Goal: Task Accomplishment & Management: Complete application form

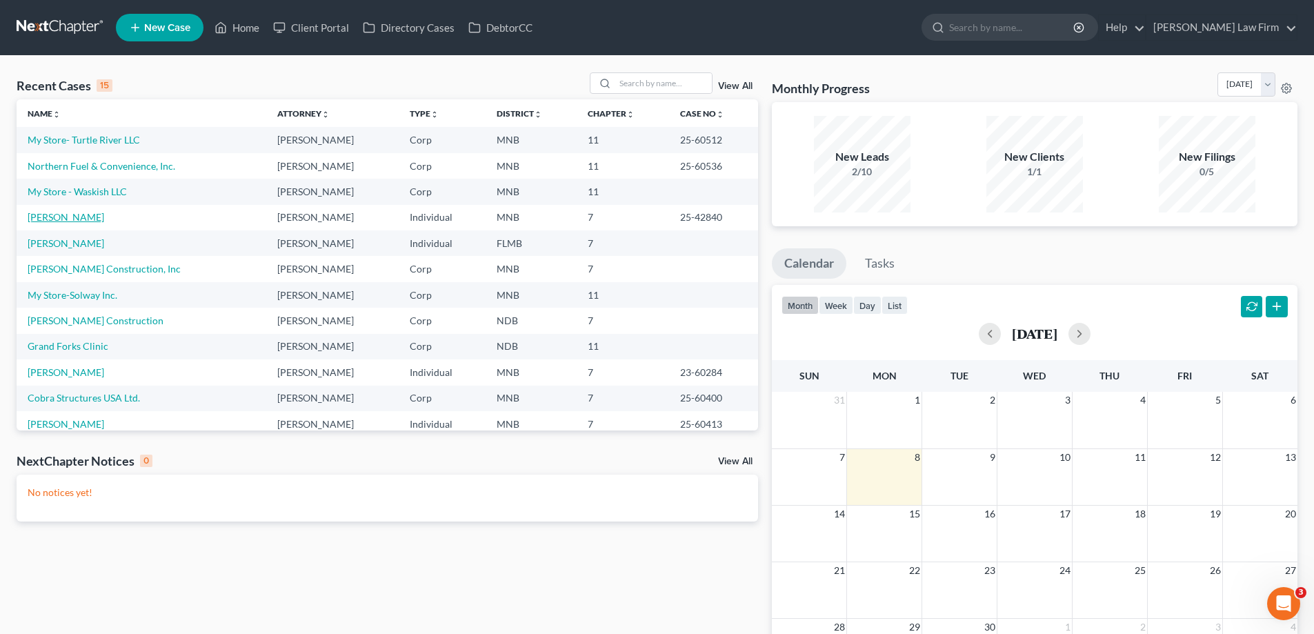
click at [54, 218] on link "[PERSON_NAME]" at bounding box center [66, 217] width 77 height 12
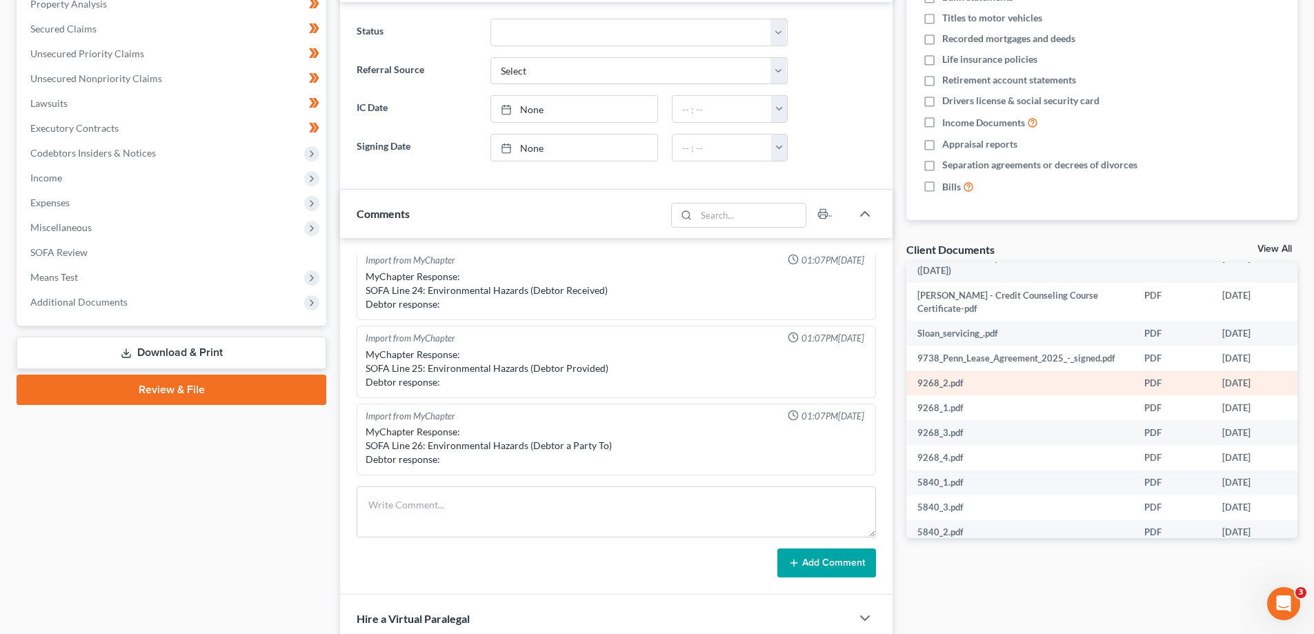
scroll to position [69, 0]
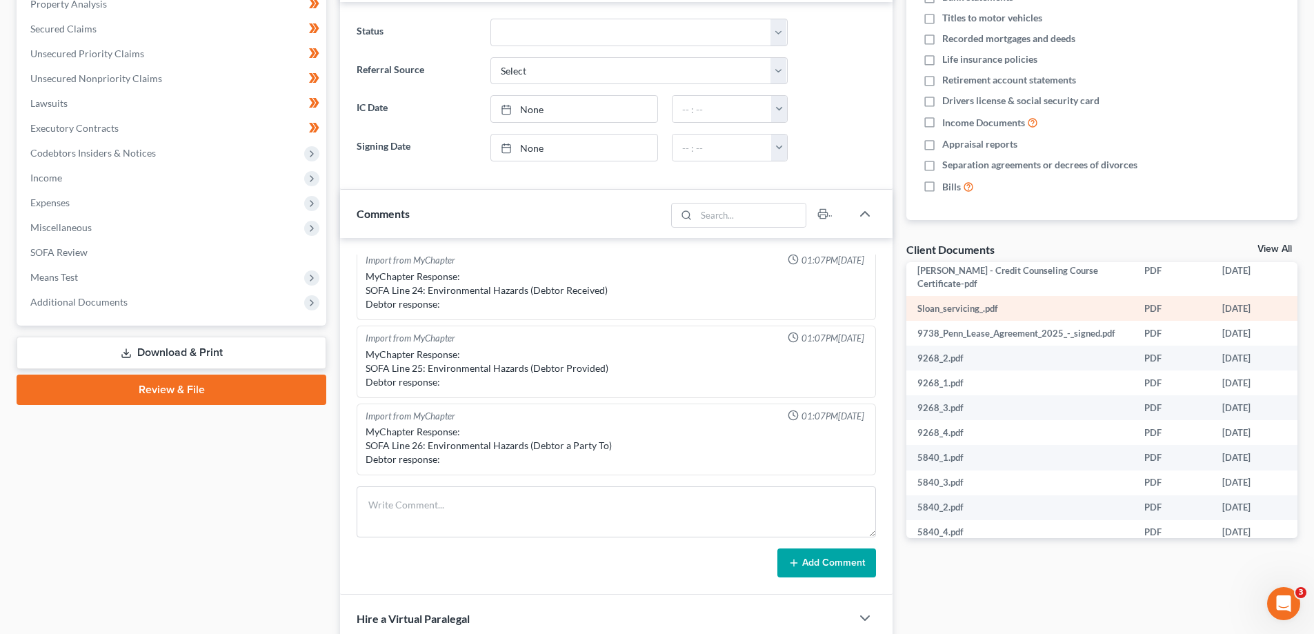
click at [963, 303] on td "Sloan_servicing_.pdf" at bounding box center [1019, 308] width 227 height 25
click at [961, 308] on td "Sloan_servicing_.pdf" at bounding box center [1019, 308] width 227 height 25
click at [1158, 307] on td "PDF" at bounding box center [1172, 308] width 78 height 25
click at [1267, 303] on td "08/28/2025" at bounding box center [1253, 308] width 84 height 25
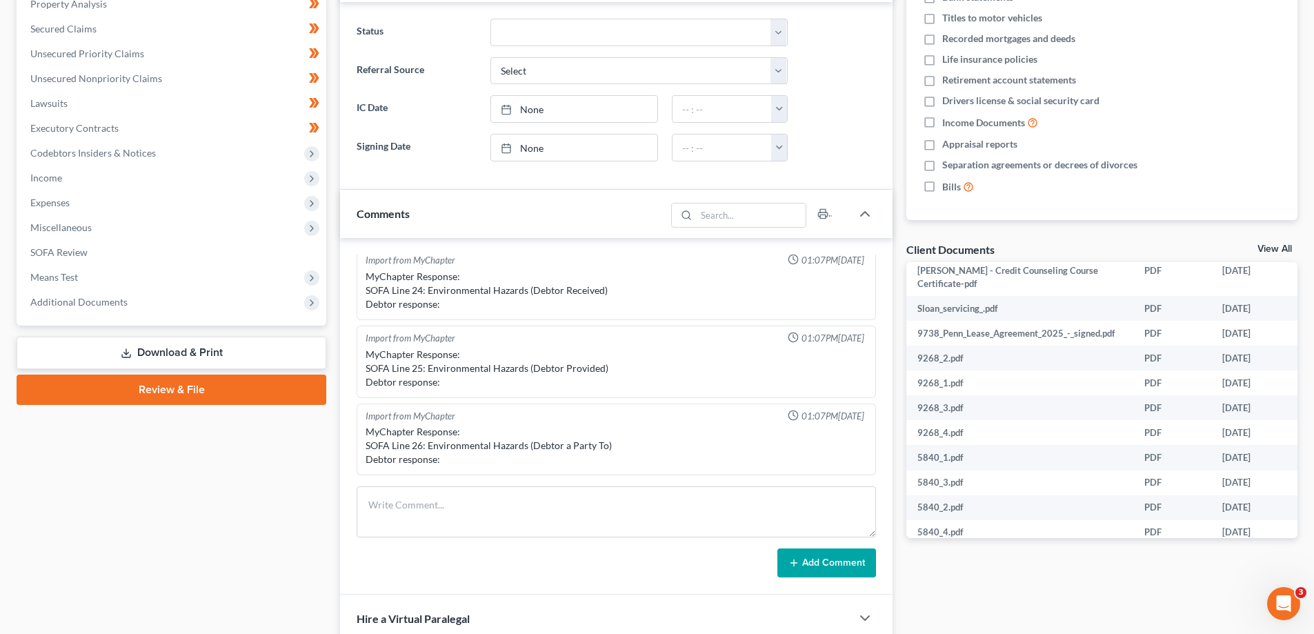
click at [948, 250] on div "Client Documents" at bounding box center [950, 249] width 88 height 14
click at [1270, 248] on link "View All" at bounding box center [1274, 249] width 34 height 10
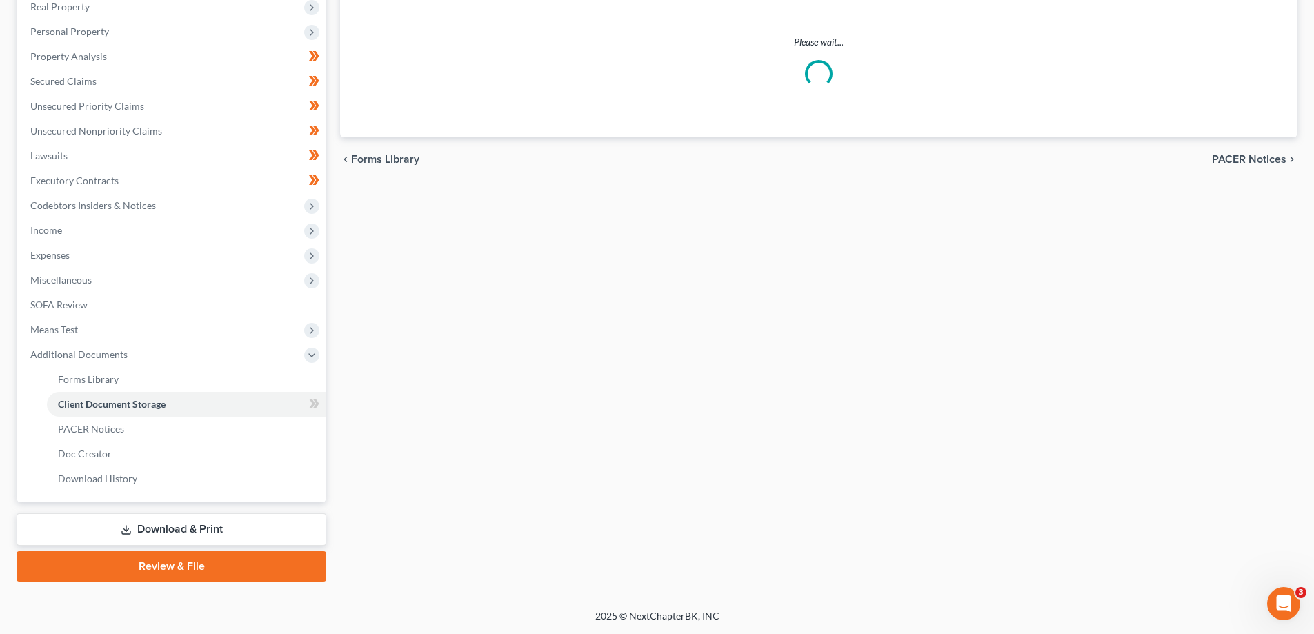
scroll to position [99, 0]
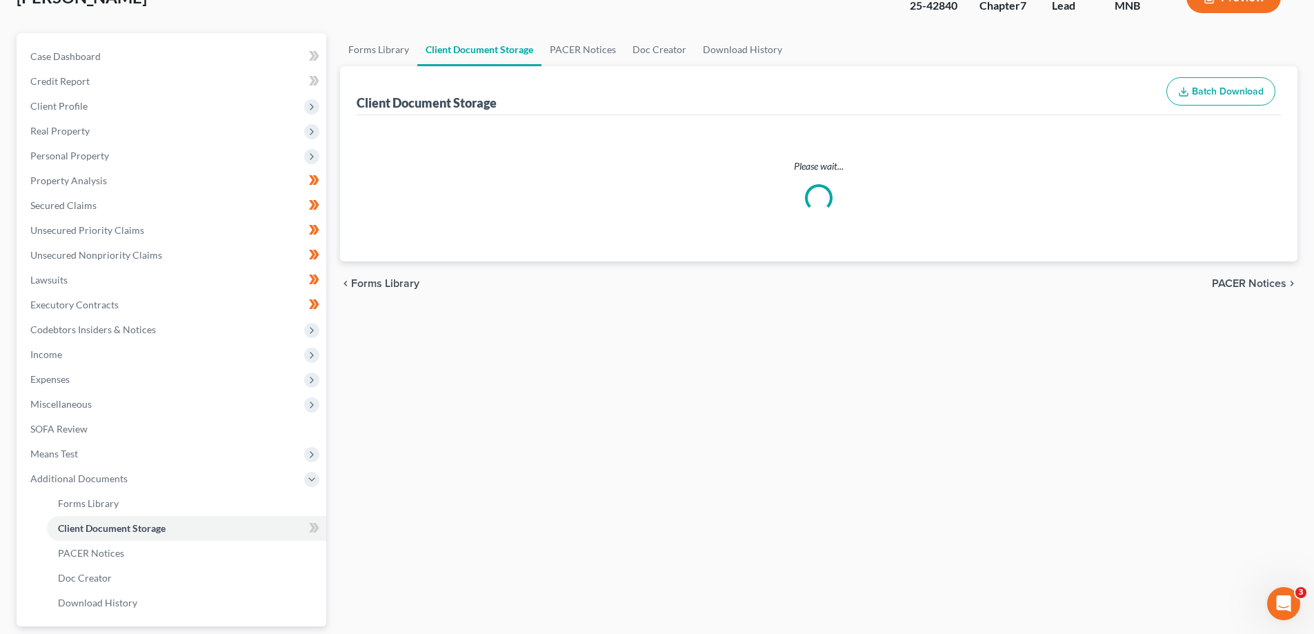
select select "1"
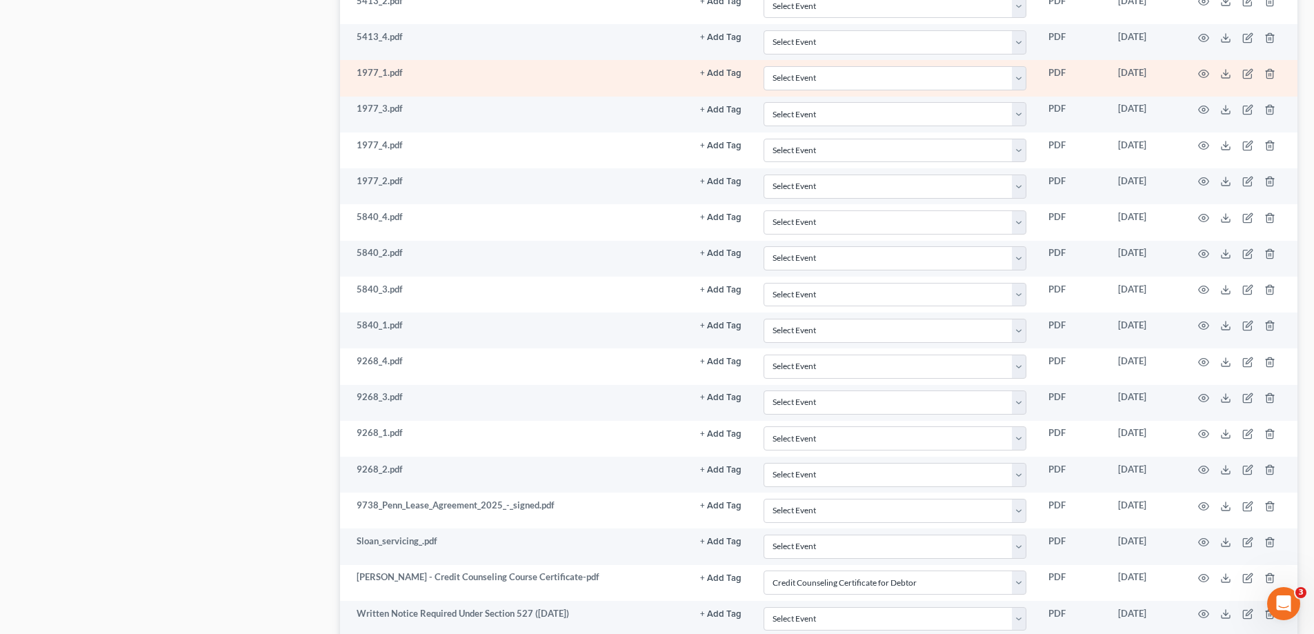
scroll to position [1390, 0]
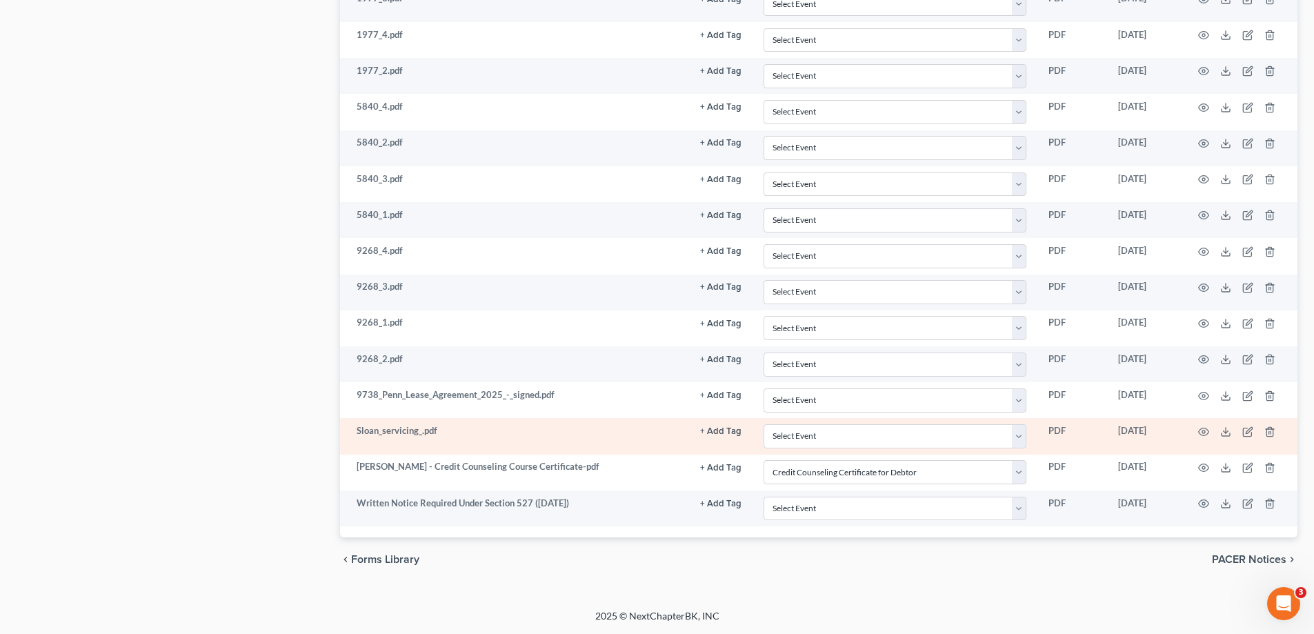
click at [395, 426] on td "Sloan_servicing_.pdf" at bounding box center [514, 436] width 349 height 36
click at [396, 432] on td "Sloan_servicing_.pdf" at bounding box center [514, 436] width 349 height 36
click at [1203, 432] on icon "button" at bounding box center [1203, 431] width 11 height 11
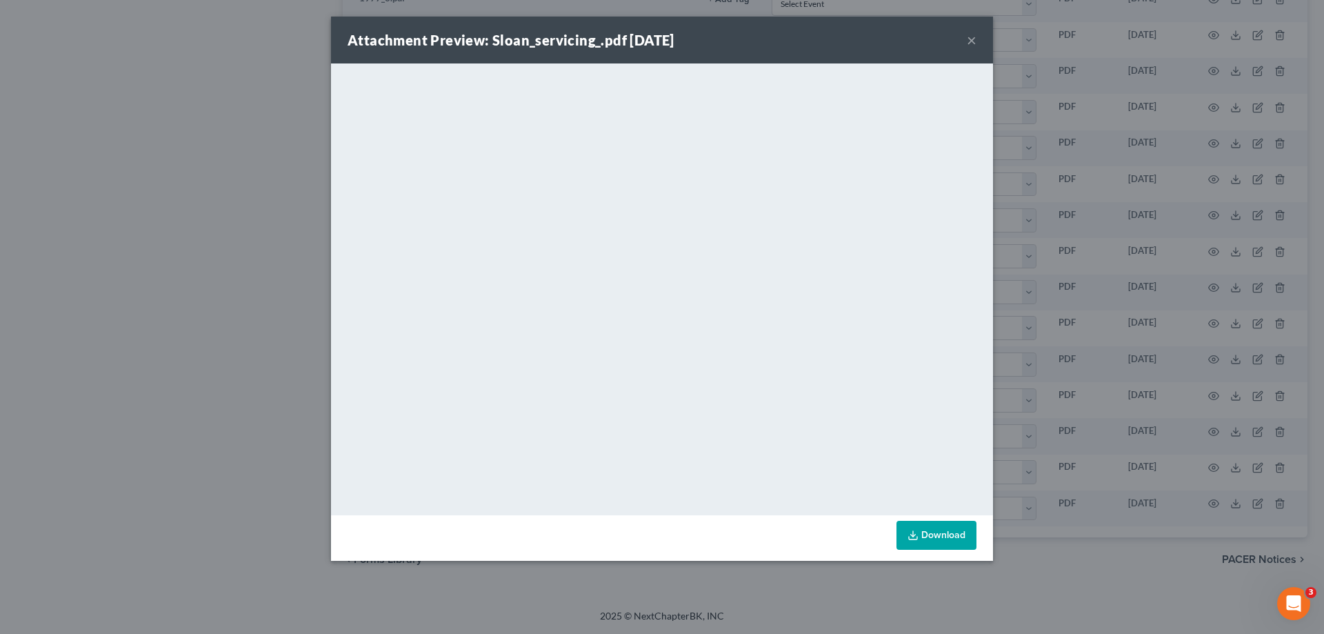
drag, startPoint x: 974, startPoint y: 39, endPoint x: 852, endPoint y: 10, distance: 125.6
click at [974, 39] on button "×" at bounding box center [972, 40] width 10 height 17
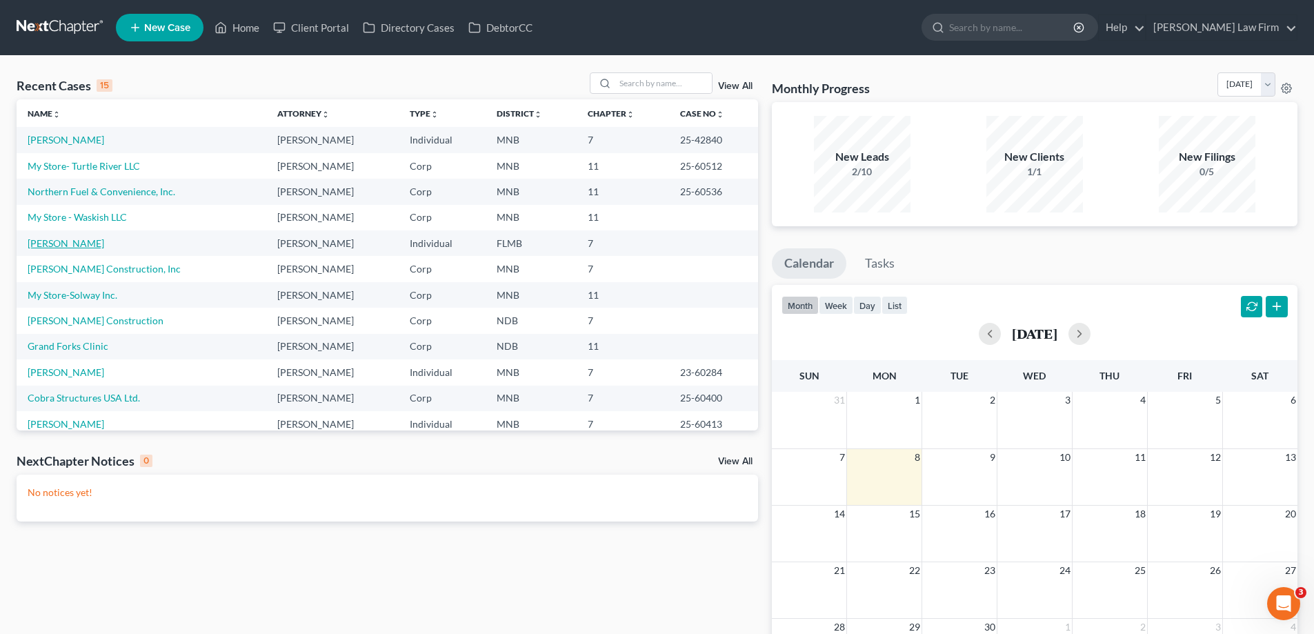
click at [61, 242] on link "[PERSON_NAME]" at bounding box center [66, 243] width 77 height 12
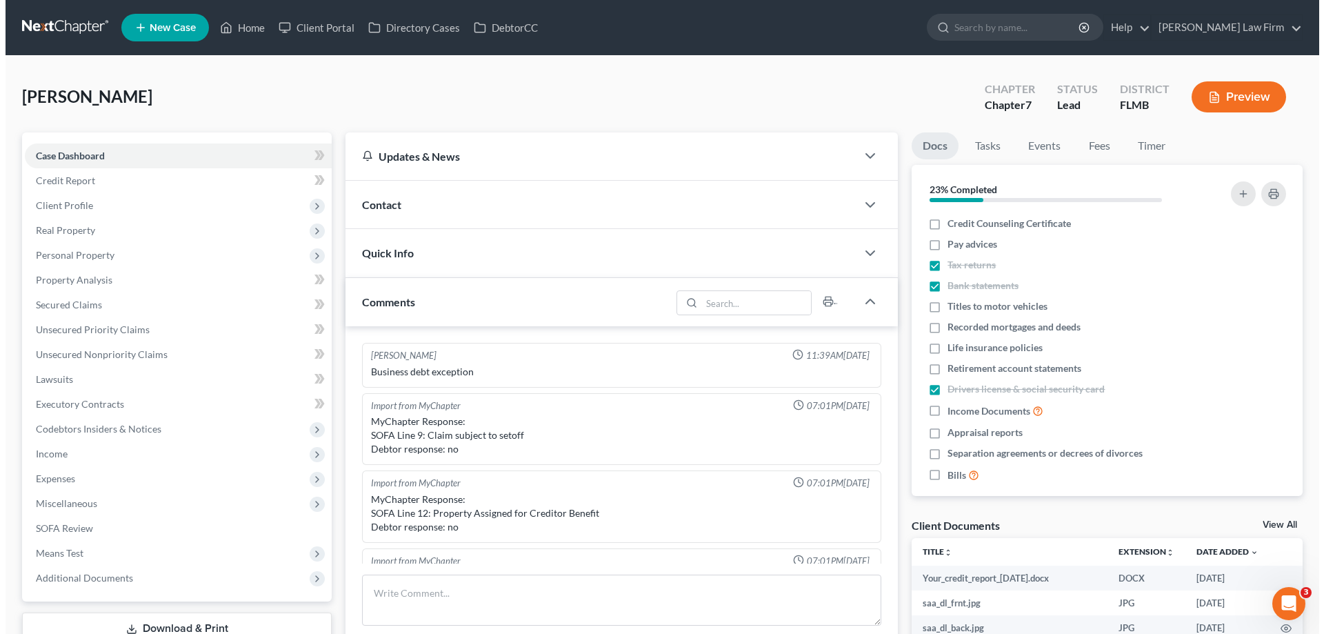
scroll to position [290, 0]
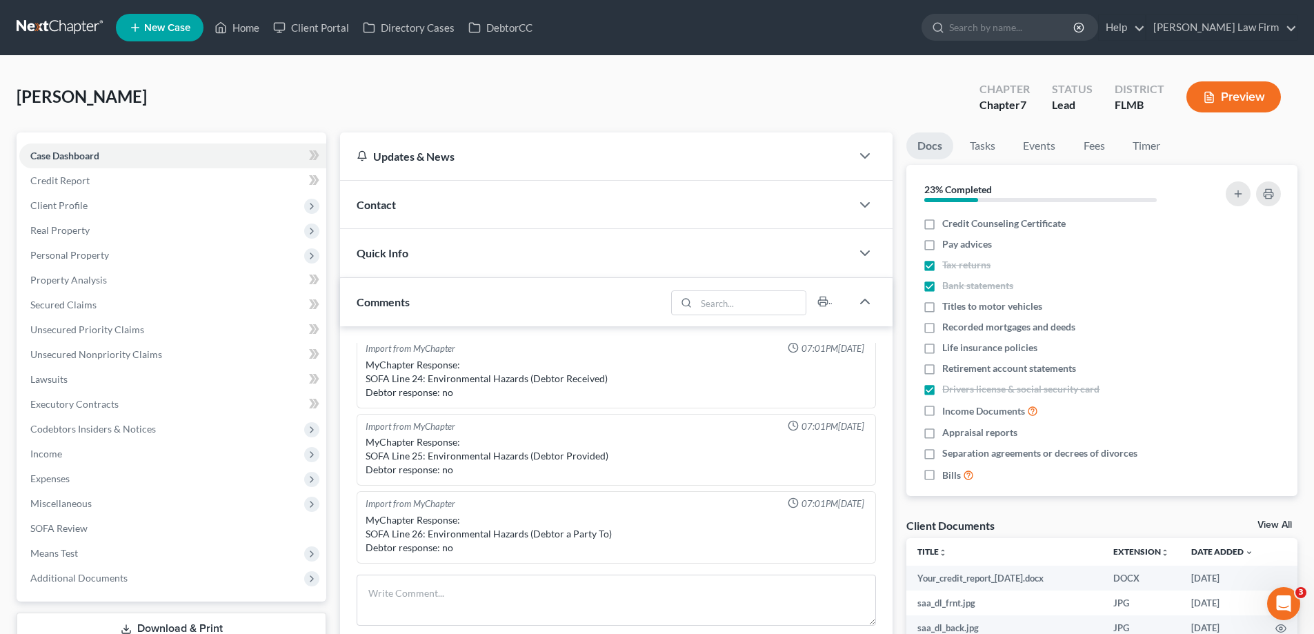
click at [1214, 98] on icon "button" at bounding box center [1209, 97] width 12 height 12
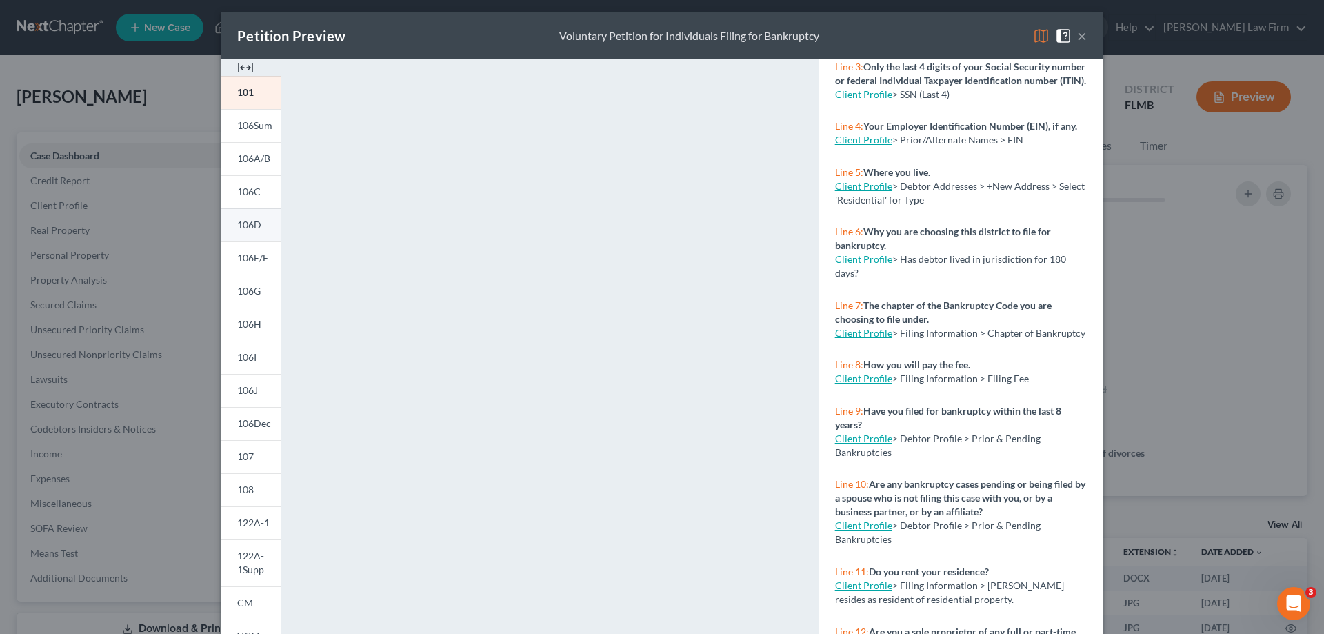
scroll to position [0, 0]
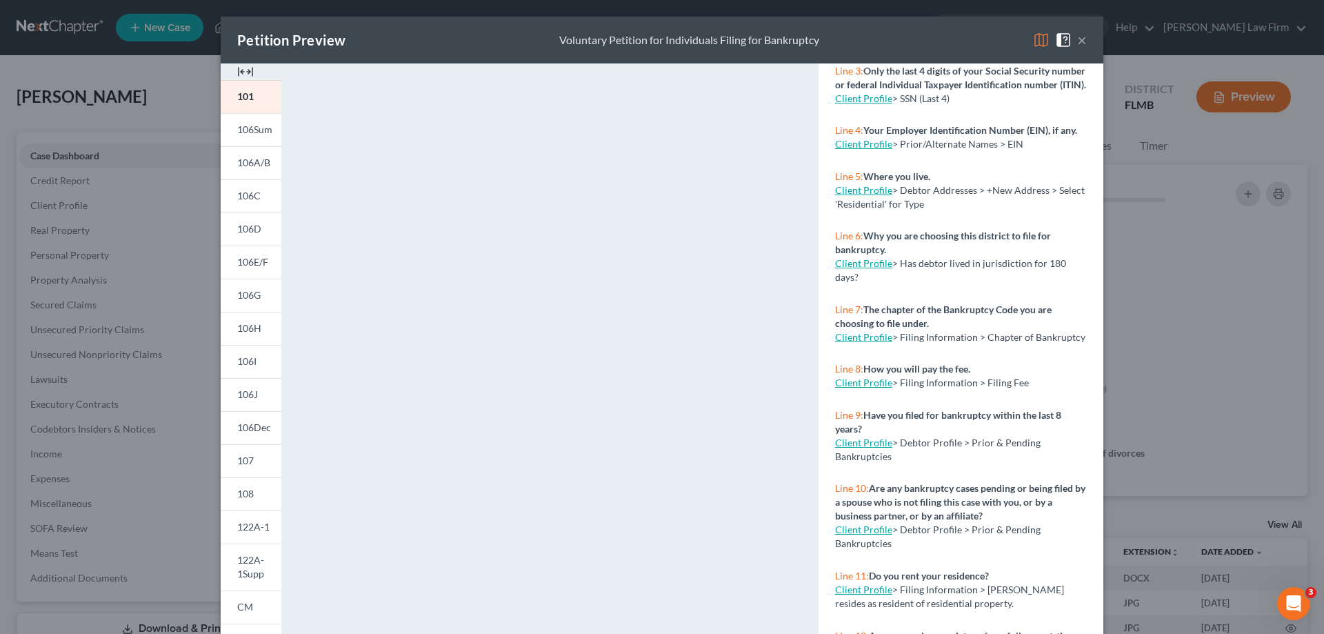
click at [243, 70] on img at bounding box center [245, 71] width 17 height 17
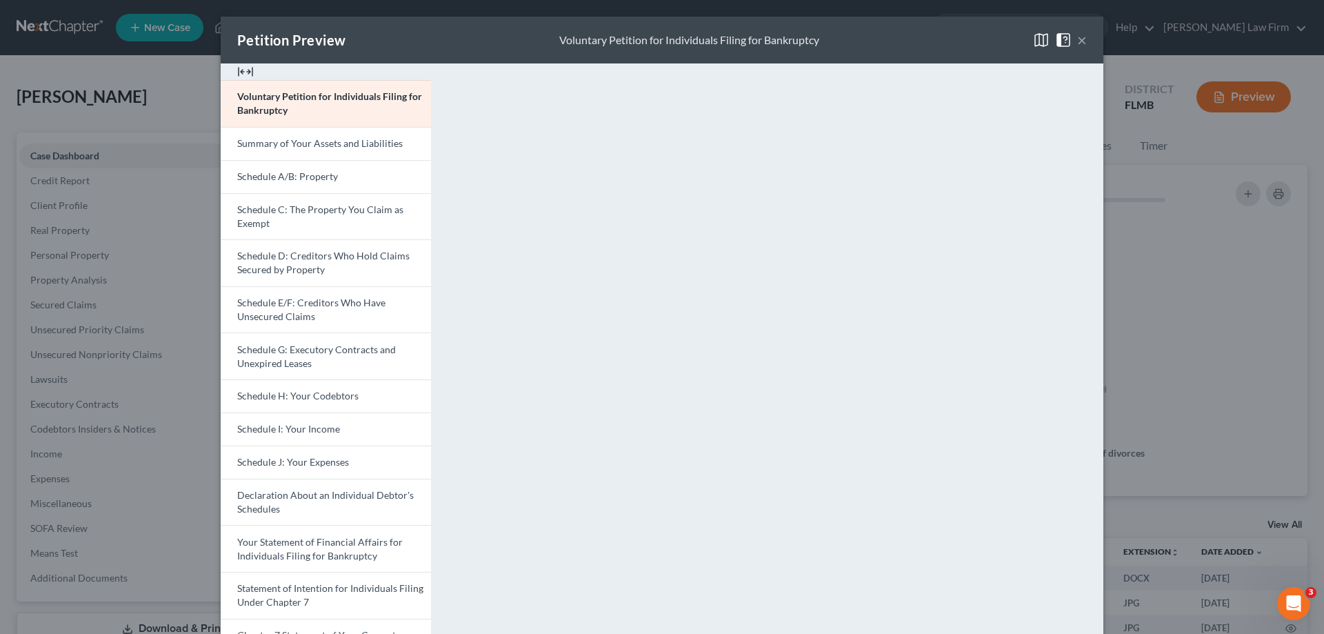
click at [243, 70] on img at bounding box center [245, 71] width 17 height 17
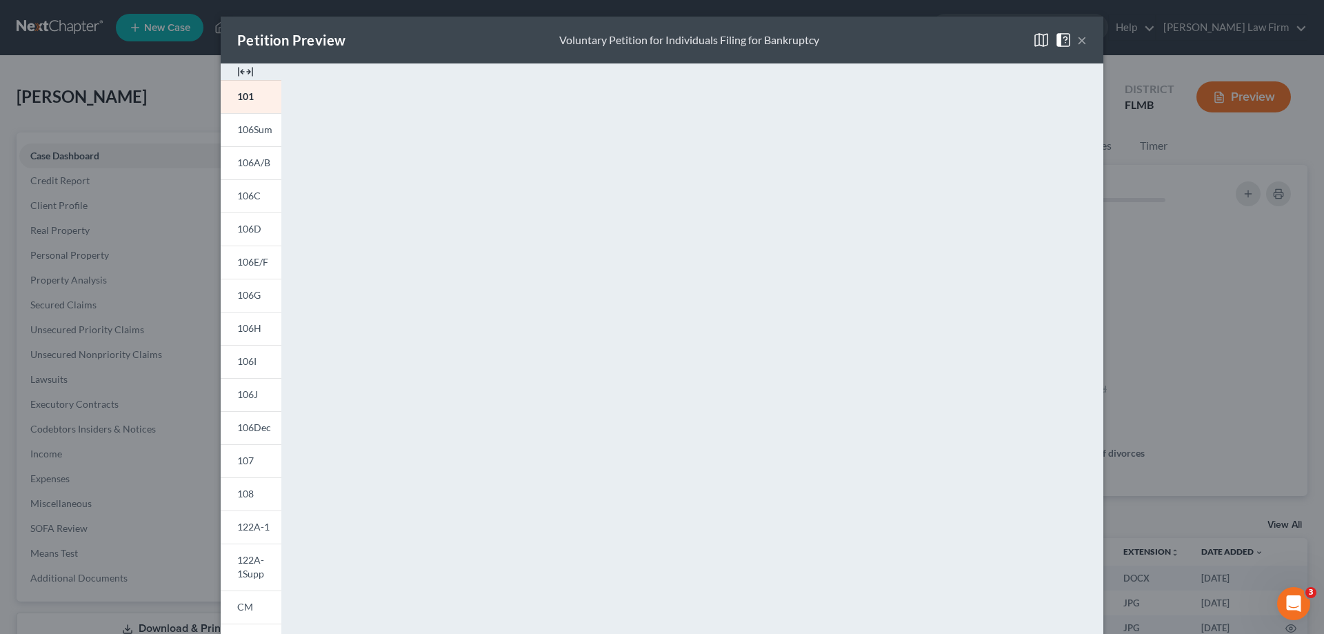
click at [243, 70] on img at bounding box center [245, 71] width 17 height 17
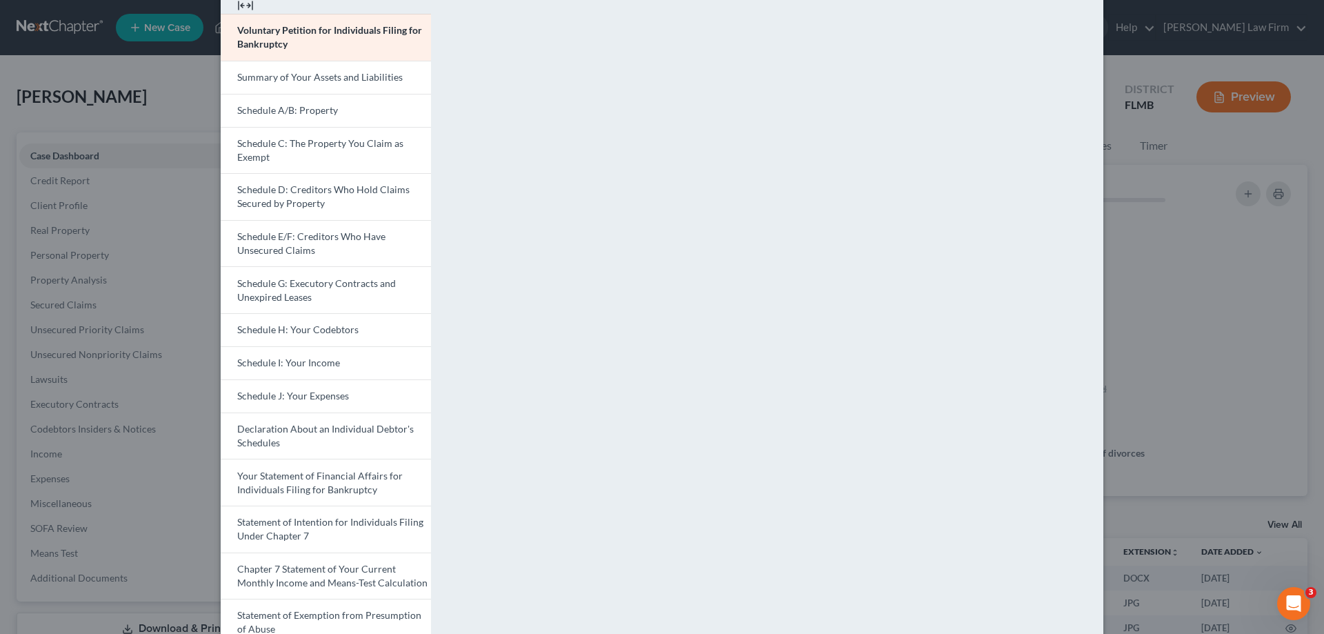
scroll to position [7, 0]
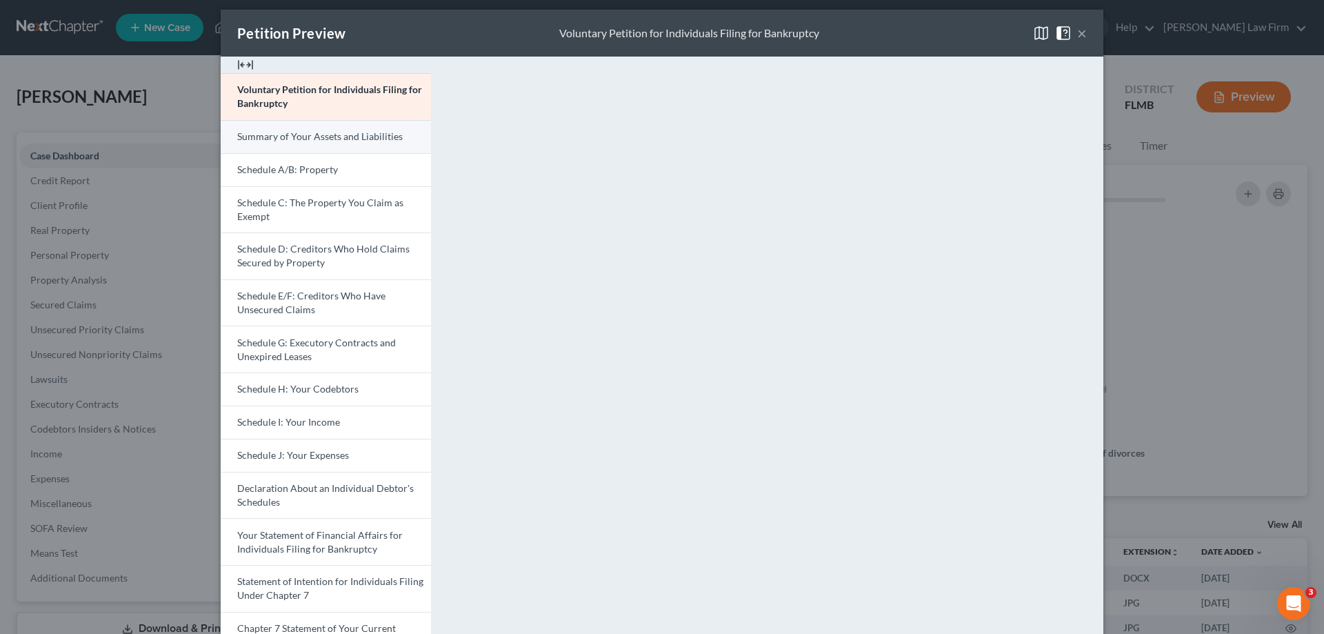
click at [339, 137] on span "Summary of Your Assets and Liabilities" at bounding box center [319, 136] width 165 height 12
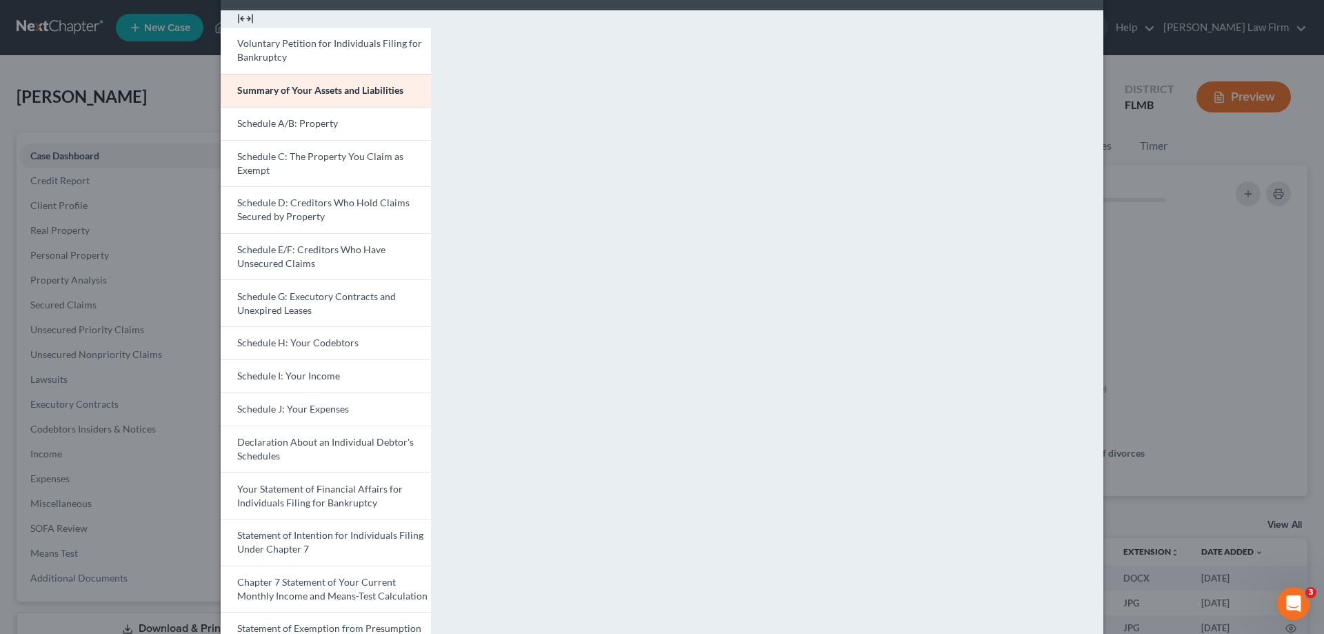
scroll to position [76, 0]
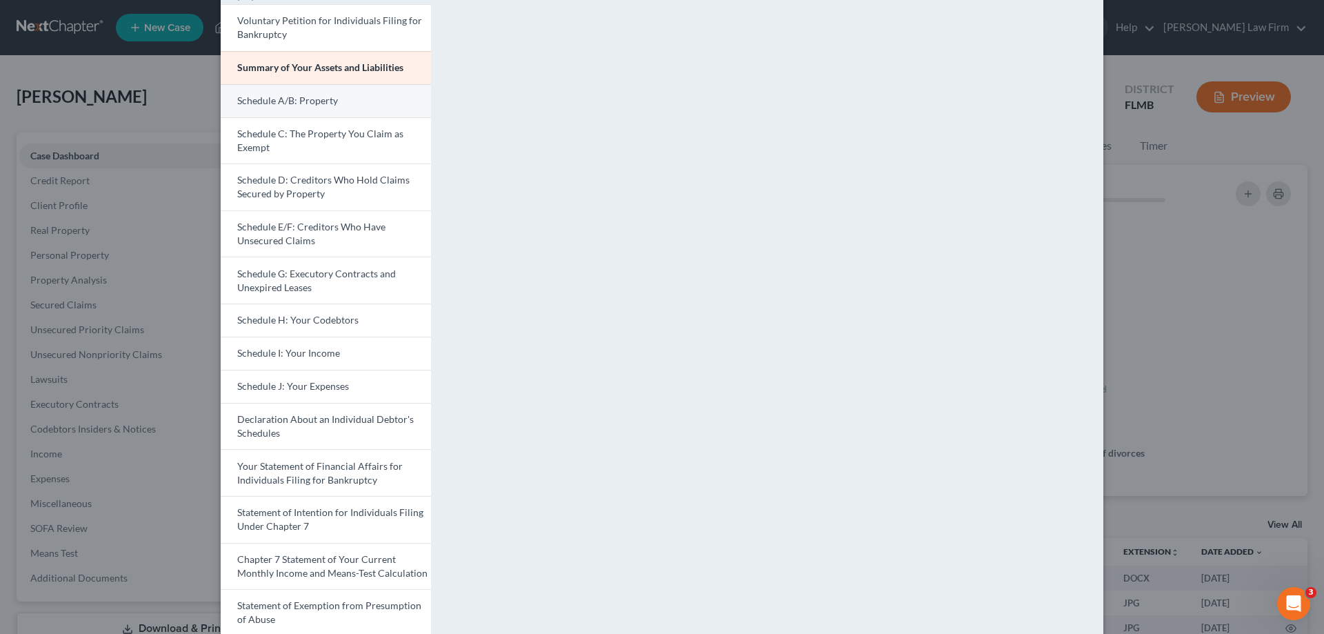
click at [343, 101] on link "Schedule A/B: Property" at bounding box center [326, 100] width 210 height 33
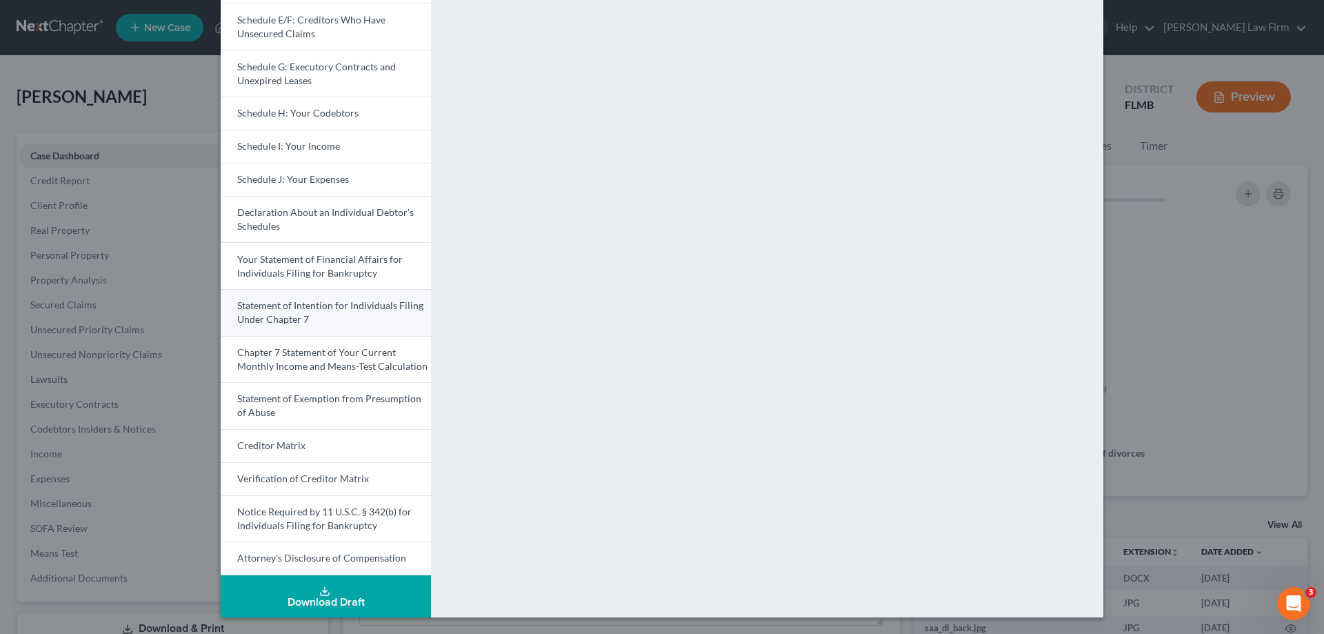
scroll to position [145, 0]
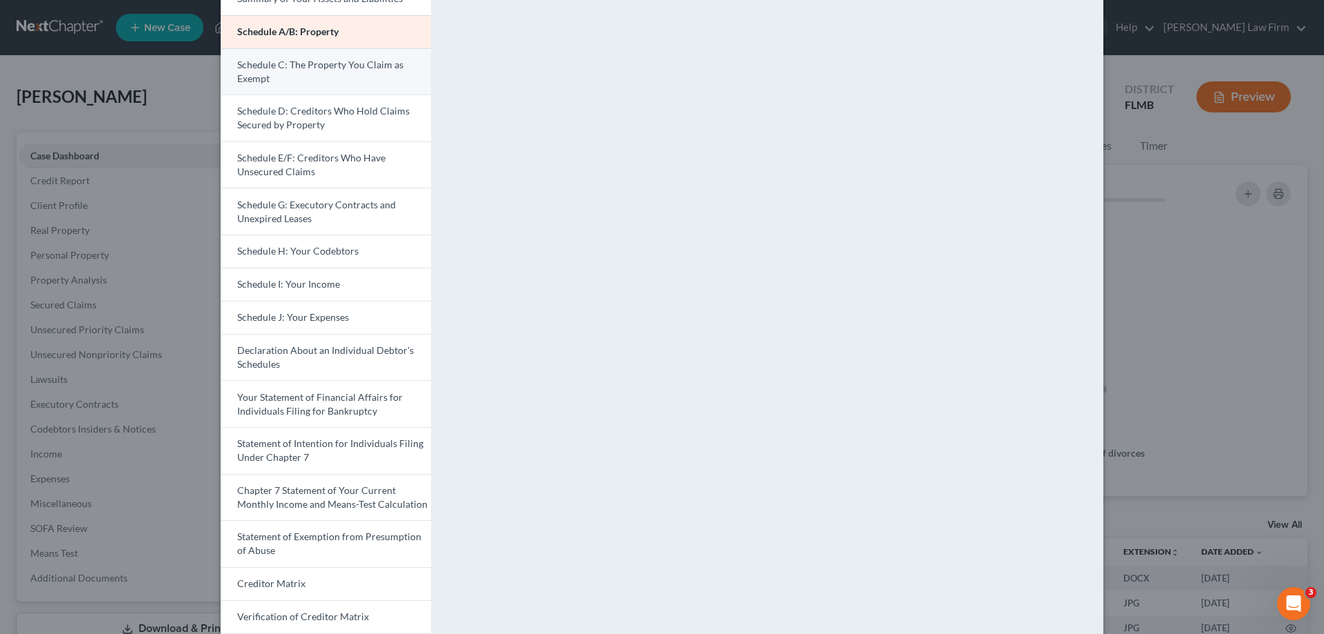
click at [370, 72] on link "Schedule C: The Property You Claim as Exempt" at bounding box center [326, 71] width 210 height 47
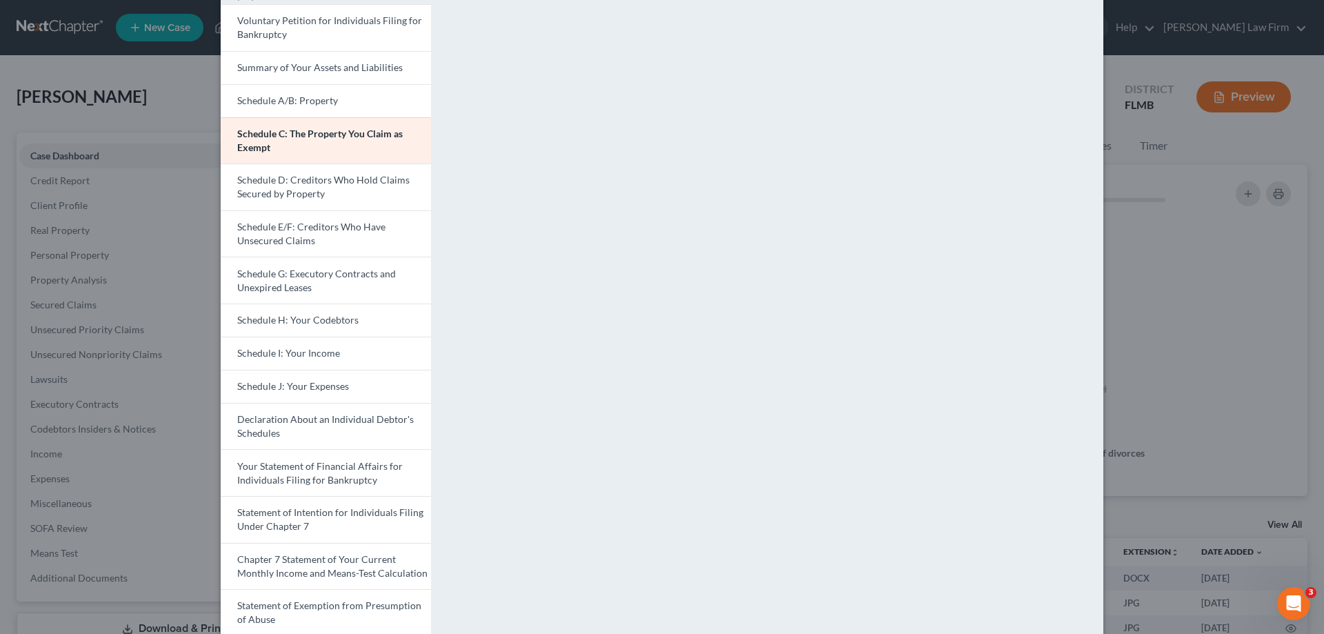
scroll to position [7, 0]
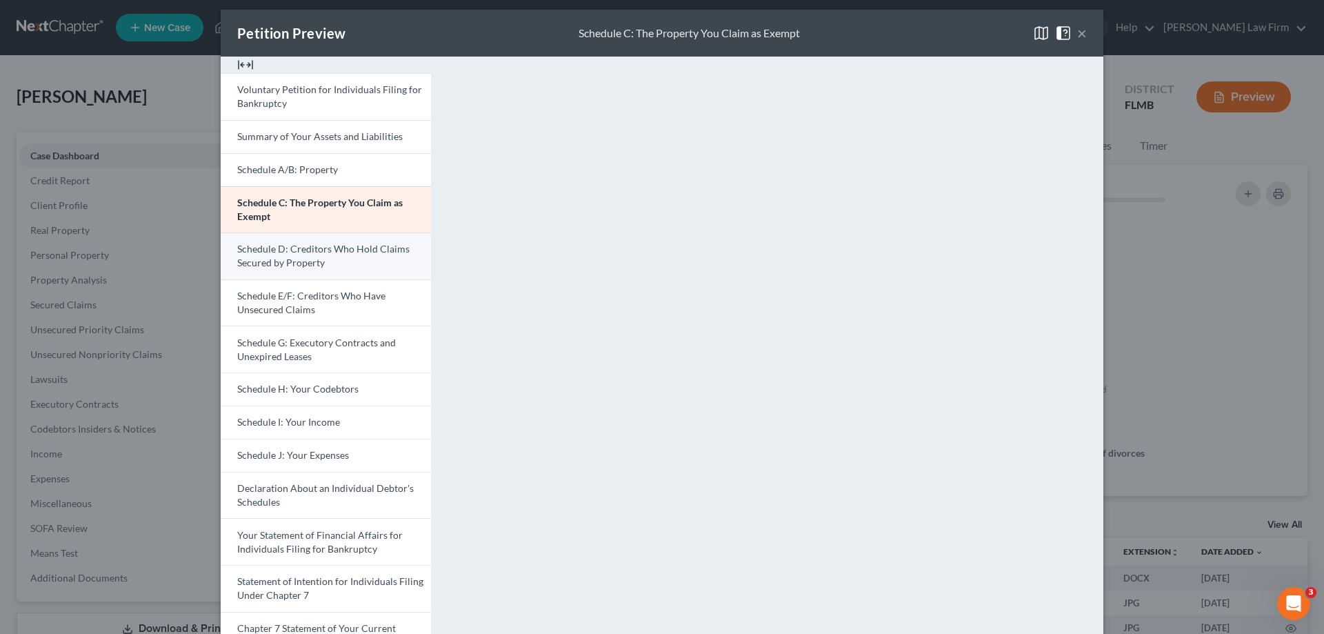
click at [304, 259] on span "Schedule D: Creditors Who Hold Claims Secured by Property" at bounding box center [323, 256] width 172 height 26
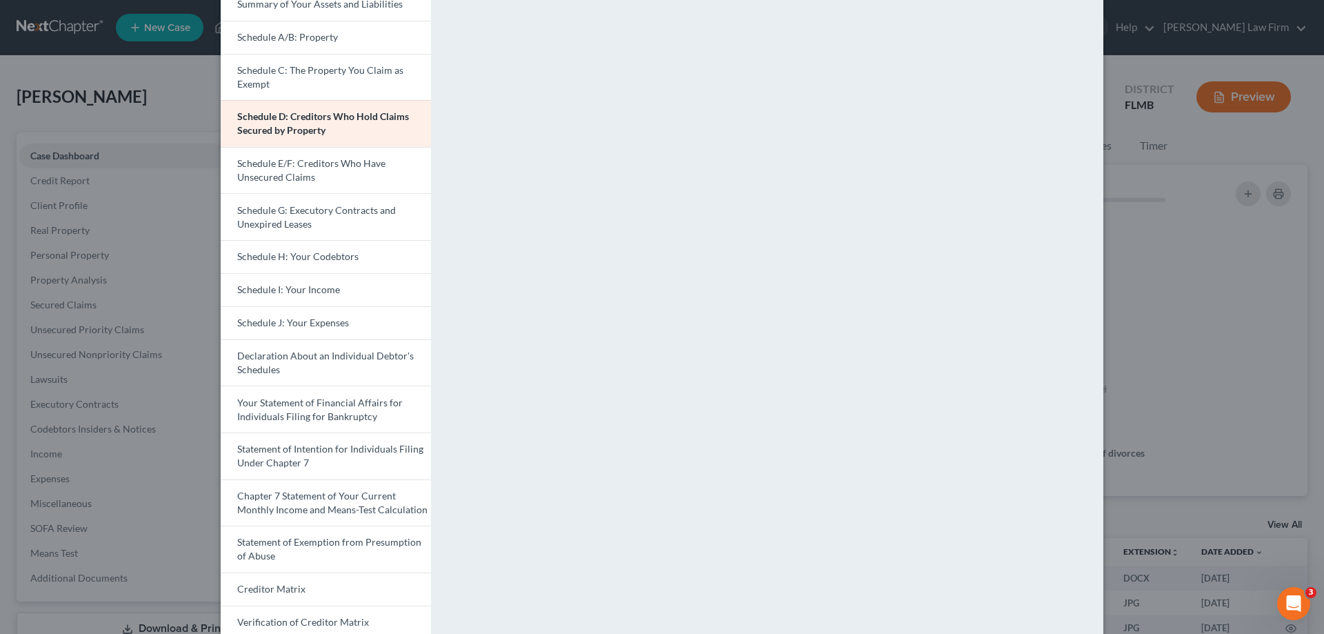
scroll to position [145, 0]
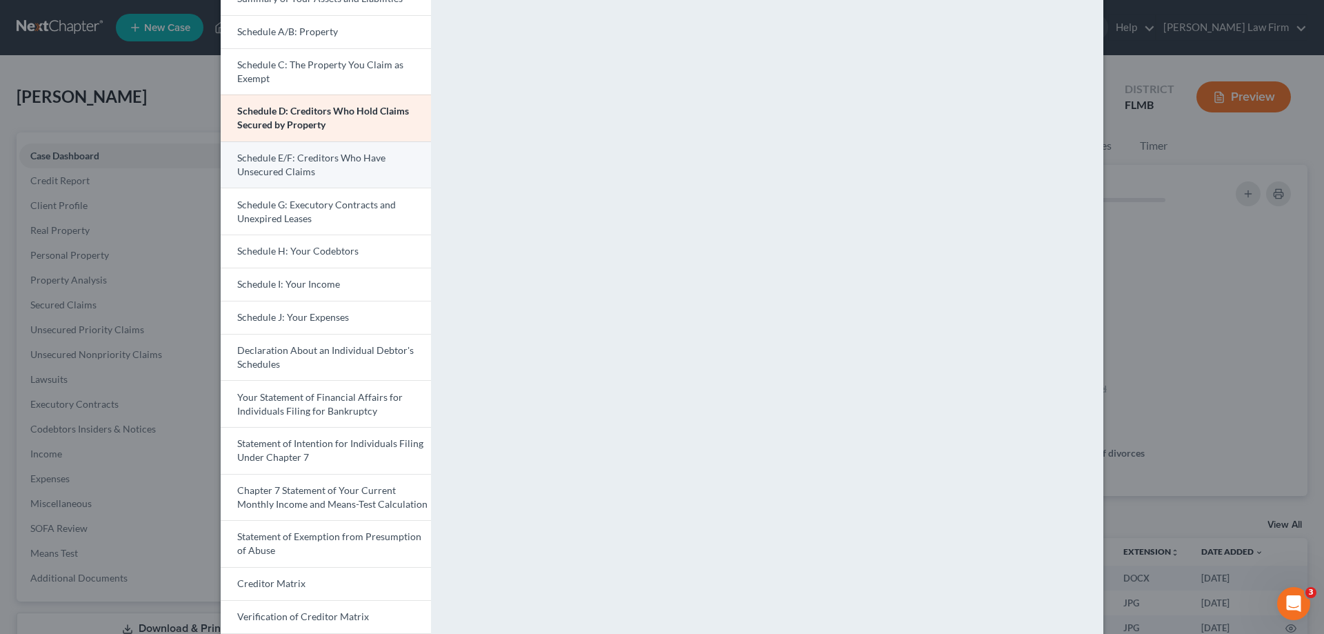
click at [326, 159] on span "Schedule E/F: Creditors Who Have Unsecured Claims" at bounding box center [311, 165] width 148 height 26
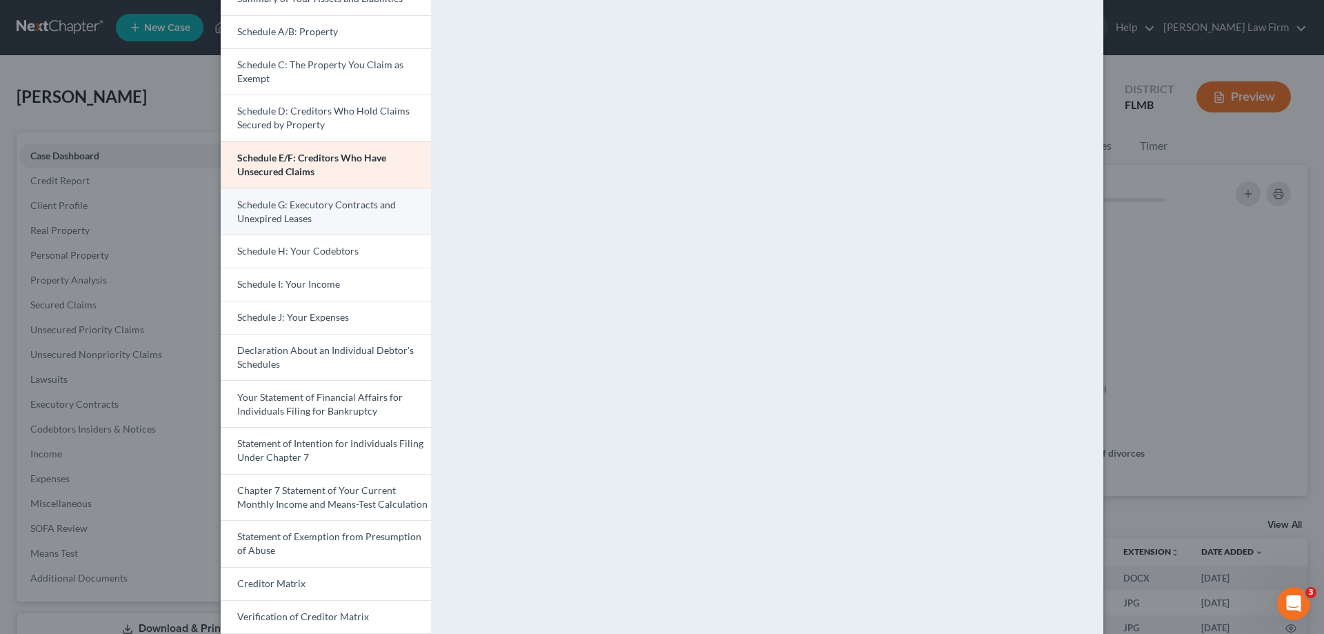
click at [319, 224] on link "Schedule G: Executory Contracts and Unexpired Leases" at bounding box center [326, 211] width 210 height 47
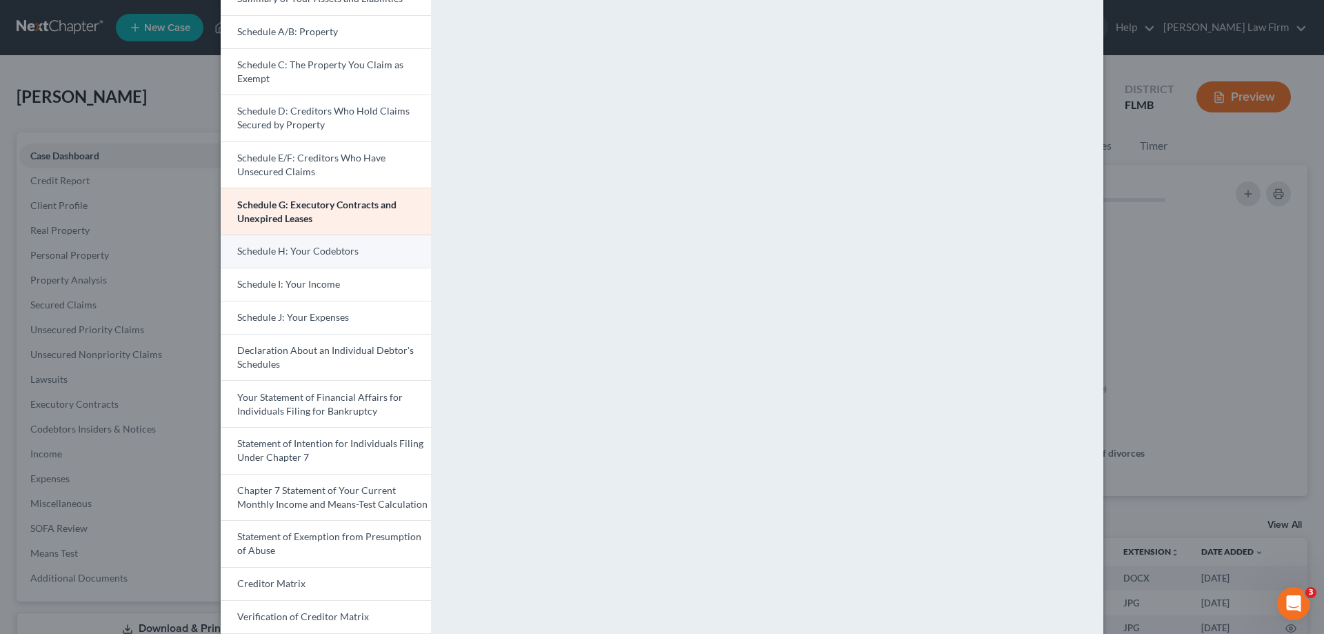
click at [303, 251] on span "Schedule H: Your Codebtors" at bounding box center [297, 251] width 121 height 12
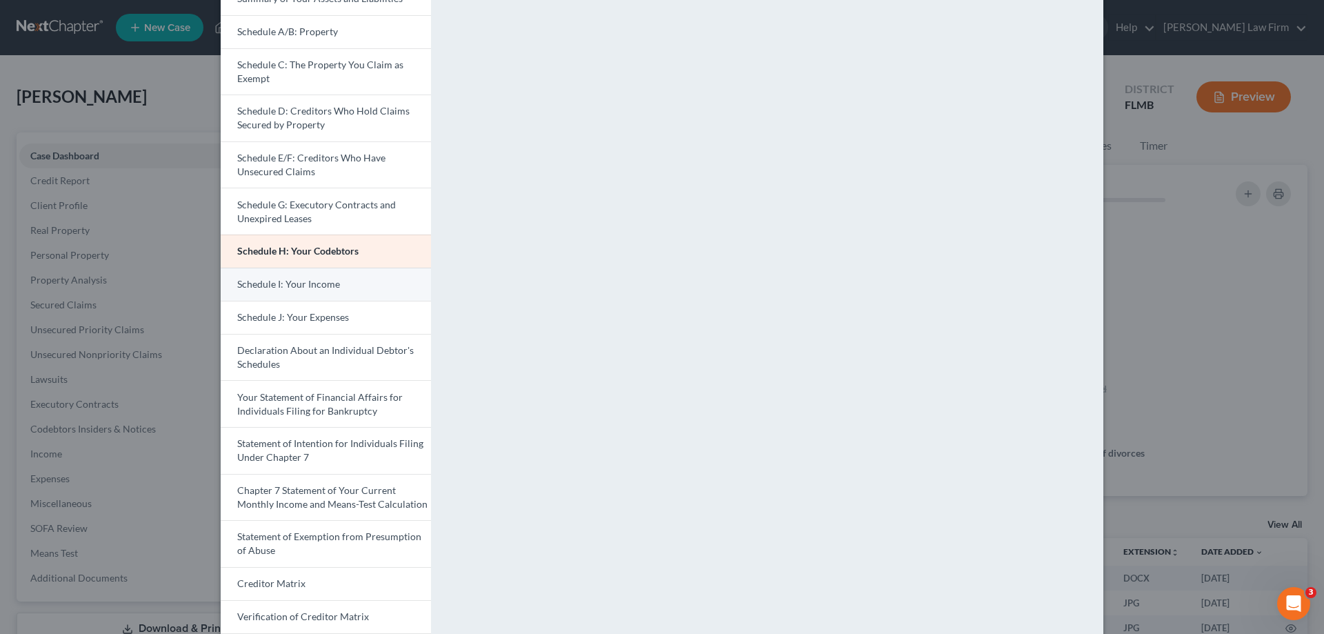
click at [377, 281] on link "Schedule I: Your Income" at bounding box center [326, 284] width 210 height 33
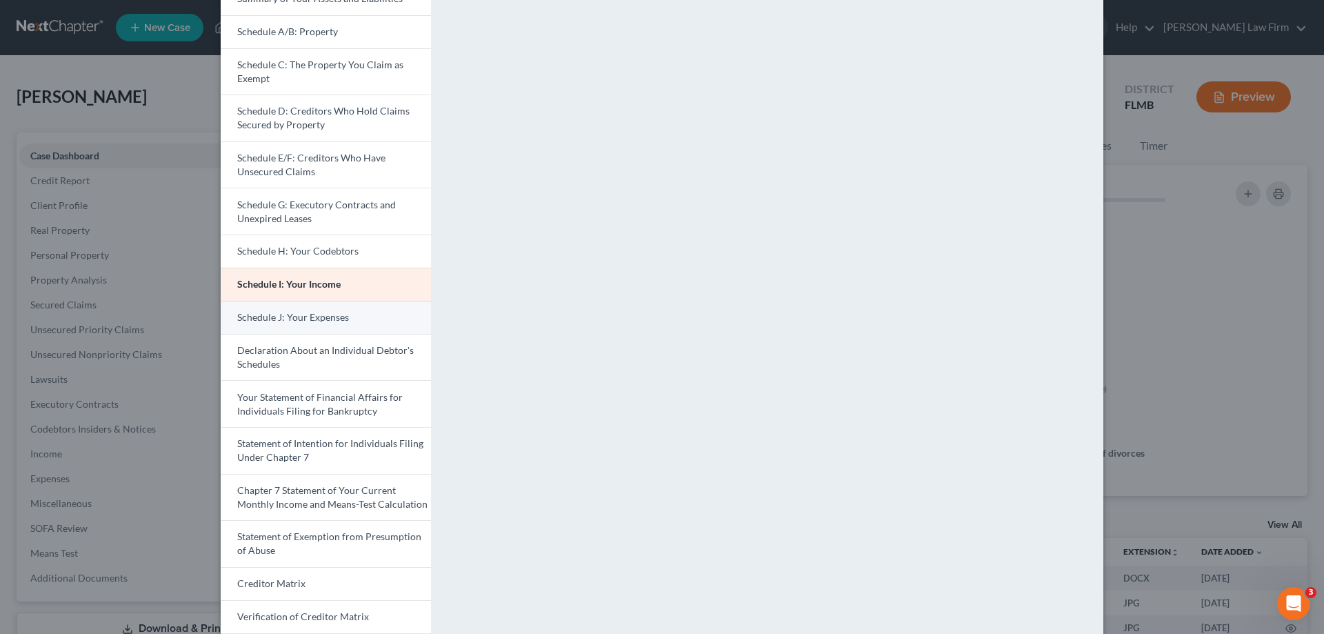
click at [328, 311] on span "Schedule J: Your Expenses" at bounding box center [293, 317] width 112 height 12
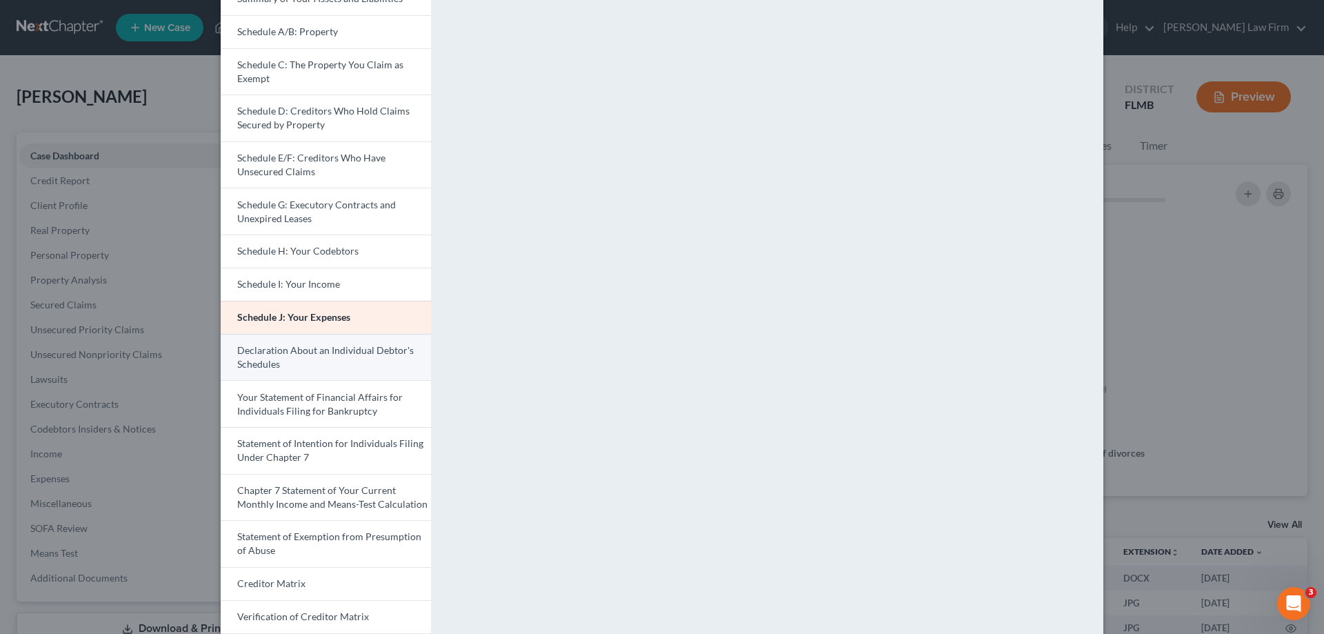
click at [359, 360] on link "Declaration About an Individual Debtor's Schedules" at bounding box center [326, 357] width 210 height 47
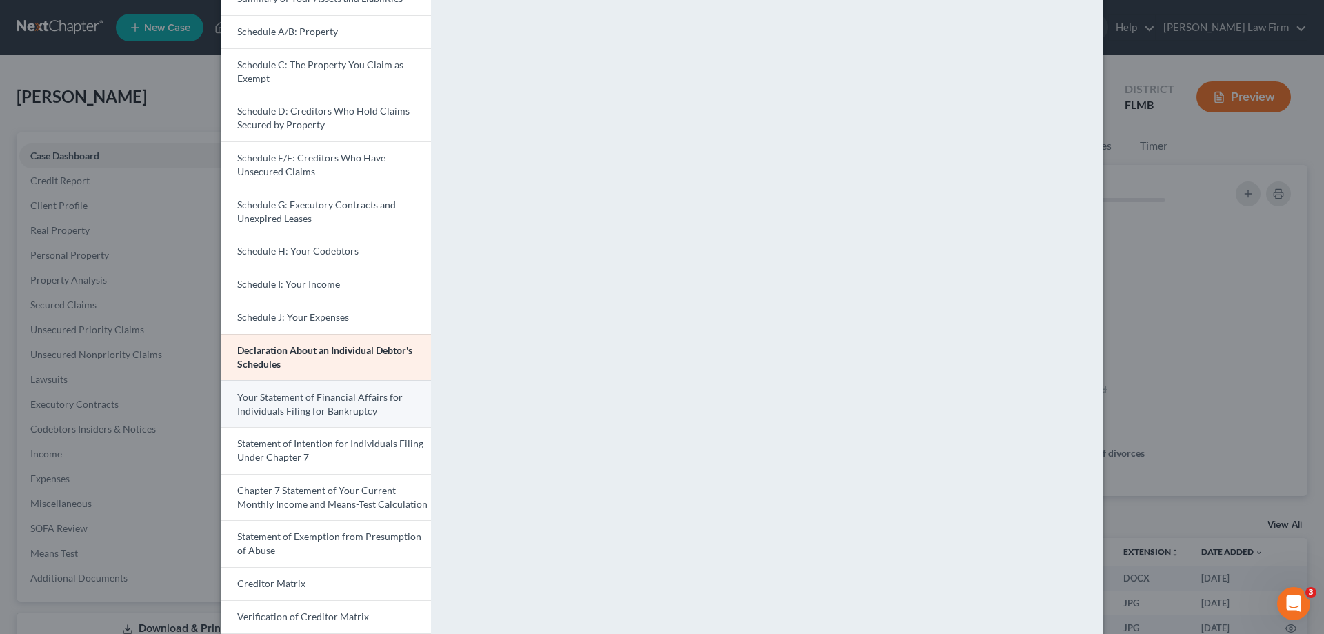
click at [272, 405] on span "Your Statement of Financial Affairs for Individuals Filing for Bankruptcy" at bounding box center [319, 404] width 165 height 26
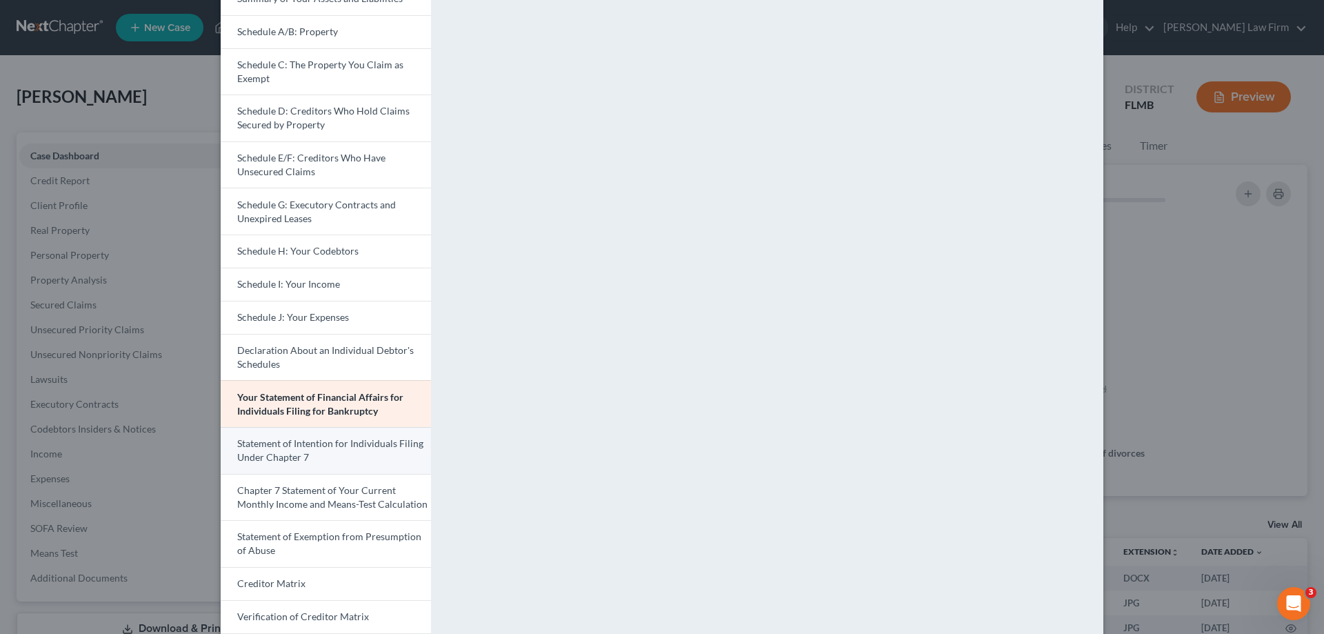
click at [322, 456] on link "Statement of Intention for Individuals Filing Under Chapter 7" at bounding box center [326, 450] width 210 height 47
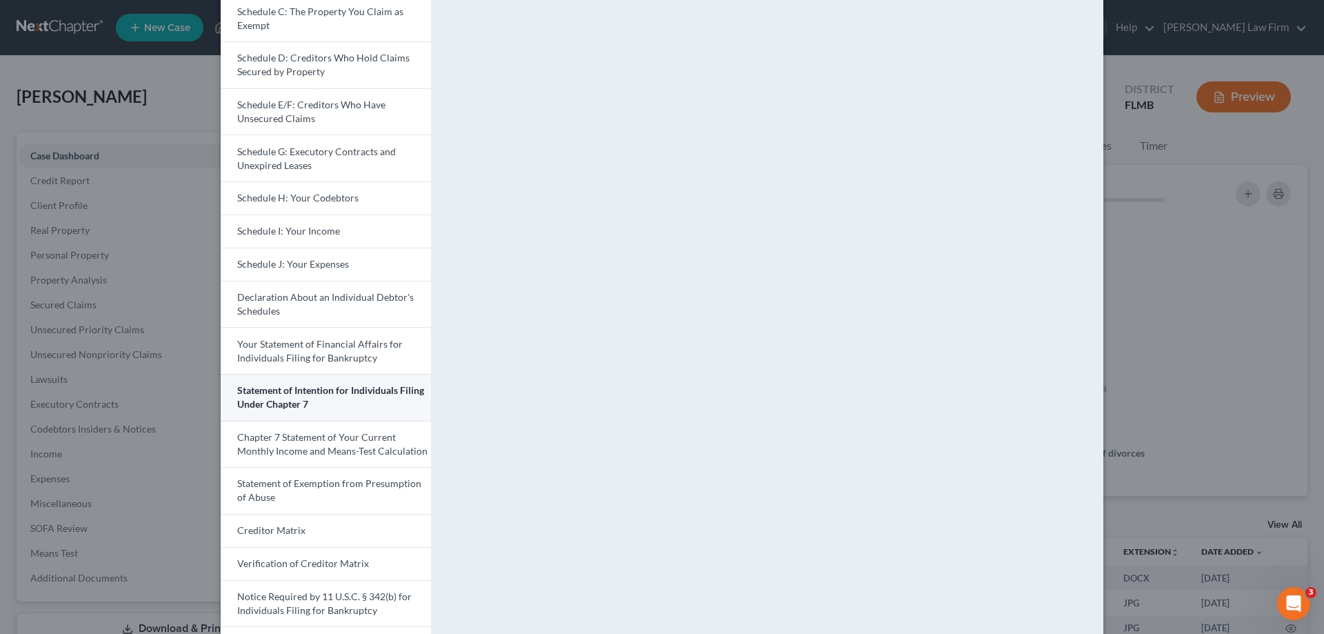
scroll to position [214, 0]
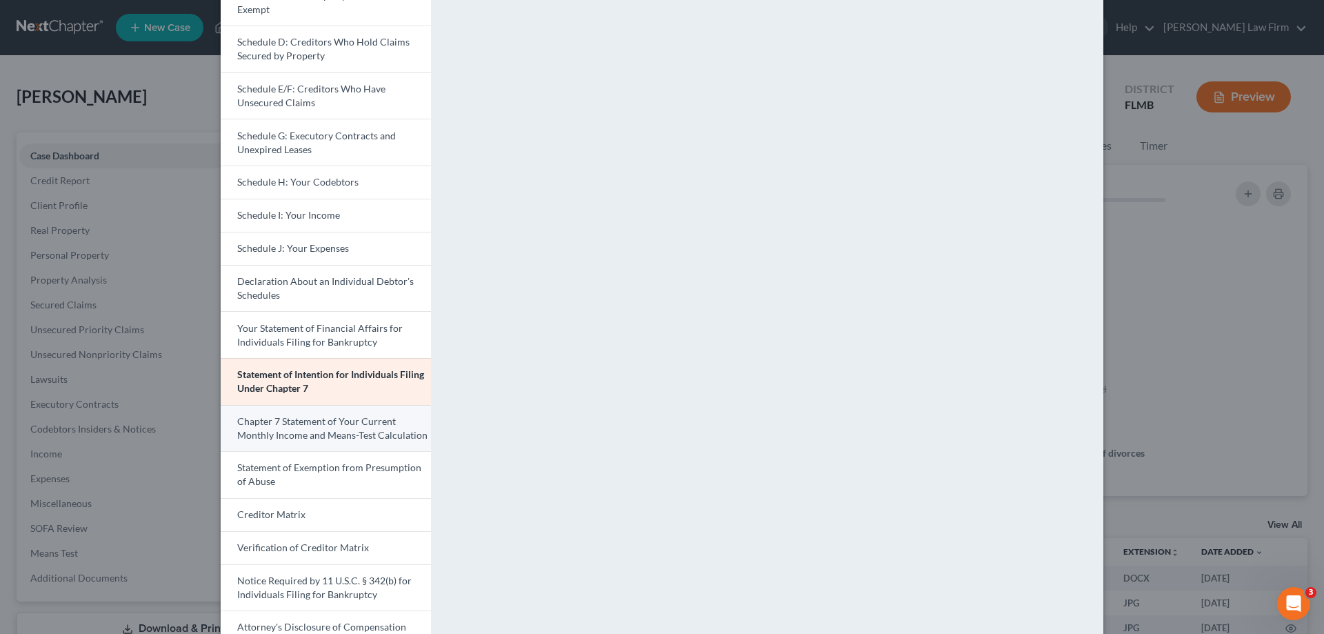
click at [343, 429] on span "Chapter 7 Statement of Your Current Monthly Income and Means-Test Calculation" at bounding box center [332, 428] width 190 height 26
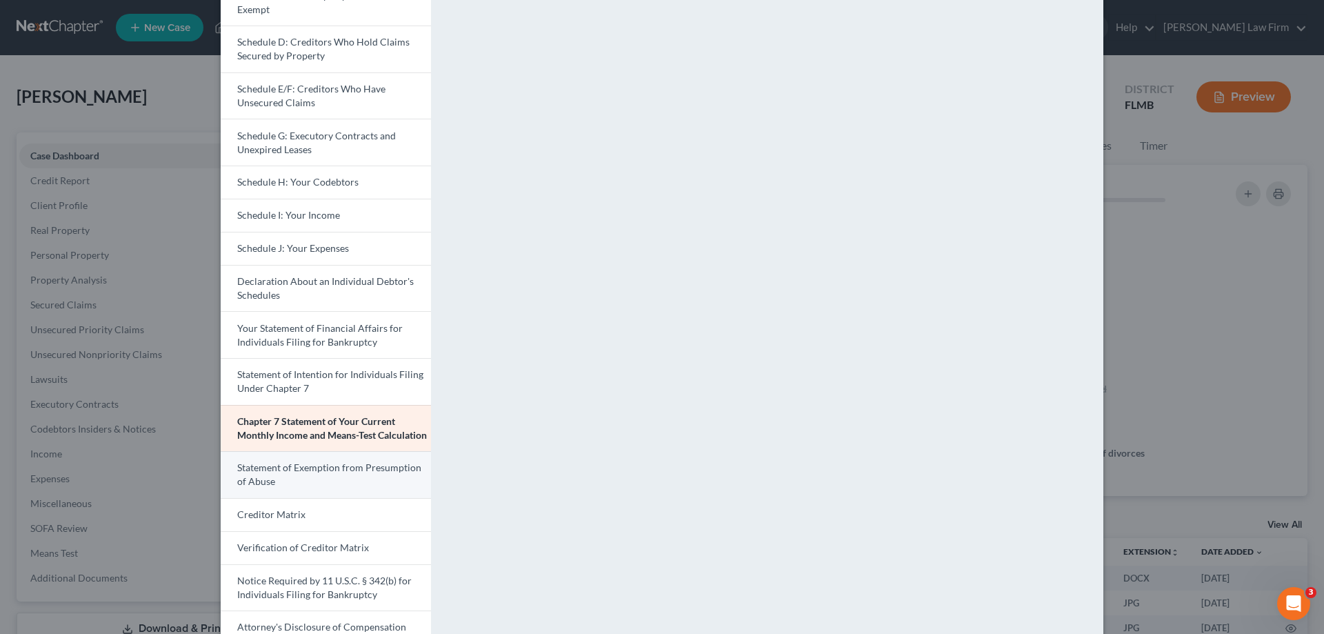
click at [321, 466] on span "Statement of Exemption from Presumption of Abuse" at bounding box center [329, 474] width 184 height 26
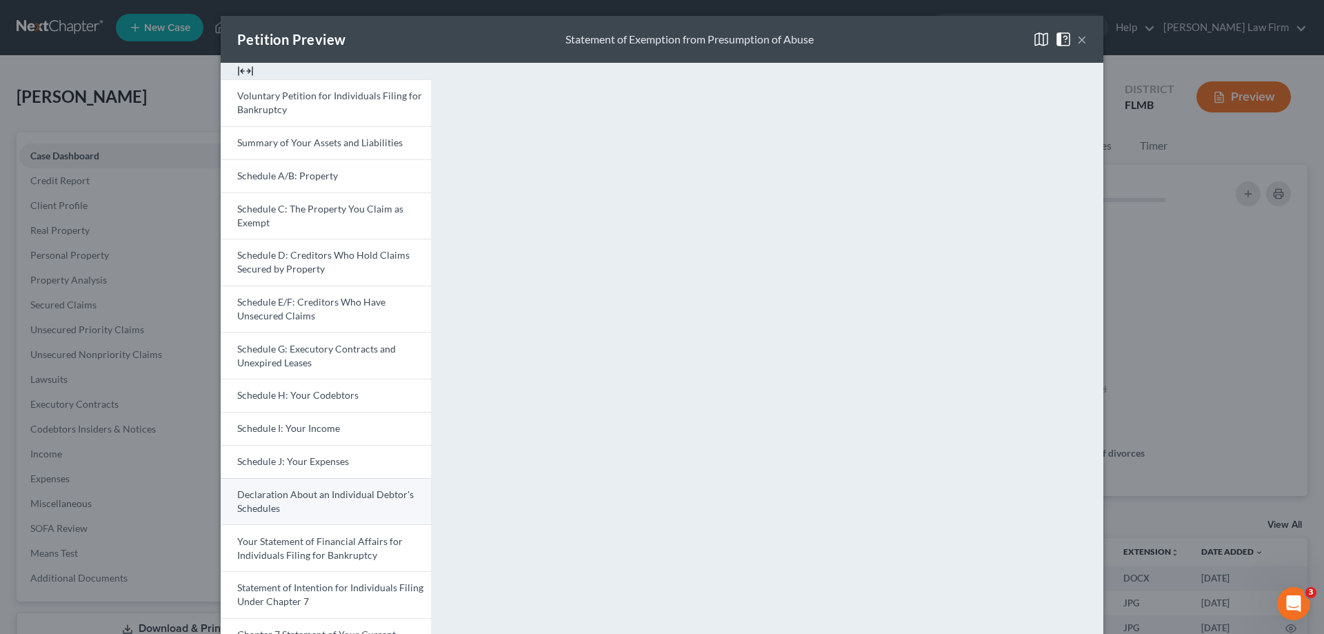
scroll to position [0, 0]
click at [1077, 39] on button "×" at bounding box center [1082, 40] width 10 height 17
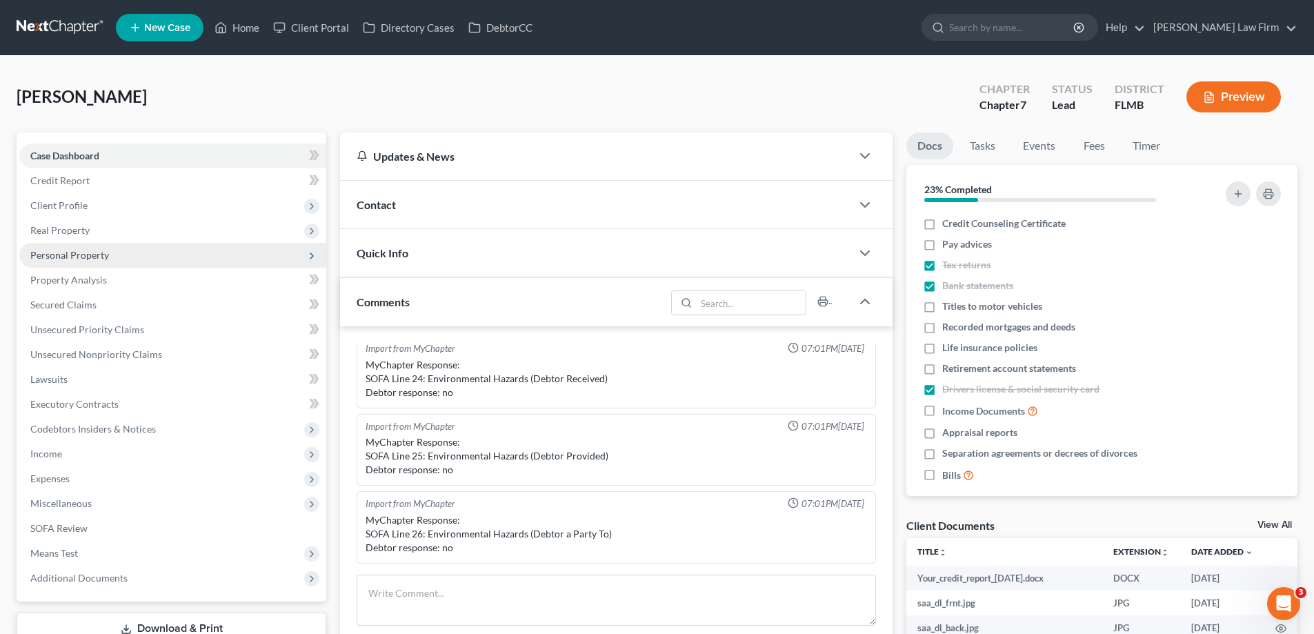
click at [97, 253] on span "Personal Property" at bounding box center [69, 255] width 79 height 12
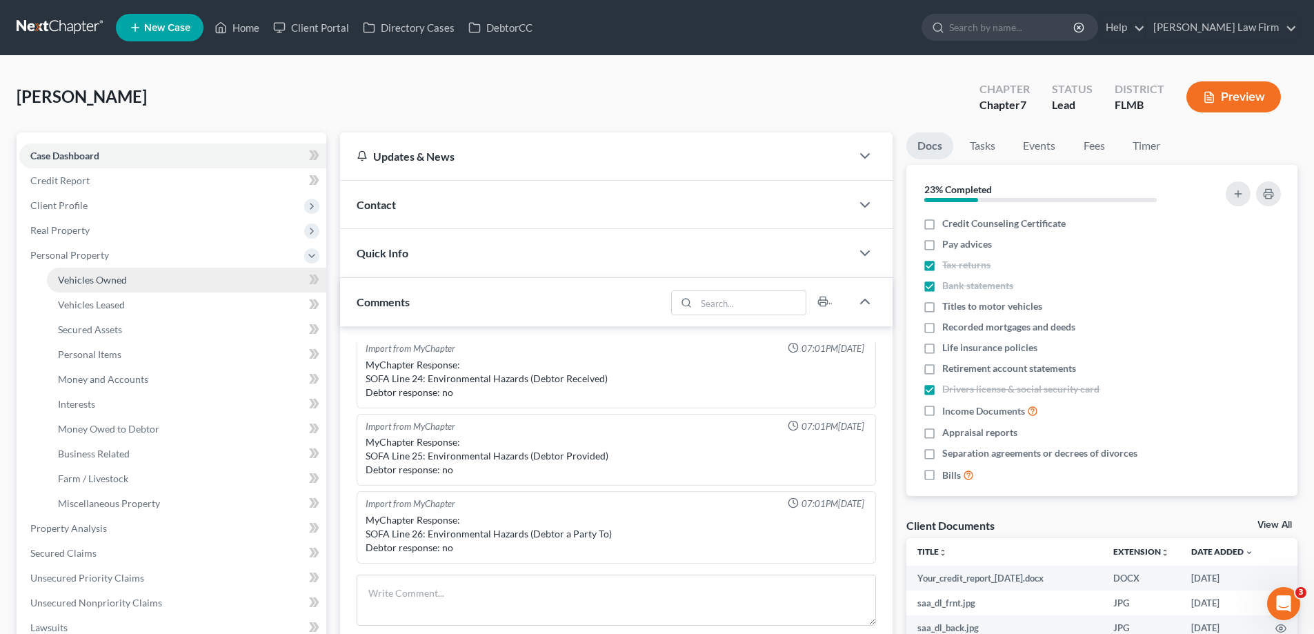
click at [105, 279] on span "Vehicles Owned" at bounding box center [92, 280] width 69 height 12
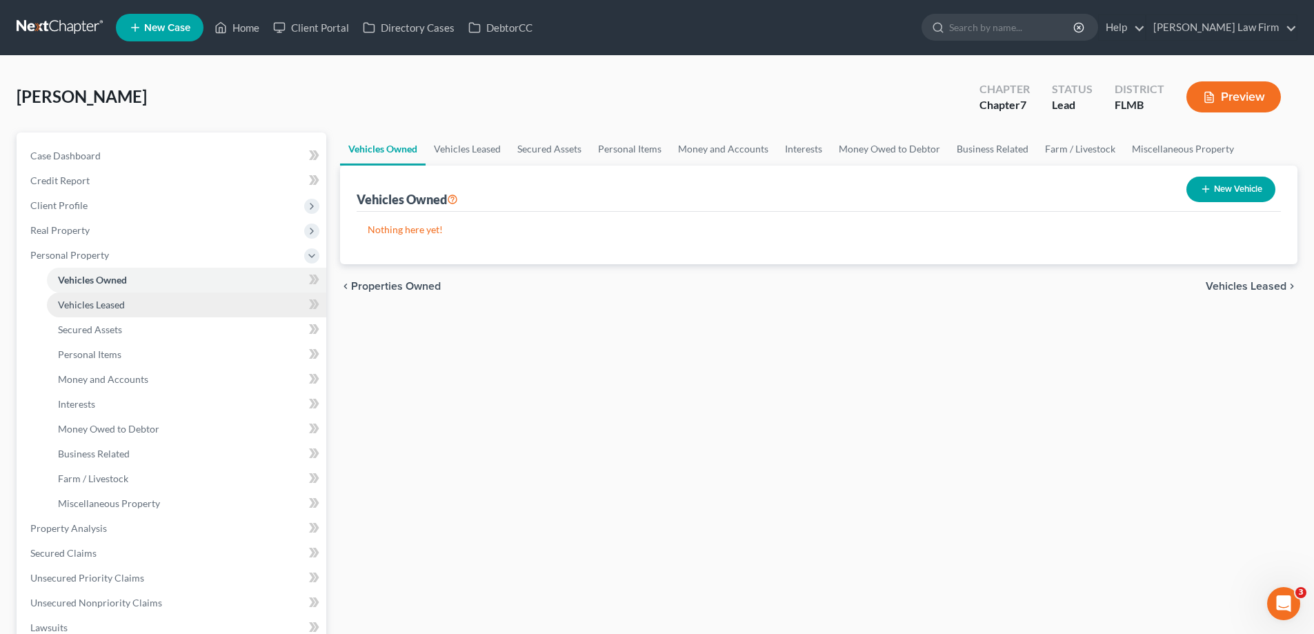
click at [128, 308] on link "Vehicles Leased" at bounding box center [186, 304] width 279 height 25
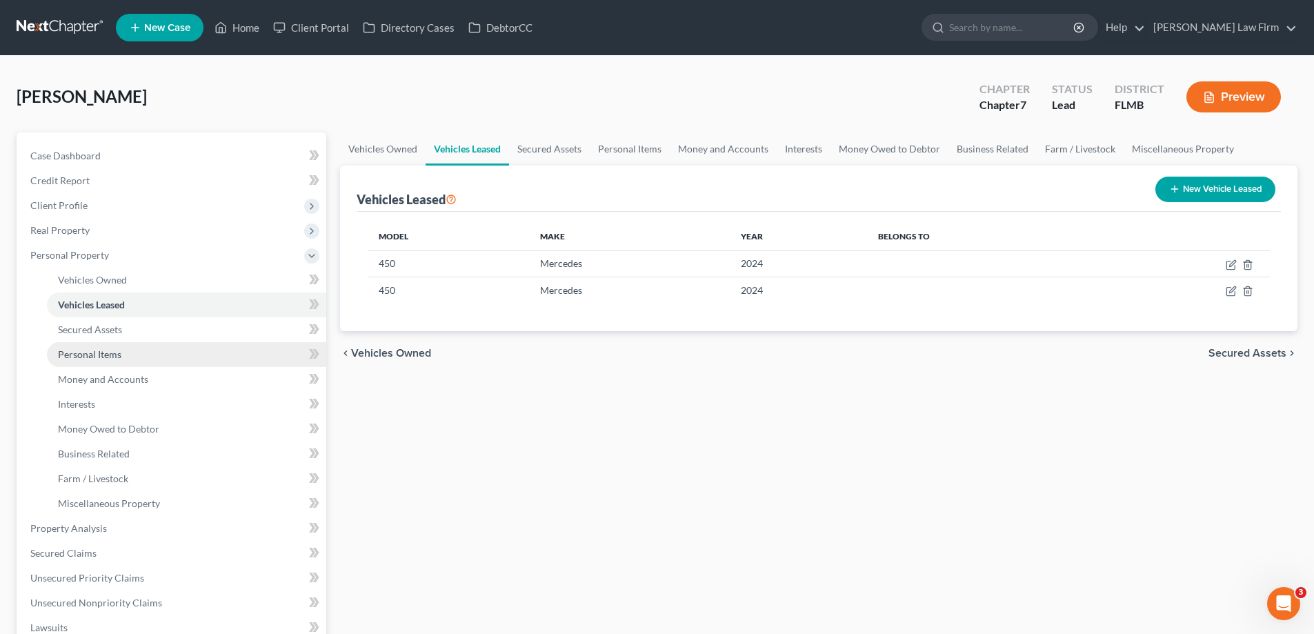
click at [128, 348] on link "Personal Items" at bounding box center [186, 354] width 279 height 25
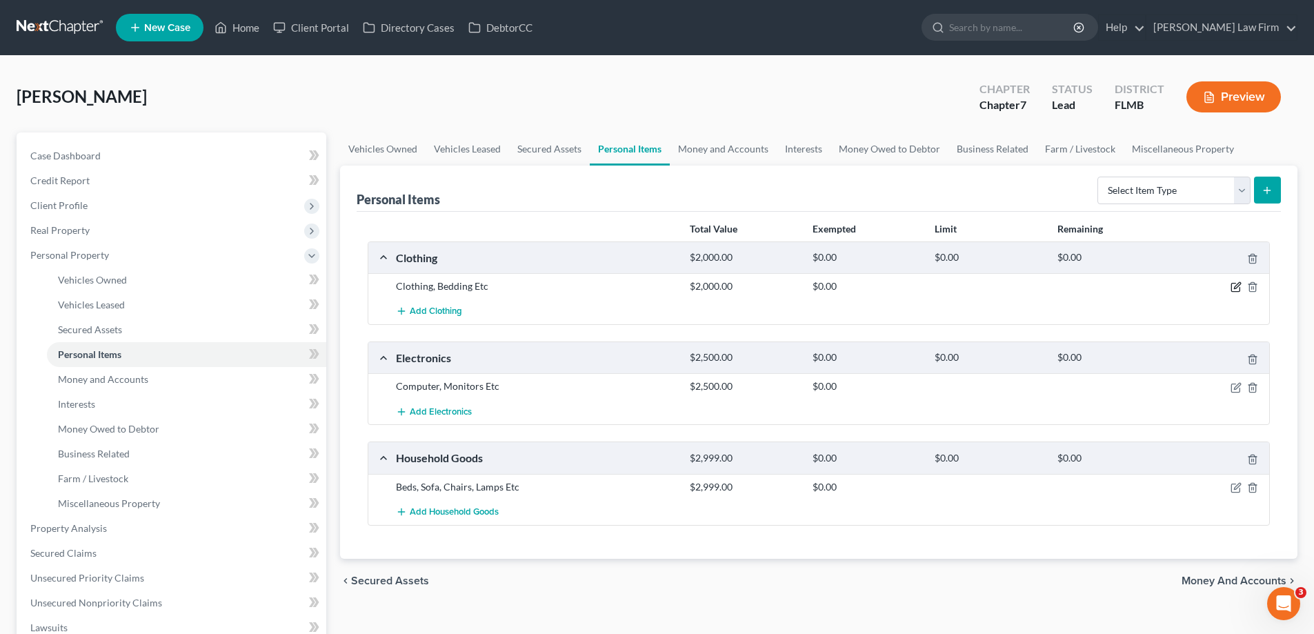
click at [1234, 288] on icon "button" at bounding box center [1235, 286] width 11 height 11
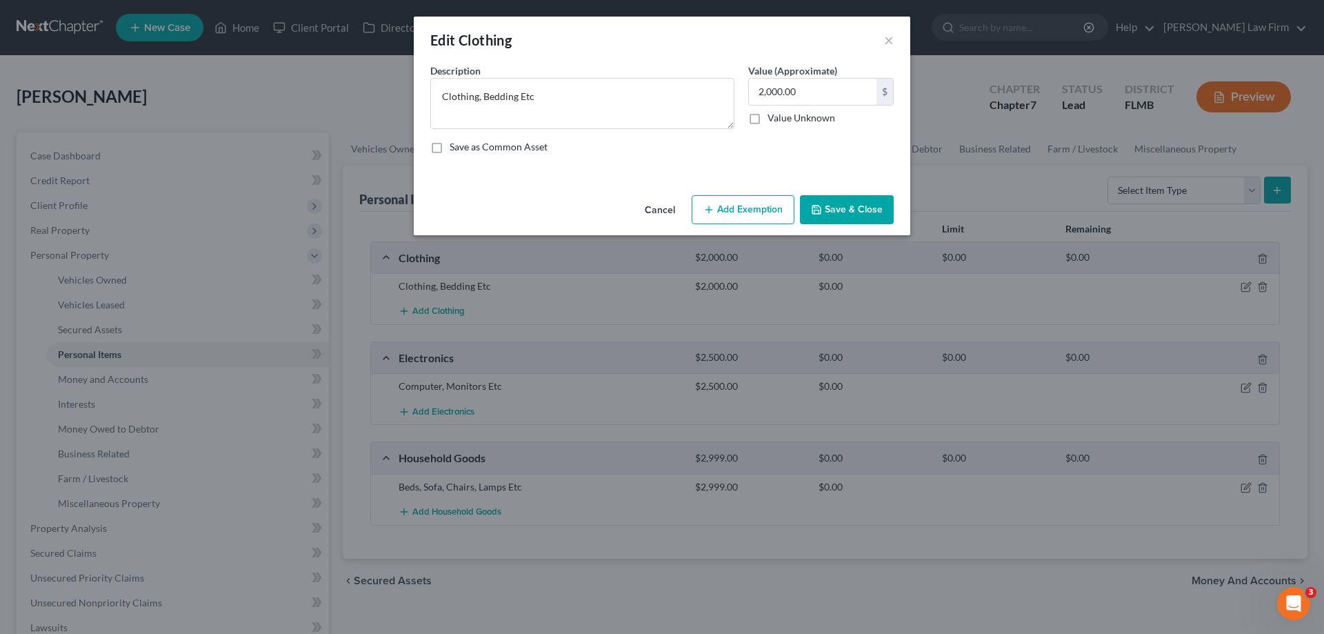
click at [739, 205] on button "Add Exemption" at bounding box center [743, 209] width 103 height 29
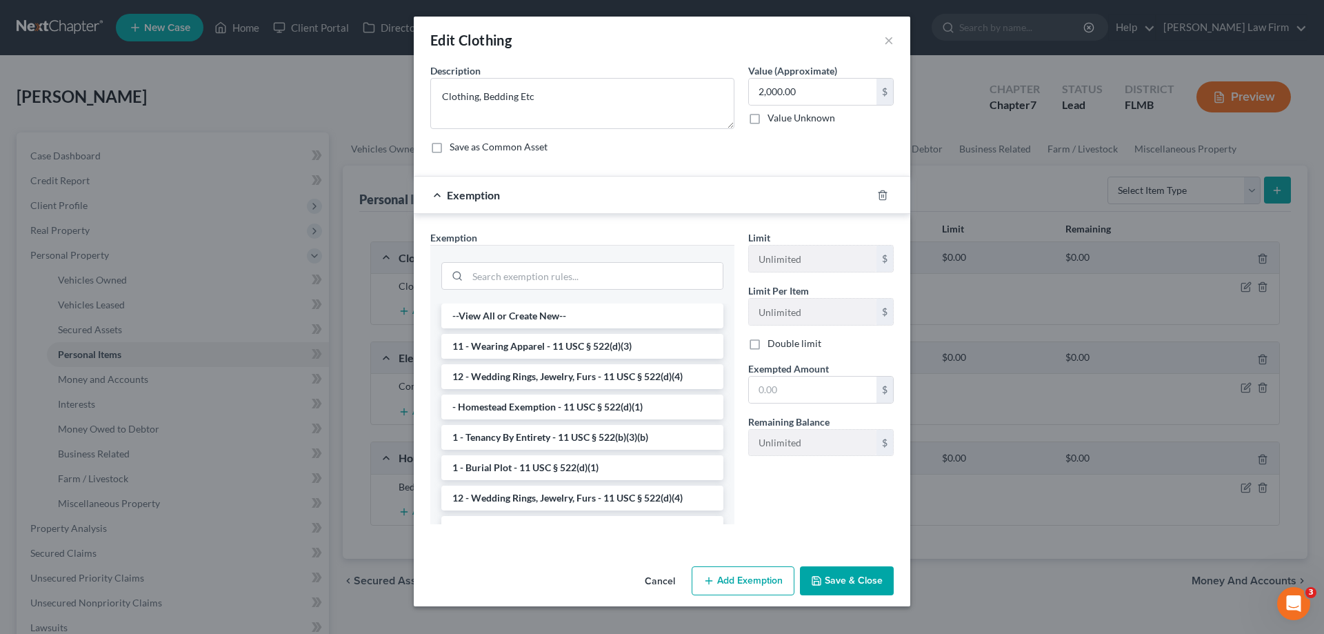
click at [650, 579] on button "Cancel" at bounding box center [660, 581] width 52 height 28
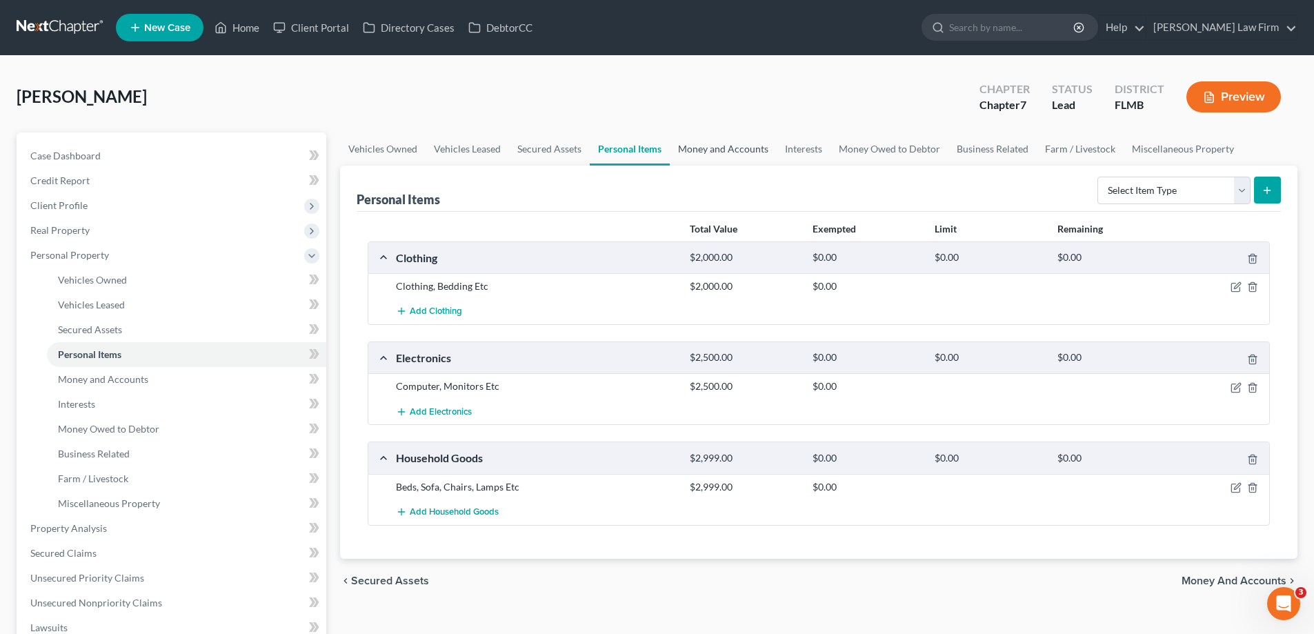
click at [723, 143] on link "Money and Accounts" at bounding box center [723, 148] width 107 height 33
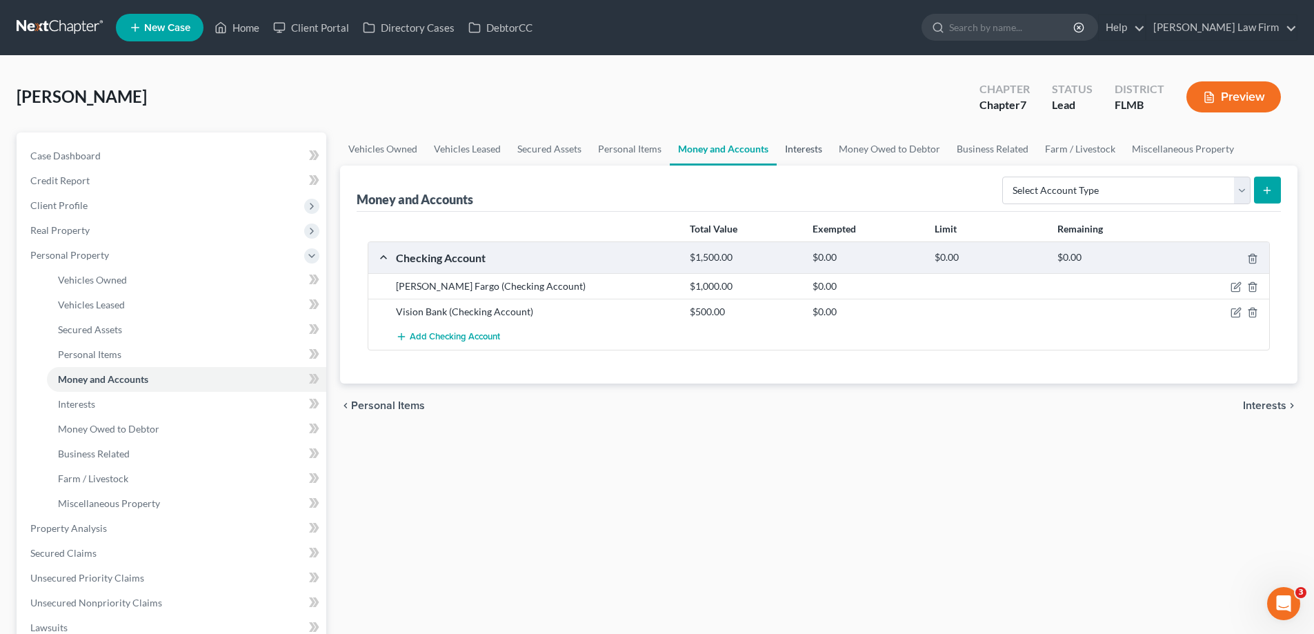
click at [790, 150] on link "Interests" at bounding box center [803, 148] width 54 height 33
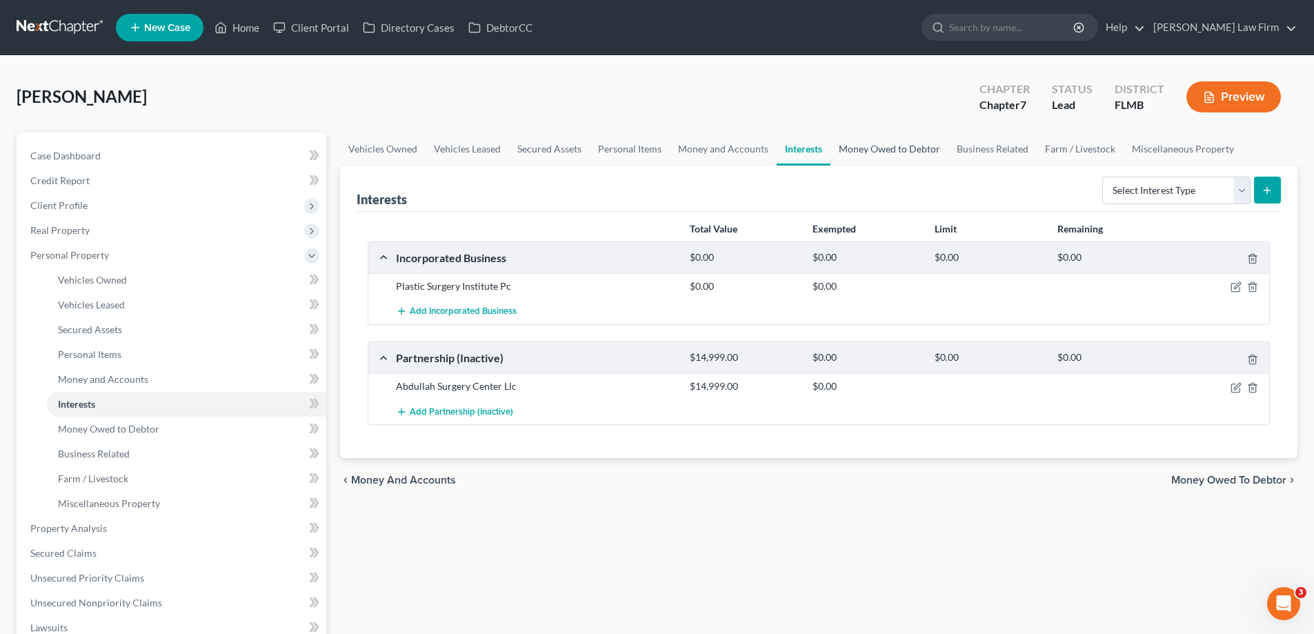
click at [880, 147] on link "Money Owed to Debtor" at bounding box center [889, 148] width 118 height 33
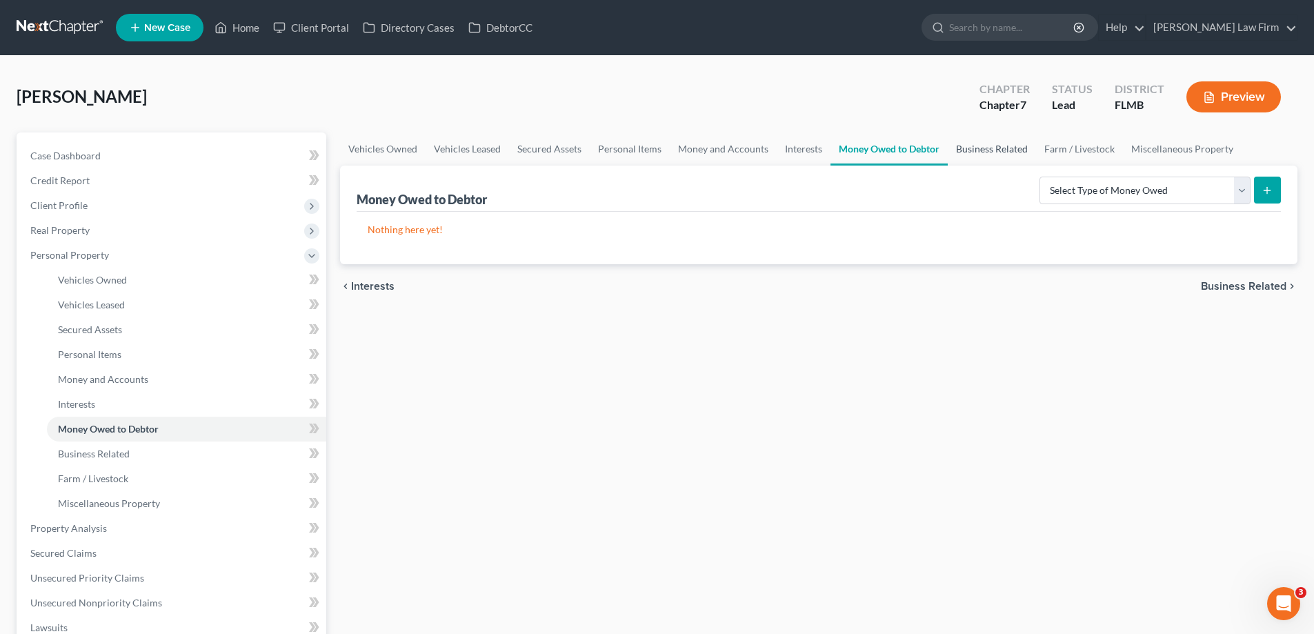
click at [986, 149] on link "Business Related" at bounding box center [991, 148] width 88 height 33
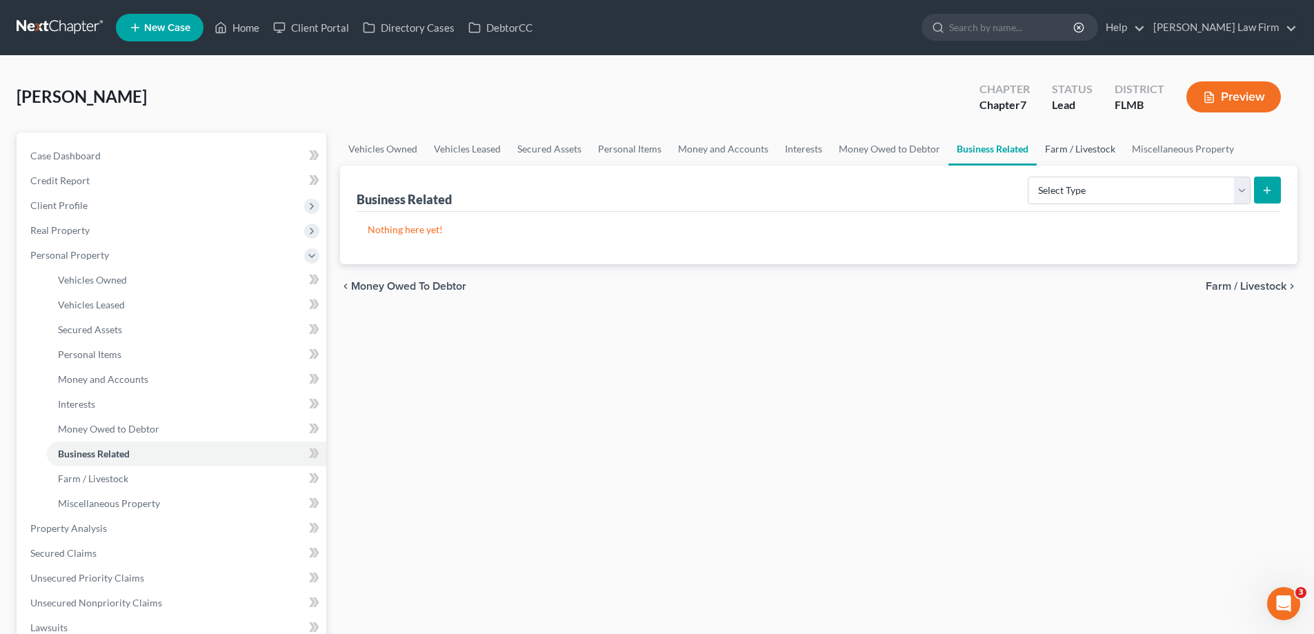
click at [1074, 149] on link "Farm / Livestock" at bounding box center [1079, 148] width 87 height 33
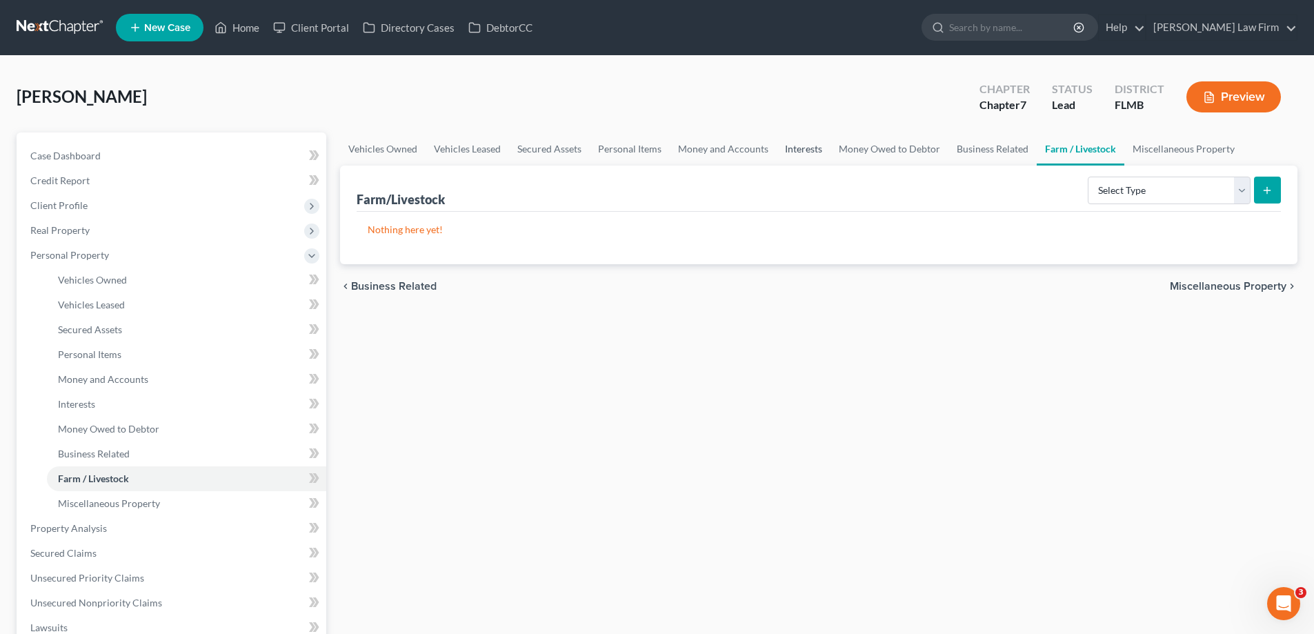
click at [801, 148] on link "Interests" at bounding box center [803, 148] width 54 height 33
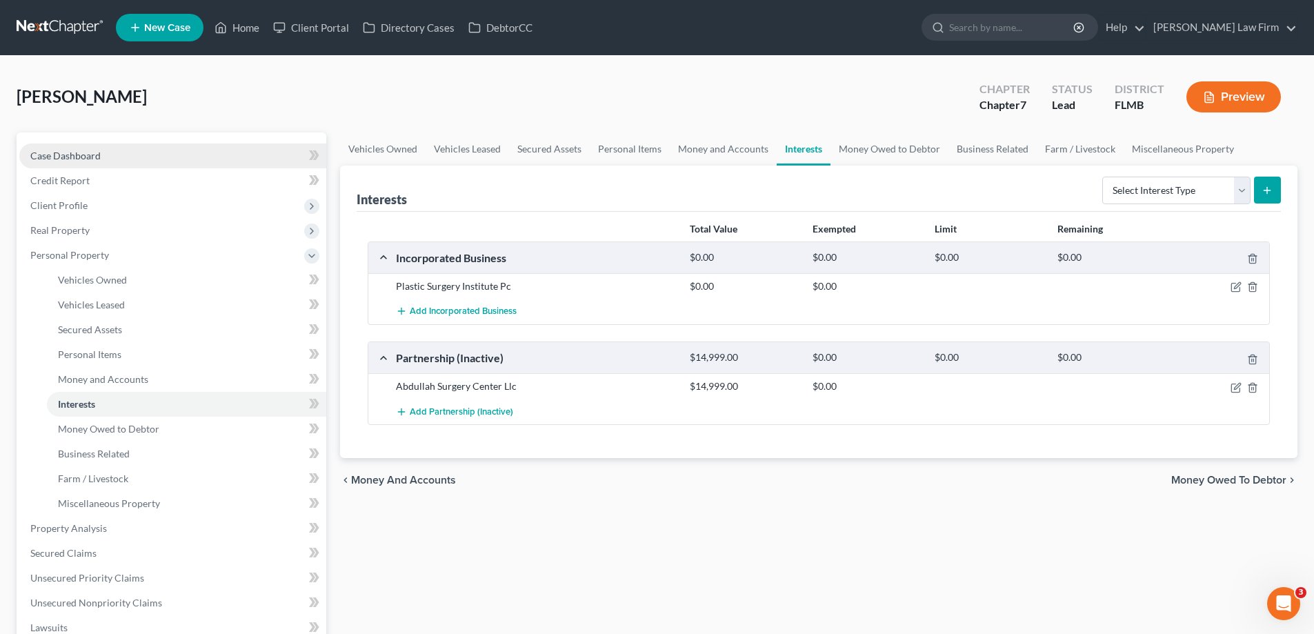
click at [106, 152] on link "Case Dashboard" at bounding box center [172, 155] width 307 height 25
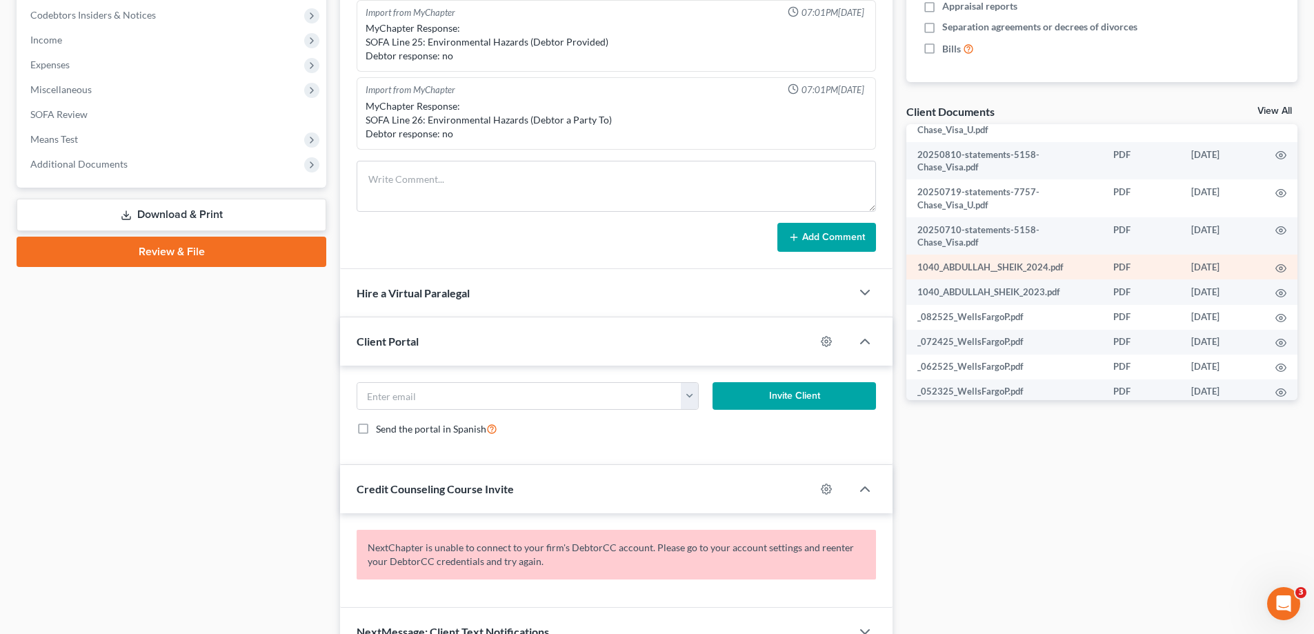
scroll to position [187, 0]
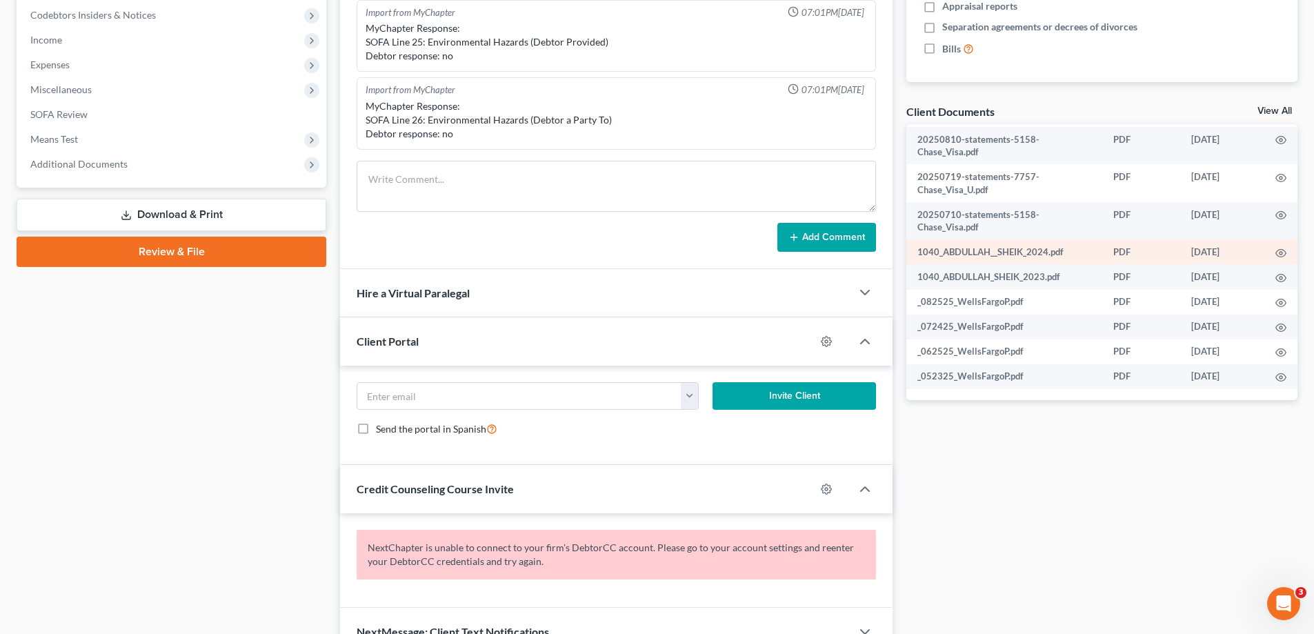
click at [1001, 250] on td "1040_ABDULLAH__SHEIK_2024.pdf" at bounding box center [1004, 251] width 196 height 25
click at [1269, 111] on link "View All" at bounding box center [1274, 111] width 34 height 10
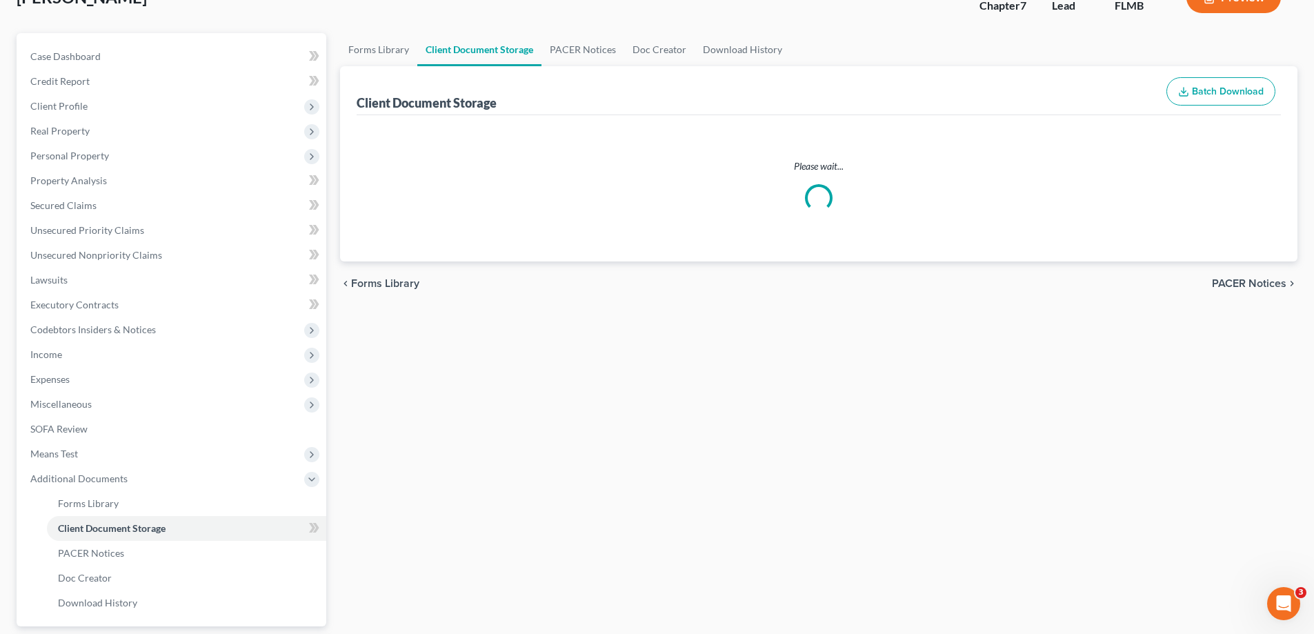
select select "38"
select select "7"
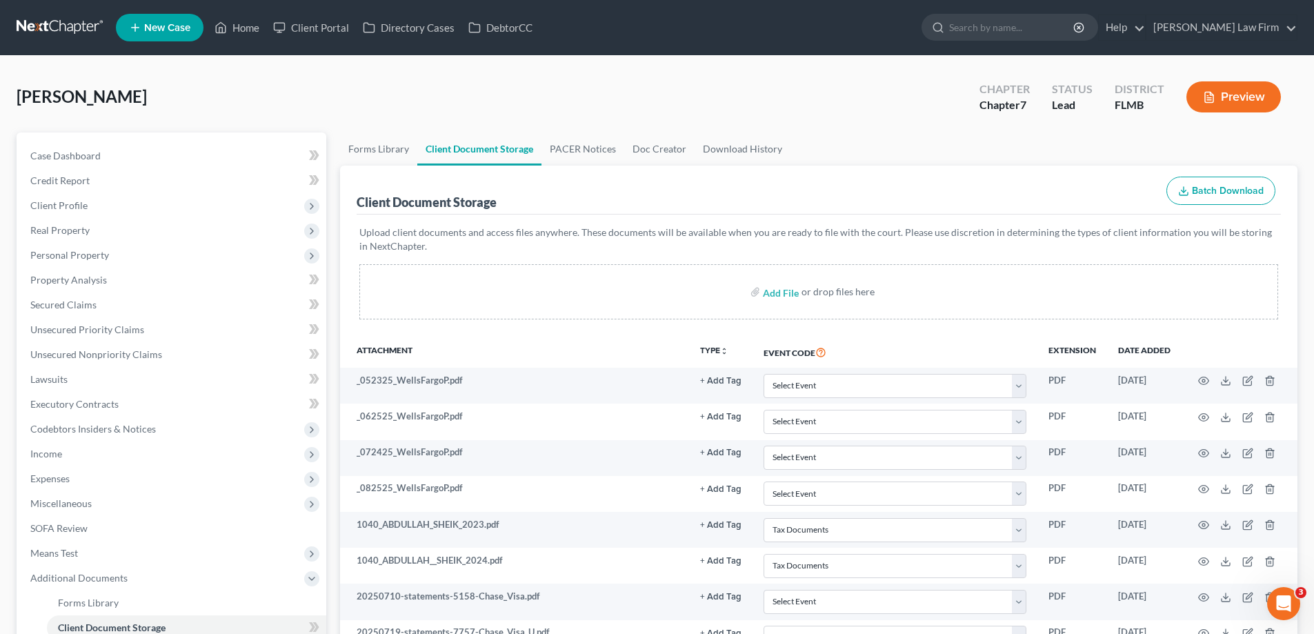
scroll to position [69, 0]
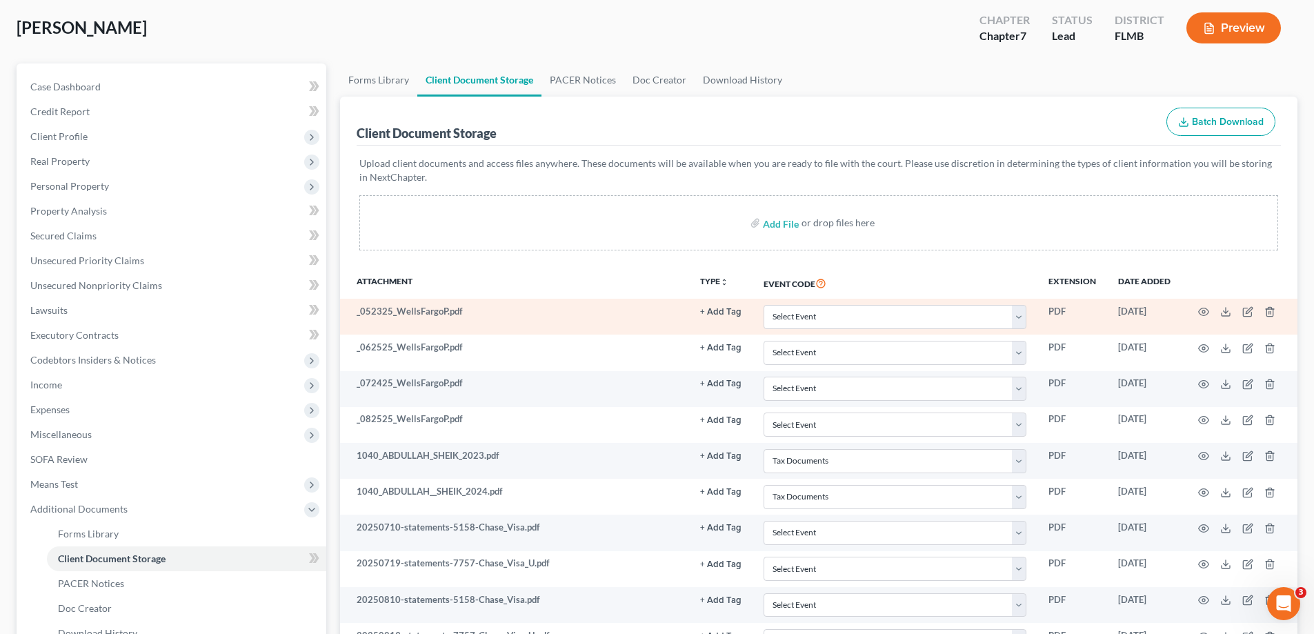
click at [441, 312] on td "_052325_WellsFargoP.pdf" at bounding box center [514, 317] width 349 height 36
click at [1203, 312] on icon "button" at bounding box center [1203, 311] width 11 height 11
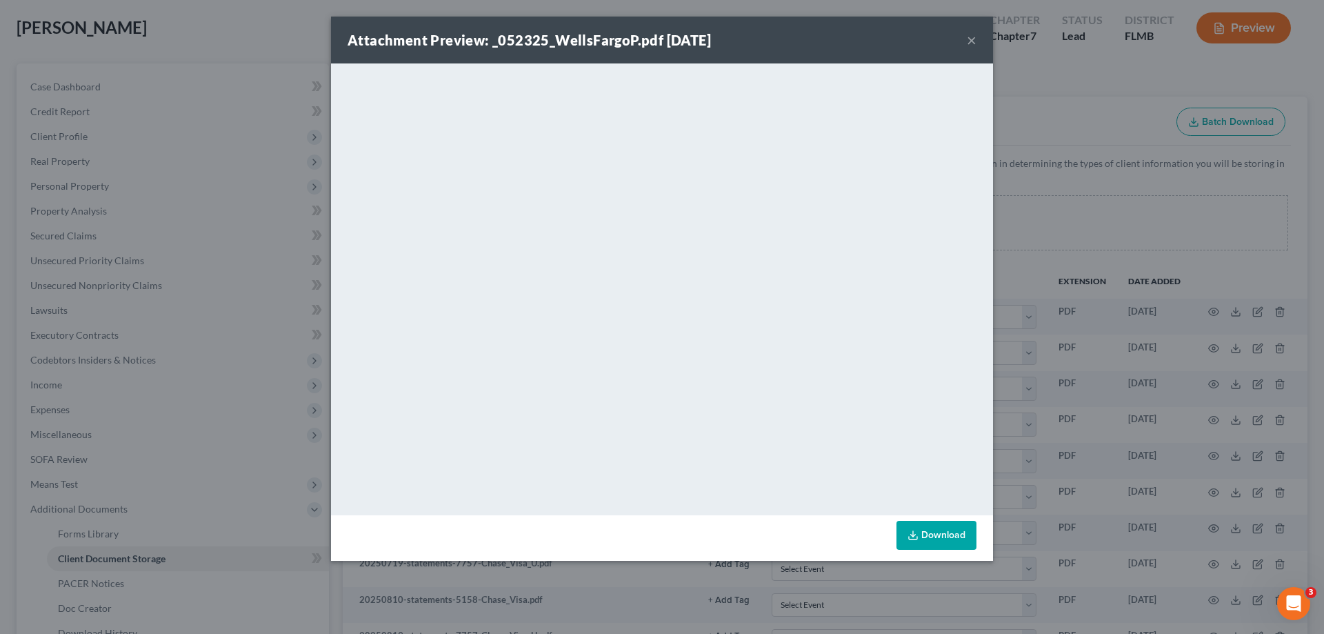
click at [981, 37] on div "Attachment Preview: _052325_WellsFargoP.pdf 09/01/2025 ×" at bounding box center [662, 40] width 662 height 47
click at [974, 40] on button "×" at bounding box center [972, 40] width 10 height 17
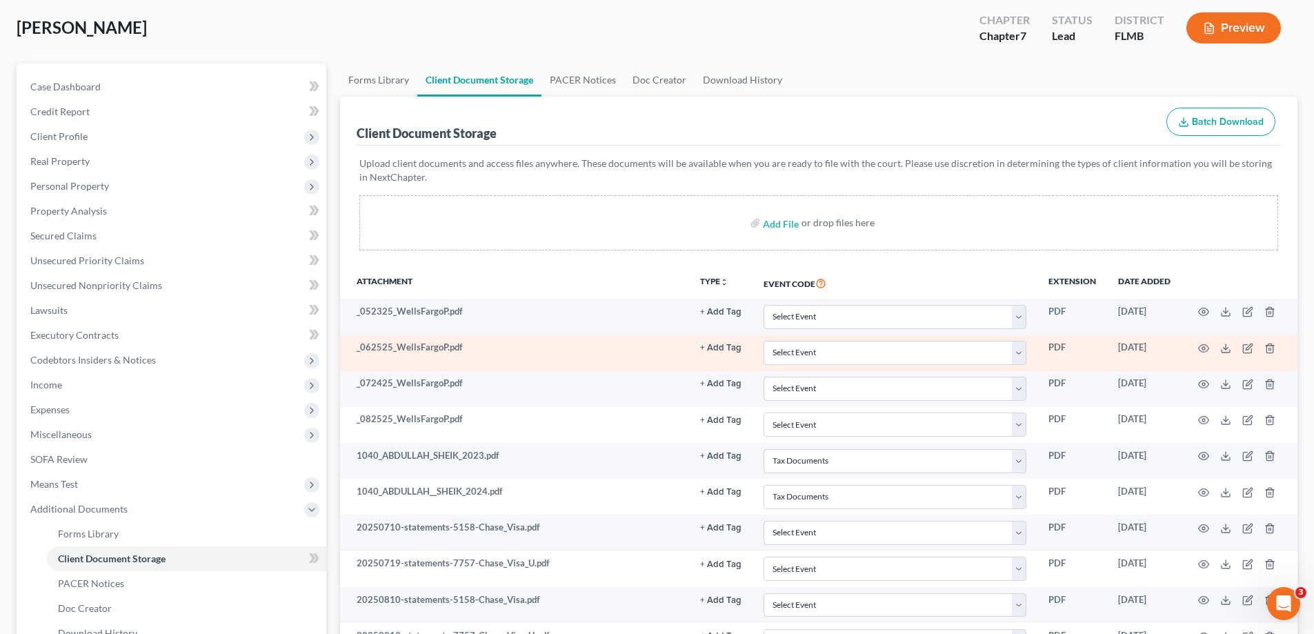
click at [441, 344] on td "_062525_WellsFargoP.pdf" at bounding box center [514, 352] width 349 height 36
click at [1200, 347] on icon "button" at bounding box center [1203, 348] width 11 height 11
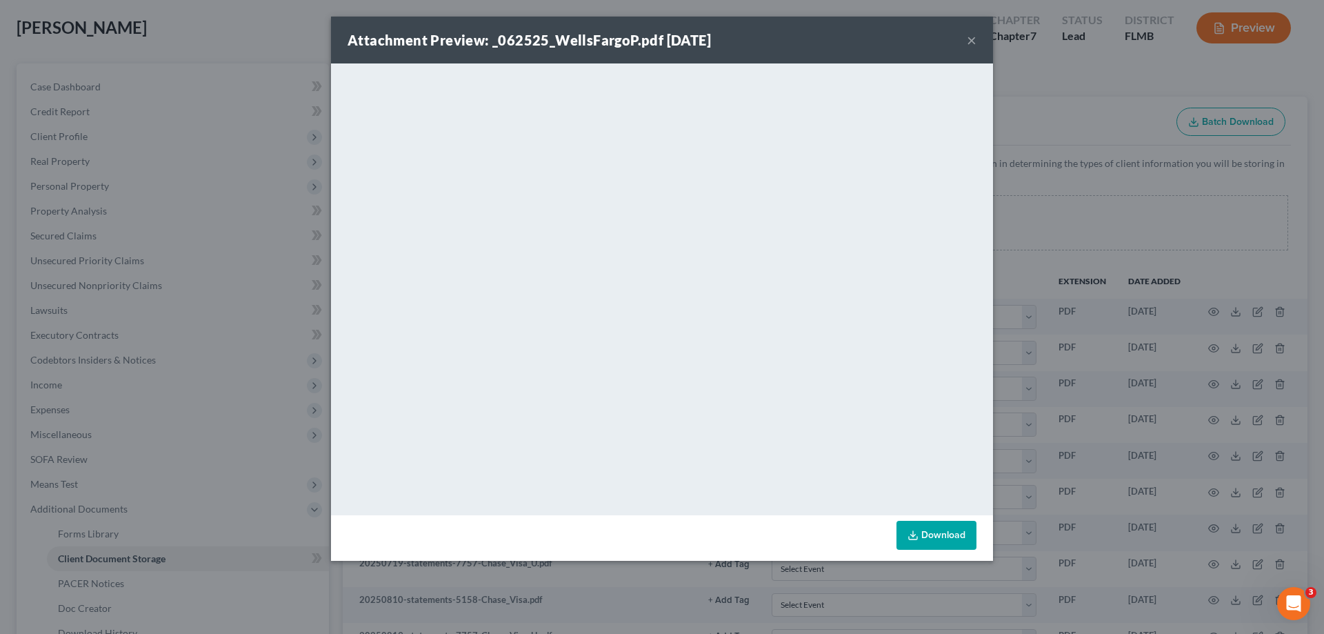
click at [976, 44] on div "Attachment Preview: _062525_WellsFargoP.pdf 09/01/2025 ×" at bounding box center [662, 40] width 662 height 47
click at [969, 37] on button "×" at bounding box center [972, 40] width 10 height 17
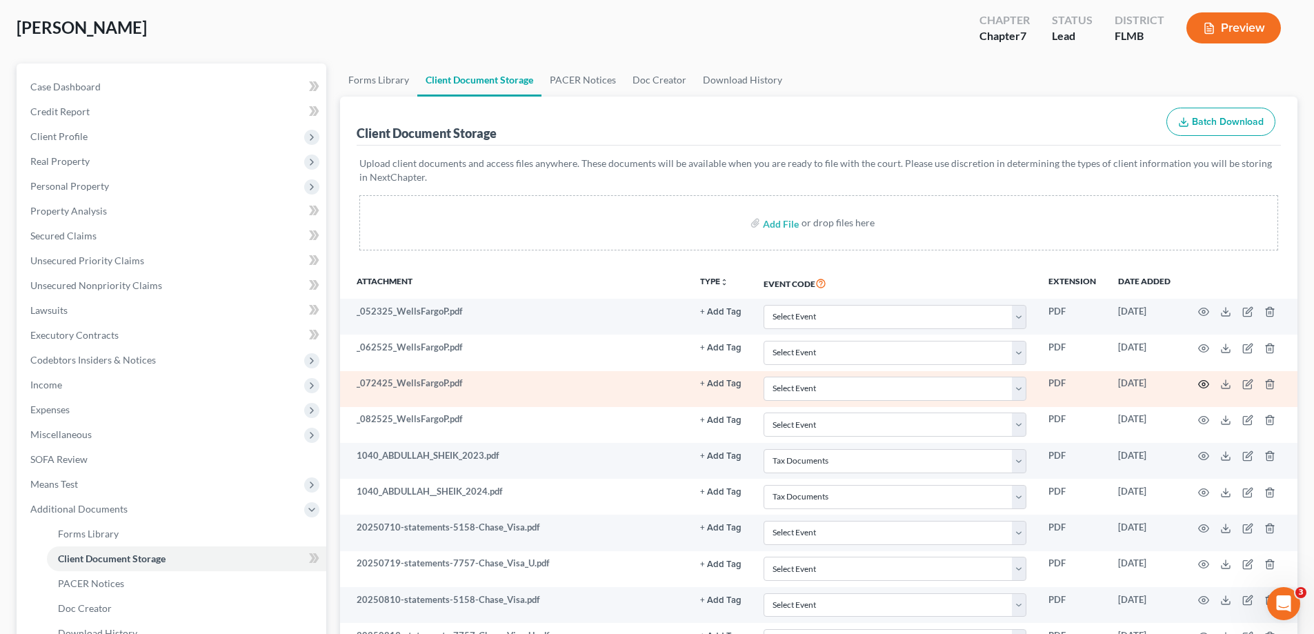
click at [1205, 383] on icon "button" at bounding box center [1203, 384] width 11 height 11
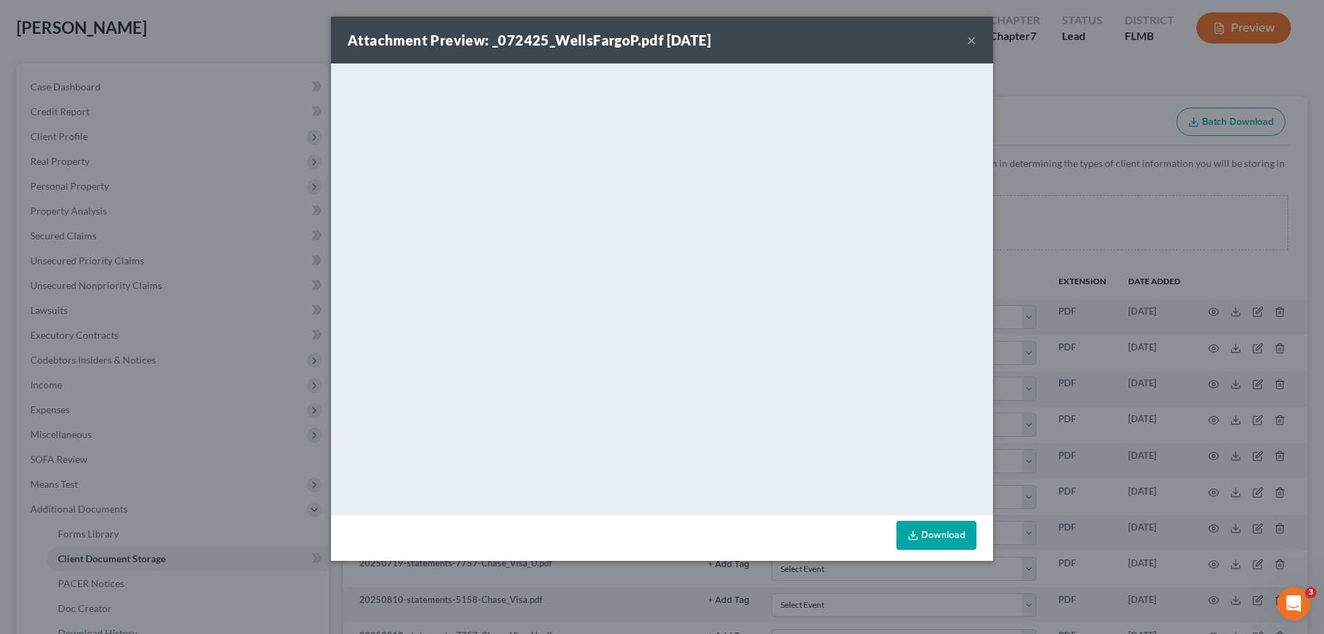
click at [963, 48] on div "Attachment Preview: _072425_WellsFargoP.pdf 09/01/2025 ×" at bounding box center [662, 40] width 662 height 47
click at [969, 45] on button "×" at bounding box center [972, 40] width 10 height 17
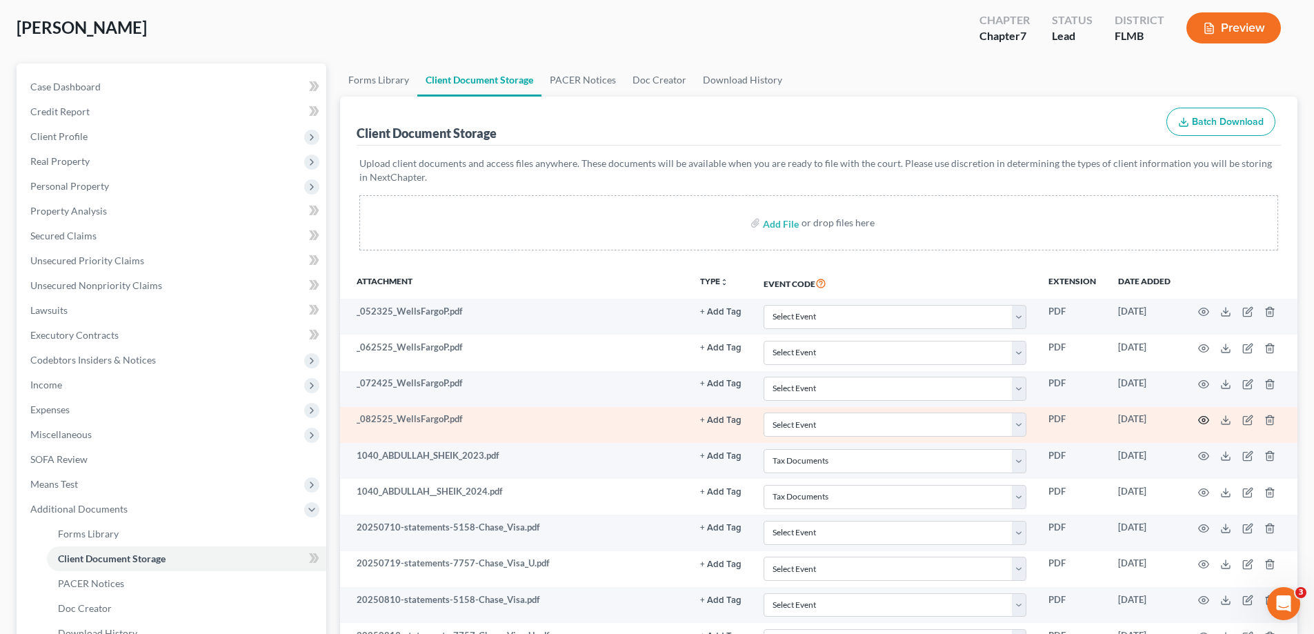
click at [1199, 418] on icon "button" at bounding box center [1203, 420] width 10 height 8
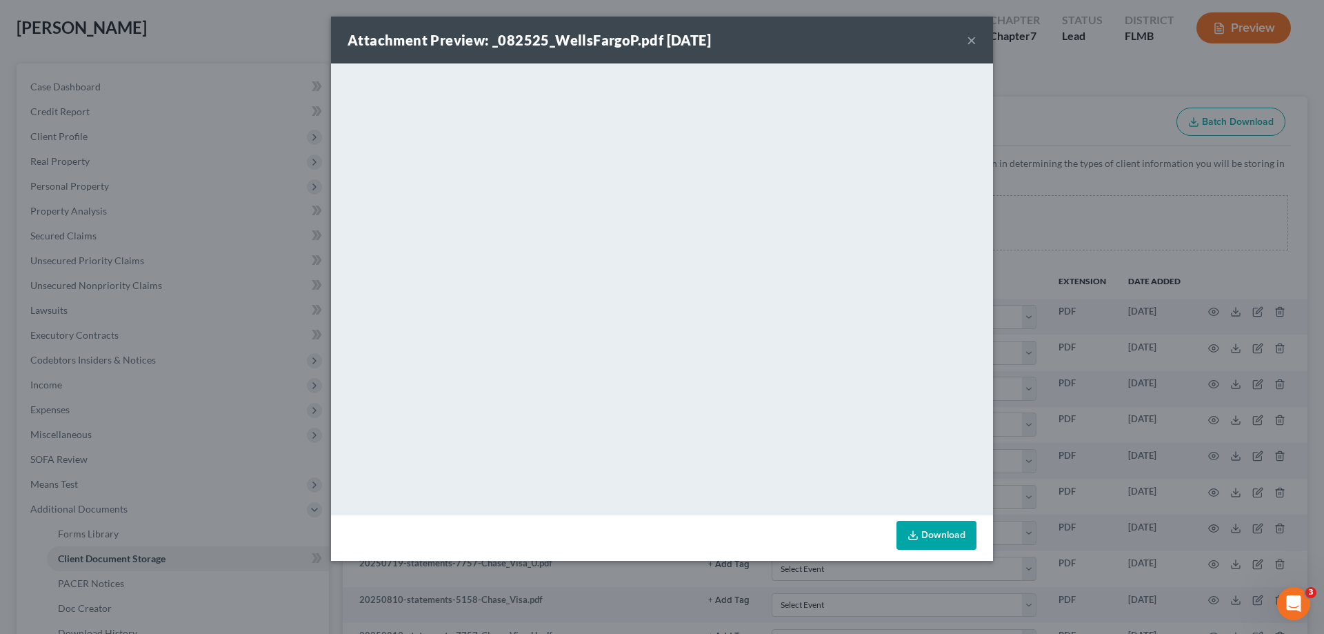
click at [965, 44] on div "Attachment Preview: _082525_WellsFargoP.pdf 09/01/2025 ×" at bounding box center [662, 40] width 662 height 47
click at [971, 42] on button "×" at bounding box center [972, 40] width 10 height 17
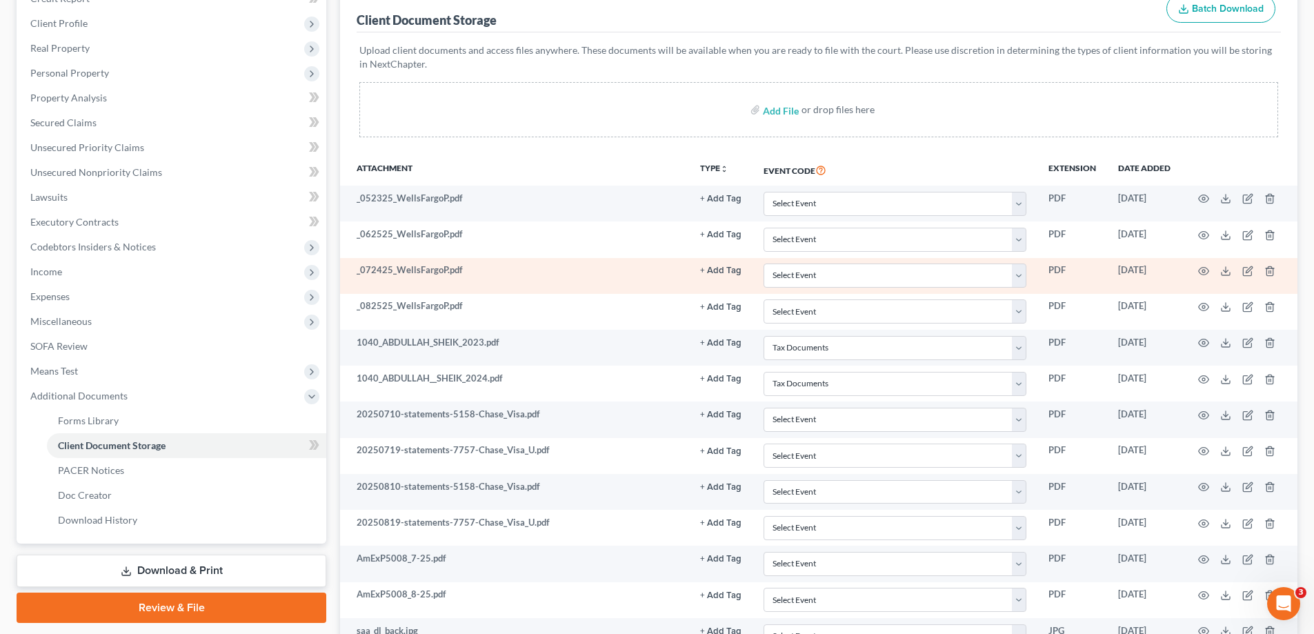
scroll to position [207, 0]
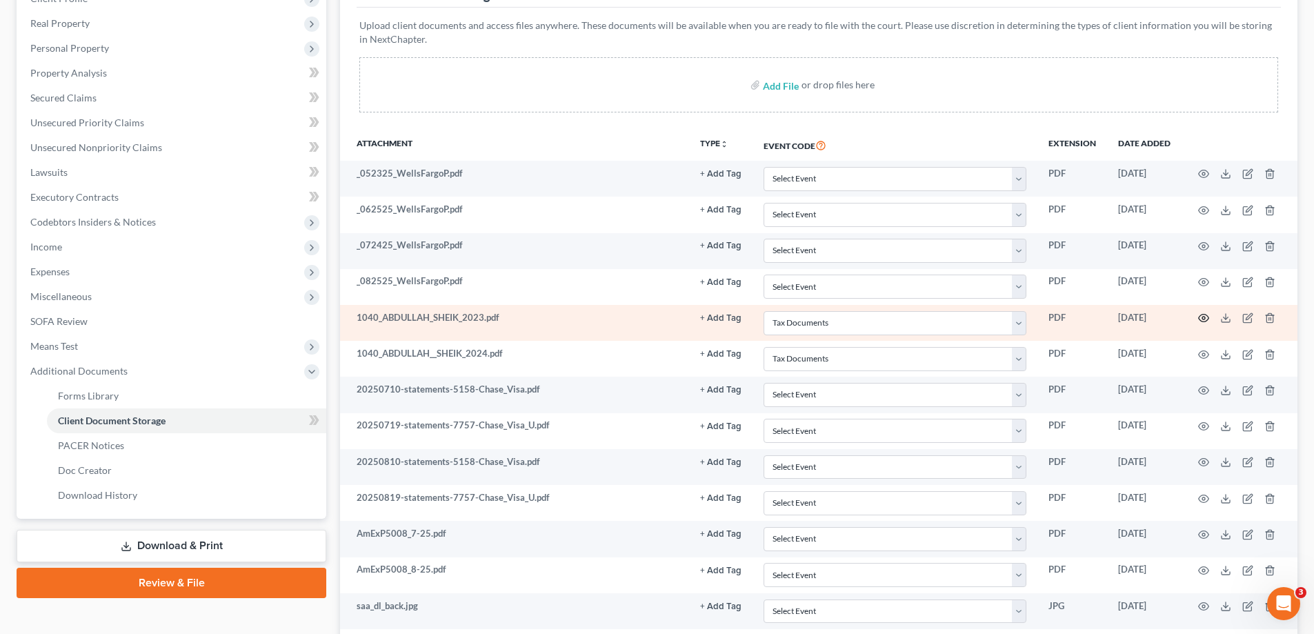
click at [1205, 317] on icon "button" at bounding box center [1203, 317] width 11 height 11
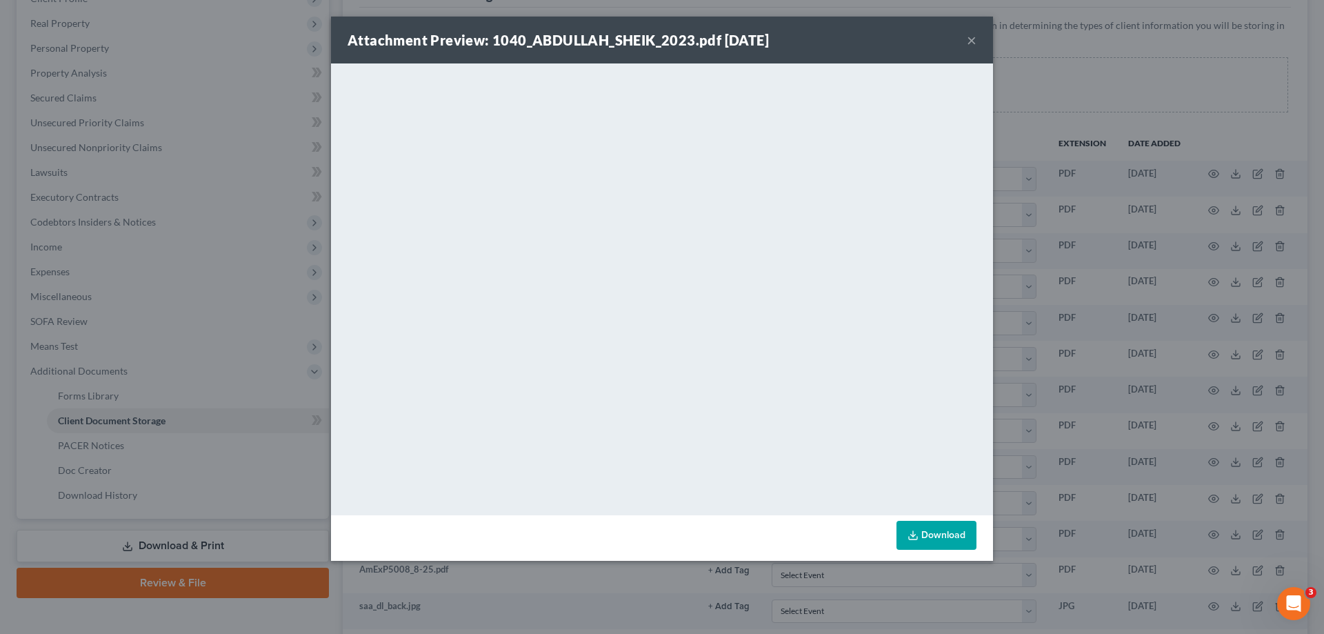
click at [973, 37] on button "×" at bounding box center [972, 40] width 10 height 17
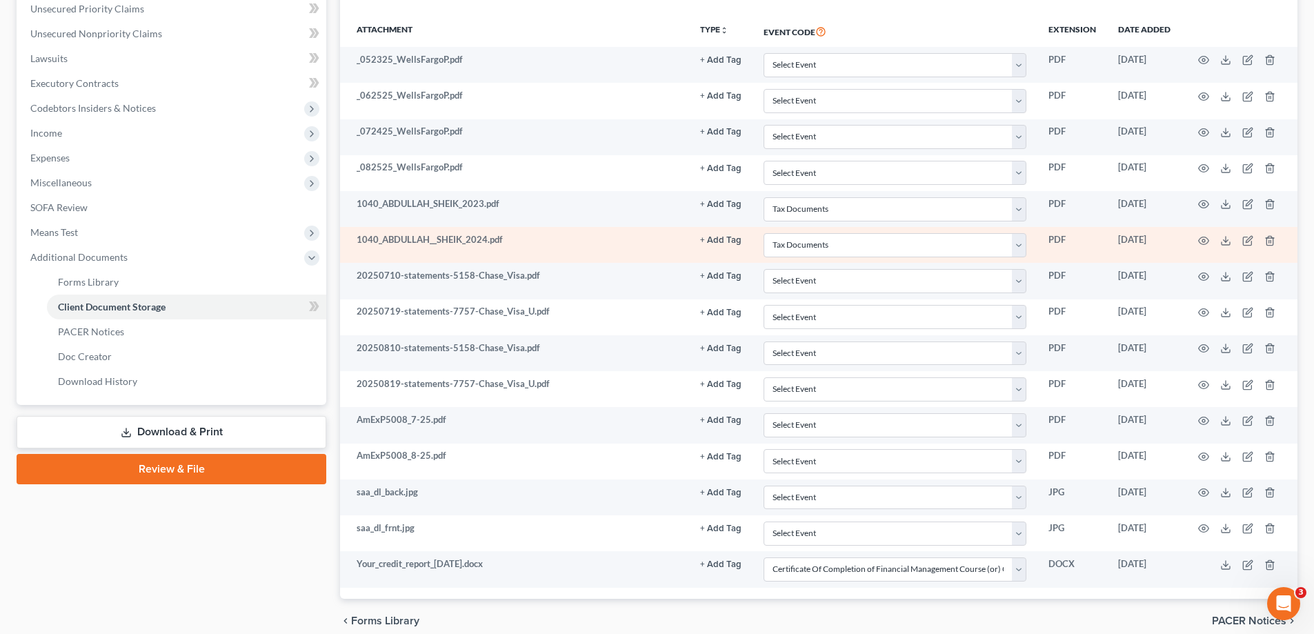
scroll to position [345, 0]
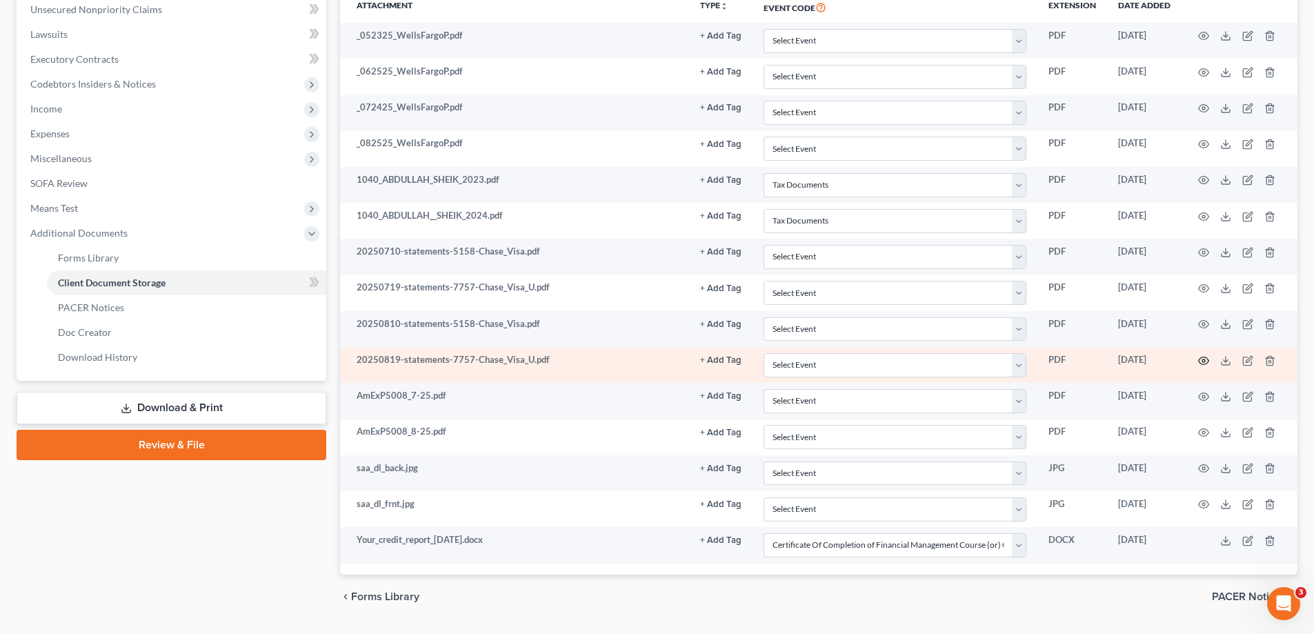
click at [1200, 361] on icon "button" at bounding box center [1203, 360] width 11 height 11
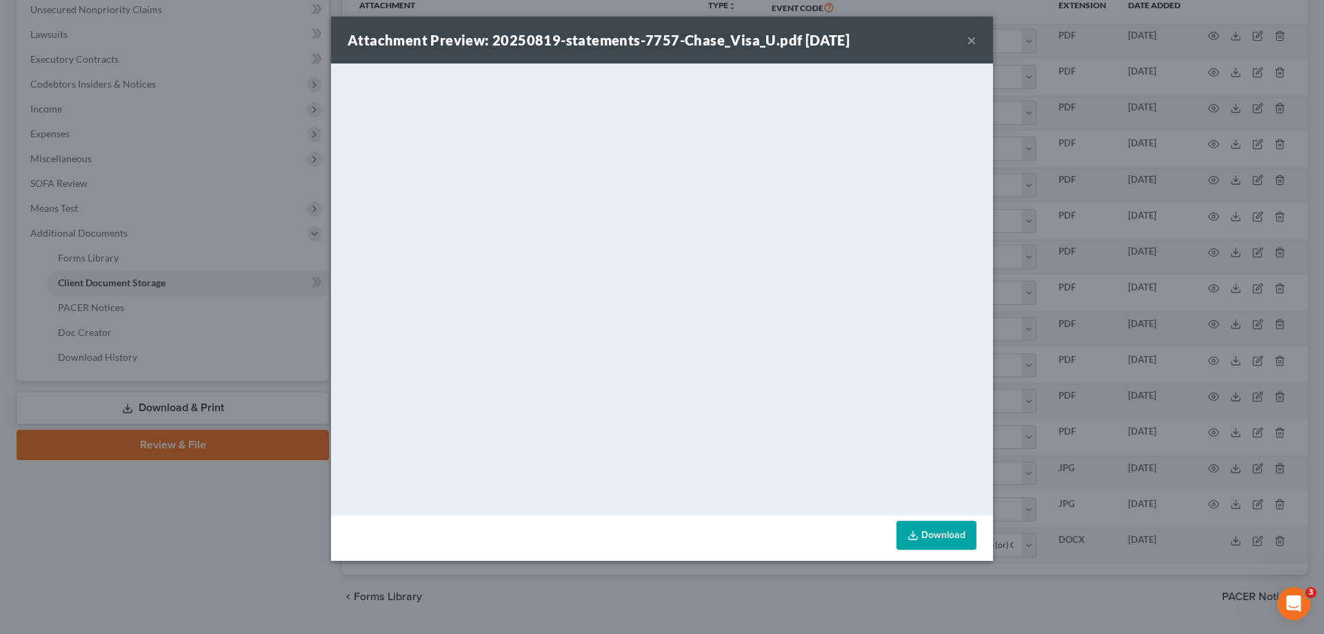
click at [973, 45] on button "×" at bounding box center [972, 40] width 10 height 17
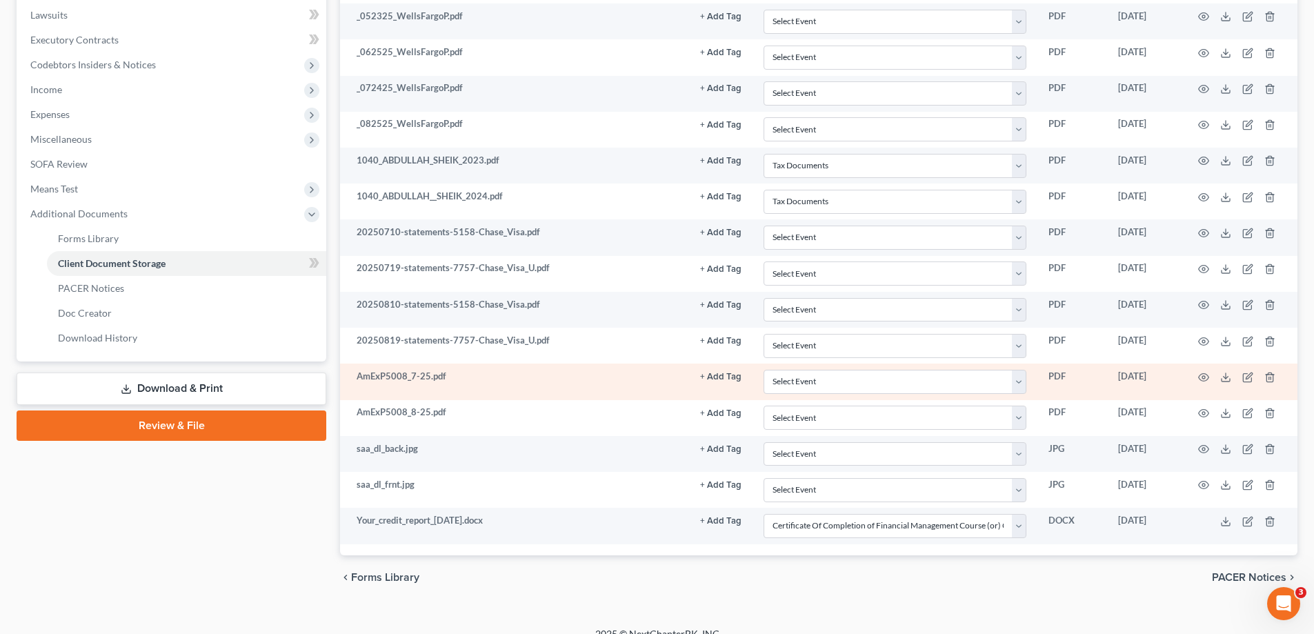
scroll to position [382, 0]
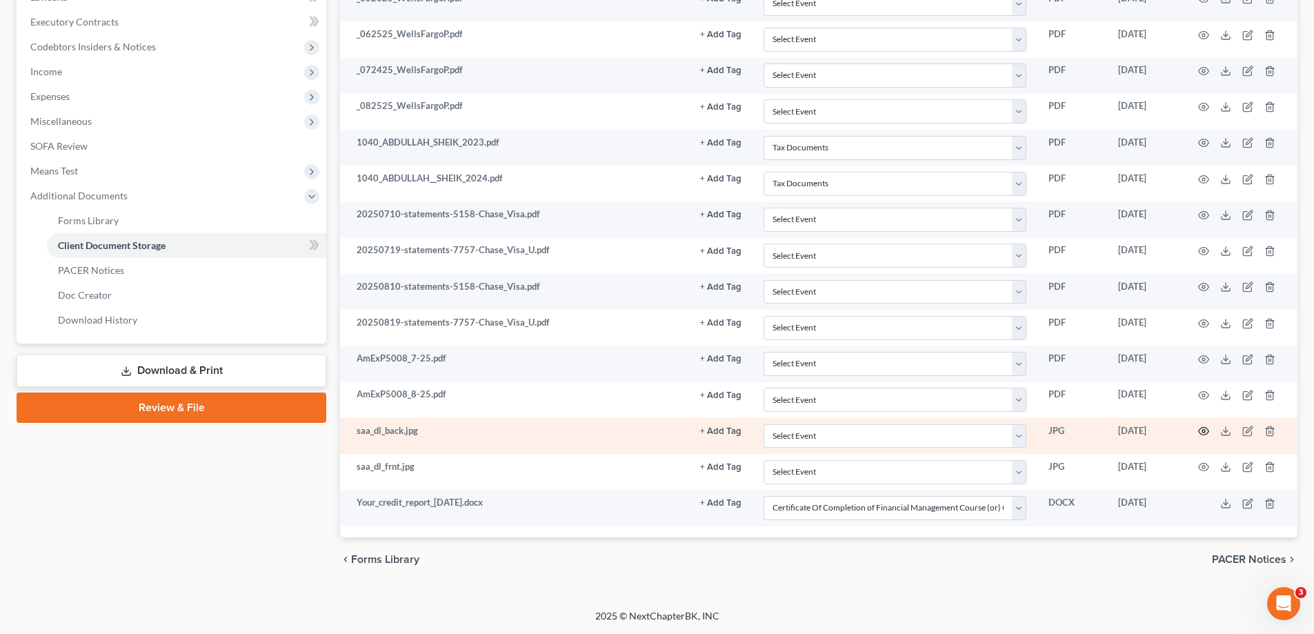
click at [1200, 428] on icon "button" at bounding box center [1203, 432] width 10 height 8
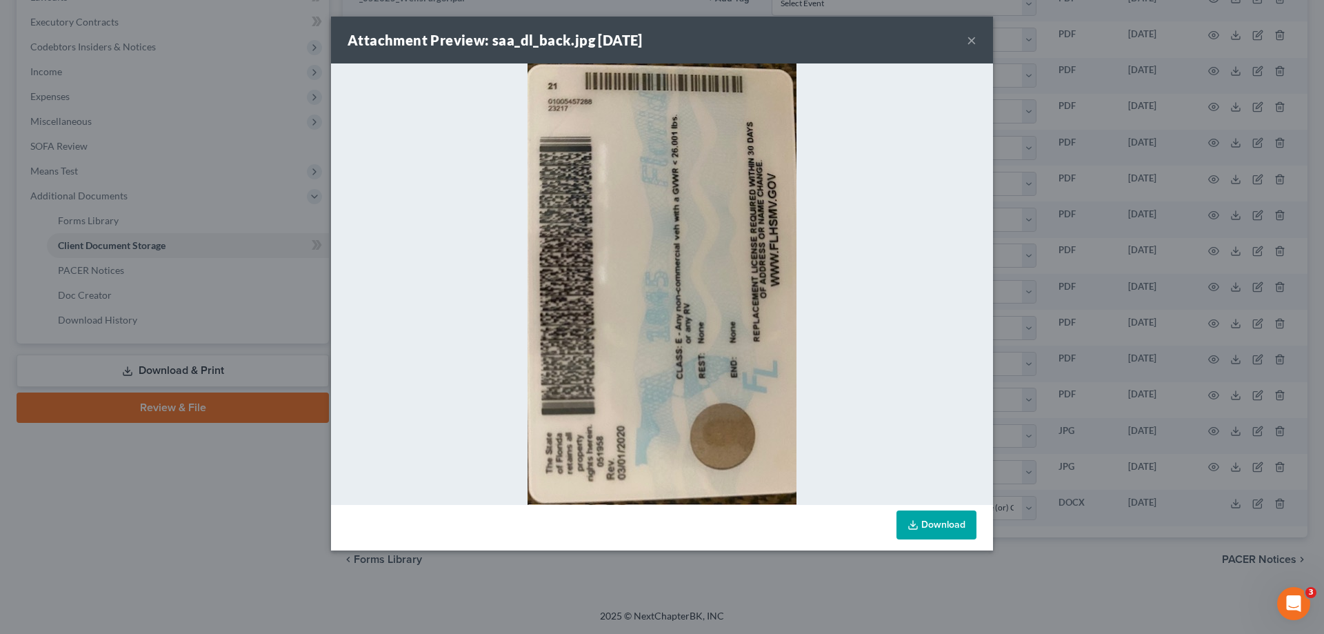
click at [968, 37] on button "×" at bounding box center [972, 40] width 10 height 17
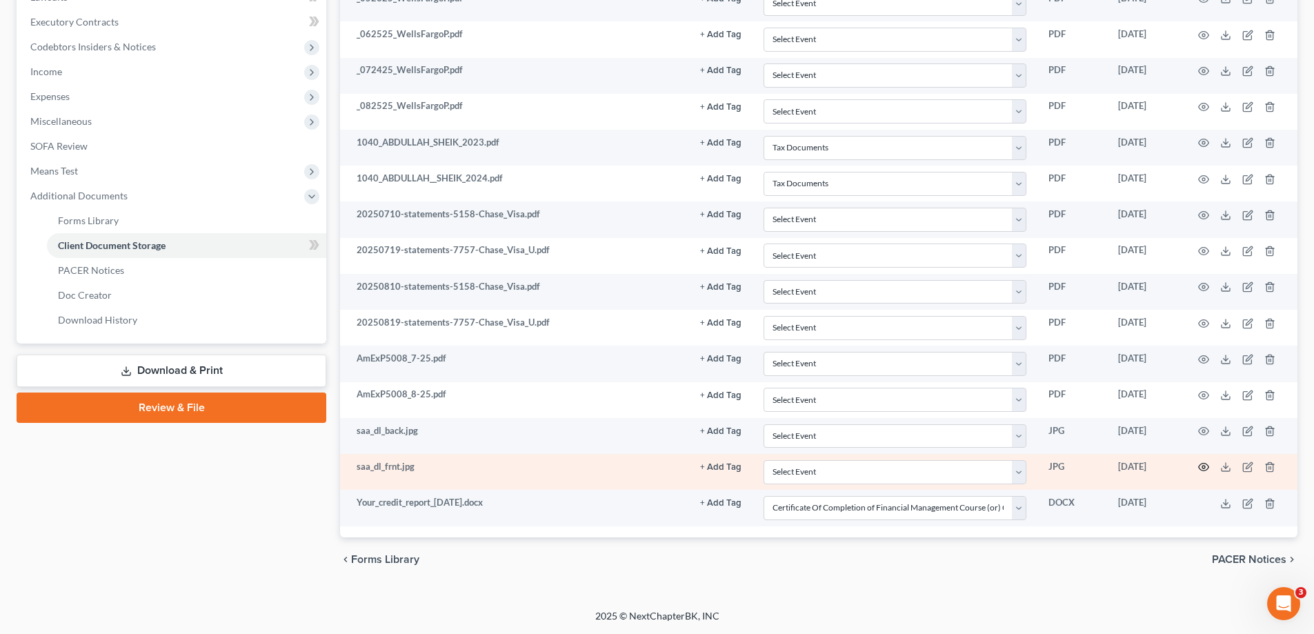
click at [1201, 466] on icon "button" at bounding box center [1203, 466] width 11 height 11
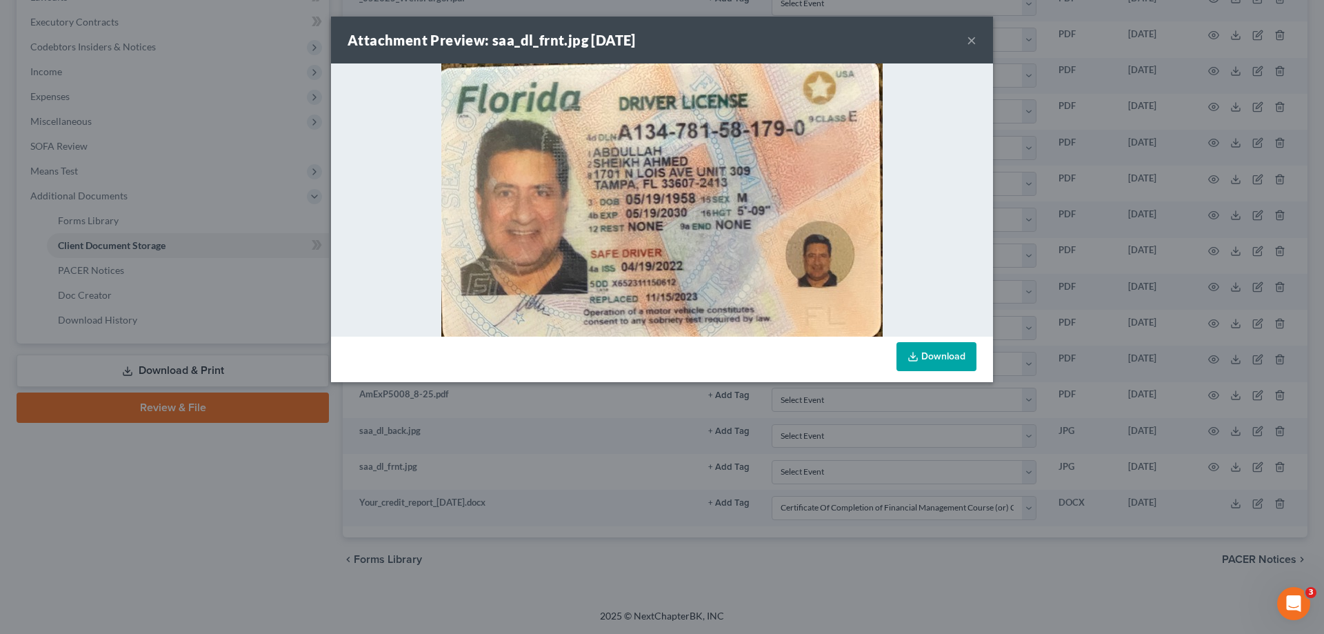
click at [972, 44] on button "×" at bounding box center [972, 40] width 10 height 17
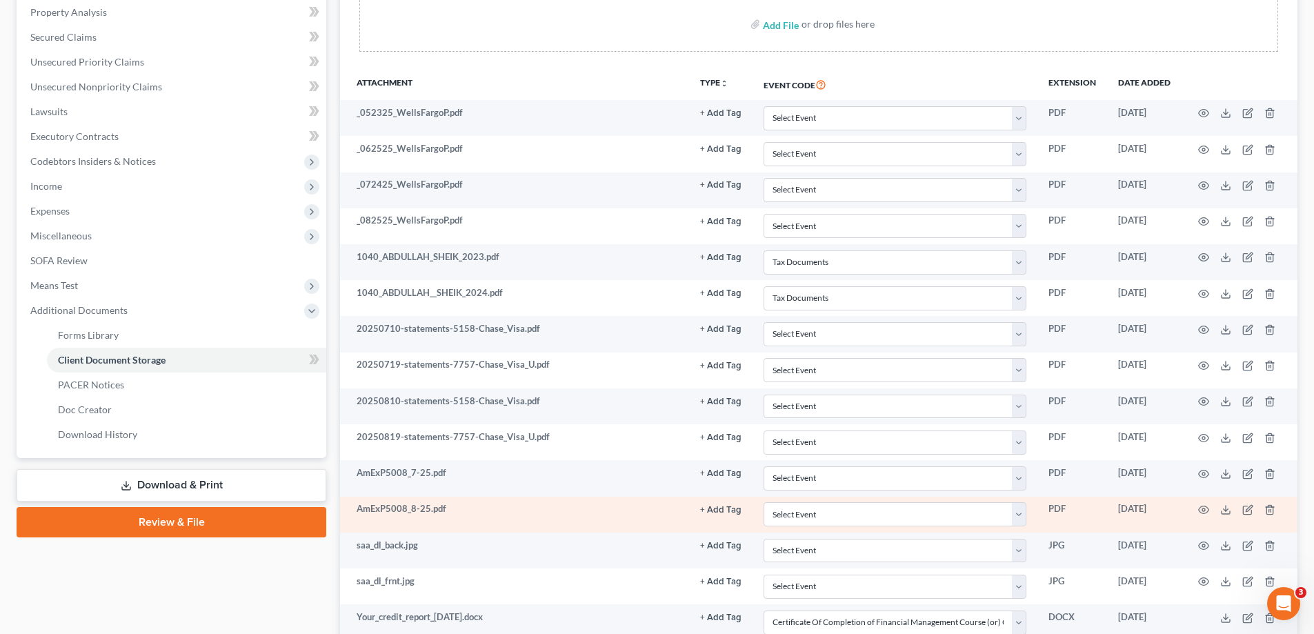
scroll to position [313, 0]
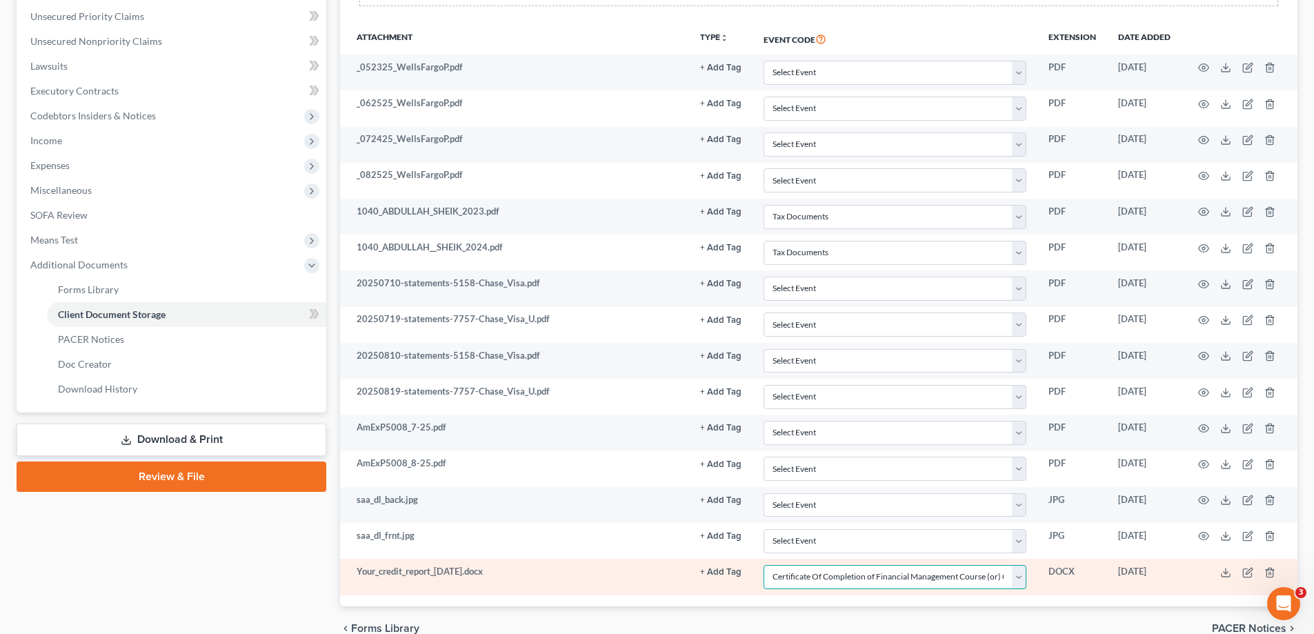
click at [1019, 580] on select "Select Event 20 Largest Unsecured Creditors Amended Chapter 13 Plan Amended Cre…" at bounding box center [894, 577] width 263 height 24
click at [484, 573] on td "Your_credit_report_[DATE].docx" at bounding box center [514, 577] width 349 height 36
click at [1225, 570] on icon at bounding box center [1225, 572] width 11 height 11
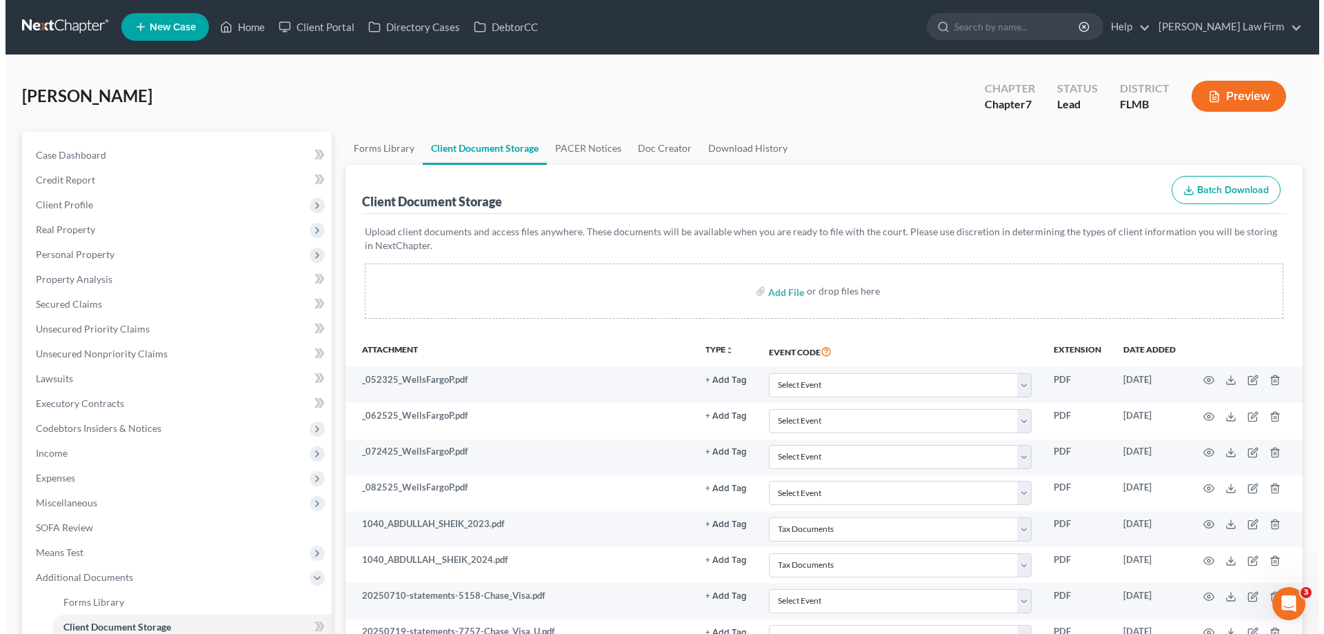
scroll to position [0, 0]
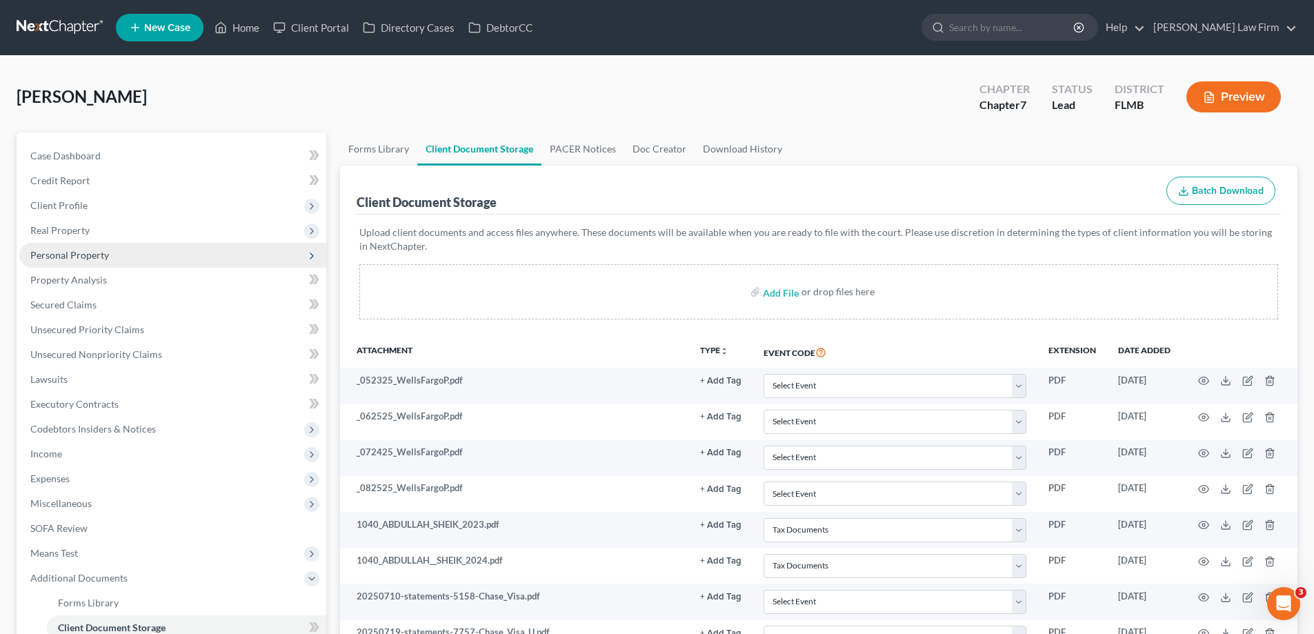
click at [80, 258] on span "Personal Property" at bounding box center [69, 255] width 79 height 12
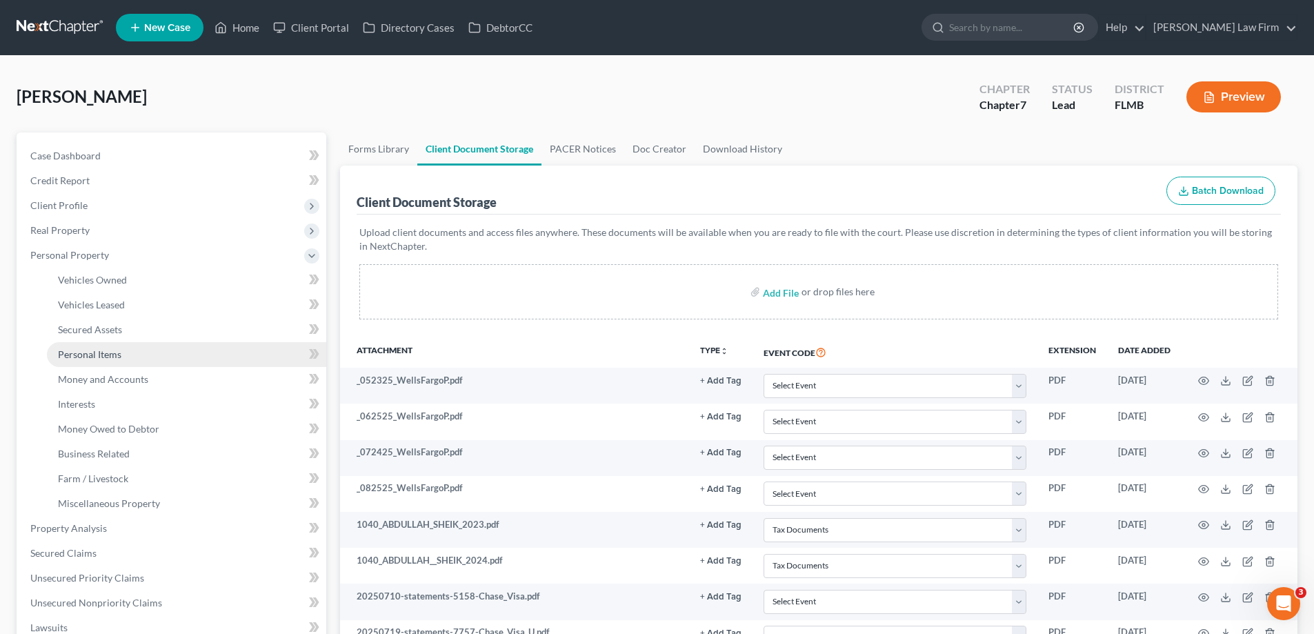
click at [103, 350] on span "Personal Items" at bounding box center [89, 354] width 63 height 12
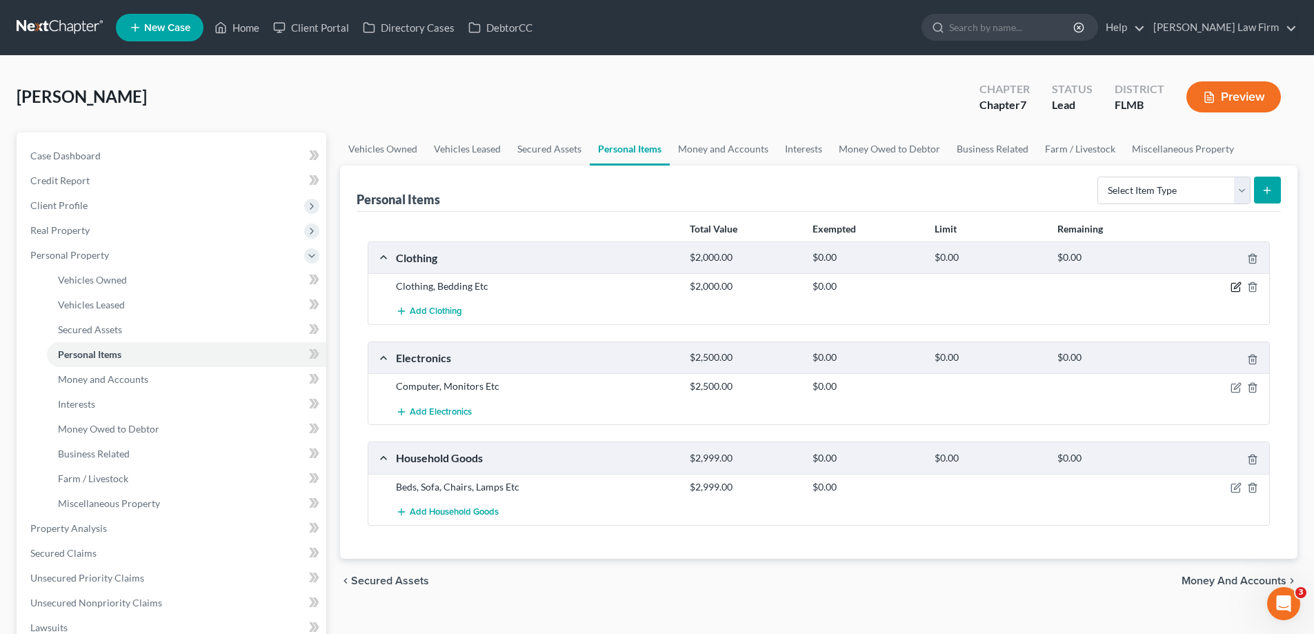
click at [1232, 288] on icon "button" at bounding box center [1235, 286] width 11 height 11
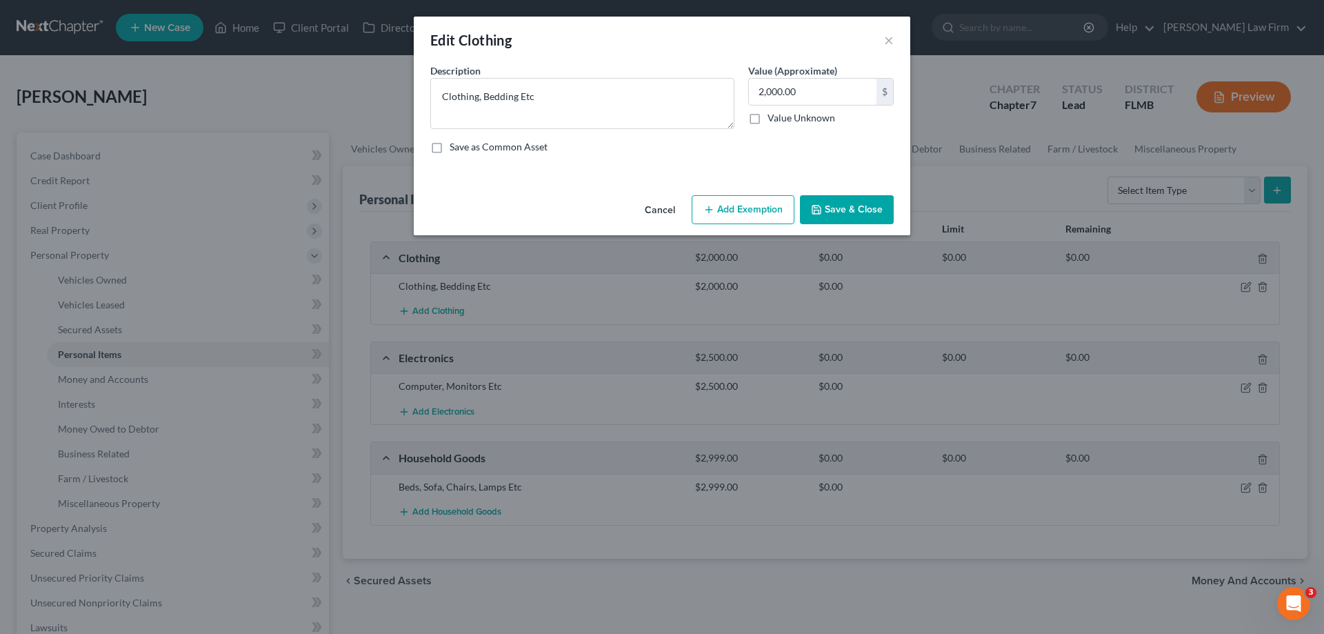
click at [717, 205] on button "Add Exemption" at bounding box center [743, 209] width 103 height 29
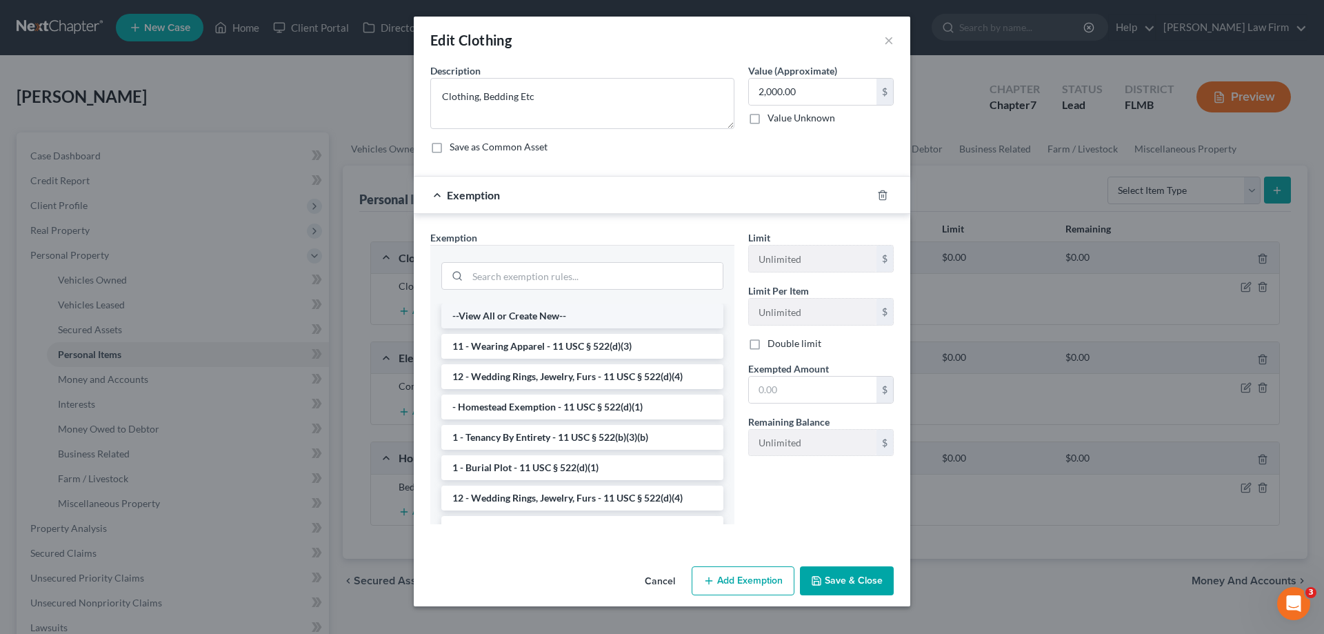
click at [572, 316] on li "--View All or Create New--" at bounding box center [582, 315] width 282 height 25
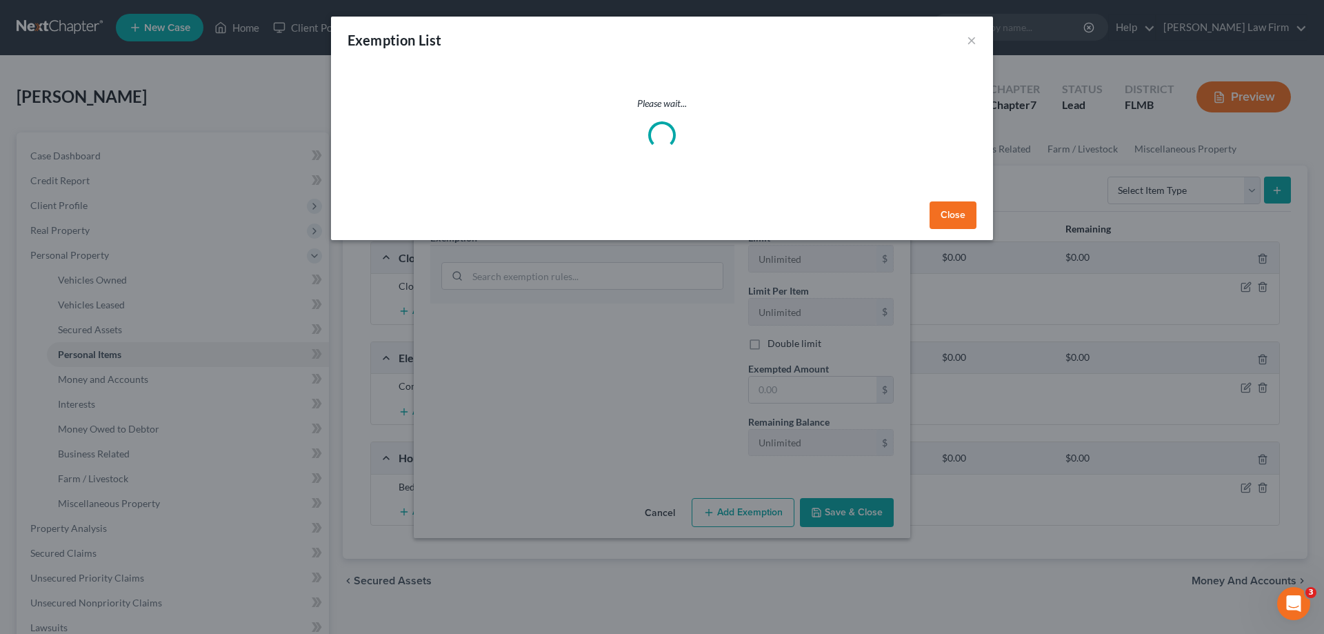
select select "0"
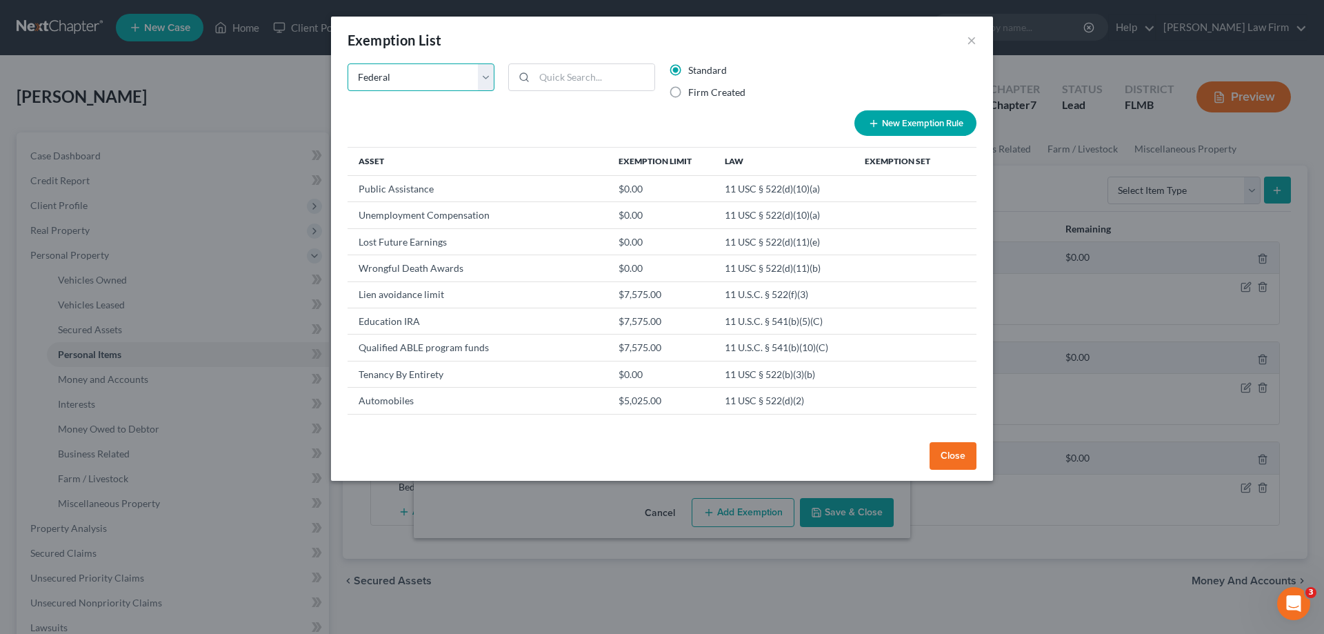
click at [488, 81] on select "State Federal AL AK AR AZ CA CO CT DE DC FL GA GU HI ID IL IN IA KS KY LA ME MD…" at bounding box center [421, 77] width 147 height 28
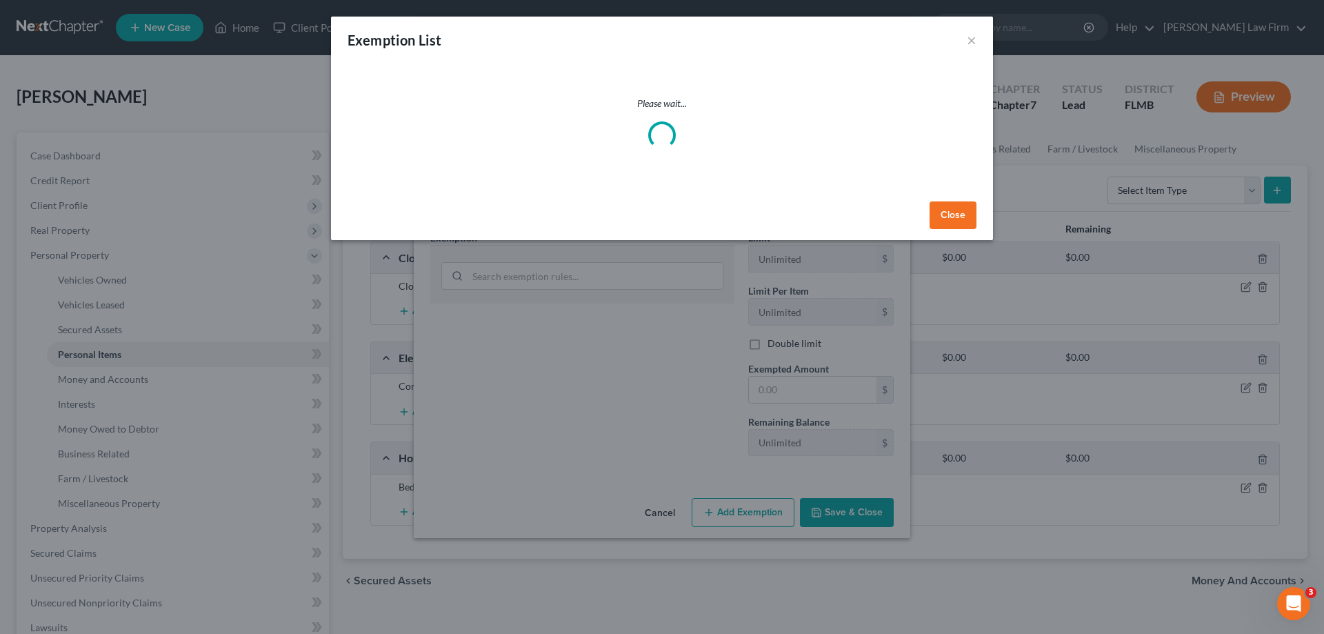
select select "10"
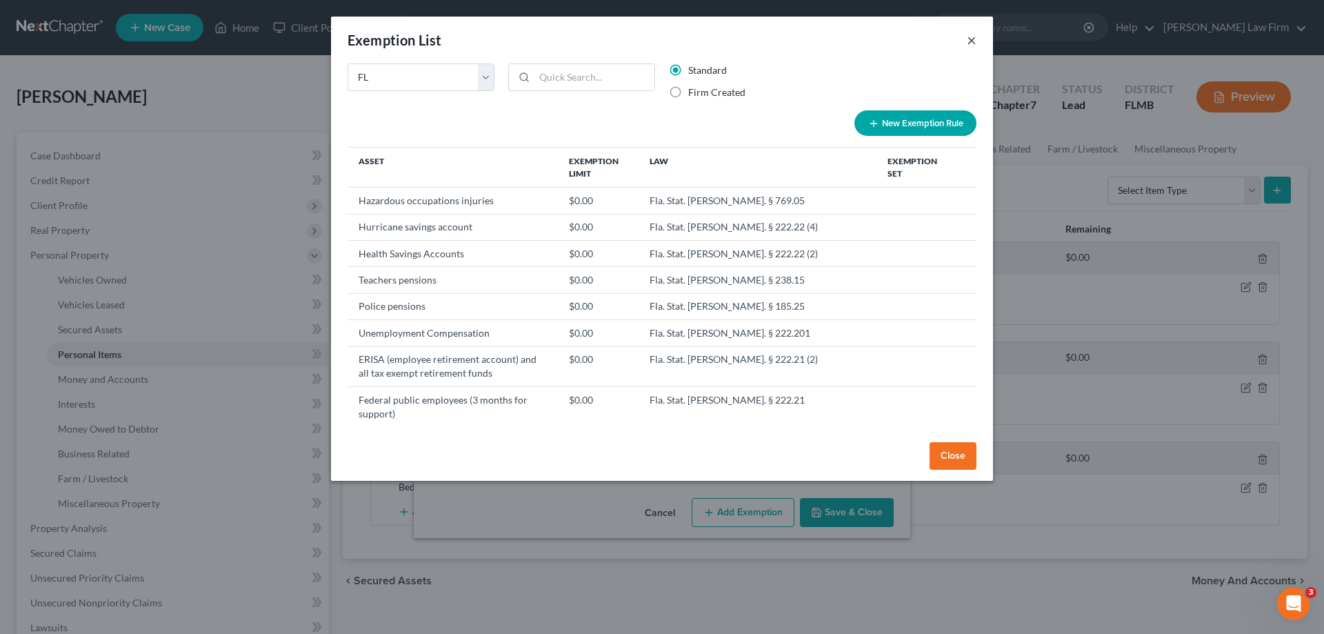
click at [970, 39] on button "×" at bounding box center [972, 40] width 10 height 17
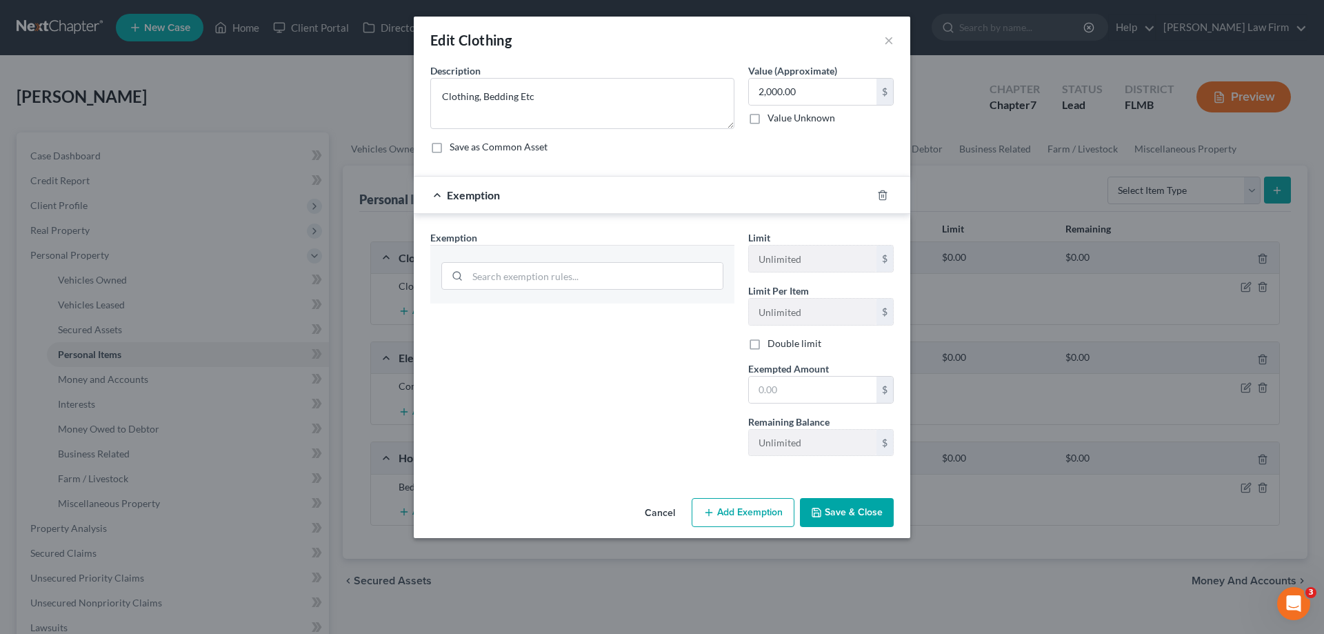
click at [469, 195] on span "Exemption" at bounding box center [473, 194] width 53 height 13
click at [523, 283] on input "search" at bounding box center [595, 276] width 254 height 26
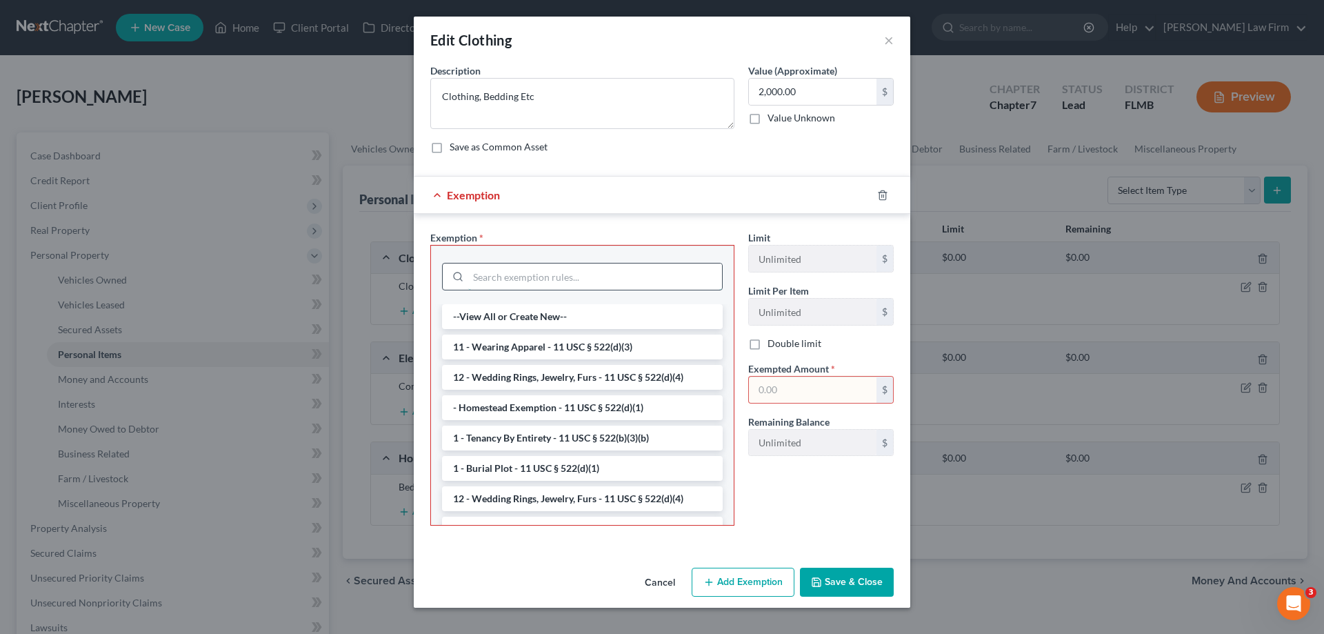
click at [529, 279] on input "search" at bounding box center [595, 276] width 254 height 26
click at [606, 226] on div "Exemption Set must be selected for CA. Exemption * --View All or Create New-- 1…" at bounding box center [662, 381] width 496 height 334
click at [650, 583] on button "Cancel" at bounding box center [660, 583] width 52 height 28
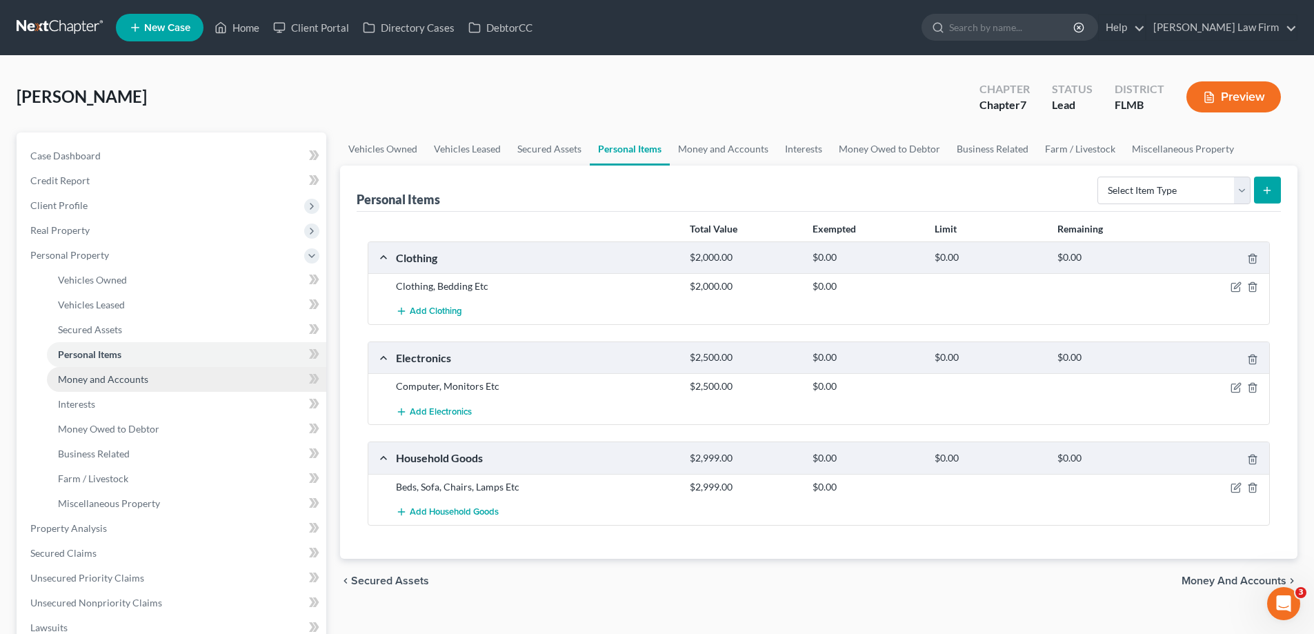
click at [150, 382] on link "Money and Accounts" at bounding box center [186, 379] width 279 height 25
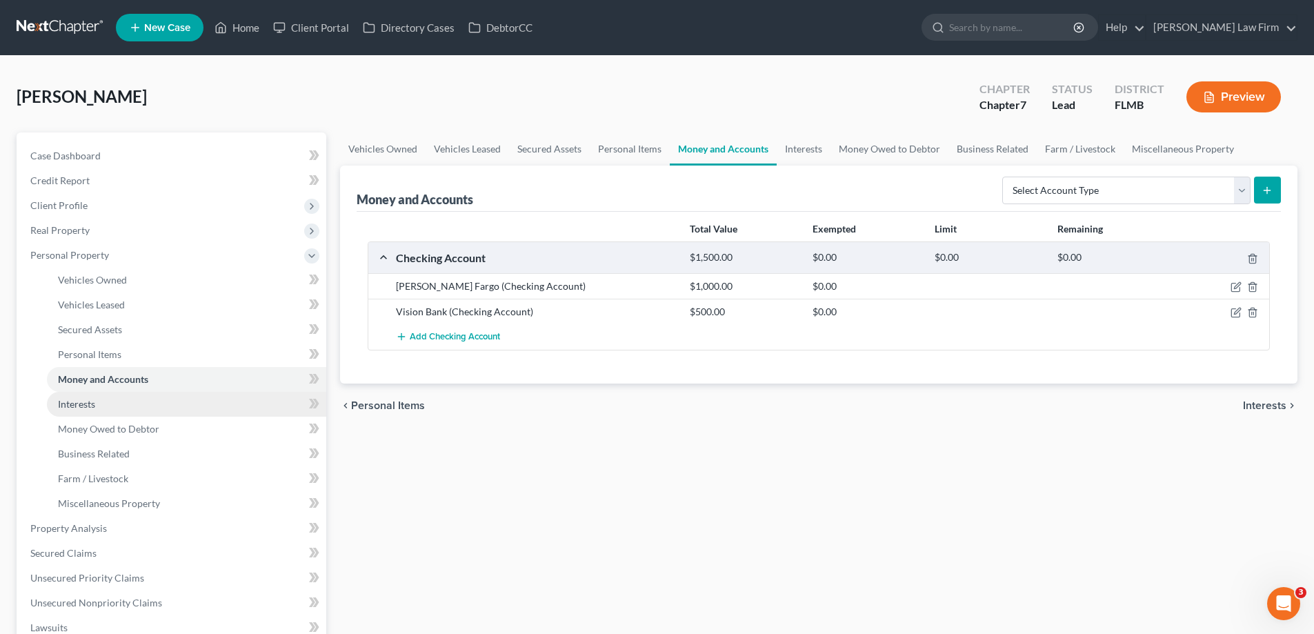
click at [144, 404] on link "Interests" at bounding box center [186, 404] width 279 height 25
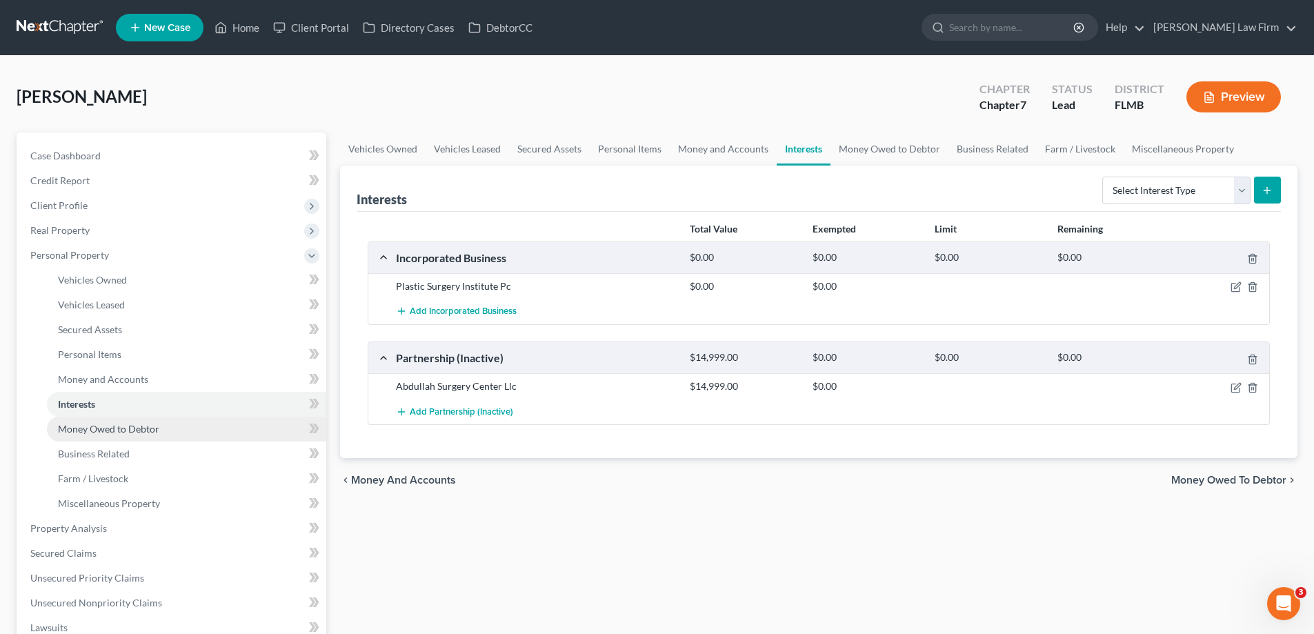
click at [140, 427] on span "Money Owed to Debtor" at bounding box center [108, 429] width 101 height 12
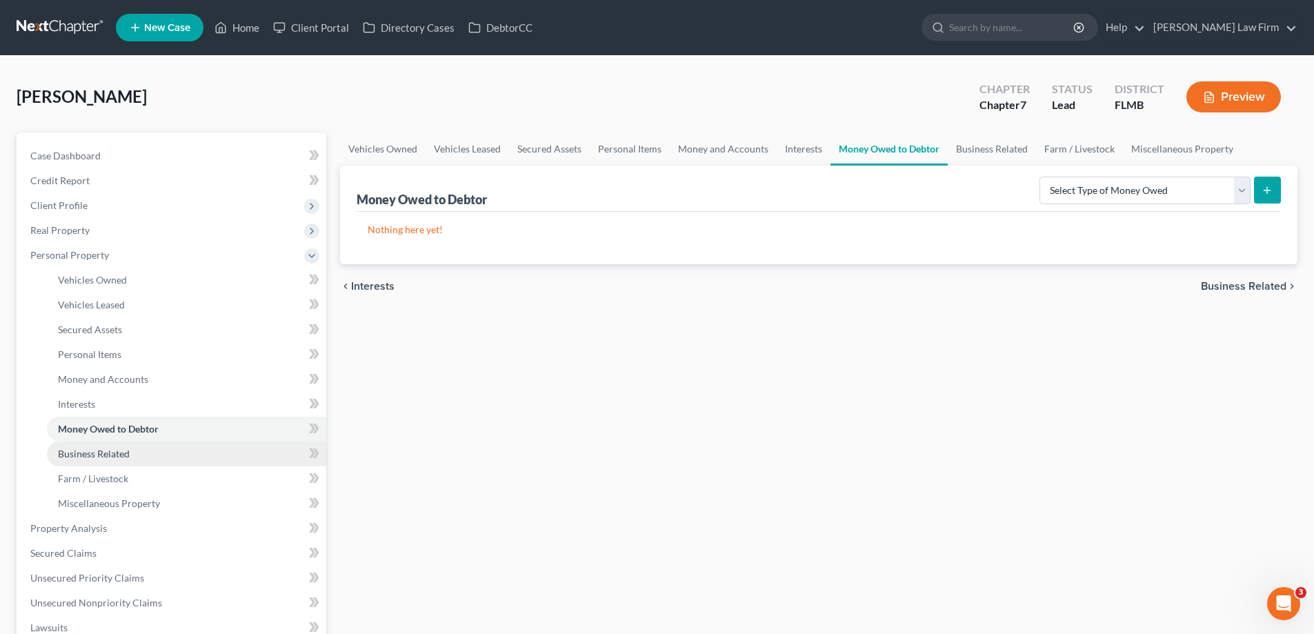
click at [139, 450] on link "Business Related" at bounding box center [186, 453] width 279 height 25
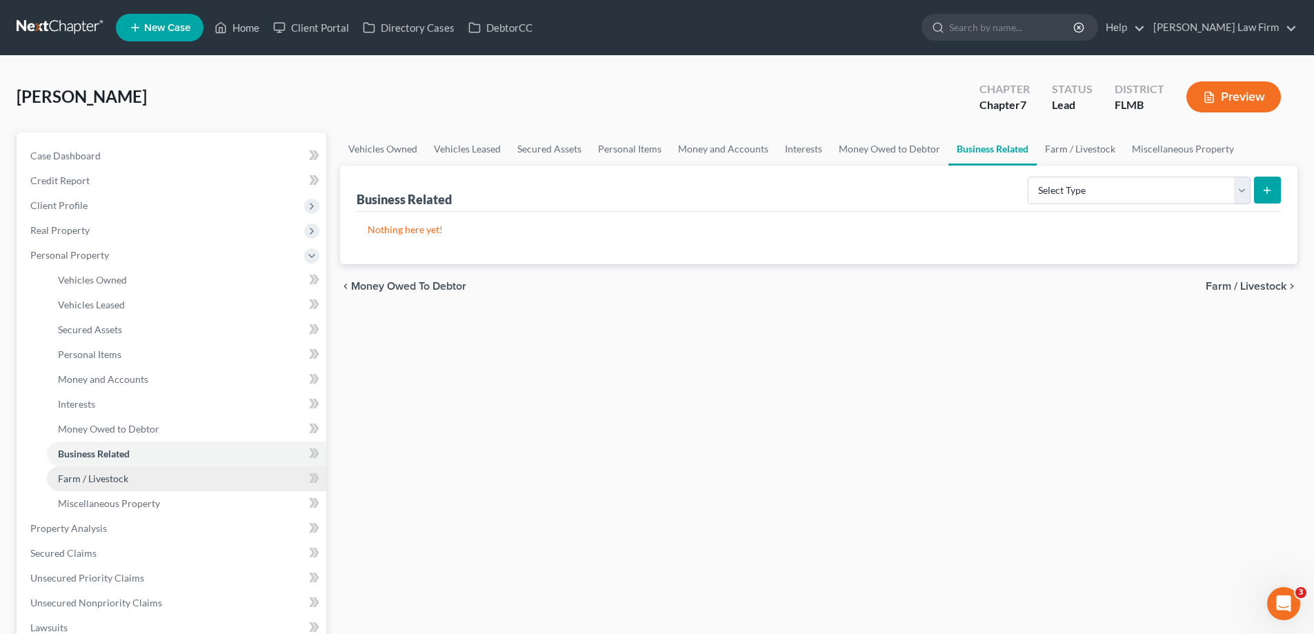
click at [134, 476] on link "Farm / Livestock" at bounding box center [186, 478] width 279 height 25
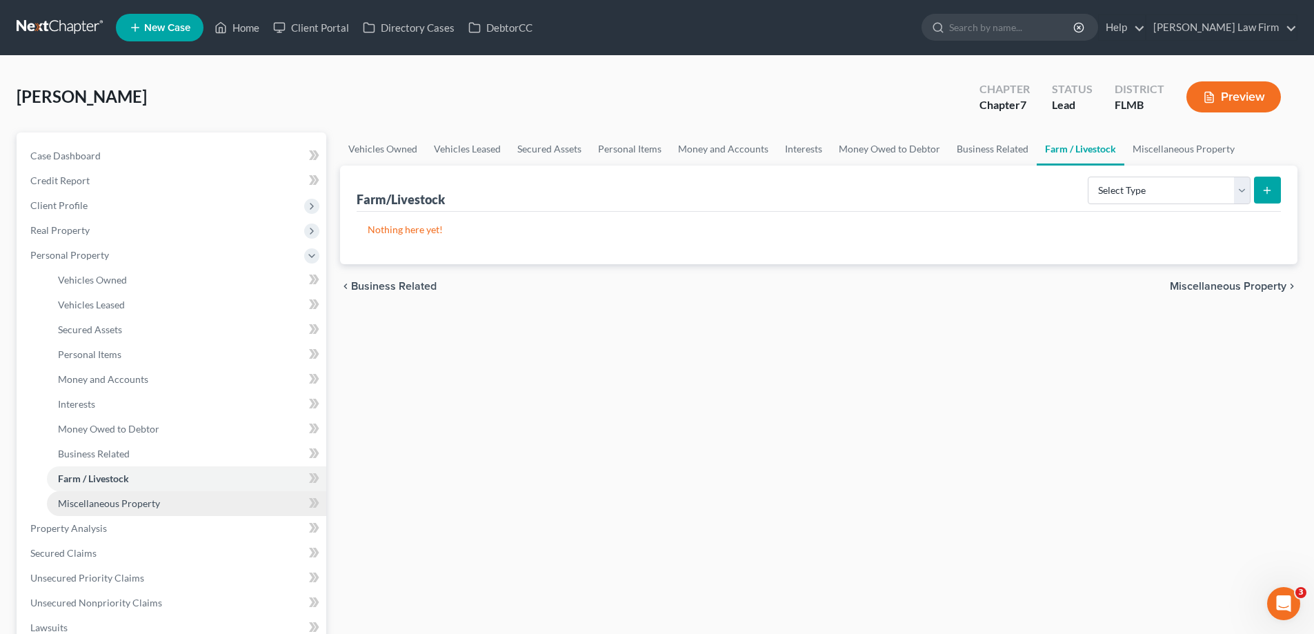
click at [131, 497] on span "Miscellaneous Property" at bounding box center [109, 503] width 102 height 12
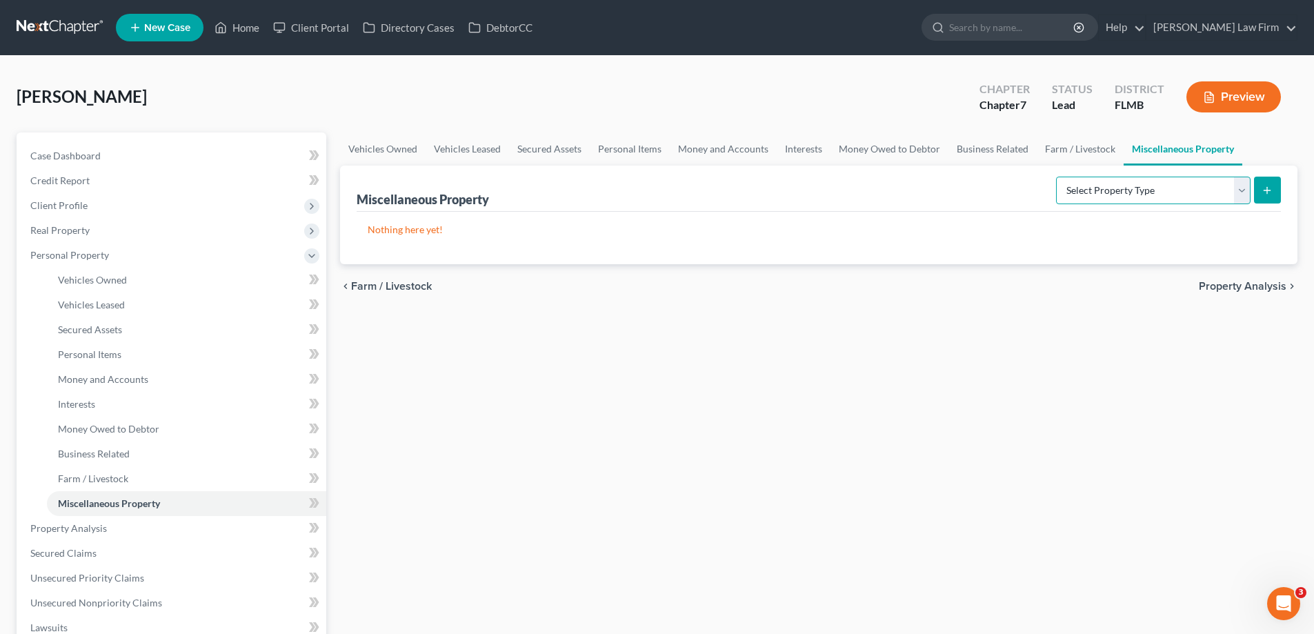
click at [1236, 196] on select "Select Property Type Assigned for Creditor Benefit [DATE] Holding for Another N…" at bounding box center [1153, 191] width 194 height 28
click at [1241, 190] on select "Select Property Type Assigned for Creditor Benefit [DATE] Holding for Another N…" at bounding box center [1153, 191] width 194 height 28
click at [114, 463] on link "Business Related" at bounding box center [186, 453] width 279 height 25
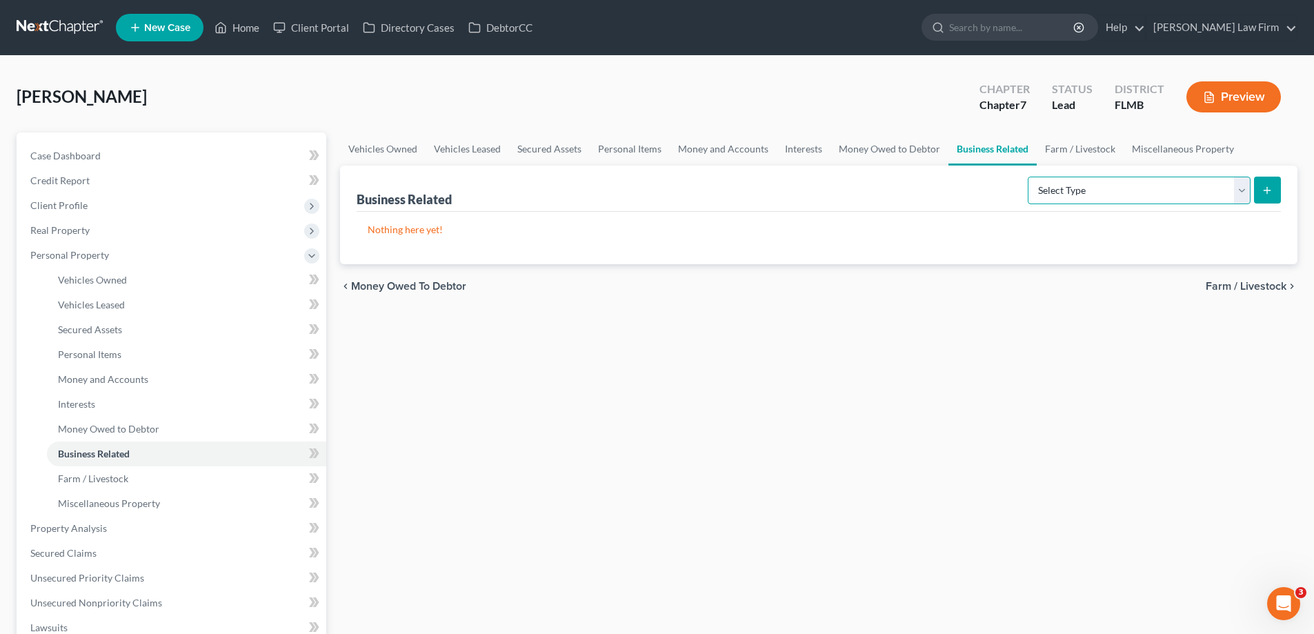
click at [1239, 191] on select "Select Type Customer Lists Franchises Inventory Licenses Machinery Office Equip…" at bounding box center [1138, 191] width 223 height 28
click at [125, 403] on link "Interests" at bounding box center [186, 404] width 279 height 25
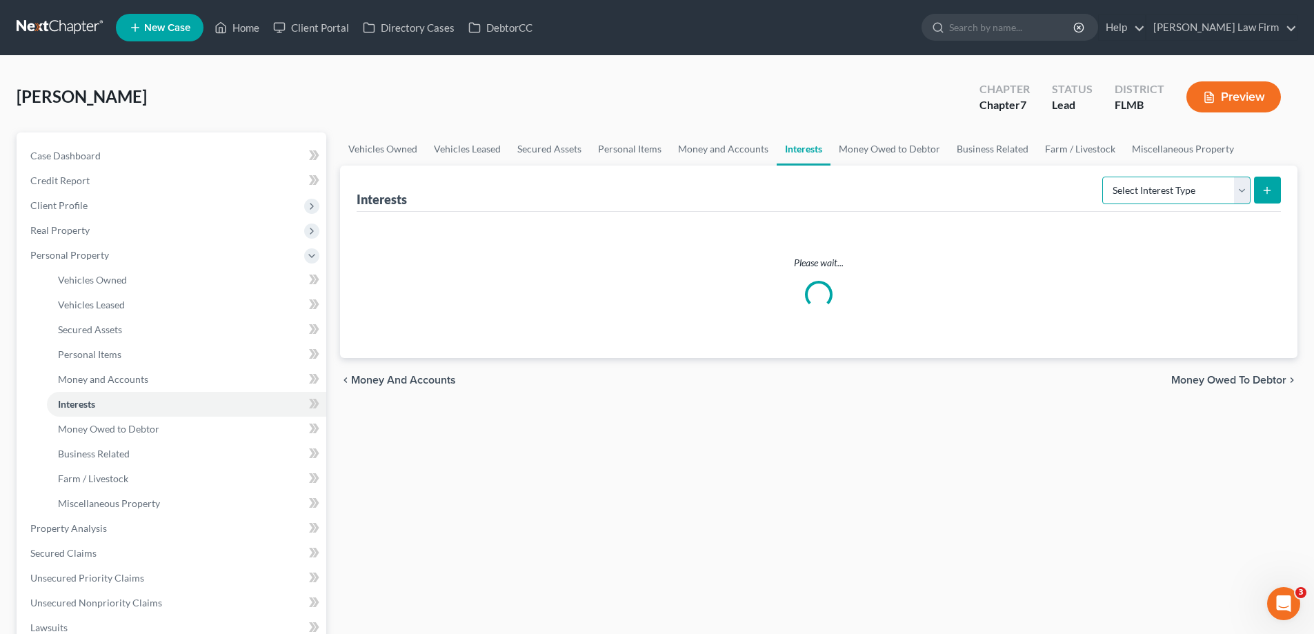
click at [1238, 196] on select "Select Interest Type 401K Annuity Bond Education IRA Government Bond Government…" at bounding box center [1176, 191] width 148 height 28
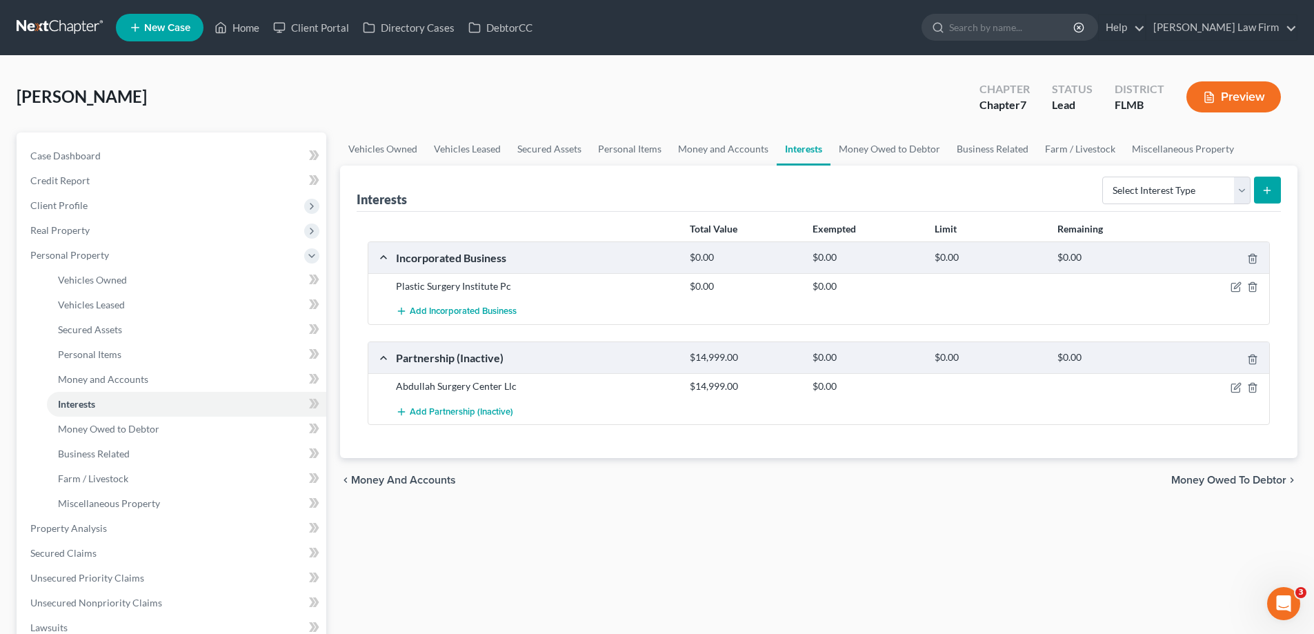
drag, startPoint x: 1016, startPoint y: 494, endPoint x: 968, endPoint y: 489, distance: 48.6
click at [1016, 494] on div "chevron_left Money and Accounts Money Owed to Debtor chevron_right" at bounding box center [818, 480] width 957 height 44
click at [269, 376] on link "Money and Accounts" at bounding box center [186, 379] width 279 height 25
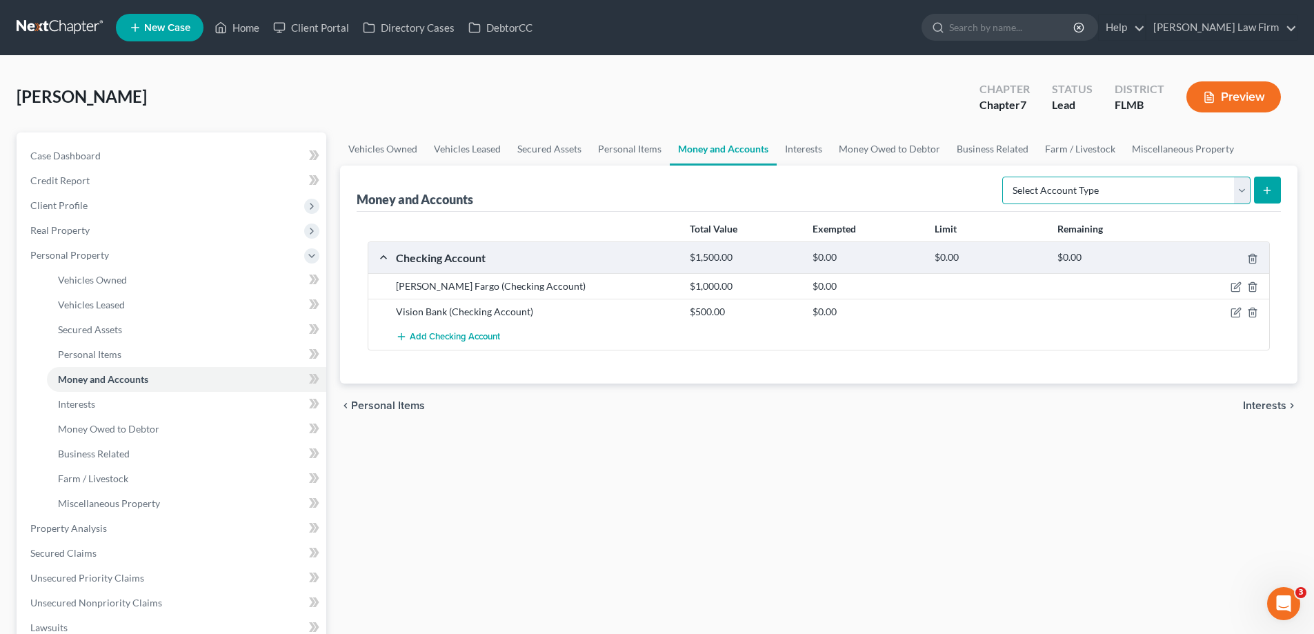
click at [1248, 197] on select "Select Account Type Brokerage Cash on Hand Certificates of Deposit Checking Acc…" at bounding box center [1126, 191] width 248 height 28
click at [141, 504] on span "Miscellaneous Property" at bounding box center [109, 503] width 102 height 12
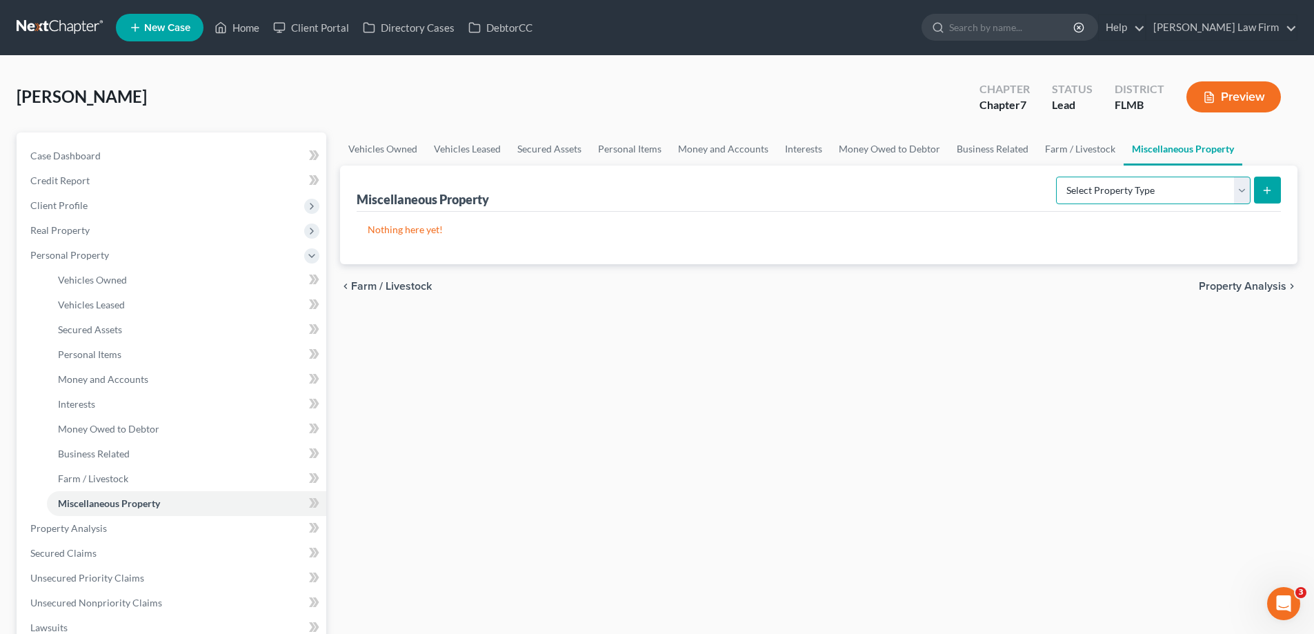
click at [1240, 190] on select "Select Property Type Assigned for Creditor Benefit [DATE] Holding for Another N…" at bounding box center [1153, 191] width 194 height 28
click at [794, 145] on link "Interests" at bounding box center [803, 148] width 54 height 33
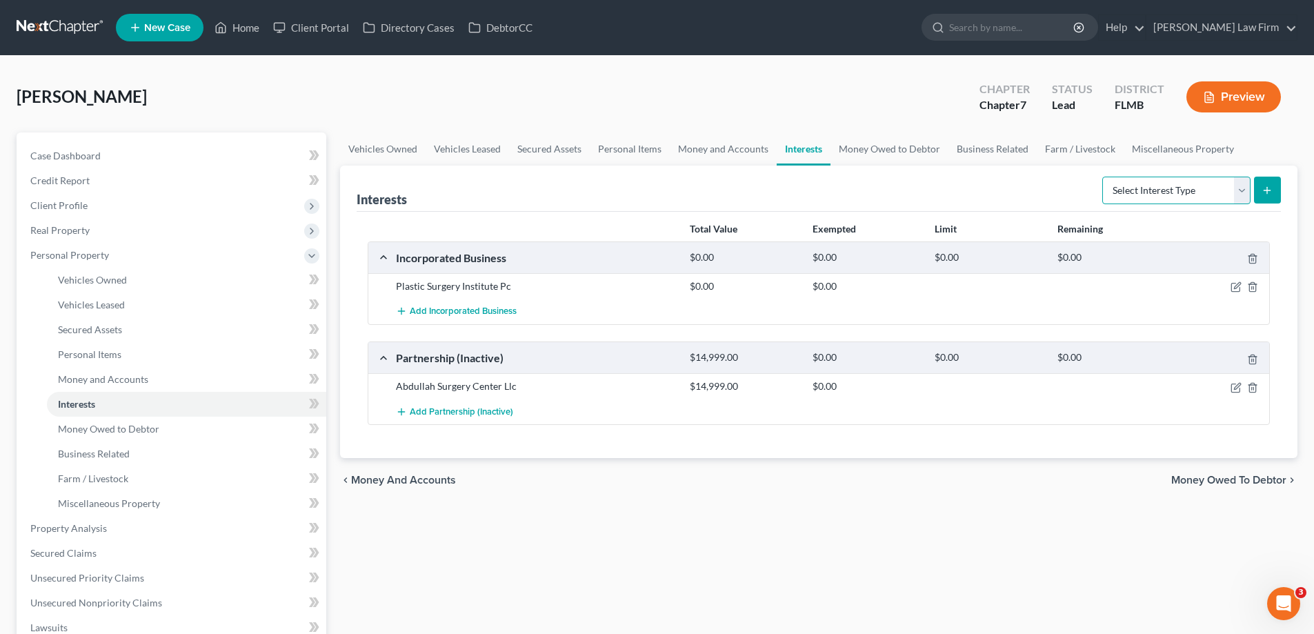
click at [1243, 190] on select "Select Interest Type 401K Annuity Bond Education IRA Government Bond Government…" at bounding box center [1176, 191] width 148 height 28
click at [1025, 538] on div "Vehicles Owned Vehicles Leased Secured Assets Personal Items Money and Accounts…" at bounding box center [818, 530] width 971 height 796
click at [725, 154] on link "Money and Accounts" at bounding box center [723, 148] width 107 height 33
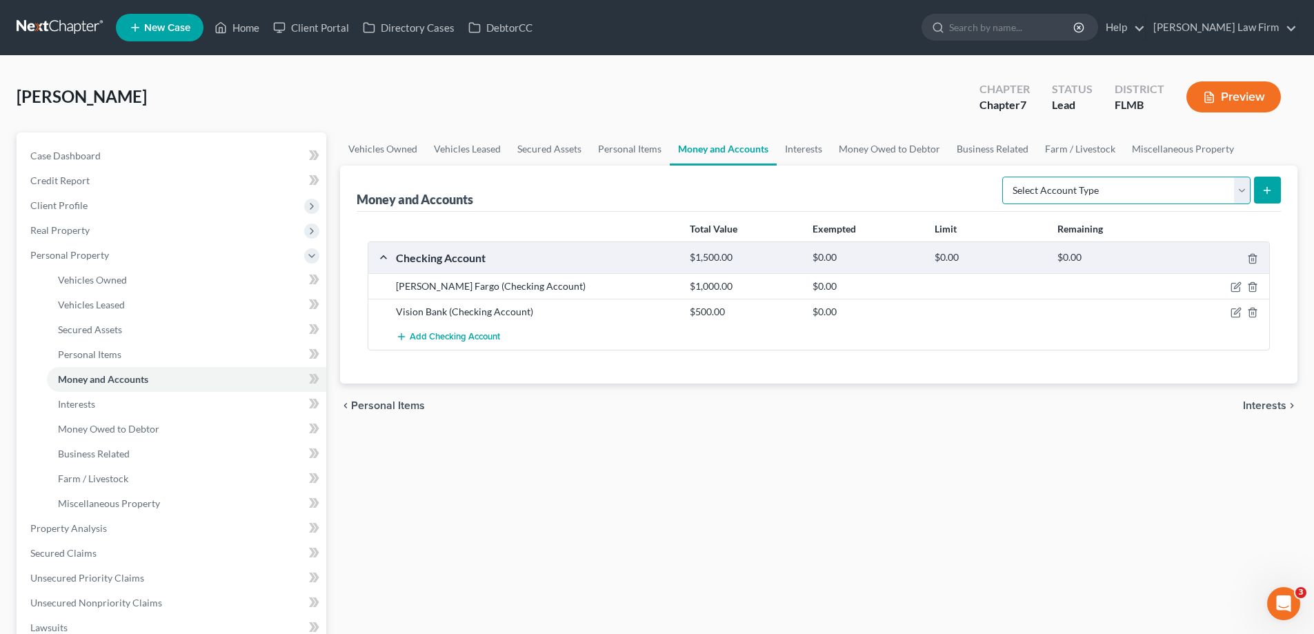
click at [1235, 192] on select "Select Account Type Brokerage Cash on Hand Certificates of Deposit Checking Acc…" at bounding box center [1126, 191] width 248 height 28
click at [1238, 190] on select "Select Account Type Brokerage Cash on Hand Certificates of Deposit Checking Acc…" at bounding box center [1126, 191] width 248 height 28
click at [1240, 86] on button "Preview" at bounding box center [1233, 96] width 94 height 31
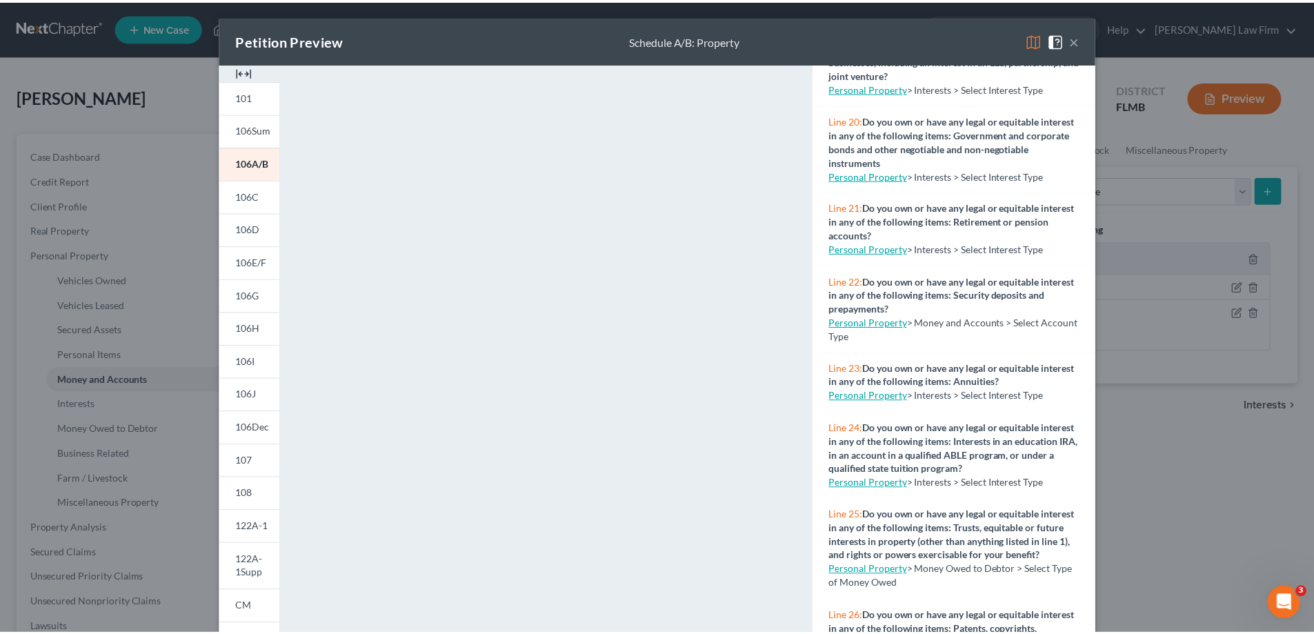
scroll to position [2000, 0]
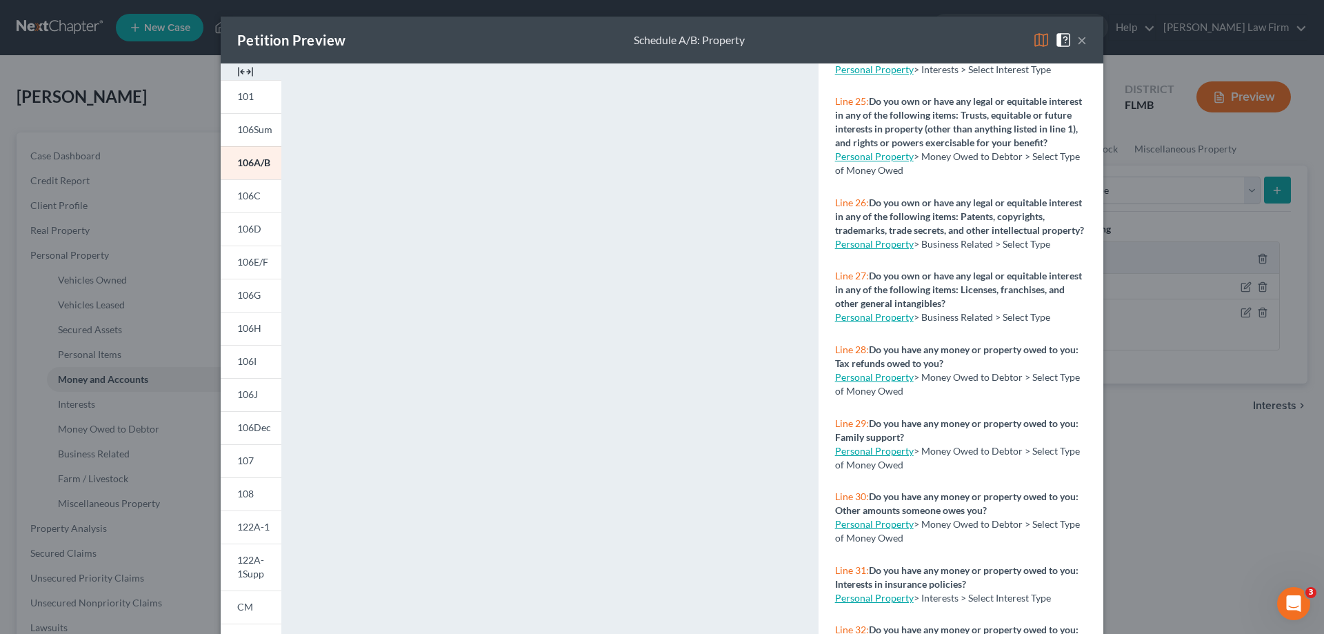
click at [1162, 456] on div "Petition Preview Schedule A/B: Property × 101 106Sum 106A/B 106C 106D 106E/F 10…" at bounding box center [662, 317] width 1324 height 634
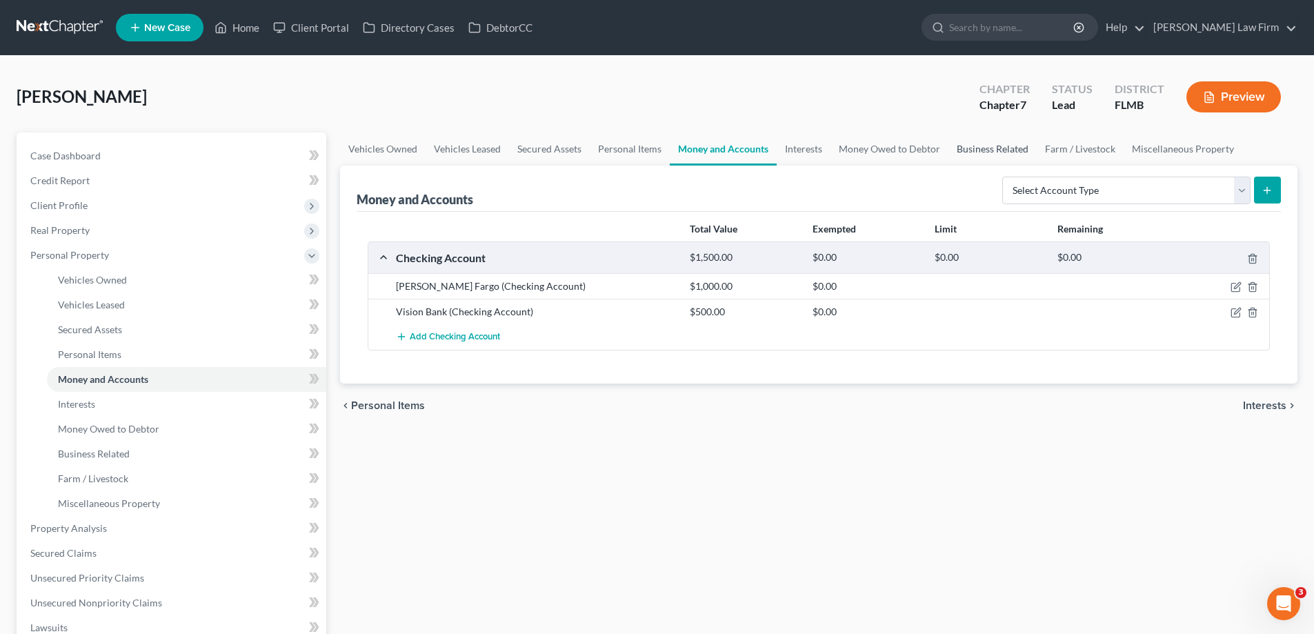
click at [979, 155] on link "Business Related" at bounding box center [992, 148] width 88 height 33
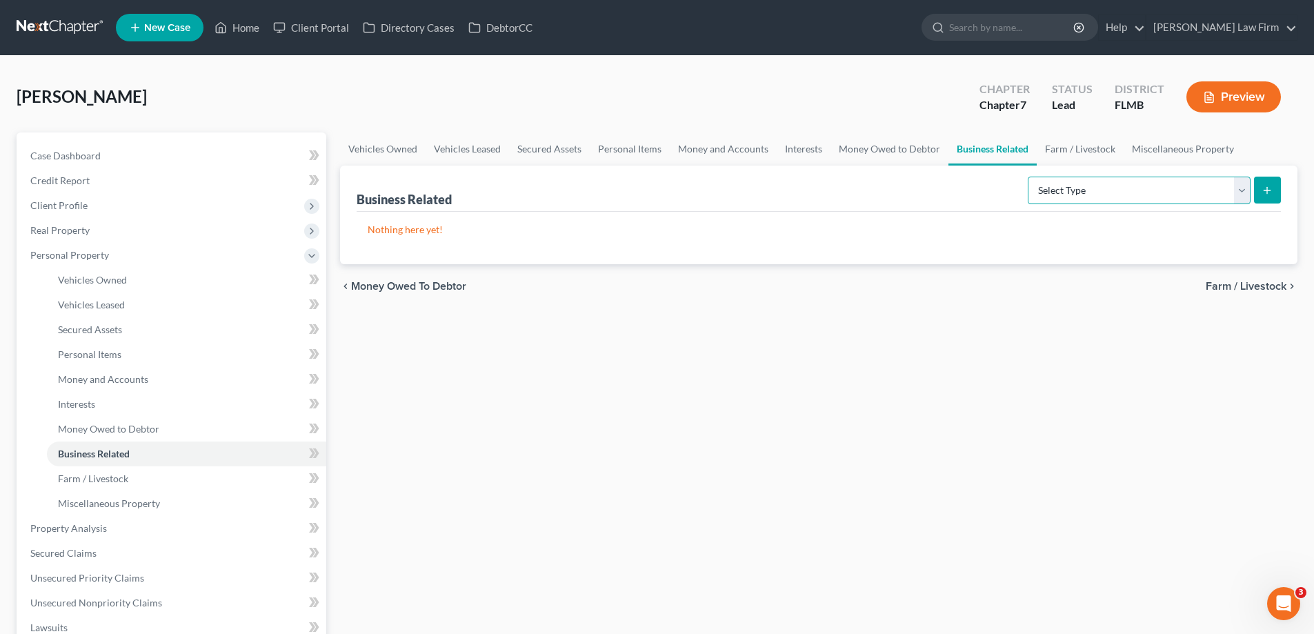
click at [1246, 188] on select "Select Type Customer Lists Franchises Inventory Licenses Machinery Office Equip…" at bounding box center [1138, 191] width 223 height 28
click at [692, 329] on div "Vehicles Owned Vehicles Leased Secured Assets Personal Items Money and Accounts…" at bounding box center [818, 530] width 971 height 796
click at [140, 297] on link "Vehicles Leased" at bounding box center [186, 304] width 279 height 25
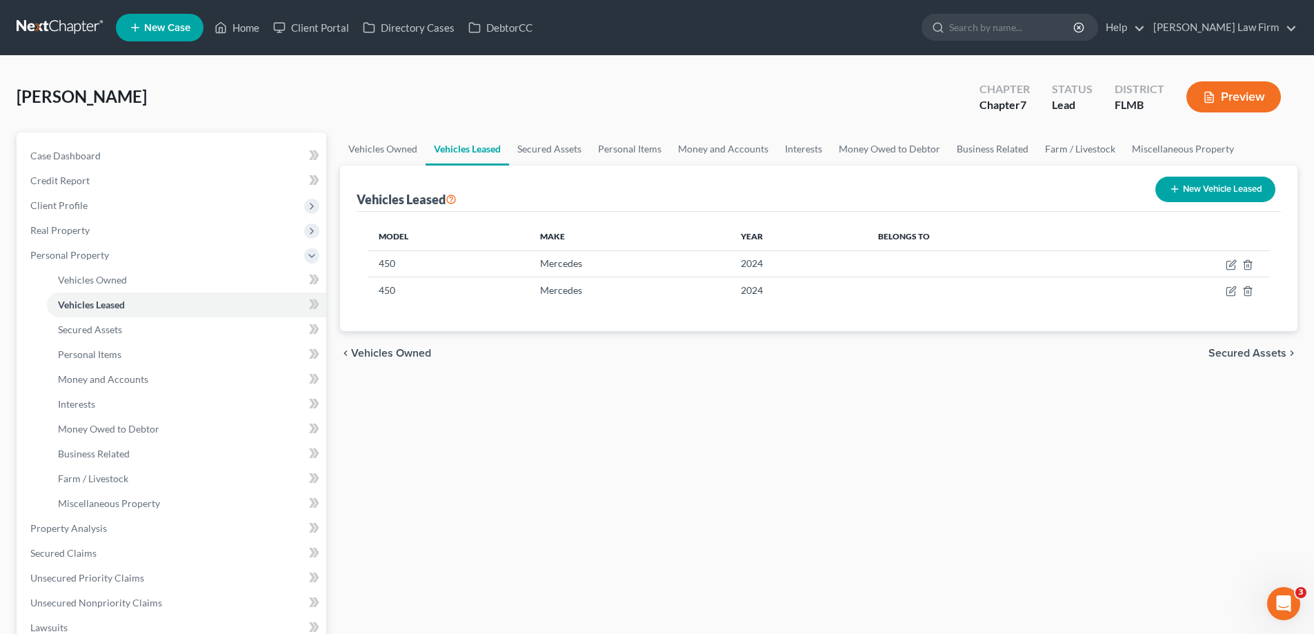
click at [1218, 98] on button "Preview" at bounding box center [1233, 96] width 94 height 31
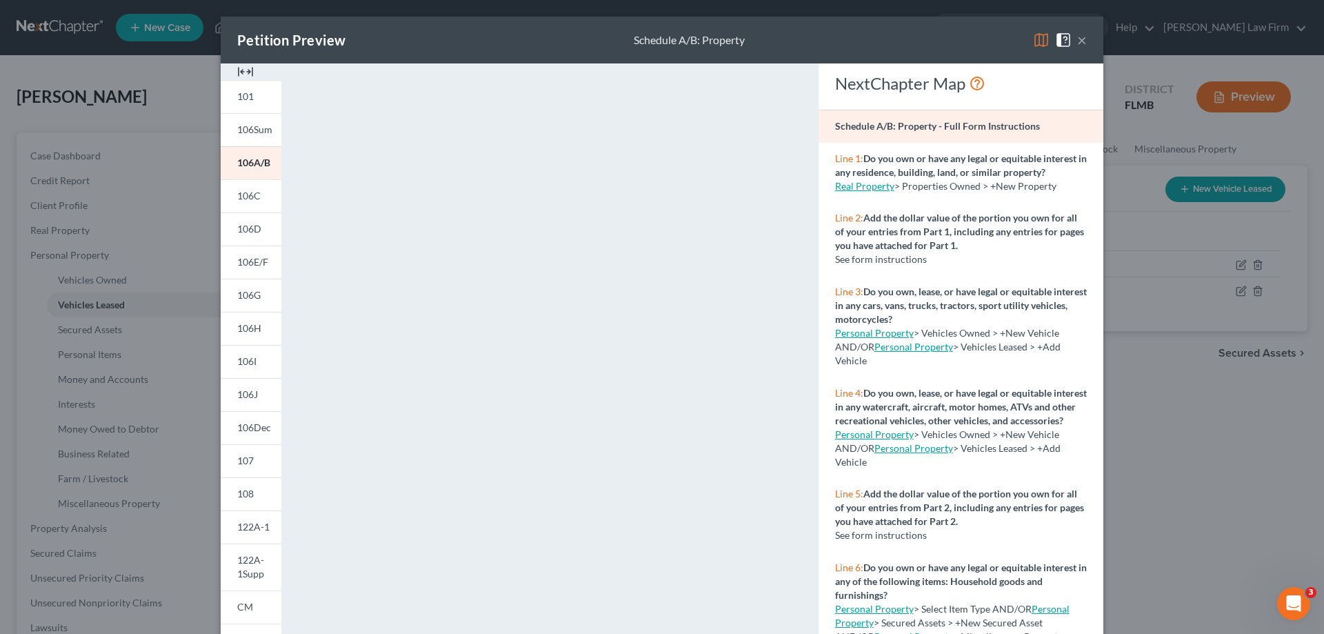
drag, startPoint x: 1078, startPoint y: 40, endPoint x: 1066, endPoint y: 40, distance: 11.7
click at [1078, 40] on button "×" at bounding box center [1082, 40] width 10 height 17
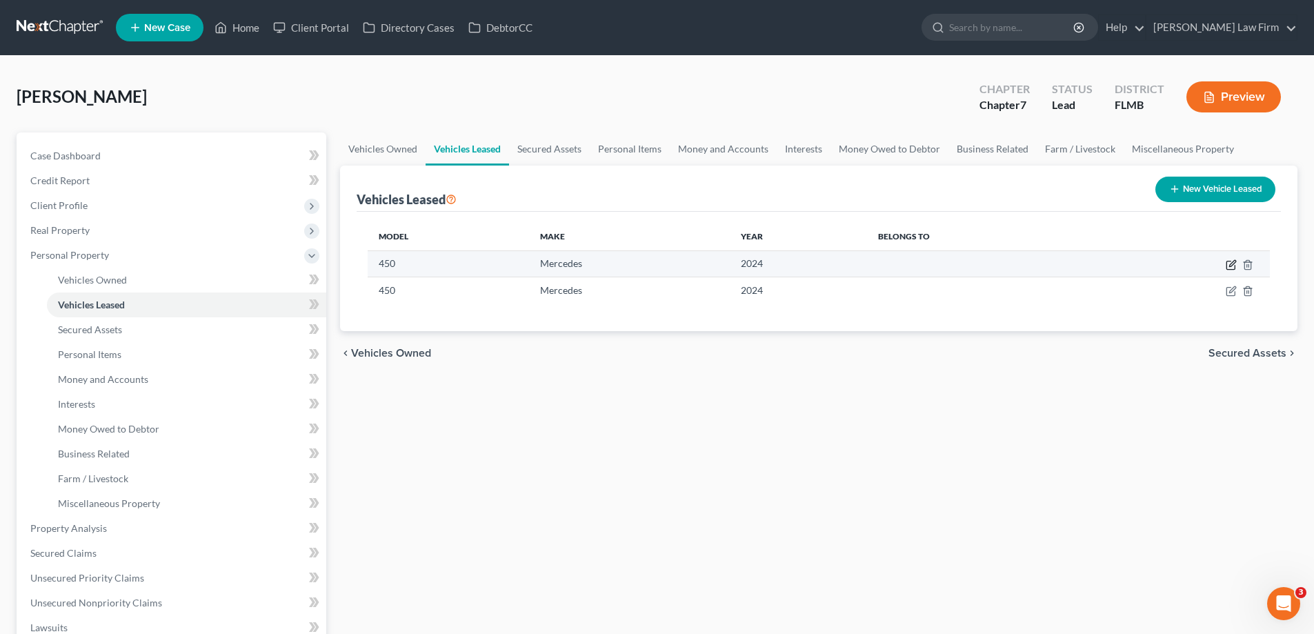
click at [1226, 270] on icon "button" at bounding box center [1230, 264] width 11 height 11
select select "2"
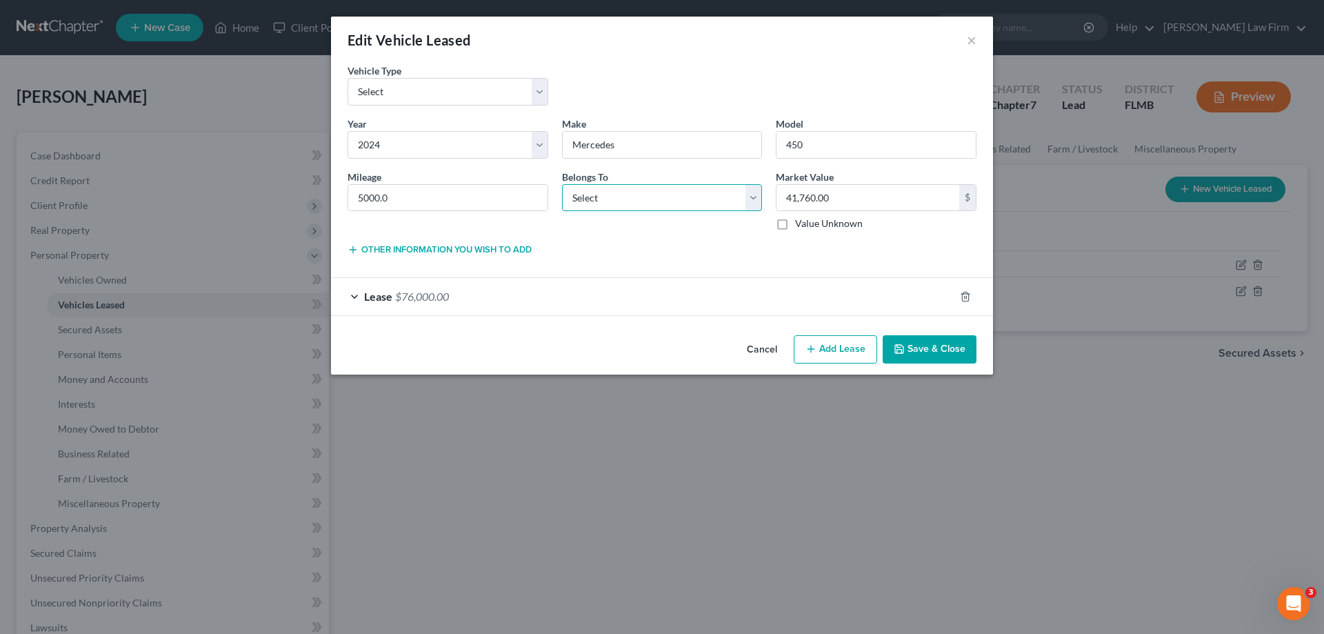
click at [629, 195] on select "Select Debtor 1 Only Debtor 2 Only Debtor 1 And Debtor 2 Only At Least One Of T…" at bounding box center [662, 198] width 201 height 28
click at [629, 203] on select "Select Debtor 1 Only Debtor 2 Only Debtor 1 And Debtor 2 Only At Least One Of T…" at bounding box center [662, 198] width 201 height 28
click at [351, 246] on icon "button" at bounding box center [353, 249] width 11 height 11
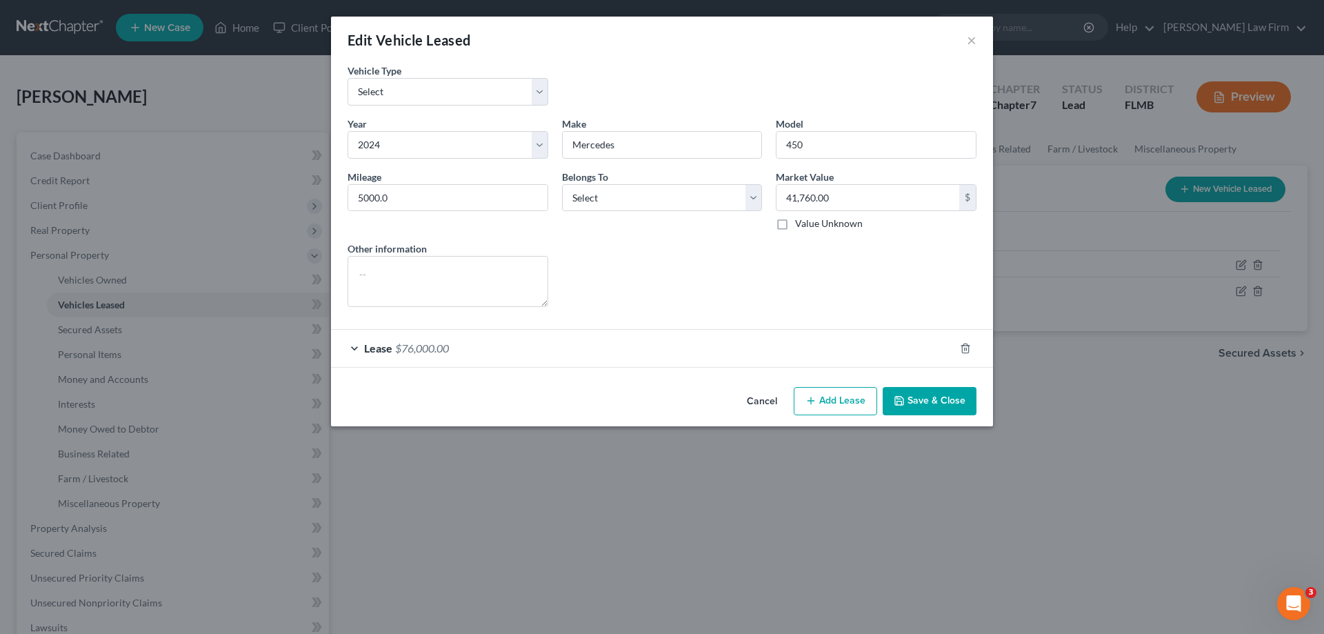
click at [352, 246] on label "Other information" at bounding box center [387, 248] width 79 height 14
click at [462, 227] on div "Mileage 5000.0" at bounding box center [448, 200] width 214 height 61
click at [533, 94] on select "Select Automobile Truck Trailer Watercraft Aircraft Motor Home Atv Other Vehicle" at bounding box center [448, 92] width 201 height 28
click at [534, 92] on select "Select Automobile Truck Trailer Watercraft Aircraft Motor Home Atv Other Vehicle" at bounding box center [448, 92] width 201 height 28
click at [620, 83] on div "Vehicle Type * Select Automobile Truck Trailer Watercraft Aircraft Motor Home A…" at bounding box center [662, 89] width 643 height 53
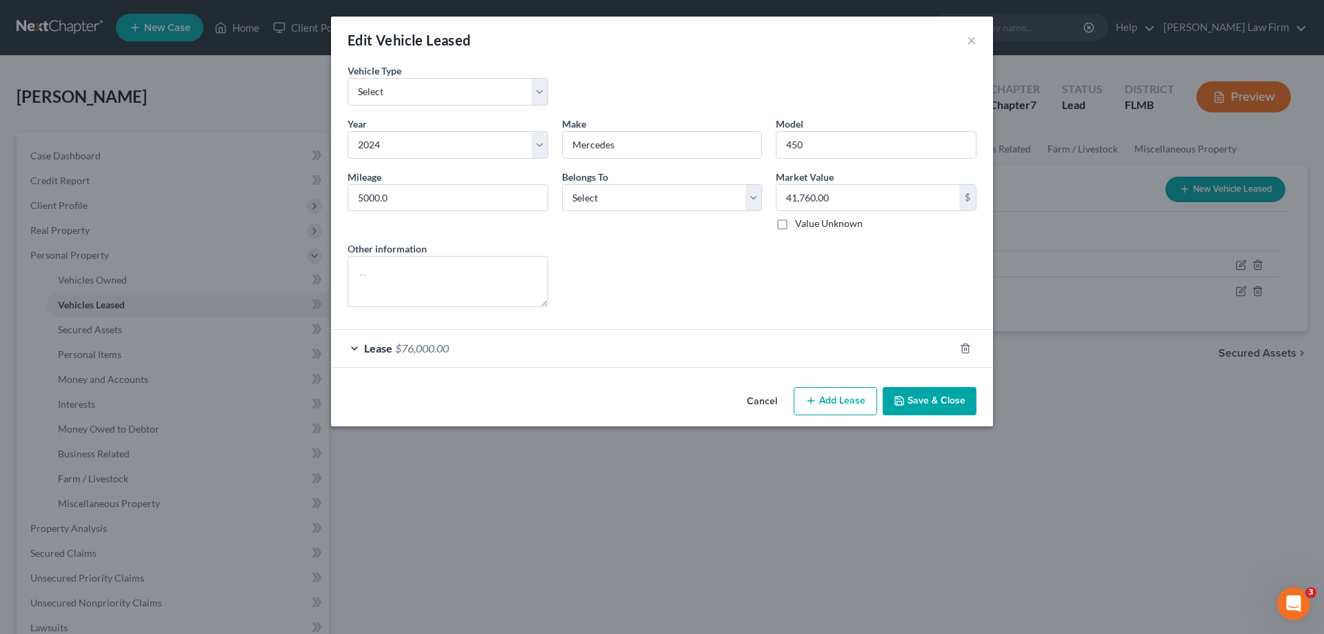
click at [761, 398] on button "Cancel" at bounding box center [762, 402] width 52 height 28
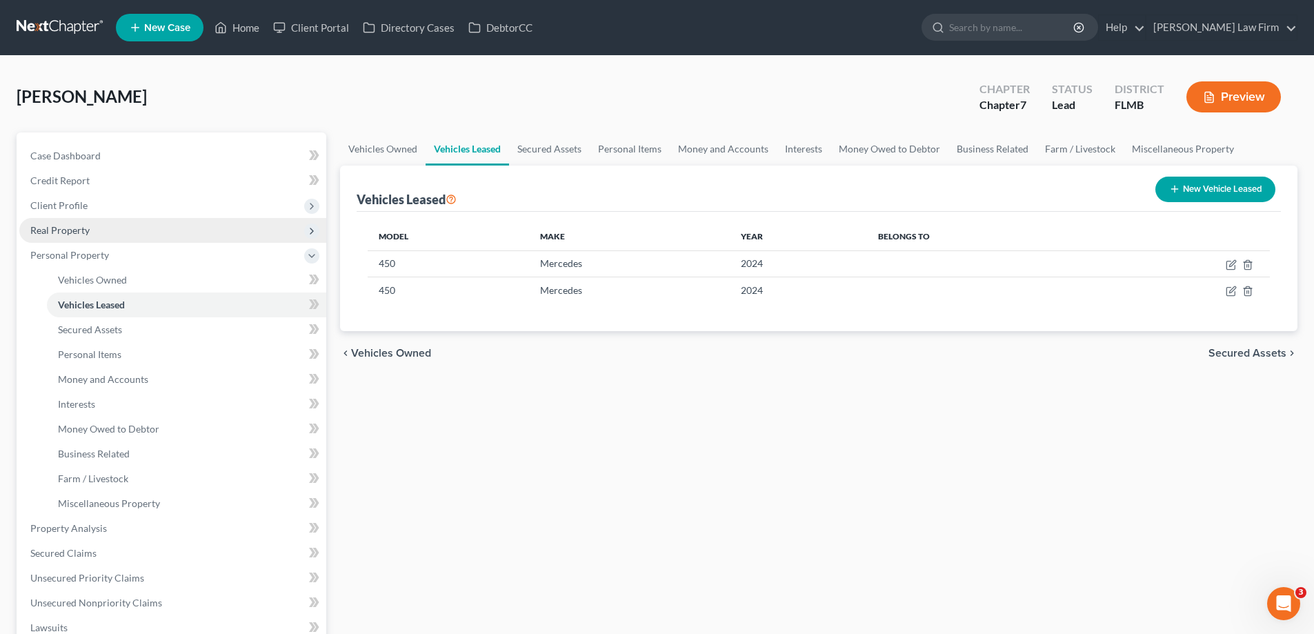
click at [105, 234] on span "Real Property" at bounding box center [172, 230] width 307 height 25
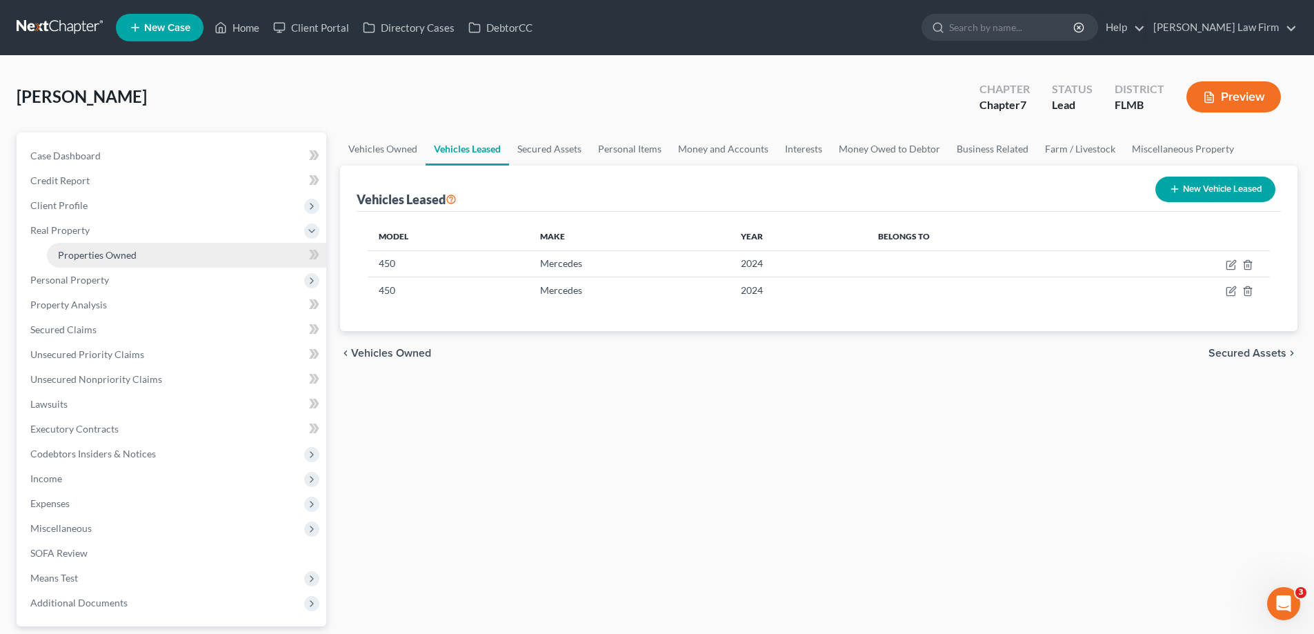
click at [178, 248] on link "Properties Owned" at bounding box center [186, 255] width 279 height 25
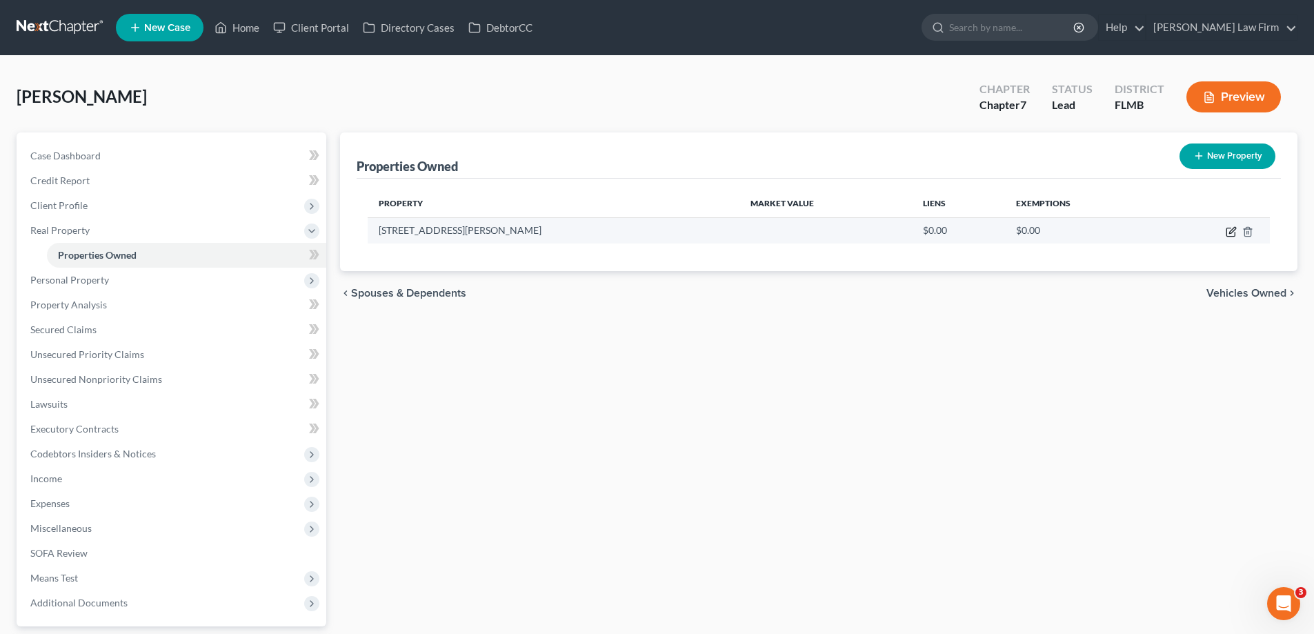
click at [1229, 228] on icon "button" at bounding box center [1230, 232] width 8 height 8
select select "9"
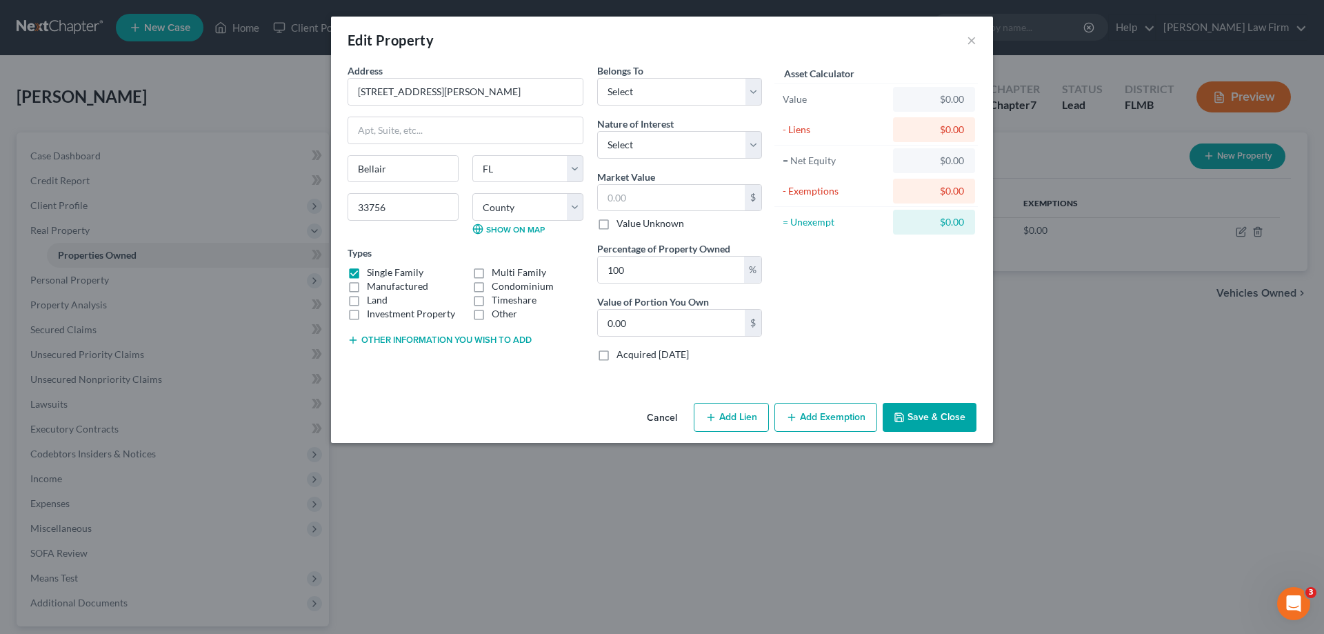
click at [668, 408] on button "Cancel" at bounding box center [662, 418] width 52 height 28
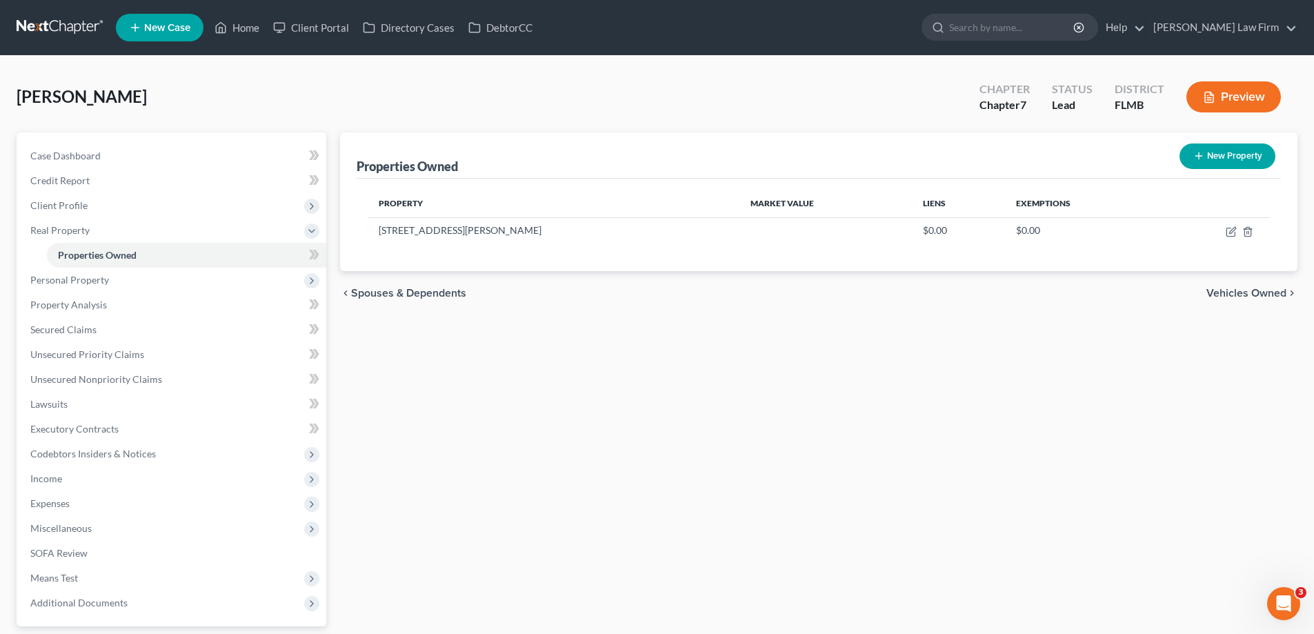
click at [48, 21] on link at bounding box center [61, 27] width 88 height 25
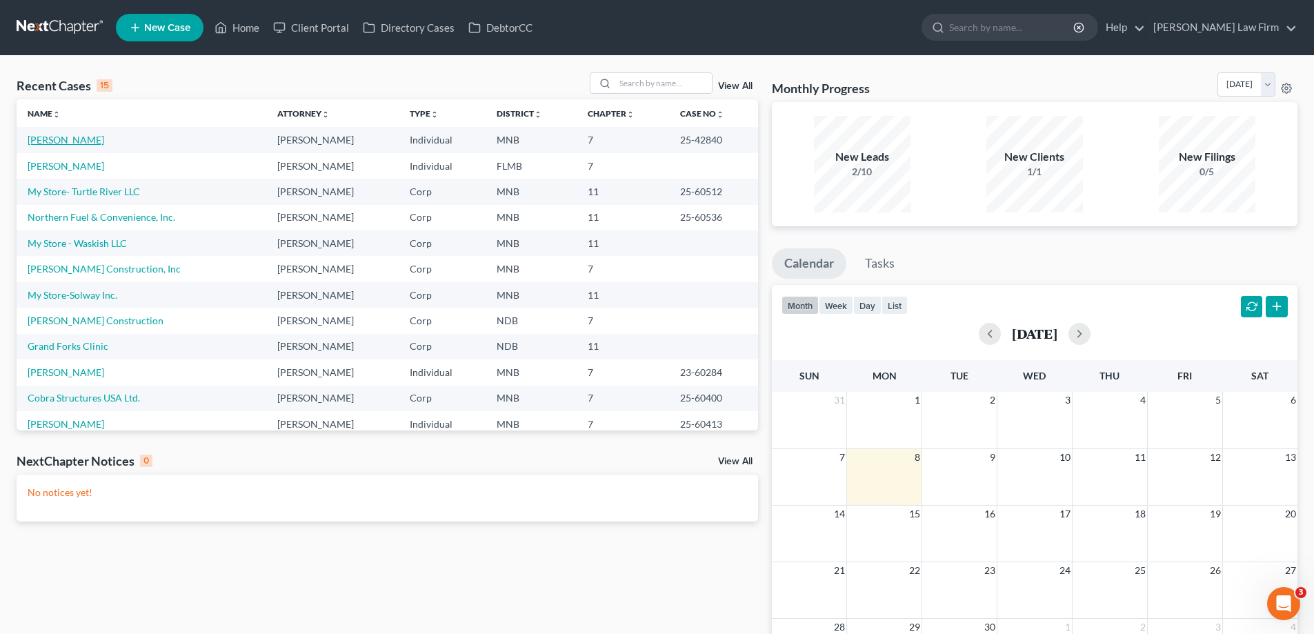
click at [54, 143] on link "[PERSON_NAME]" at bounding box center [66, 140] width 77 height 12
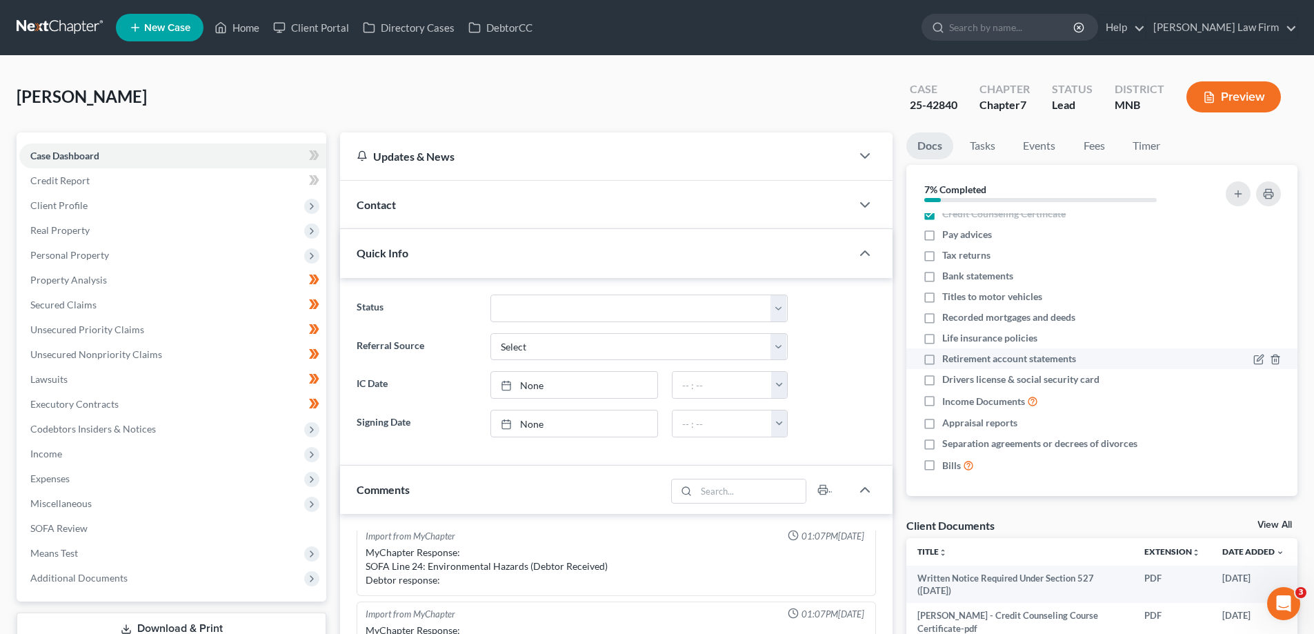
scroll to position [12, 0]
click at [1254, 521] on div "Client Documents View All" at bounding box center [1101, 528] width 391 height 20
click at [1263, 522] on link "View All" at bounding box center [1274, 525] width 34 height 10
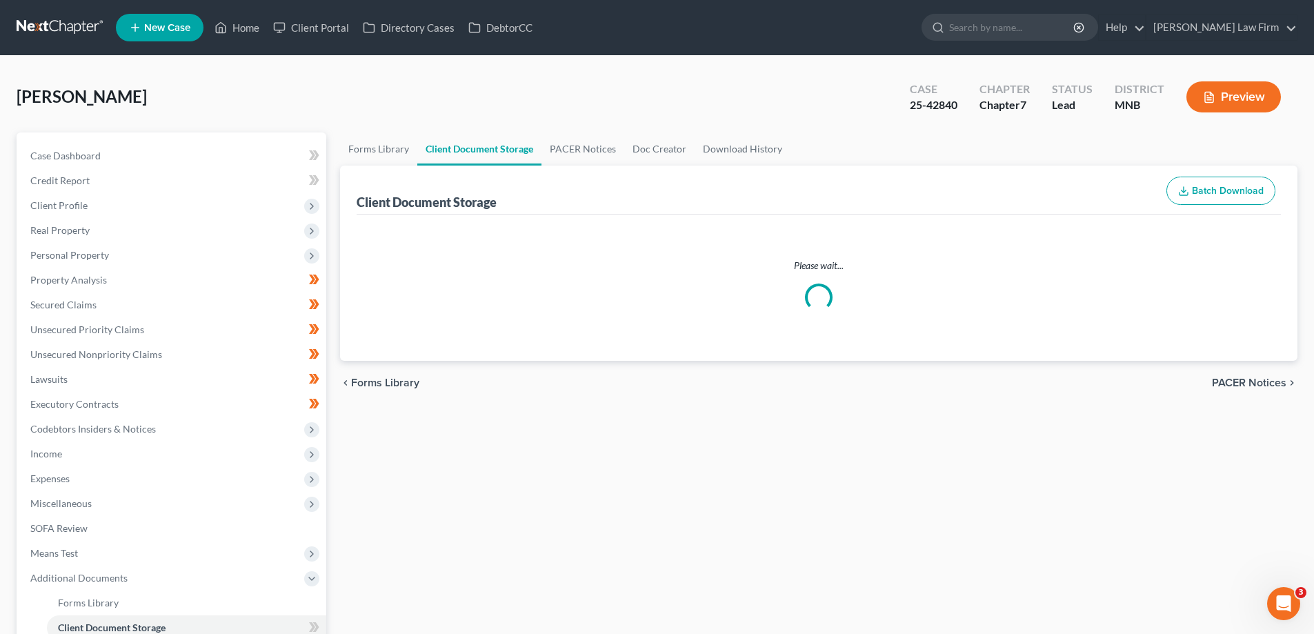
select select "1"
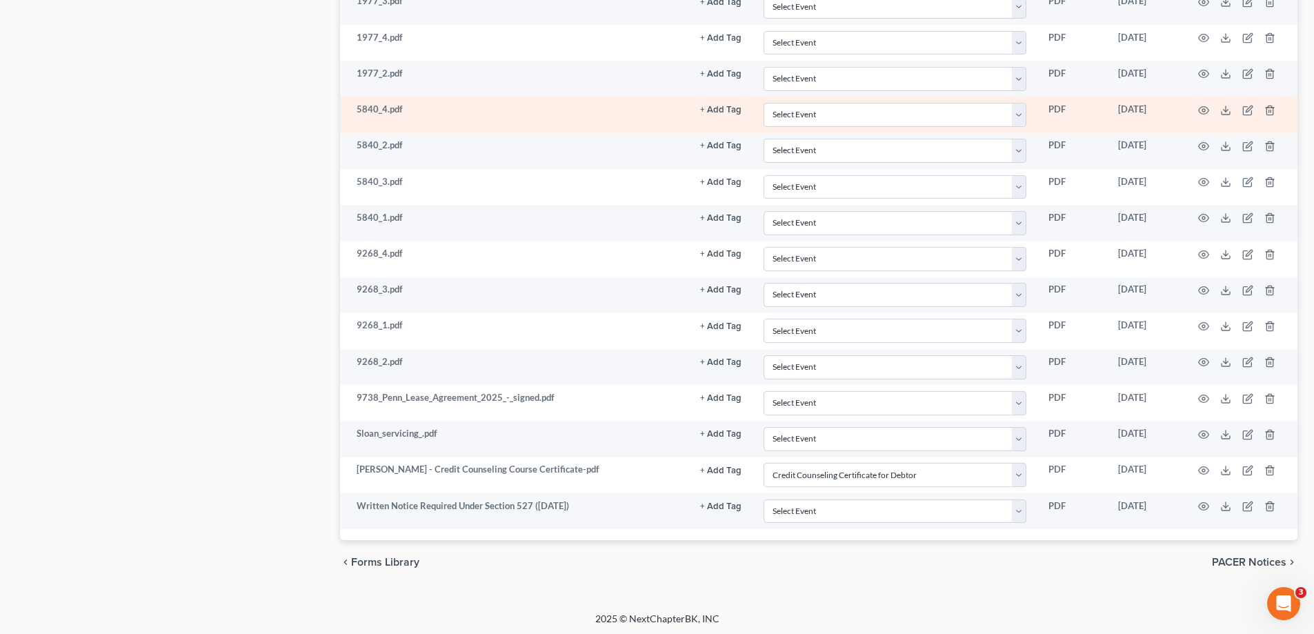
scroll to position [1390, 0]
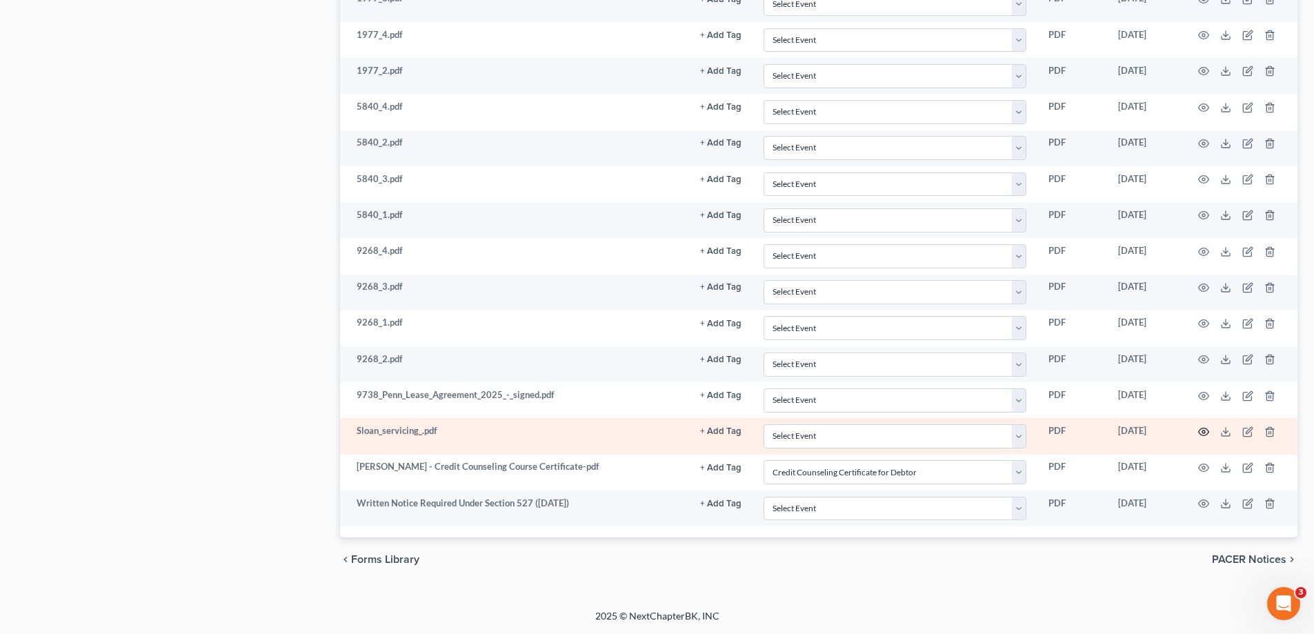
click at [1203, 430] on circle "button" at bounding box center [1203, 431] width 3 height 3
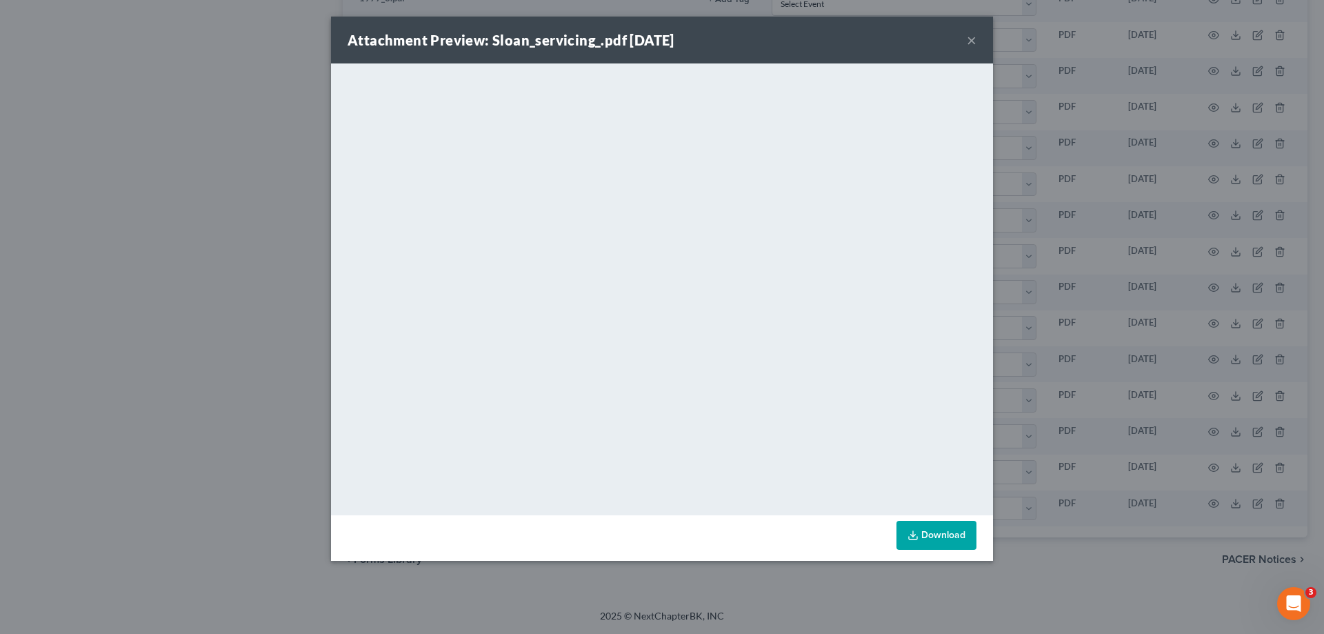
click at [970, 42] on button "×" at bounding box center [972, 40] width 10 height 17
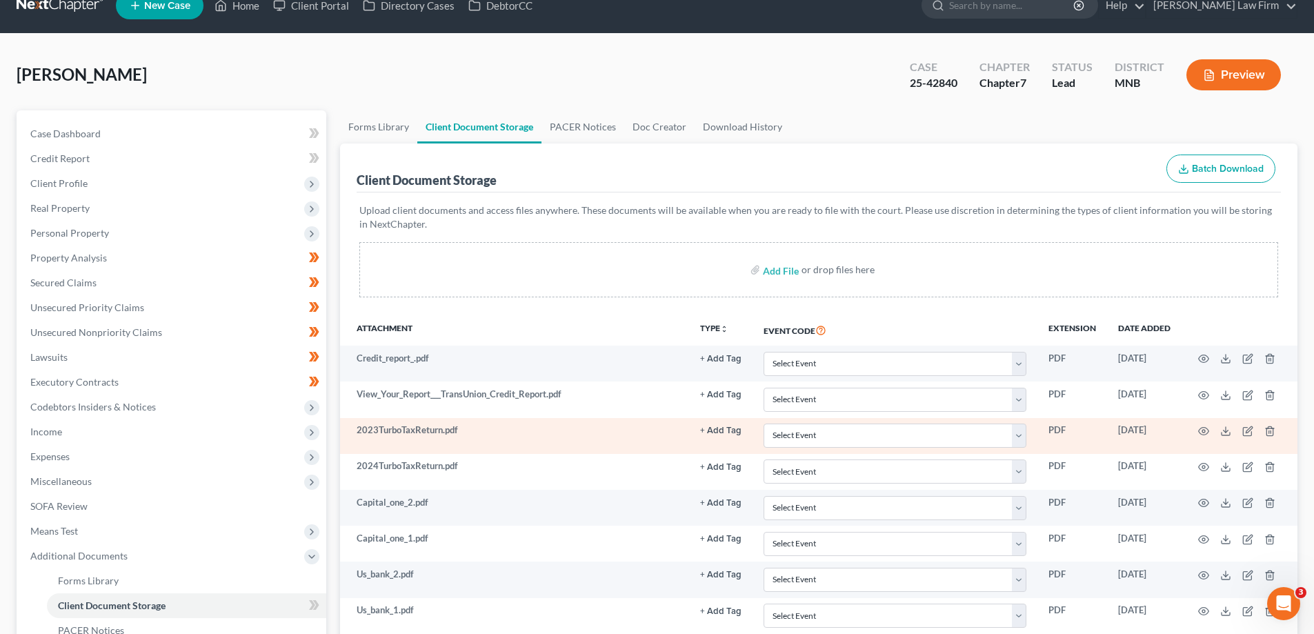
scroll to position [0, 0]
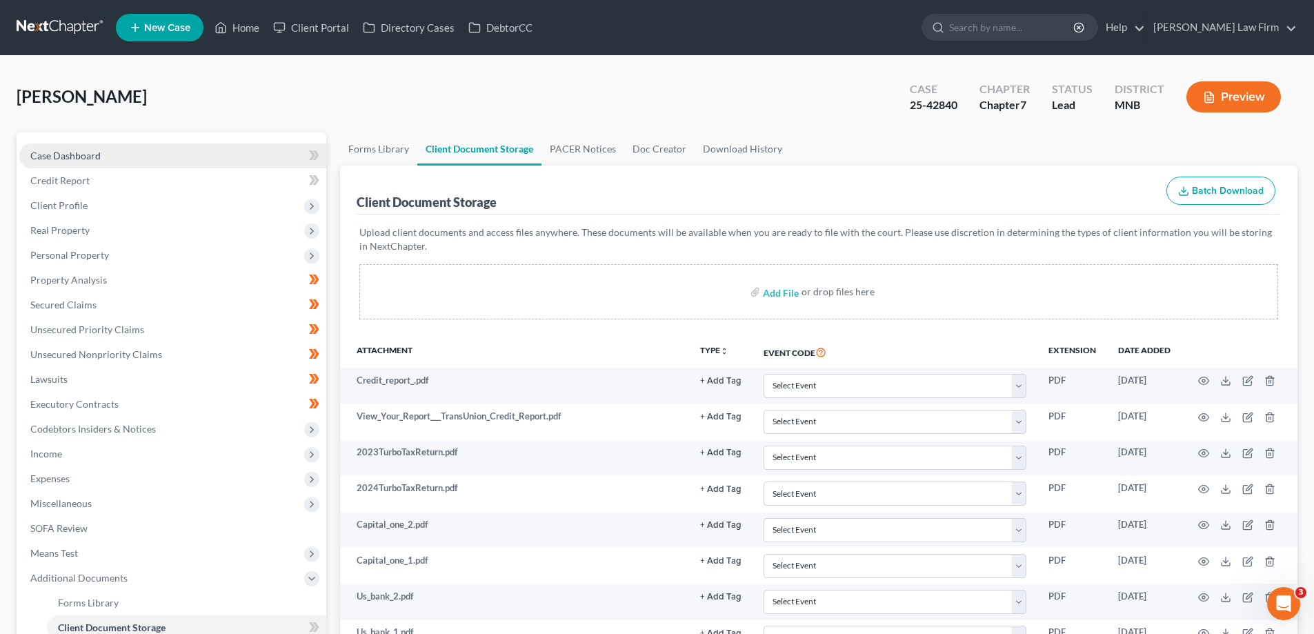
click at [81, 157] on span "Case Dashboard" at bounding box center [65, 156] width 70 height 12
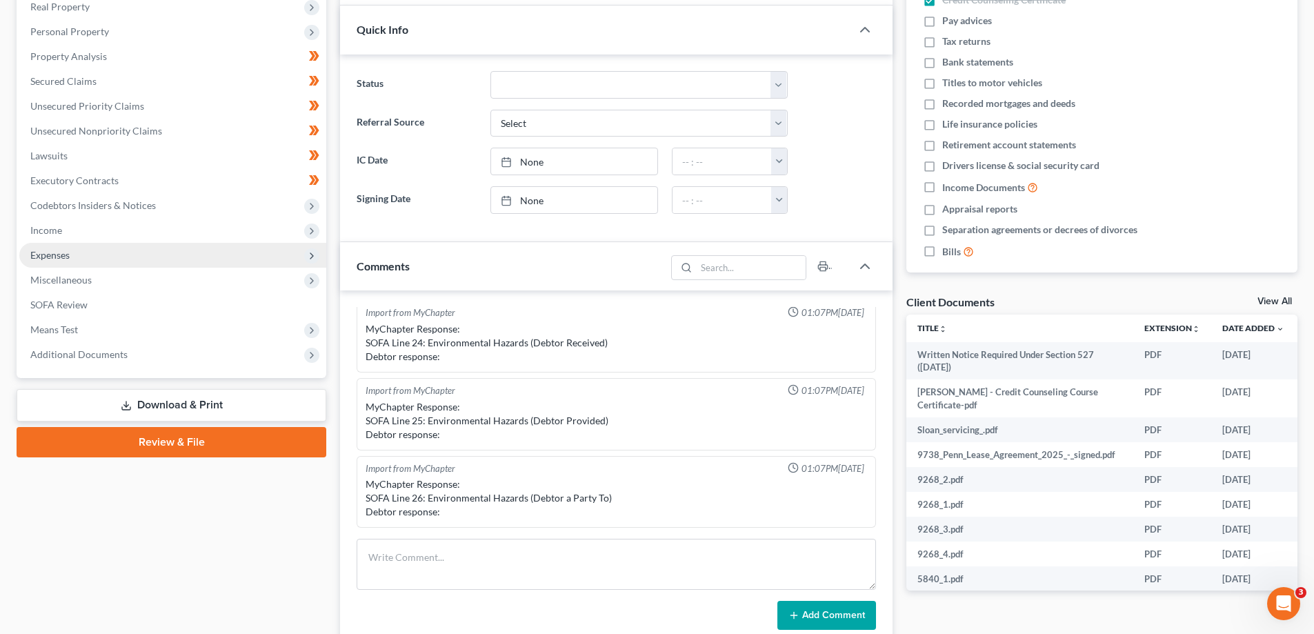
scroll to position [138, 0]
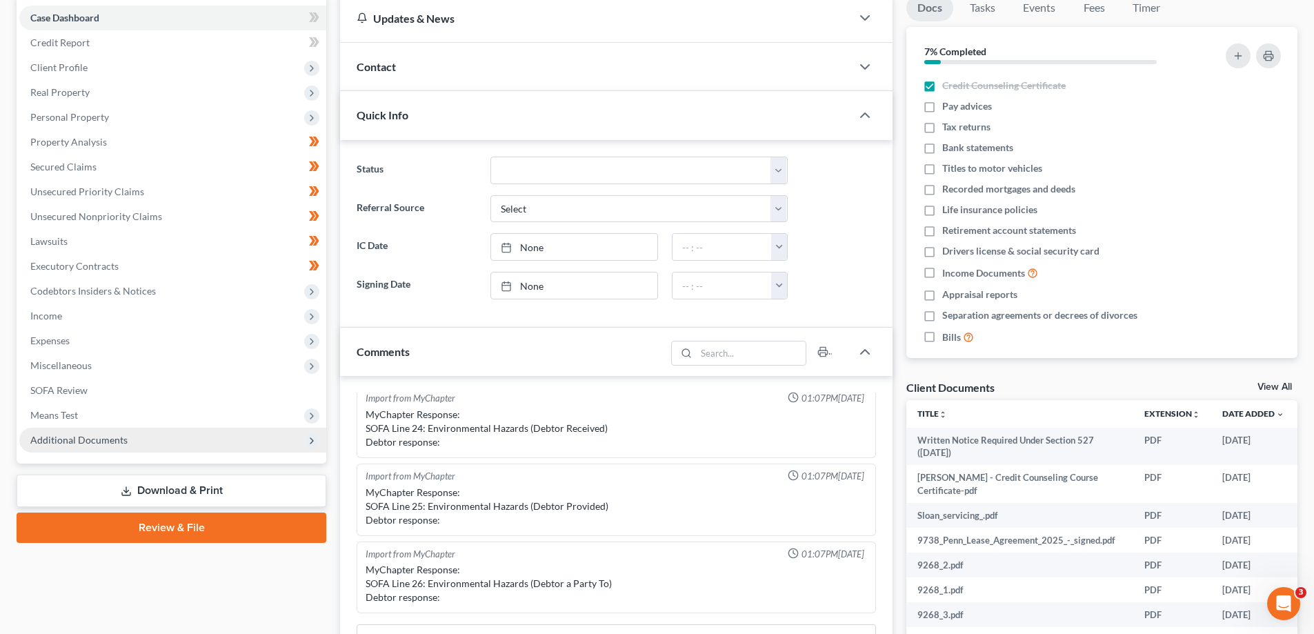
click at [117, 441] on span "Additional Documents" at bounding box center [78, 440] width 97 height 12
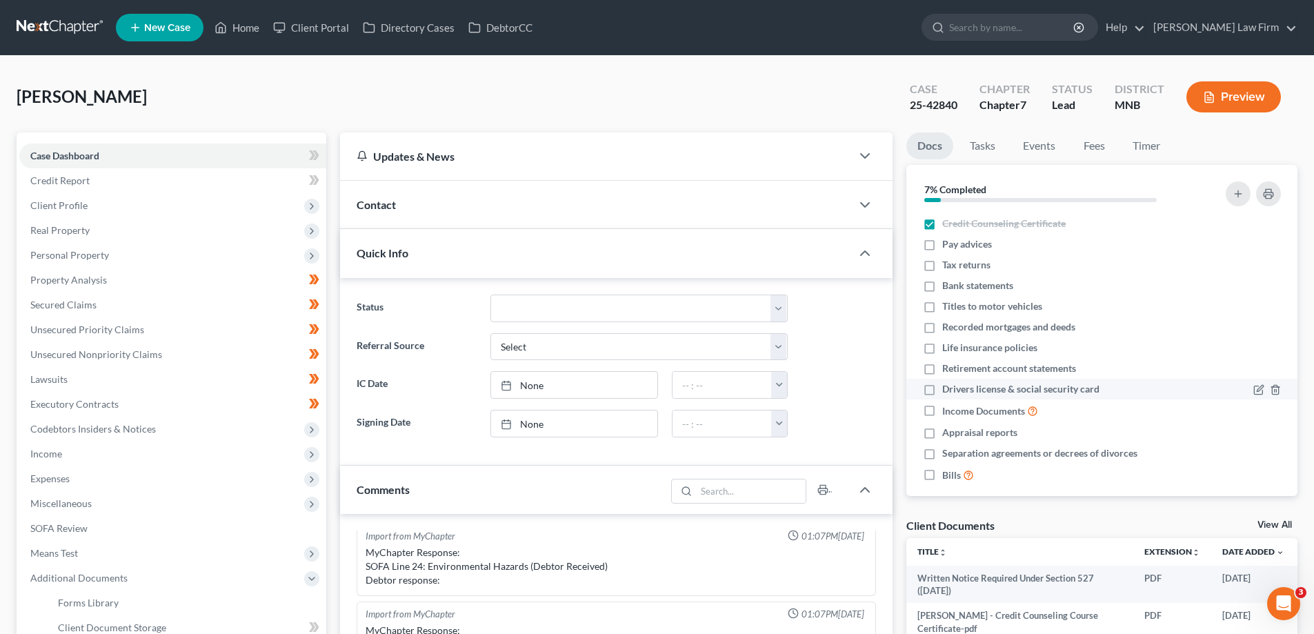
scroll to position [12, 0]
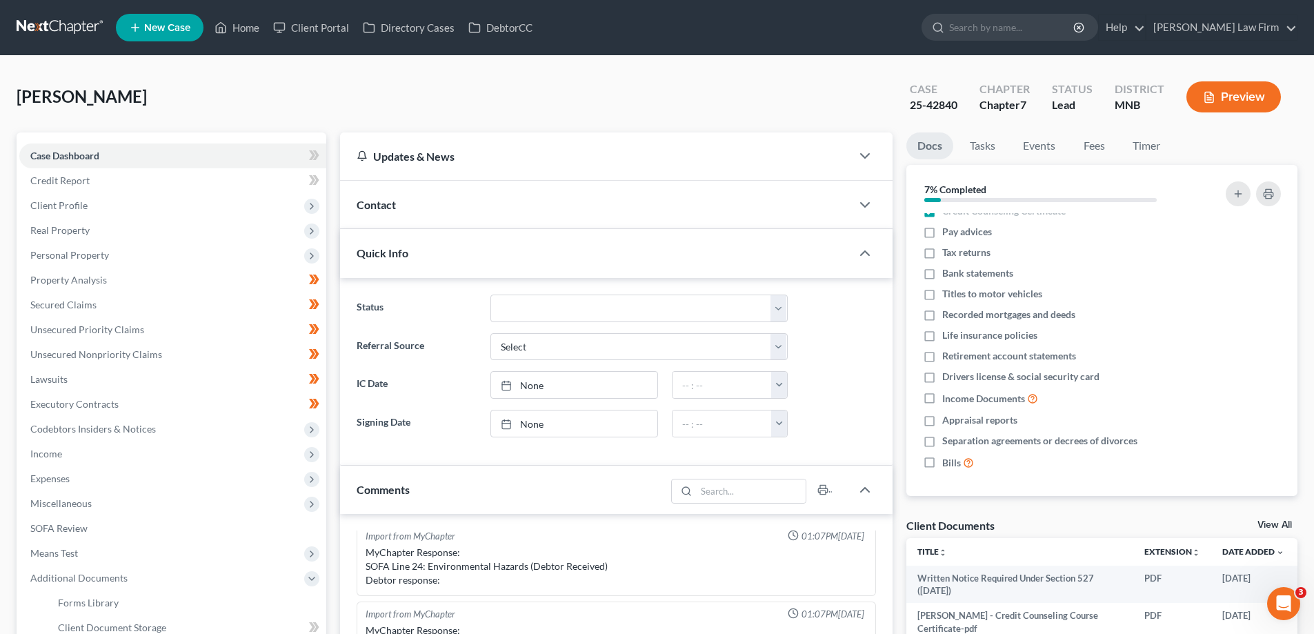
click at [1272, 525] on link "View All" at bounding box center [1274, 525] width 34 height 10
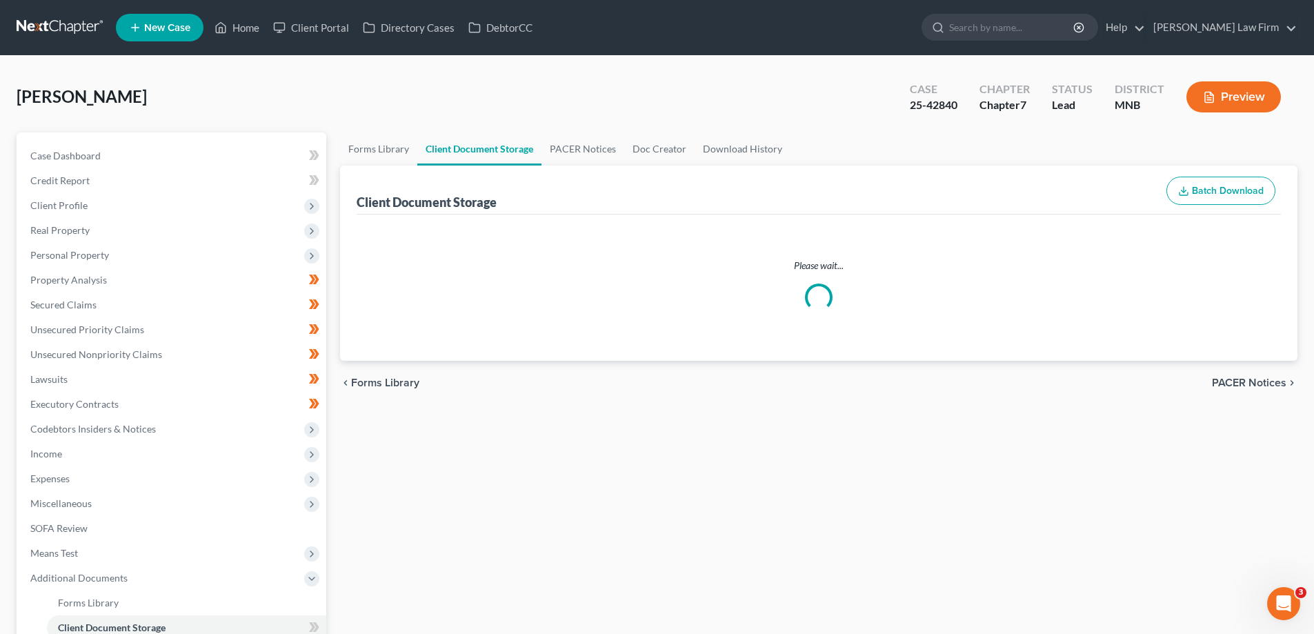
select select "1"
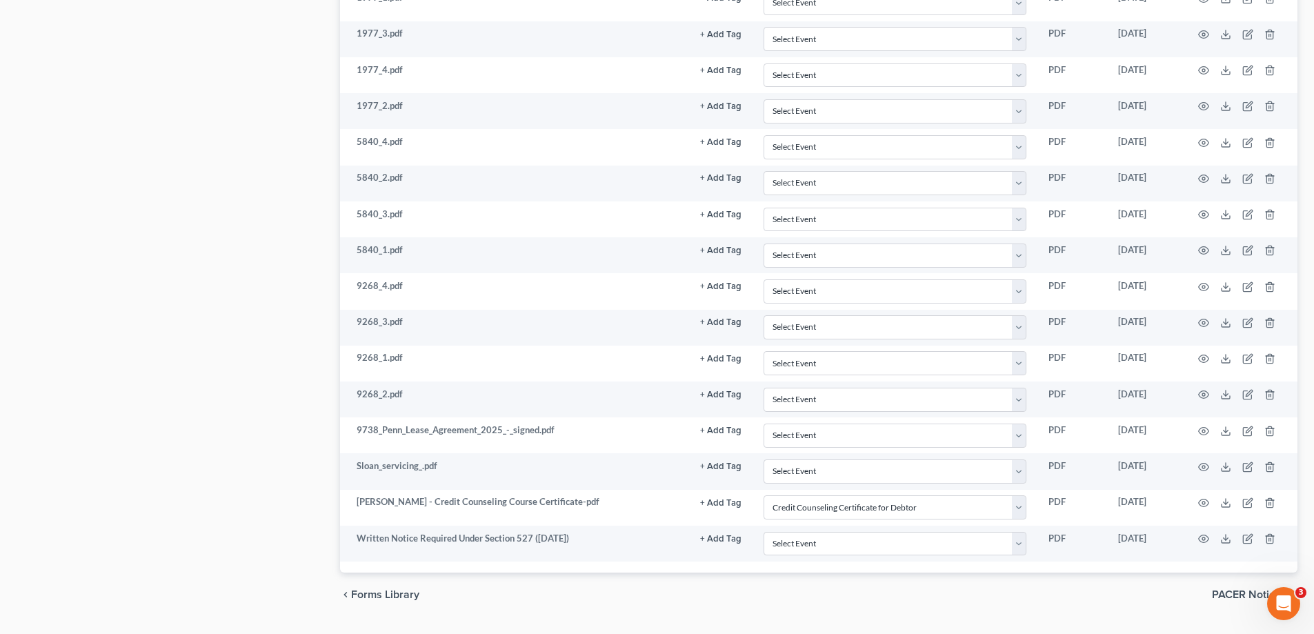
scroll to position [1379, 0]
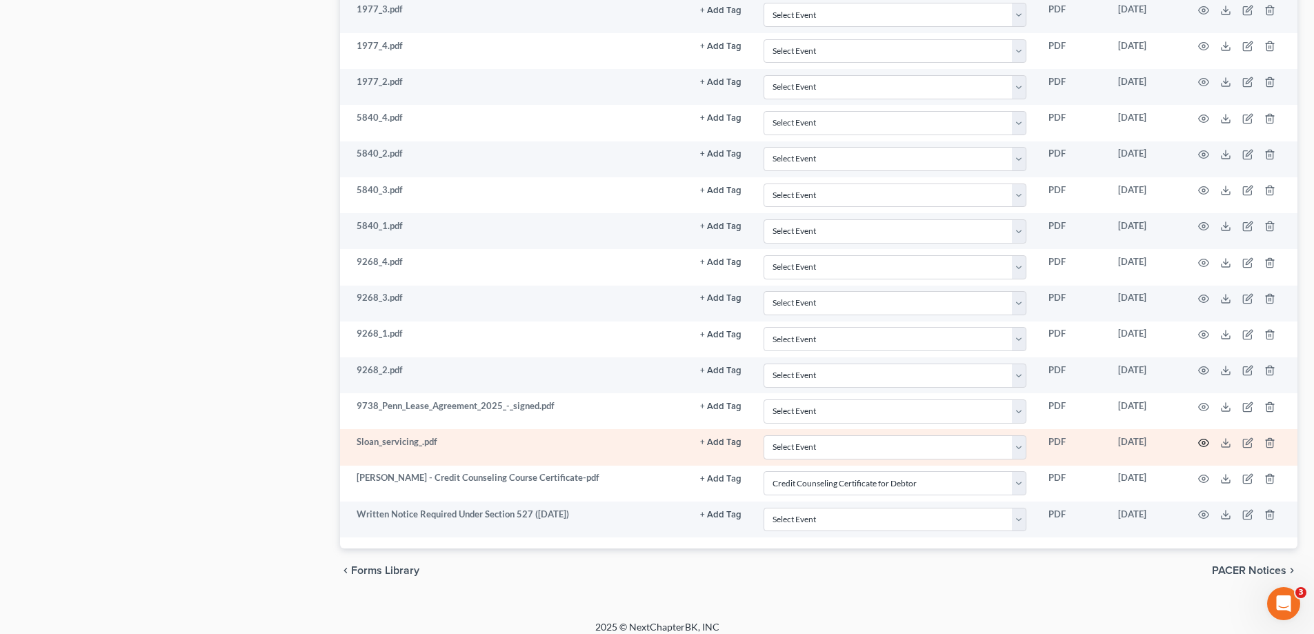
click at [1201, 445] on icon "button" at bounding box center [1203, 442] width 11 height 11
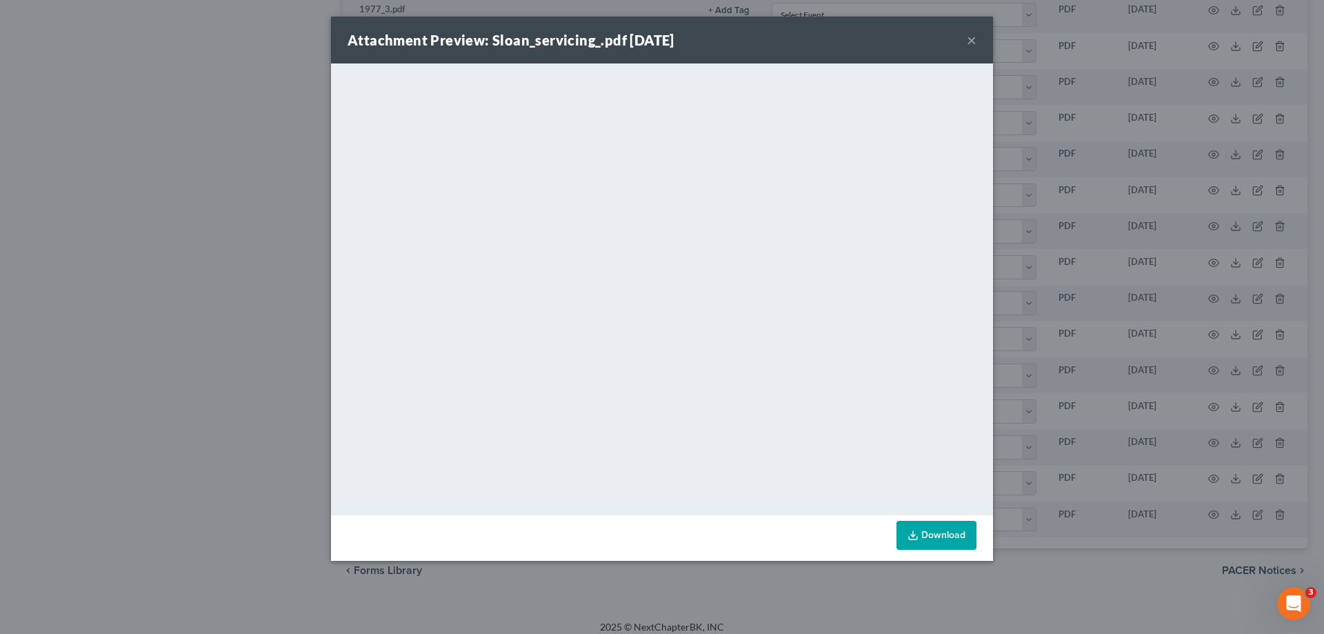
click at [976, 46] on div "Attachment Preview: Sloan_servicing_.pdf 08/28/2025 ×" at bounding box center [662, 40] width 662 height 47
click at [975, 41] on button "×" at bounding box center [972, 40] width 10 height 17
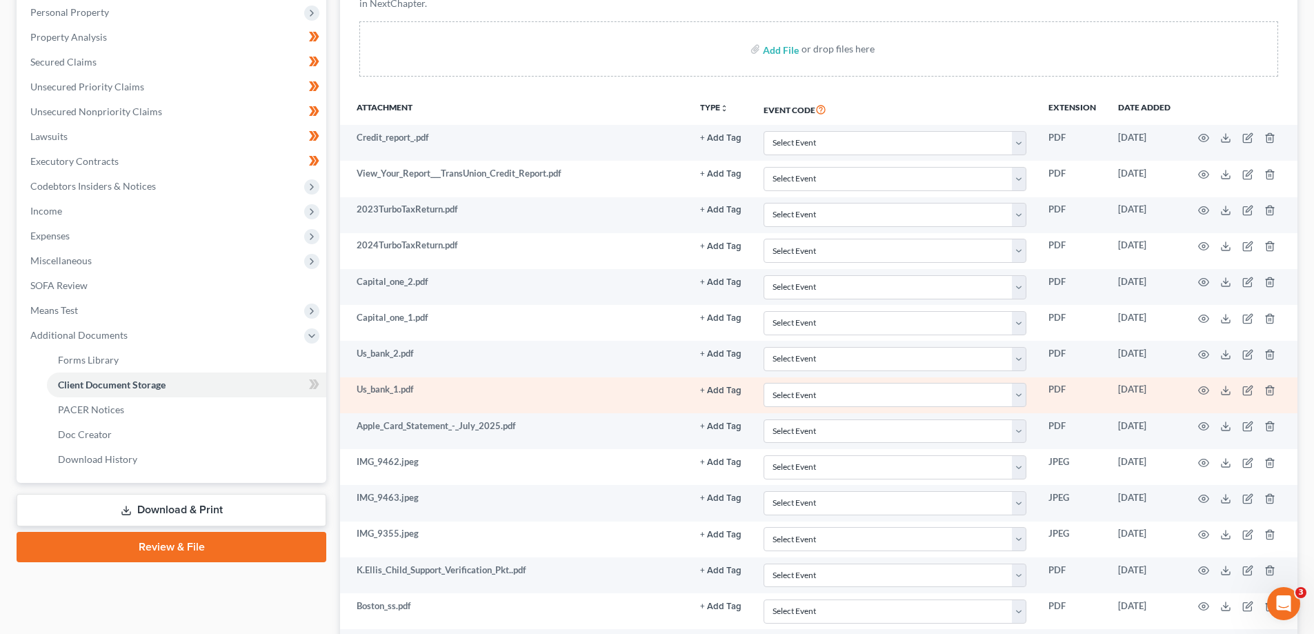
scroll to position [276, 0]
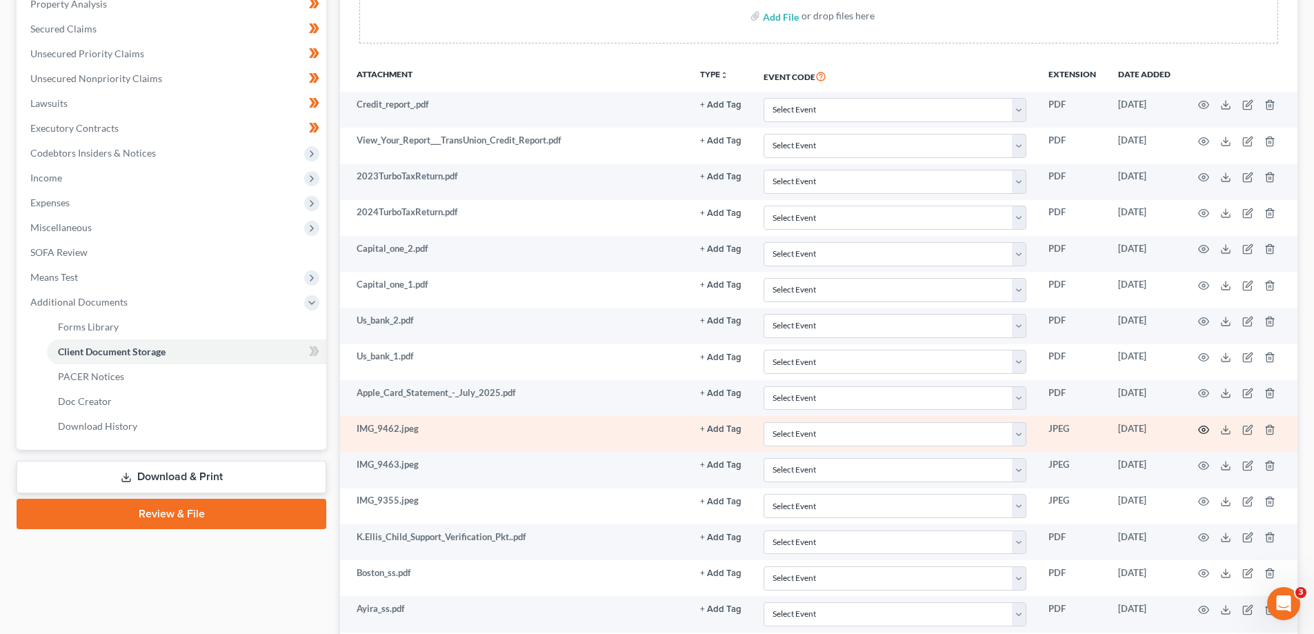
click at [1202, 428] on icon "button" at bounding box center [1203, 429] width 11 height 11
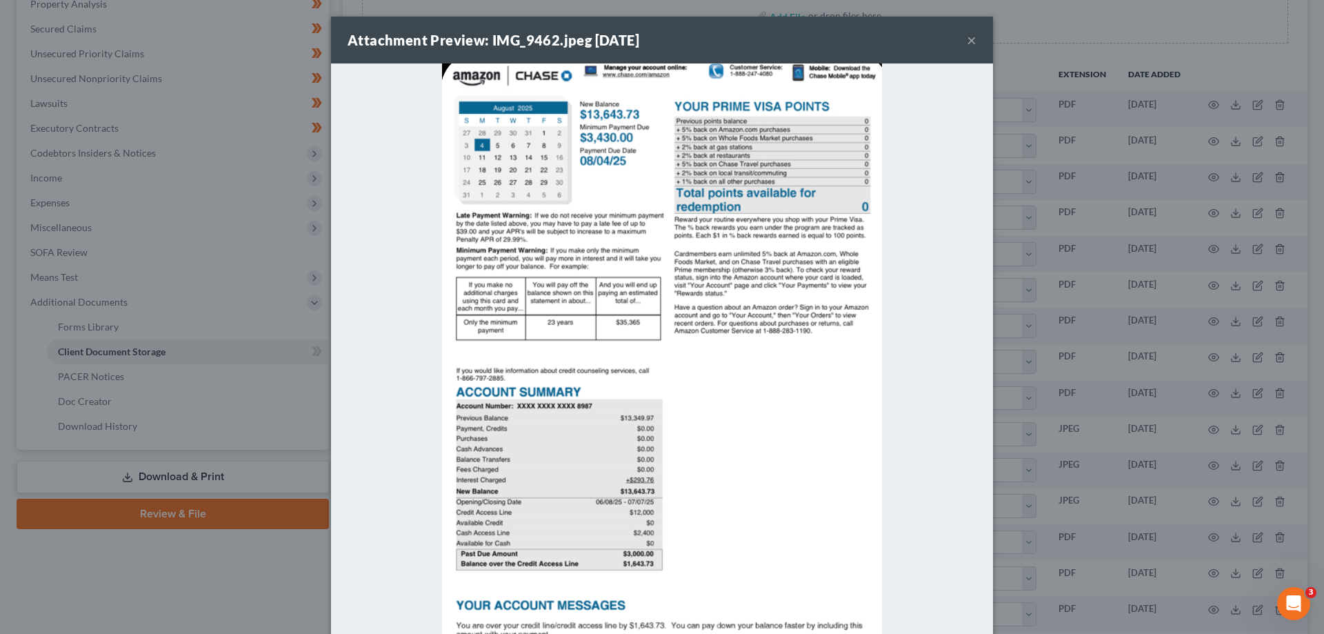
click at [969, 39] on button "×" at bounding box center [972, 40] width 10 height 17
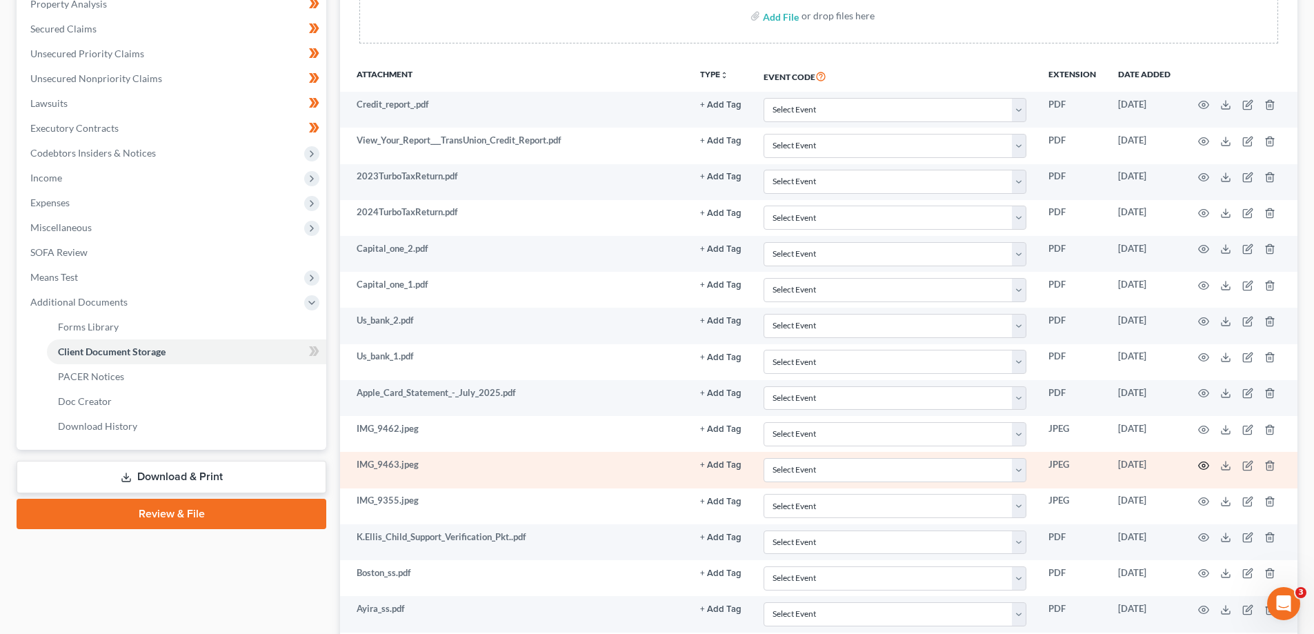
click at [1201, 463] on icon "button" at bounding box center [1203, 465] width 11 height 11
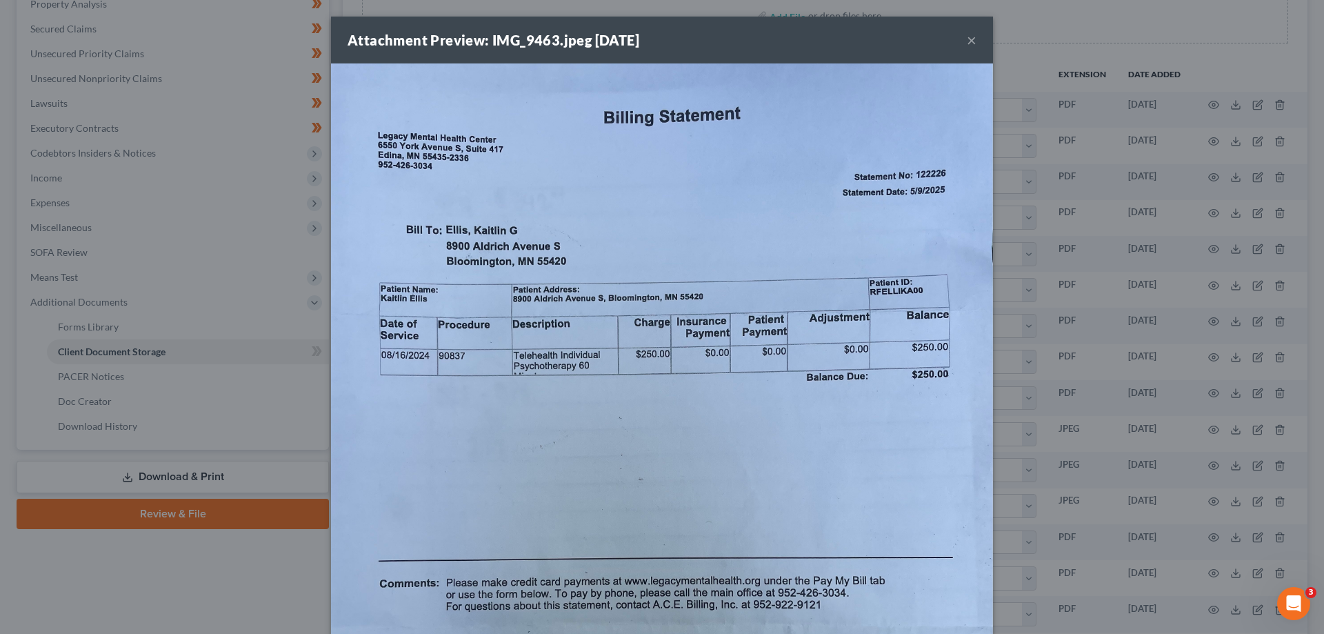
click at [967, 44] on button "×" at bounding box center [972, 40] width 10 height 17
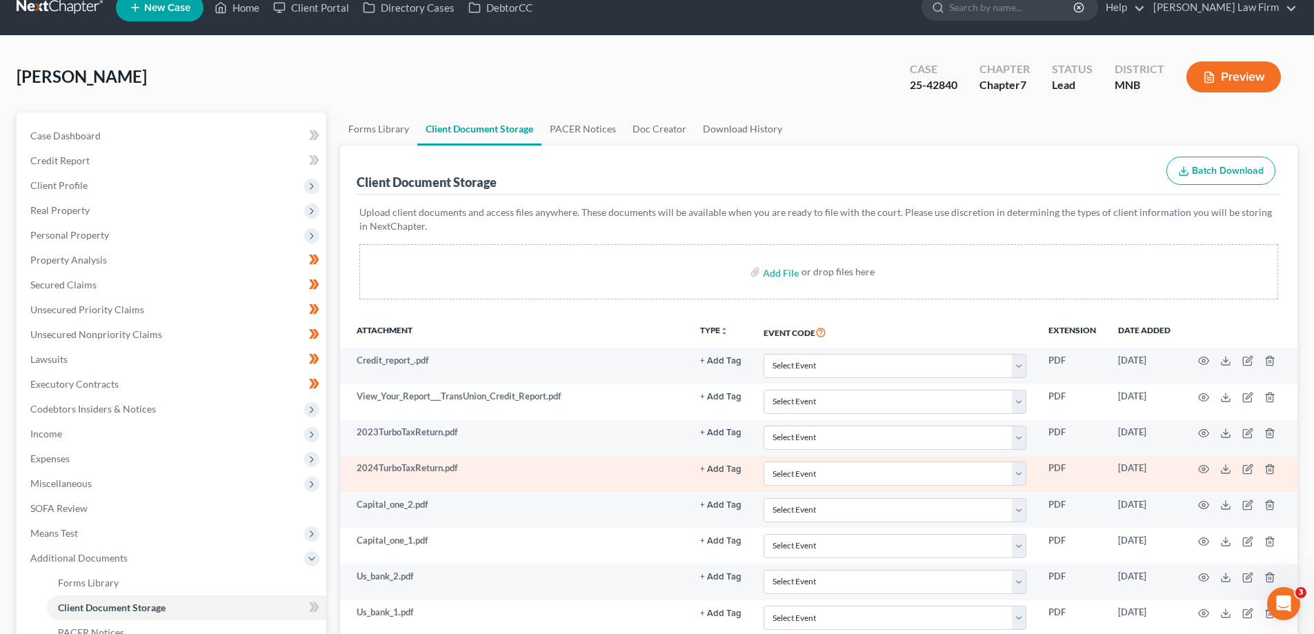
scroll to position [0, 0]
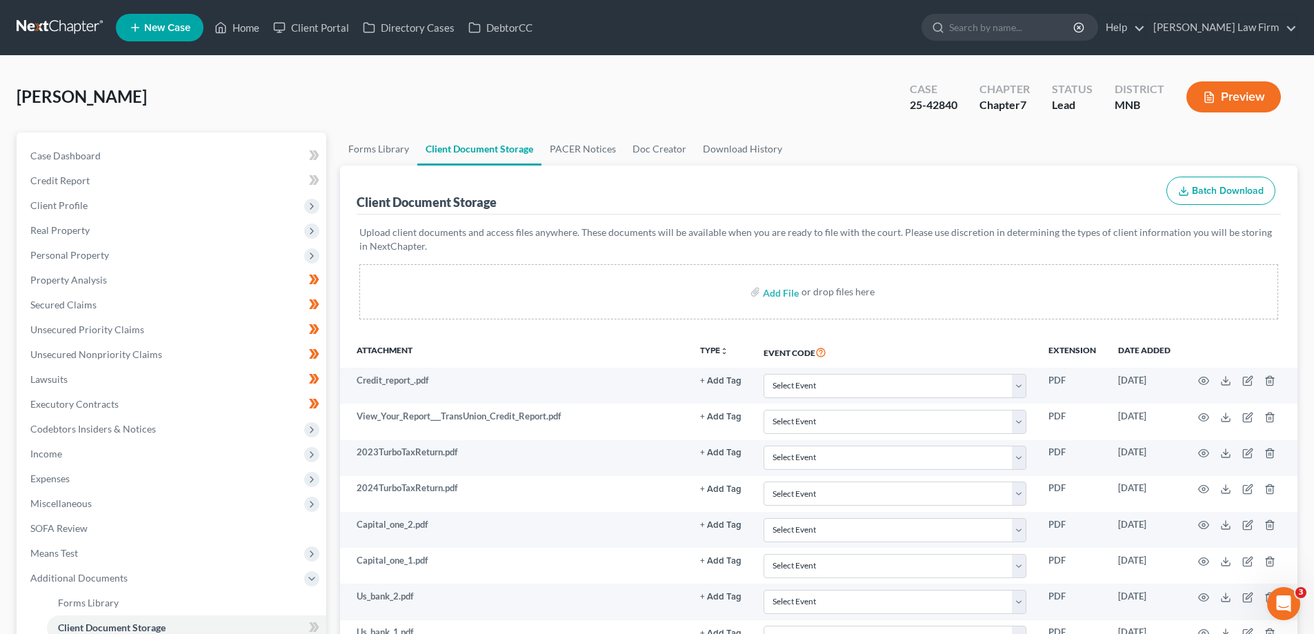
click at [69, 34] on link at bounding box center [61, 27] width 88 height 25
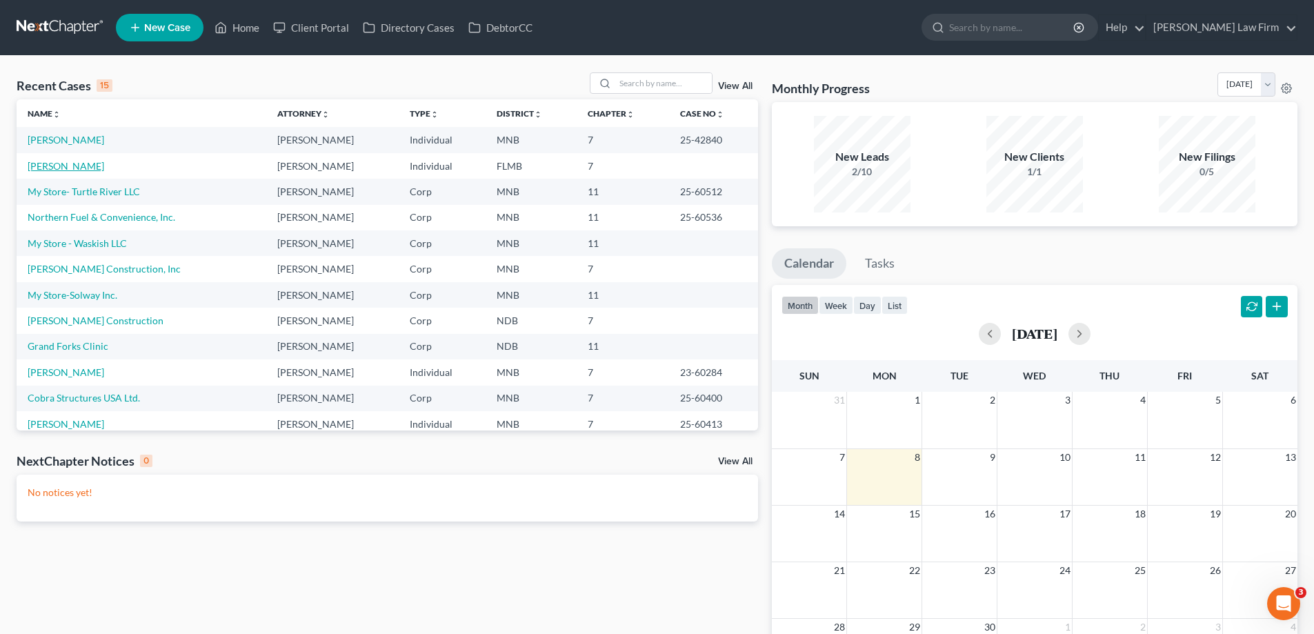
click at [67, 169] on link "[PERSON_NAME]" at bounding box center [66, 166] width 77 height 12
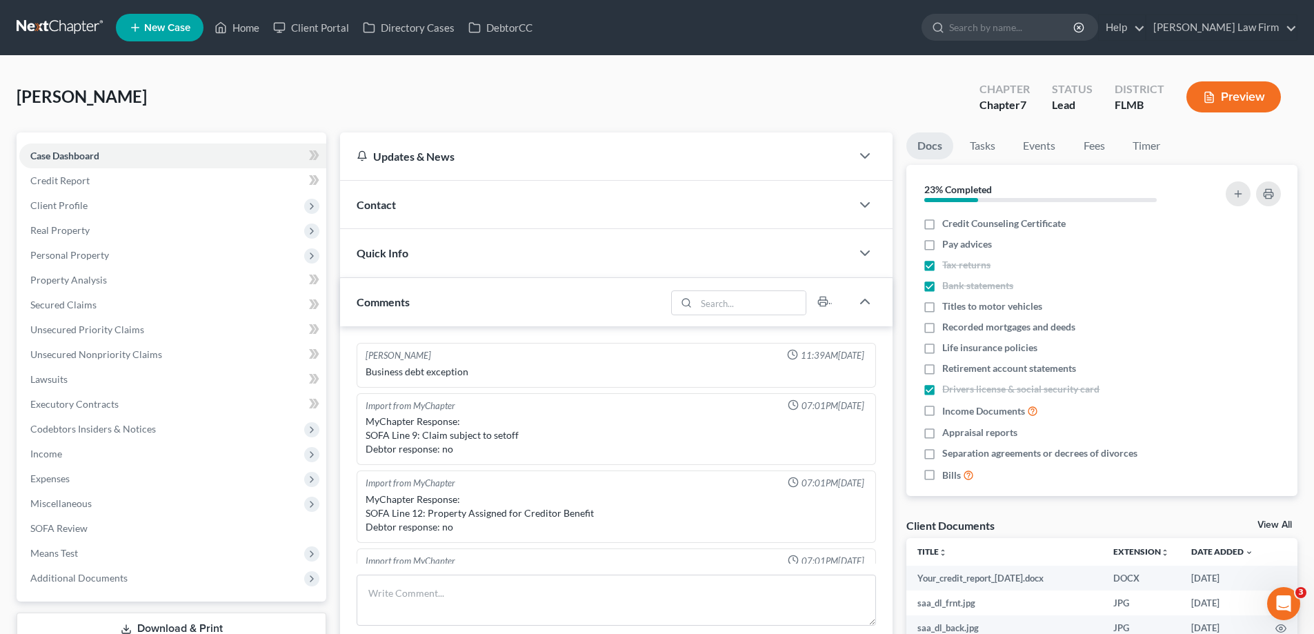
scroll to position [290, 0]
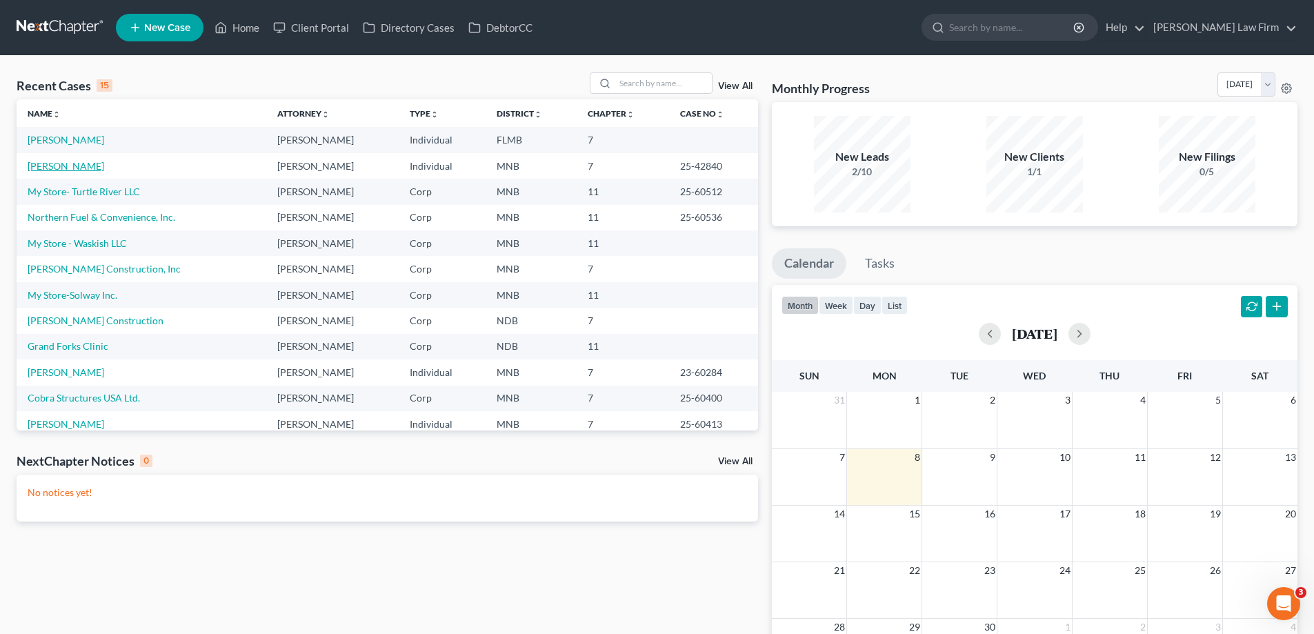
click at [59, 162] on link "[PERSON_NAME]" at bounding box center [66, 166] width 77 height 12
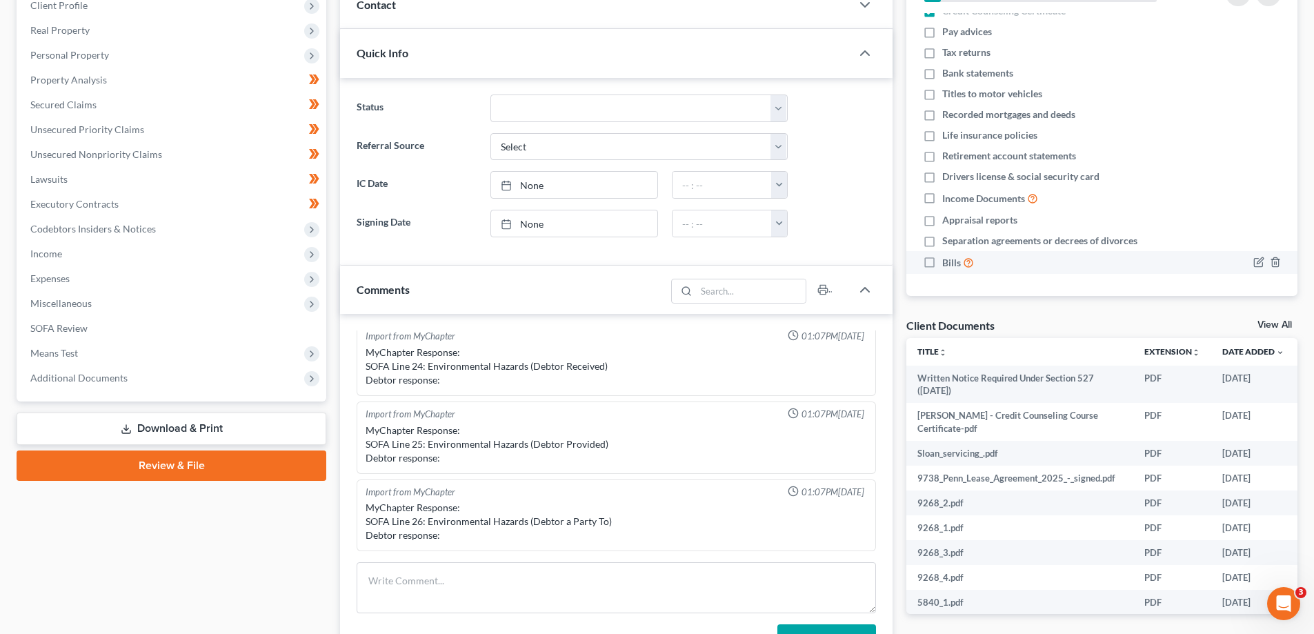
scroll to position [186, 0]
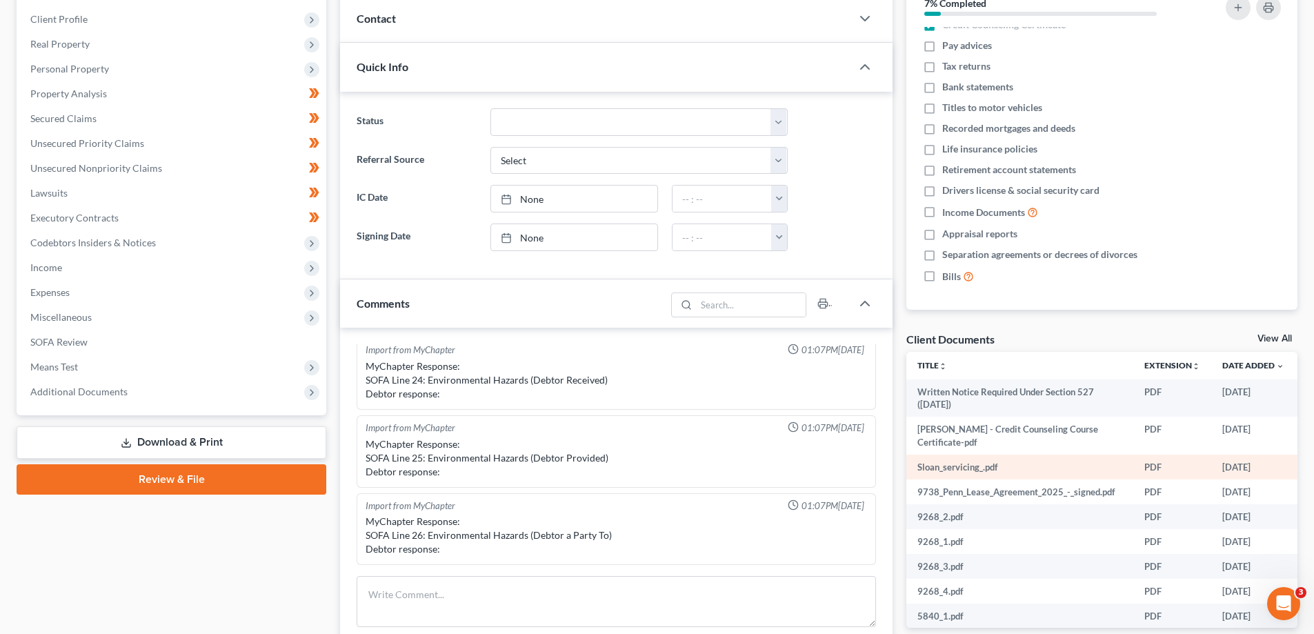
click at [974, 469] on td "Sloan_servicing_.pdf" at bounding box center [1019, 466] width 227 height 25
click at [1049, 468] on td "Sloan_servicing_.pdf" at bounding box center [1019, 466] width 227 height 25
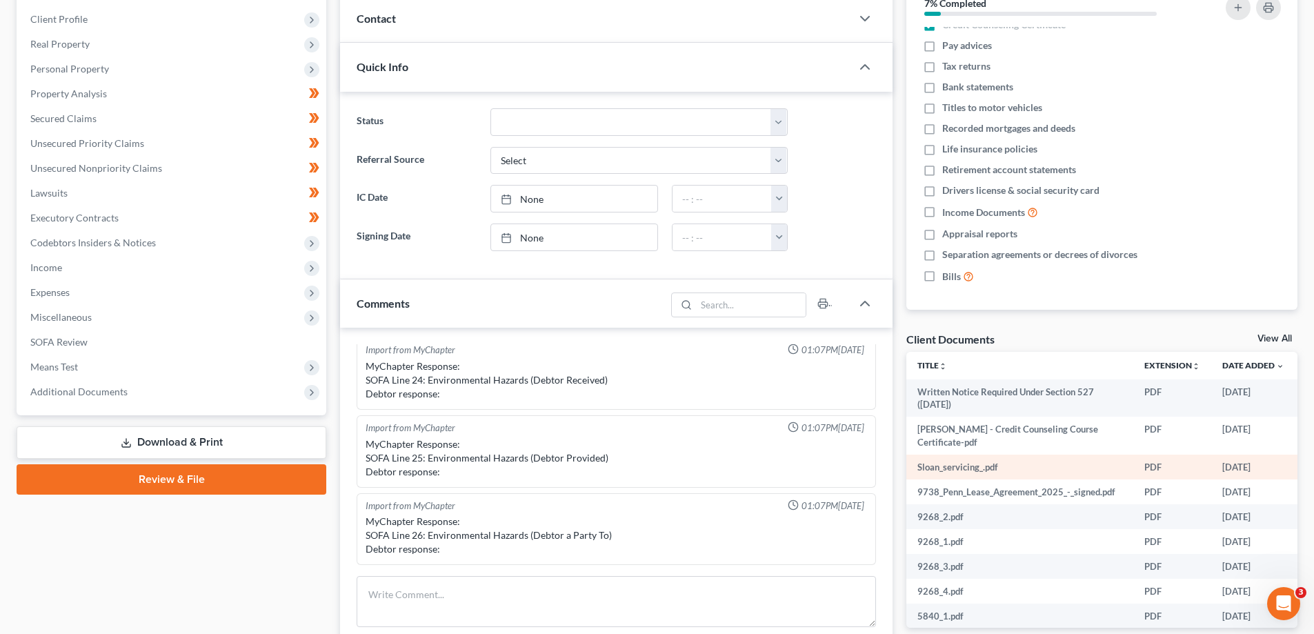
click at [1145, 465] on td "PDF" at bounding box center [1172, 466] width 78 height 25
click at [1217, 463] on td "[DATE]" at bounding box center [1253, 466] width 84 height 25
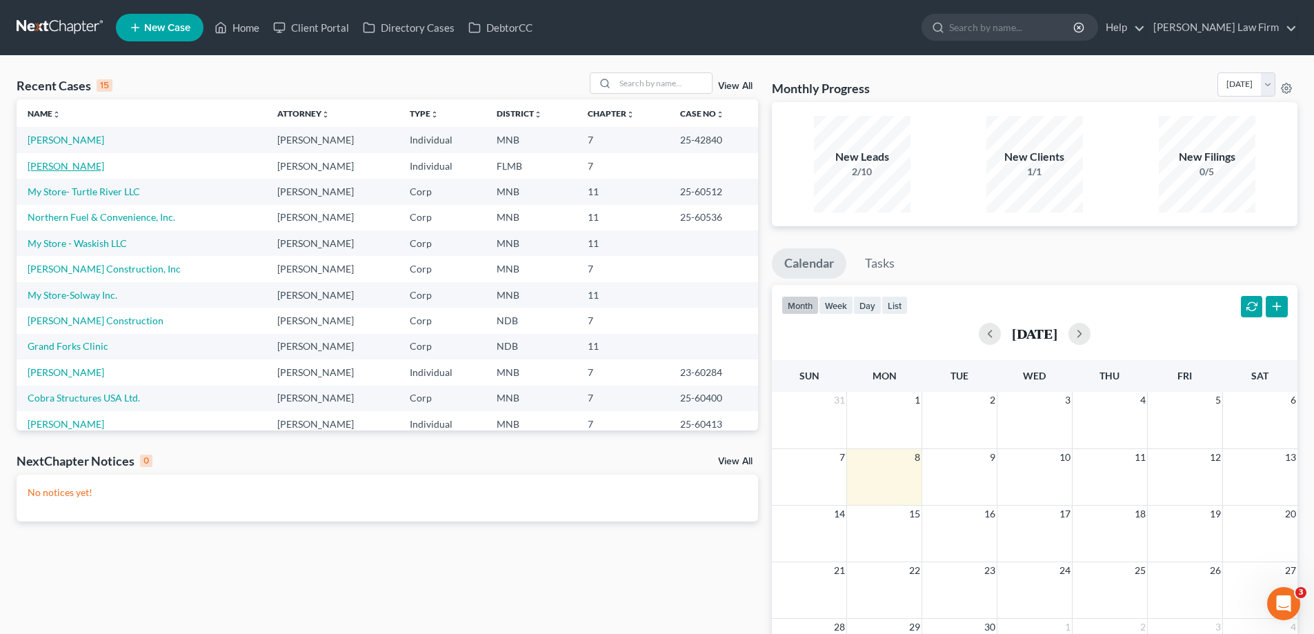
click at [70, 165] on link "[PERSON_NAME]" at bounding box center [66, 166] width 77 height 12
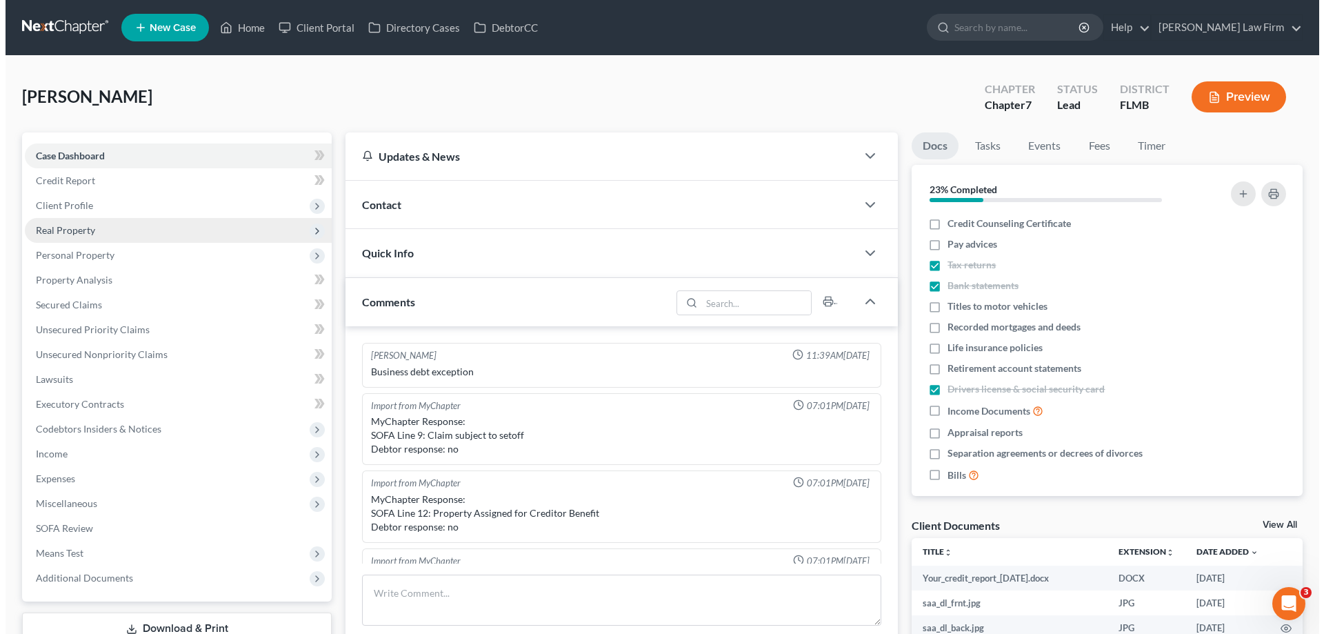
scroll to position [290, 0]
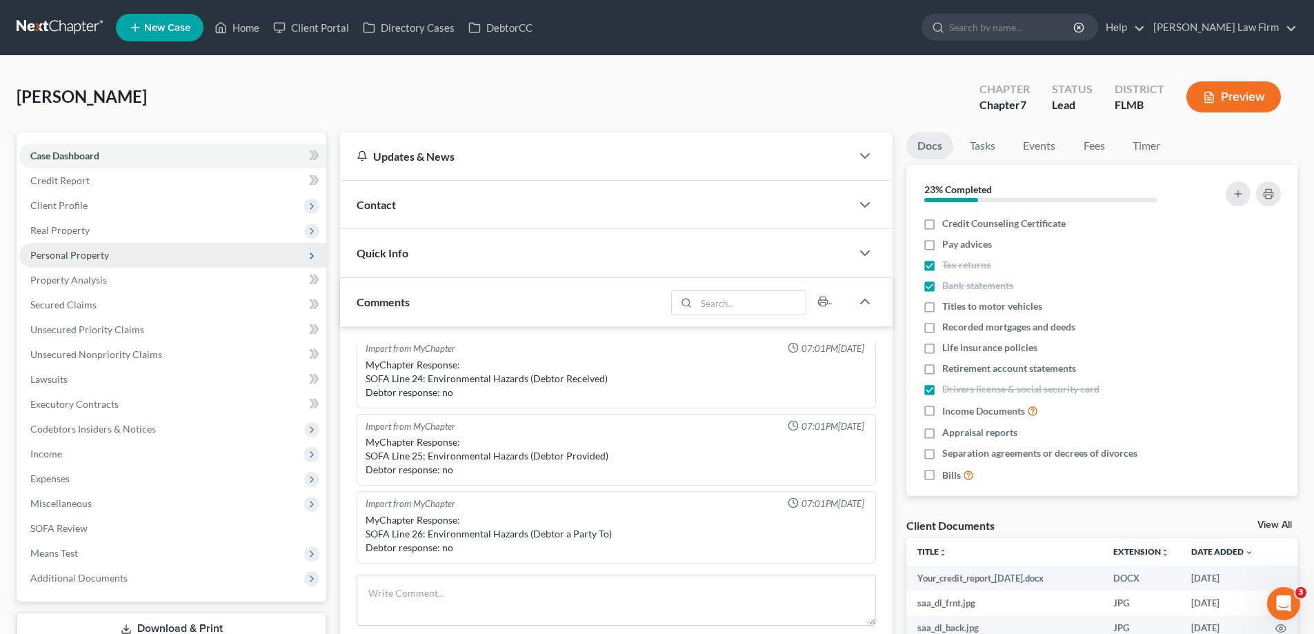
click at [79, 254] on span "Personal Property" at bounding box center [69, 255] width 79 height 12
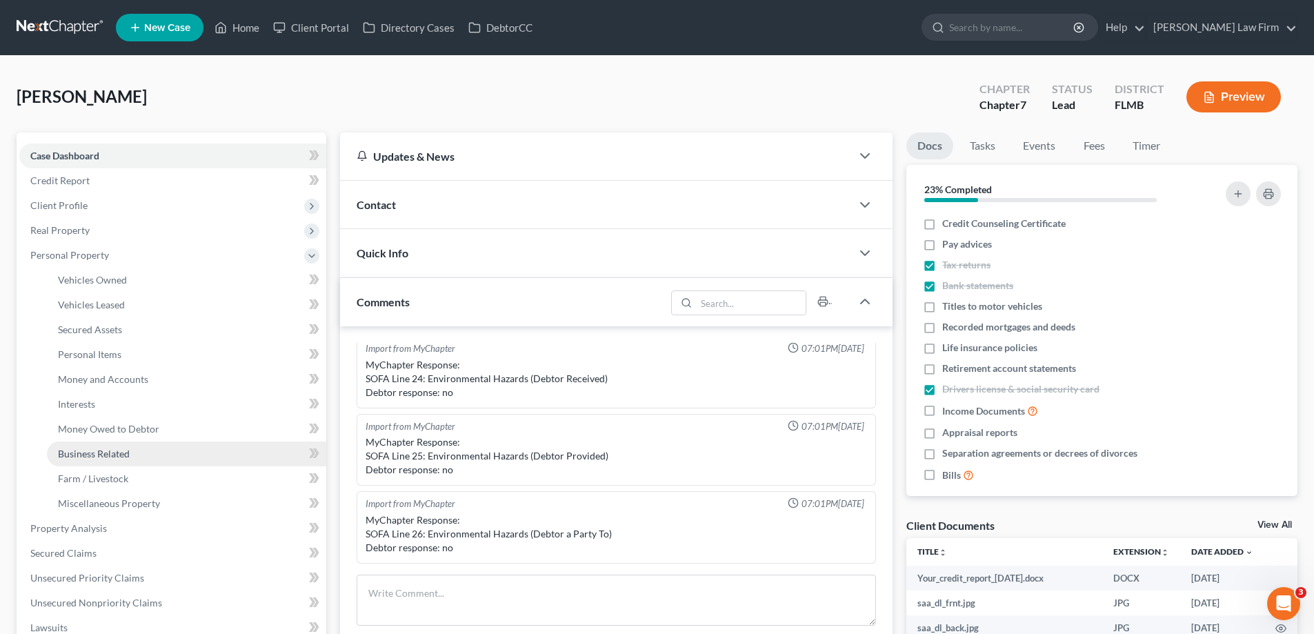
click at [123, 454] on span "Business Related" at bounding box center [94, 454] width 72 height 12
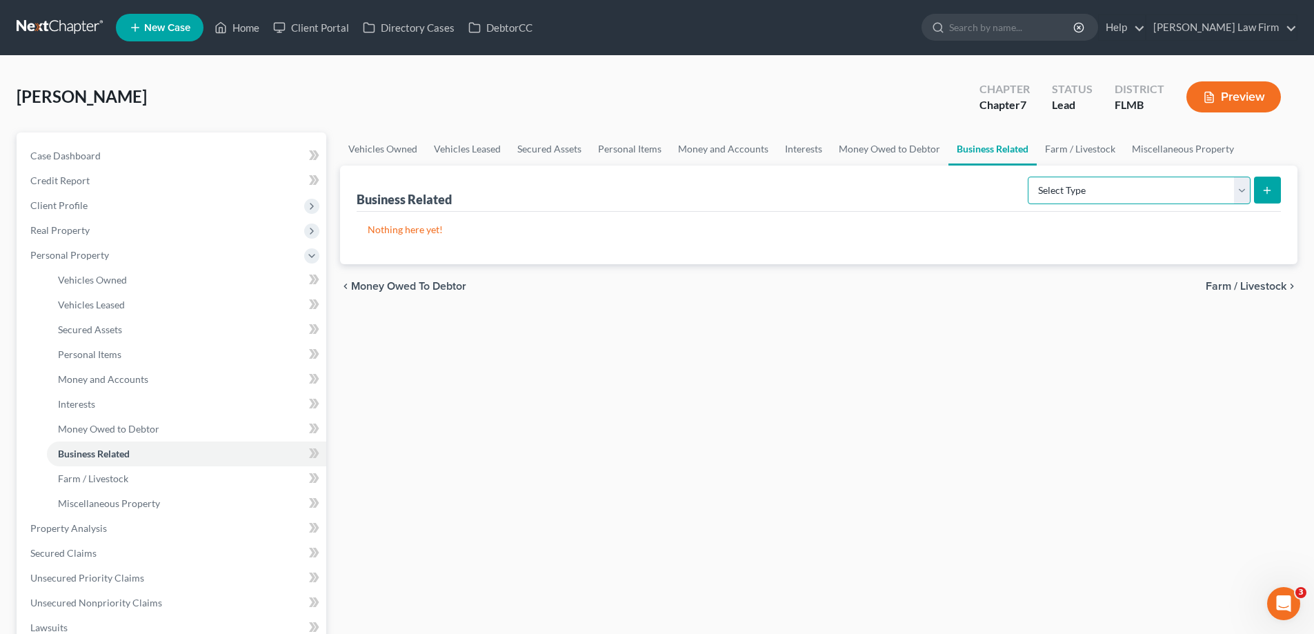
click at [1134, 187] on select "Select Type Customer Lists Franchises Inventory Licenses Machinery Office Equip…" at bounding box center [1138, 191] width 223 height 28
select select "patent"
click at [1028, 177] on select "Select Type Customer Lists Franchises Inventory Licenses Machinery Office Equip…" at bounding box center [1138, 191] width 223 height 28
click at [1270, 187] on icon "submit" at bounding box center [1266, 190] width 11 height 11
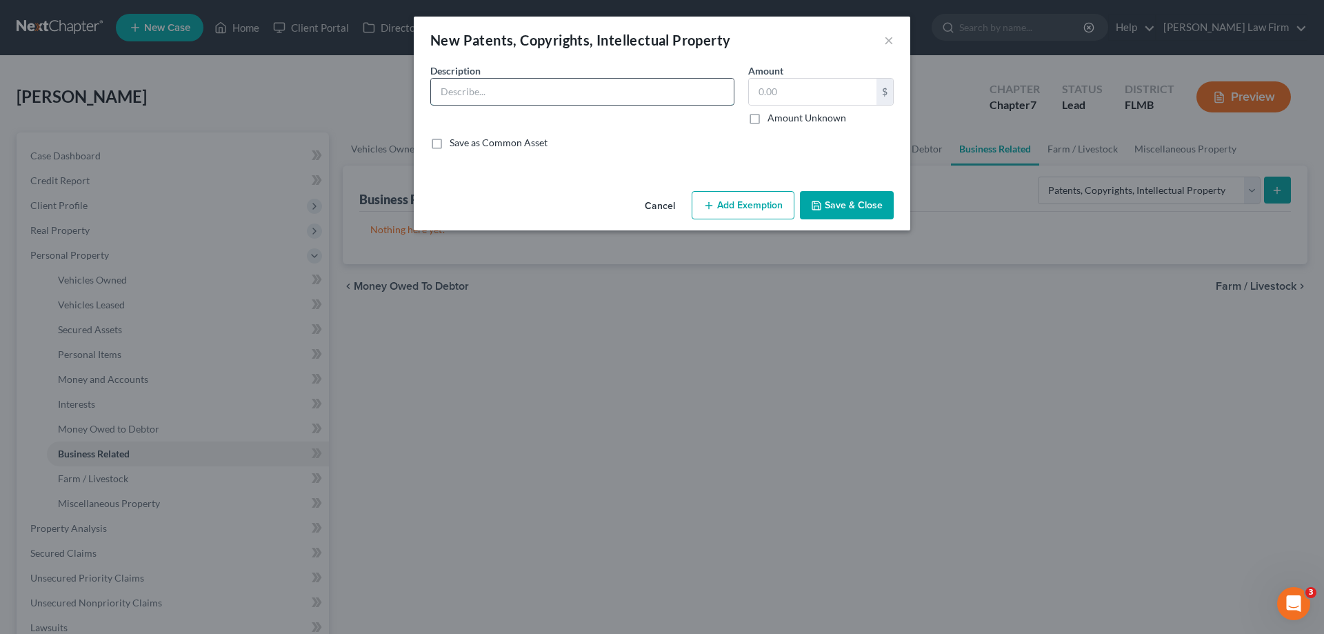
click at [577, 85] on input "text" at bounding box center [582, 92] width 303 height 26
click at [567, 88] on input "text" at bounding box center [582, 92] width 303 height 26
click at [486, 99] on input "text" at bounding box center [582, 92] width 303 height 26
type input "ALOEgLYC exfoliant formula"
click at [767, 119] on label "Amount Unknown" at bounding box center [806, 118] width 79 height 14
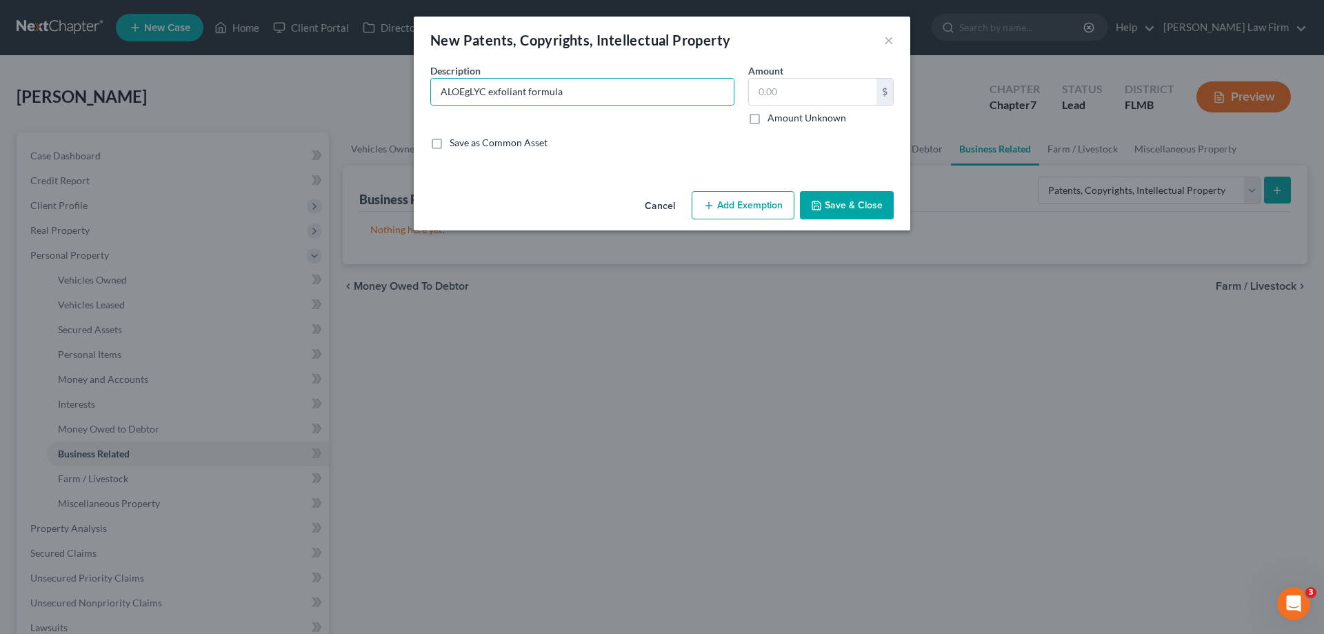
click at [773, 119] on input "Amount Unknown" at bounding box center [777, 115] width 9 height 9
checkbox input "true"
type input "0.00"
click at [585, 92] on input "ALOEgLYC exfoliant formula" at bounding box center [582, 92] width 303 height 26
drag, startPoint x: 592, startPoint y: 91, endPoint x: 424, endPoint y: 97, distance: 167.6
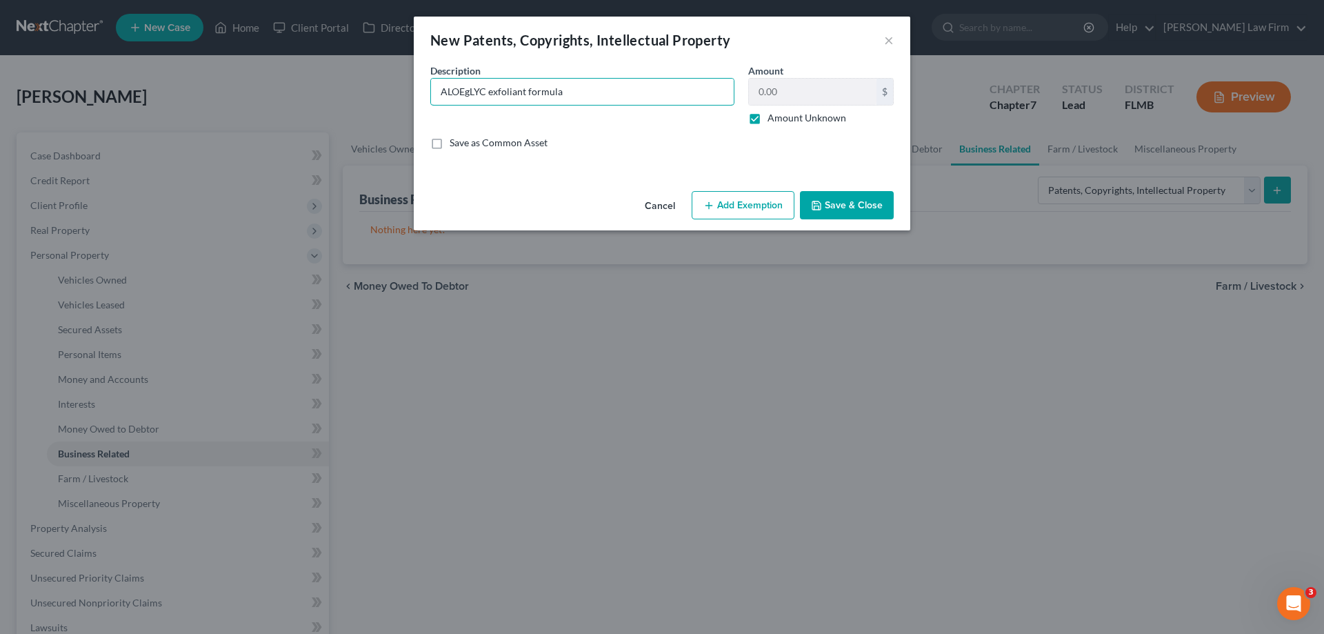
click at [424, 97] on div "Description * ALOEgLYC exfoliant formula" at bounding box center [582, 93] width 318 height 61
click at [871, 207] on button "Save & Close" at bounding box center [847, 205] width 94 height 29
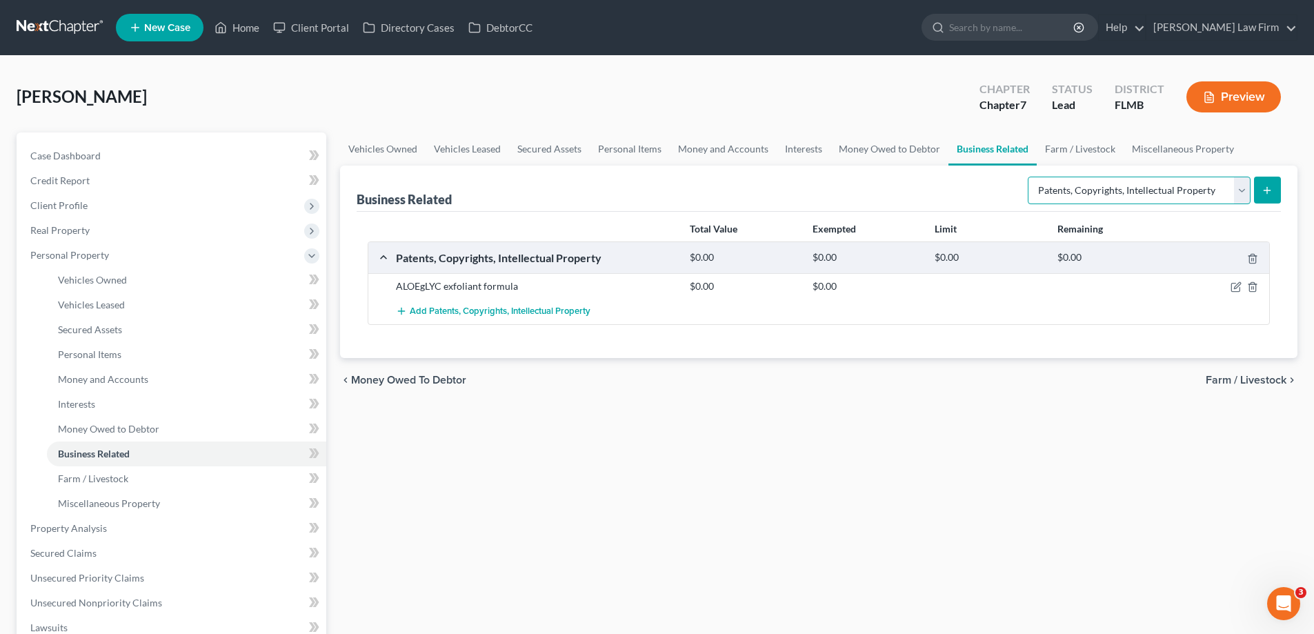
click at [1238, 191] on select "Select Type Customer Lists Franchises Inventory Licenses Machinery Office Equip…" at bounding box center [1138, 191] width 223 height 28
select select "license"
click at [1028, 177] on select "Select Type Customer Lists Franchises Inventory Licenses Machinery Office Equip…" at bounding box center [1138, 191] width 223 height 28
click at [1273, 183] on button "submit" at bounding box center [1267, 190] width 27 height 27
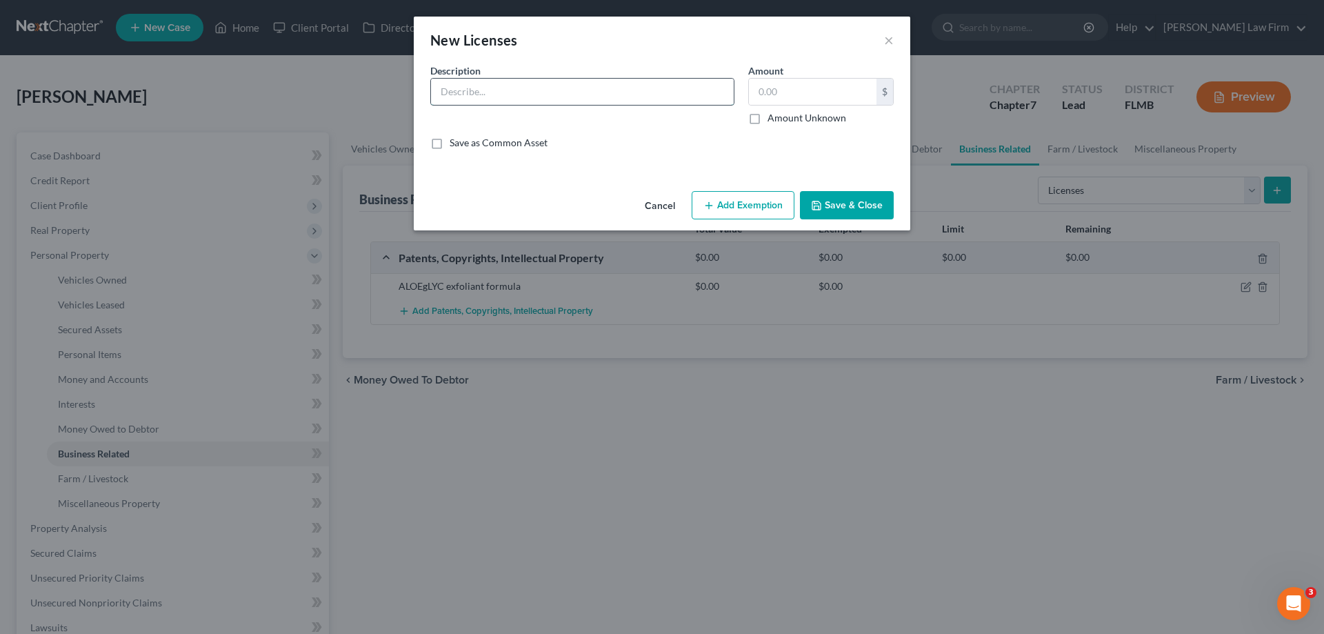
click at [561, 97] on input "text" at bounding box center [582, 92] width 303 height 26
paste input "ALOEgLYC exfoliant formula"
type input "ALOEgLYC exfoliant formula licensed to Lexli International, Inc."
click at [767, 122] on label "Amount Unknown" at bounding box center [806, 118] width 79 height 14
click at [773, 120] on input "Amount Unknown" at bounding box center [777, 115] width 9 height 9
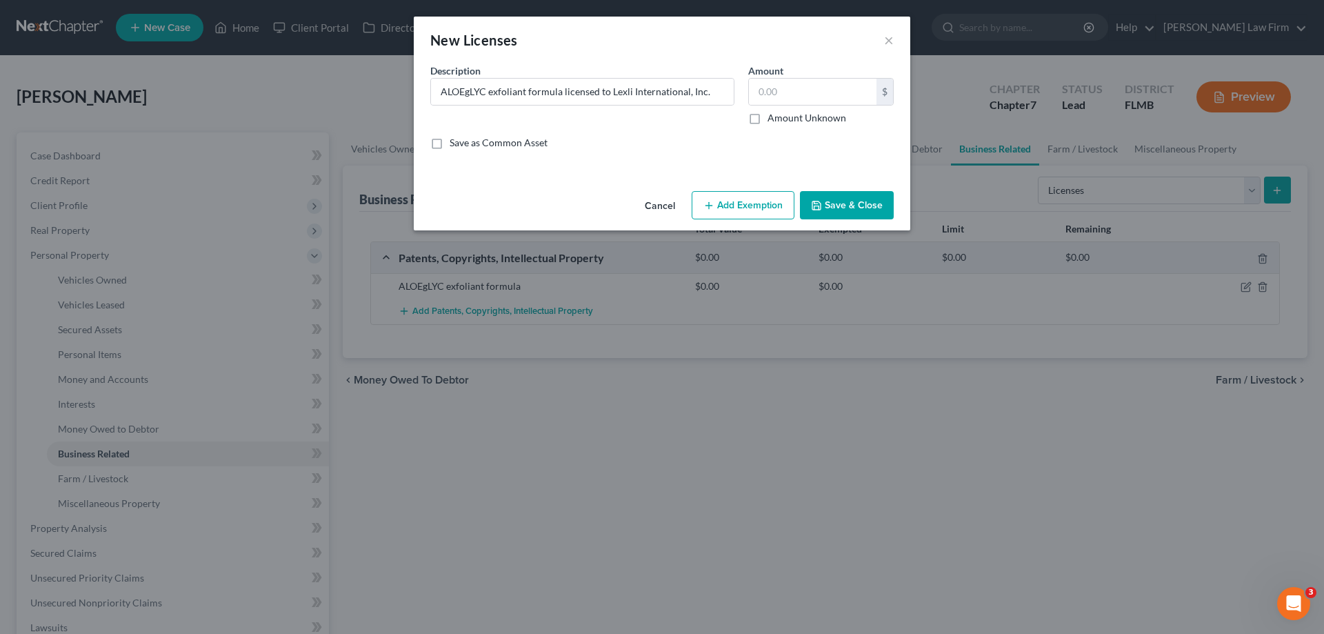
checkbox input "true"
type input "0.00"
click at [830, 205] on button "Save & Close" at bounding box center [847, 205] width 94 height 29
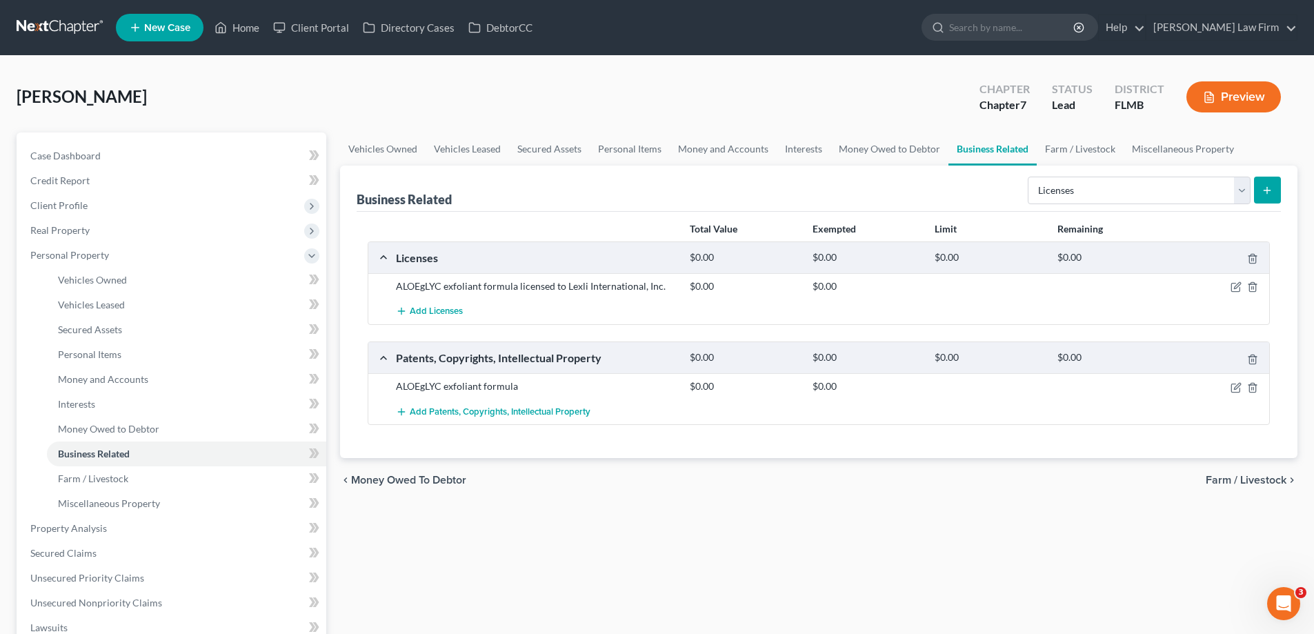
click at [1199, 90] on button "Preview" at bounding box center [1233, 96] width 94 height 31
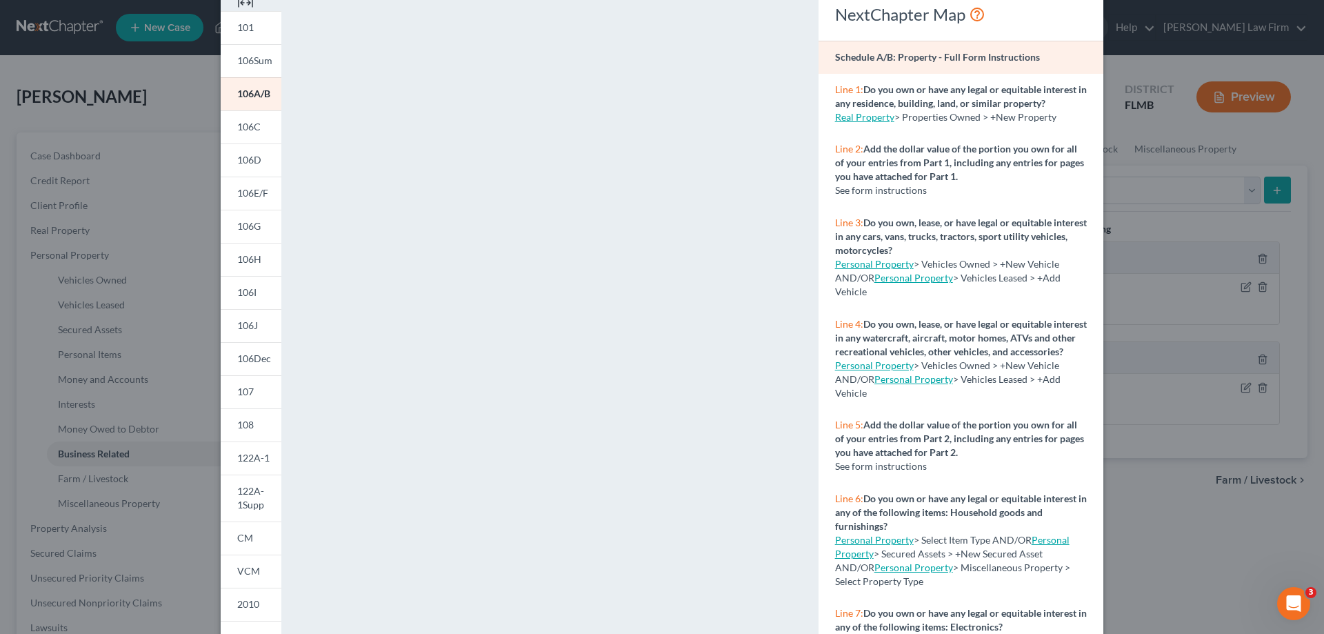
scroll to position [144, 0]
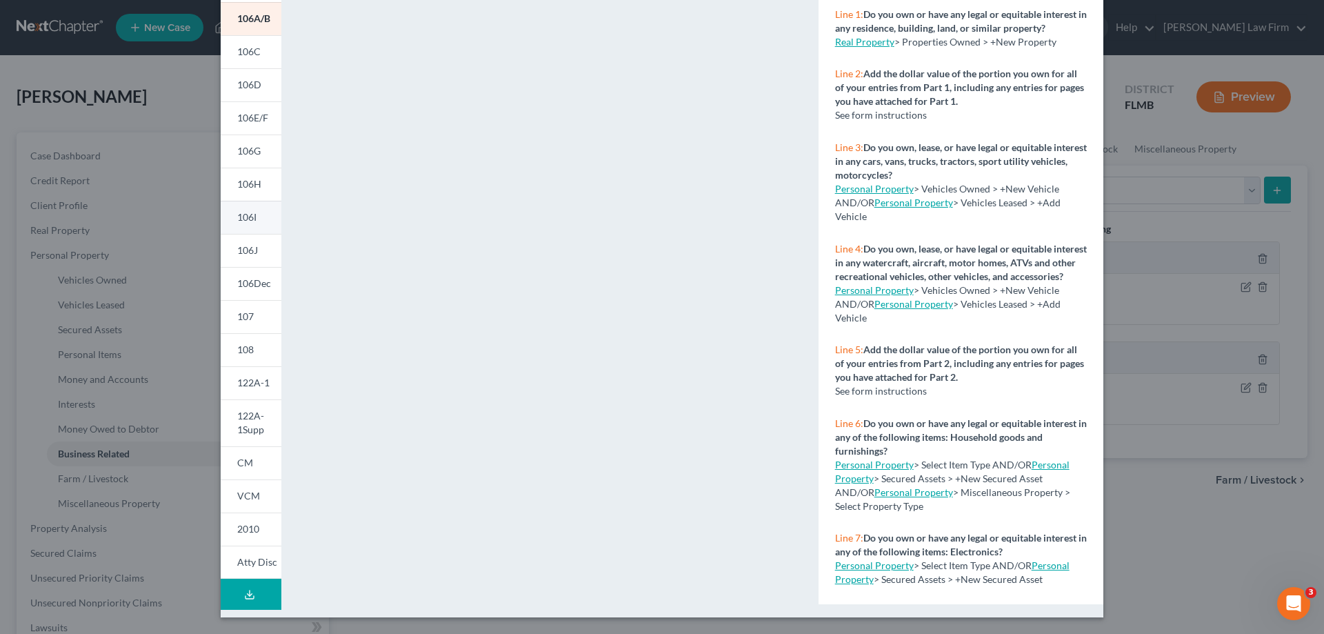
click at [250, 221] on span "106I" at bounding box center [246, 217] width 19 height 12
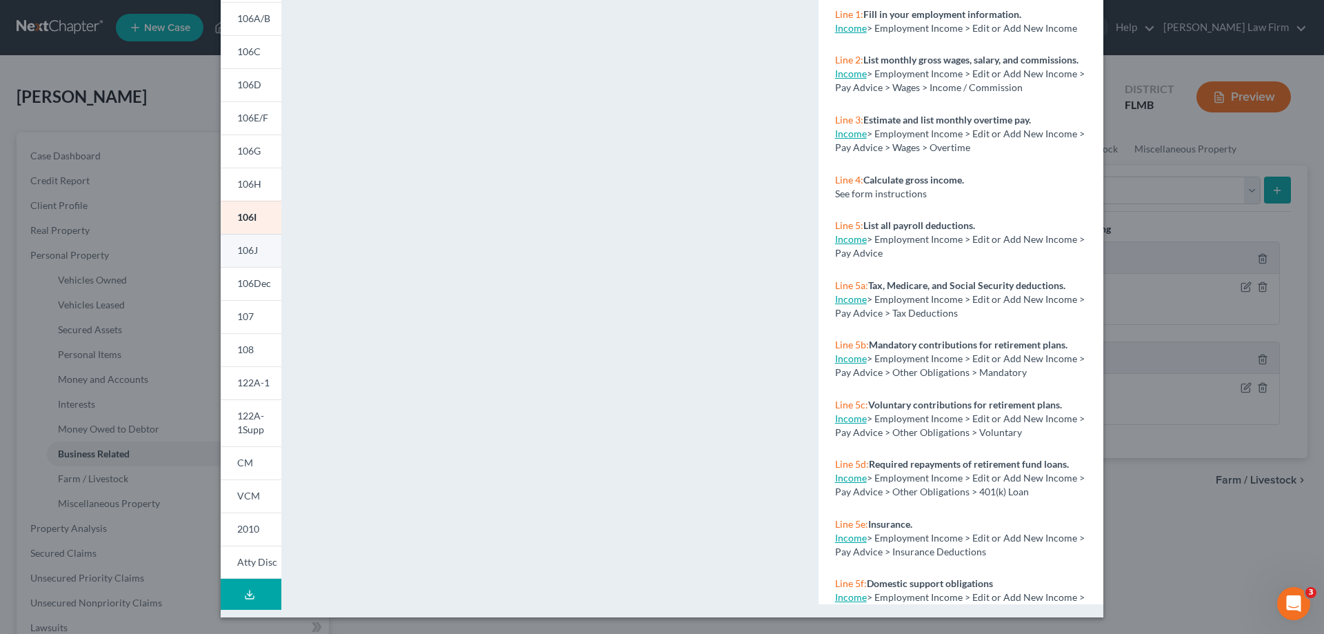
click at [237, 249] on span "106J" at bounding box center [247, 250] width 21 height 12
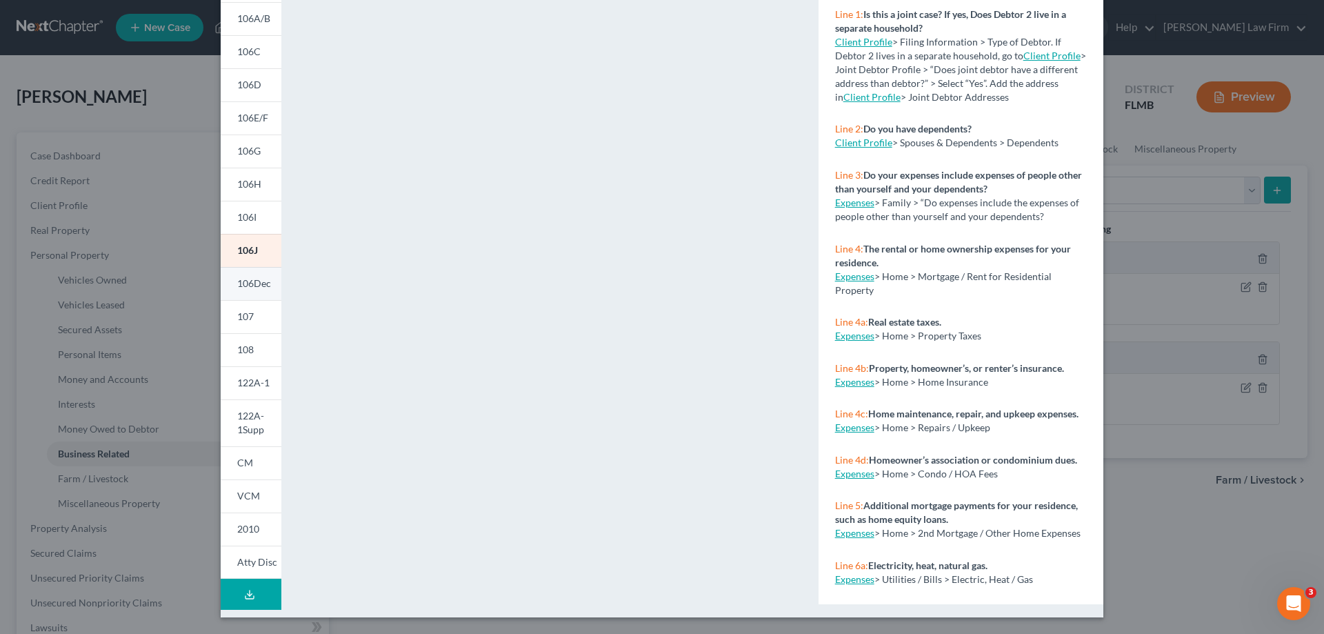
click at [241, 285] on span "106Dec" at bounding box center [254, 283] width 34 height 12
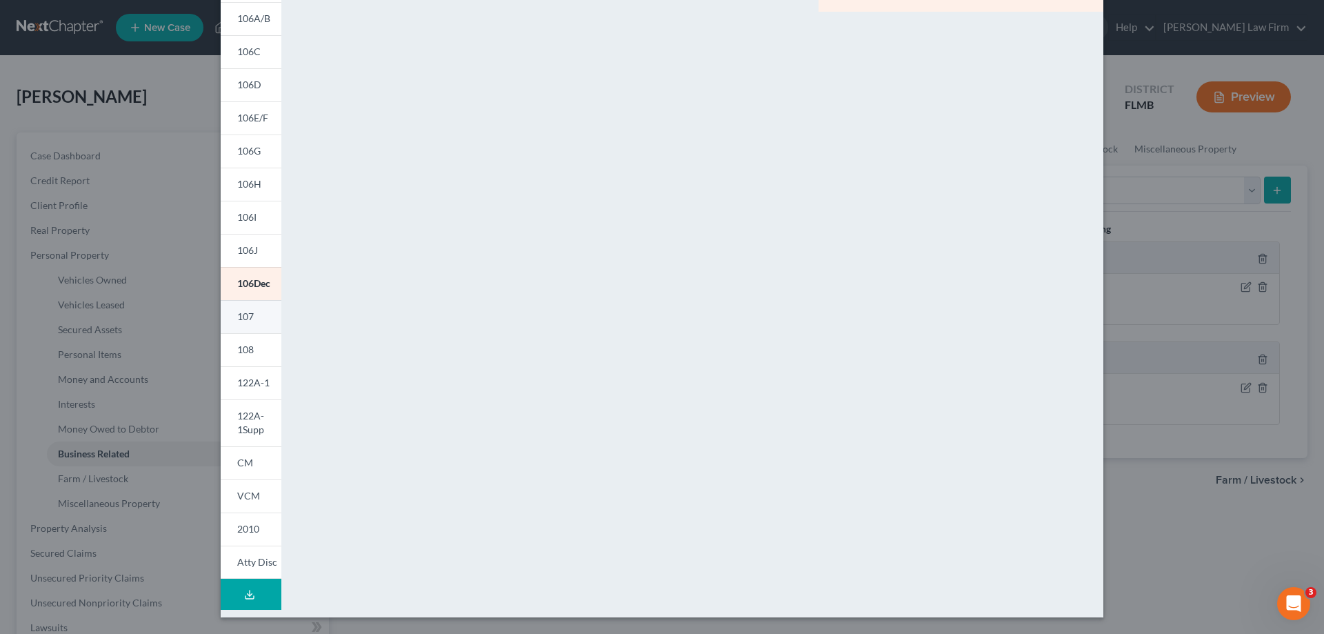
click at [241, 313] on span "107" at bounding box center [245, 316] width 17 height 12
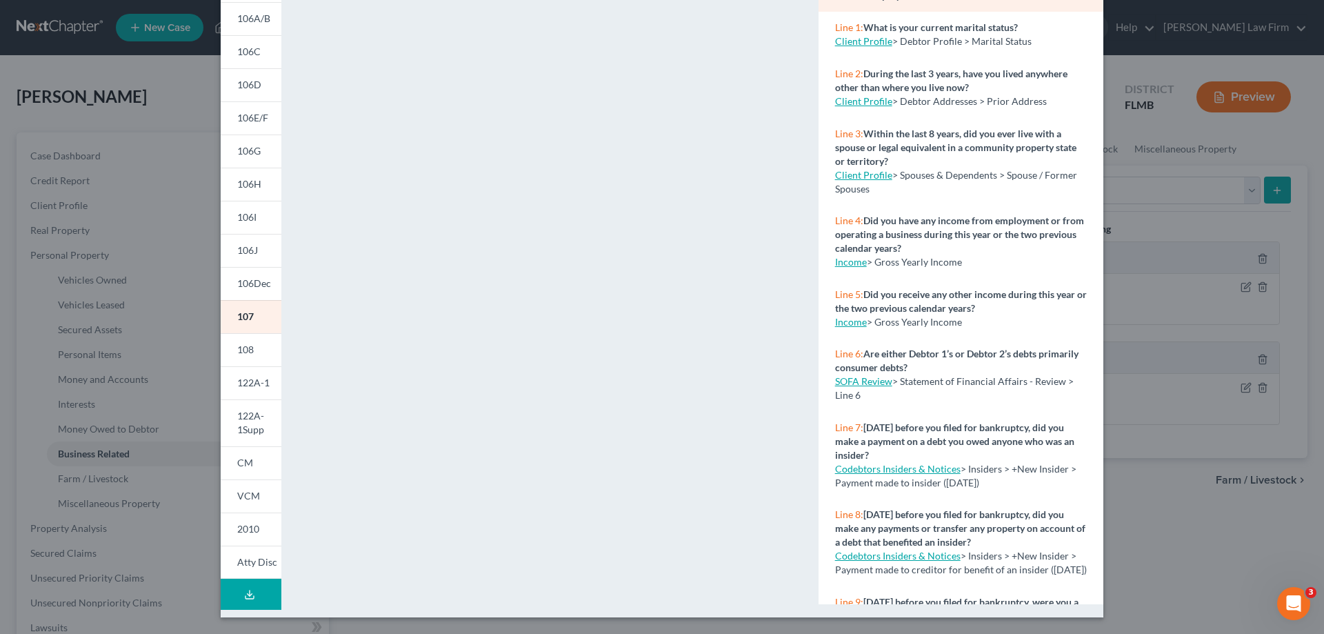
click at [1292, 273] on div "Petition Preview Your Statement of Financial Affairs for Individuals Filing for…" at bounding box center [662, 317] width 1324 height 634
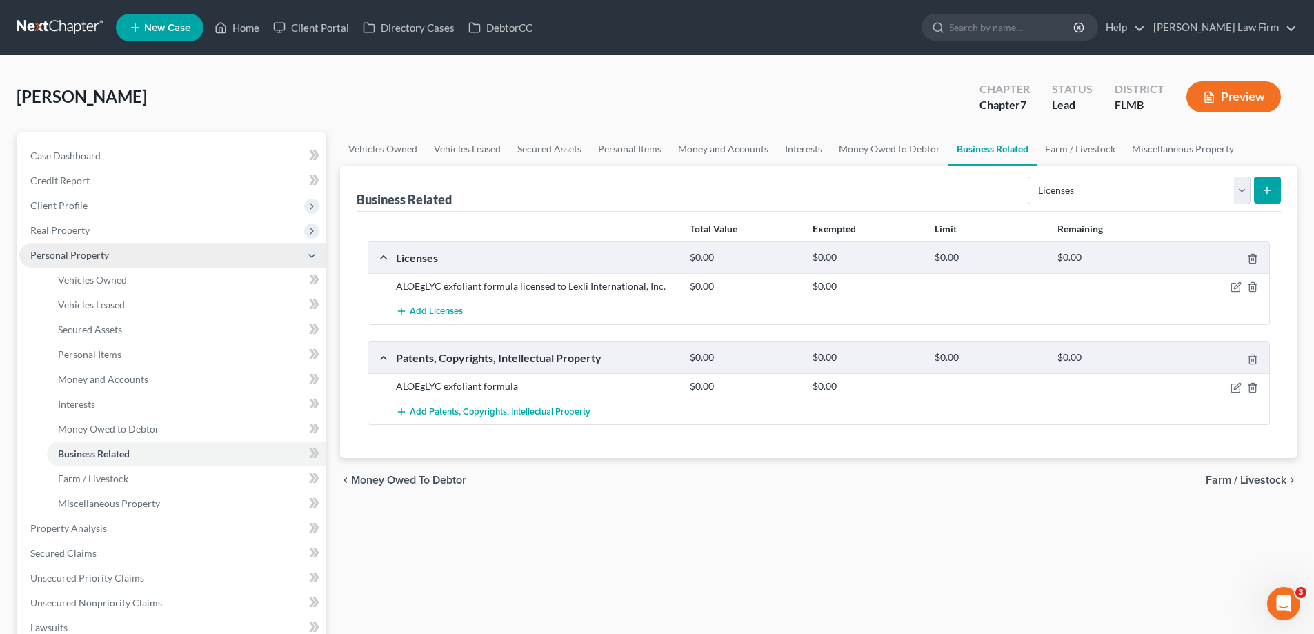
click at [60, 257] on span "Personal Property" at bounding box center [69, 255] width 79 height 12
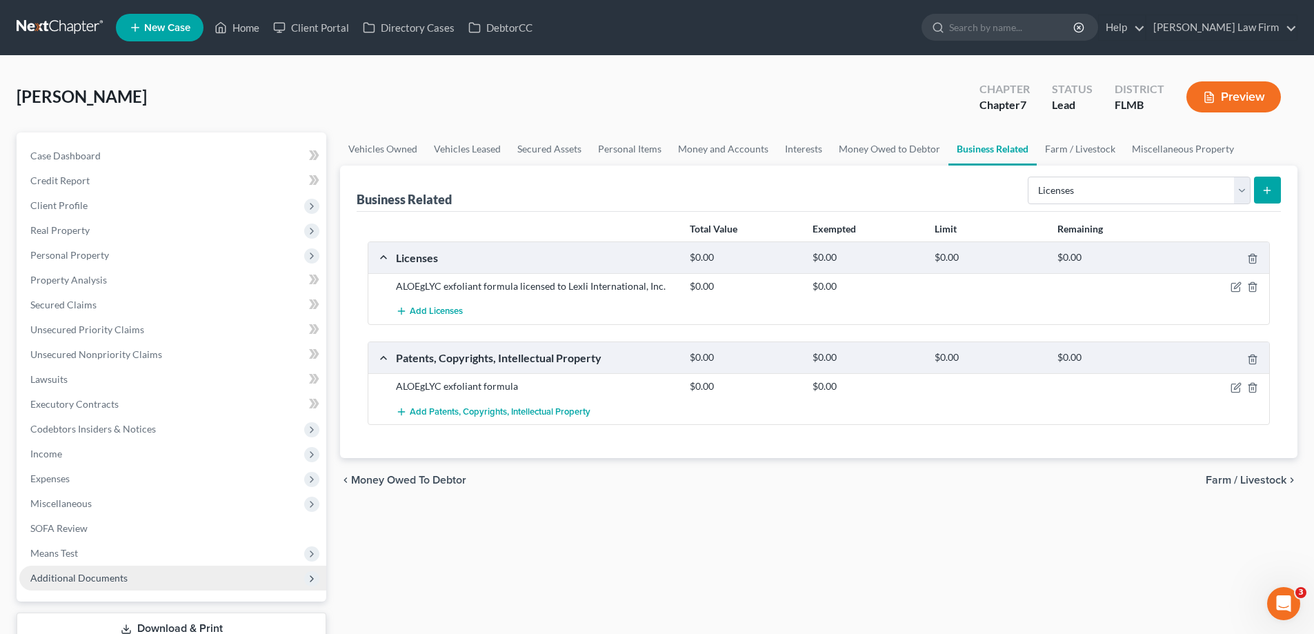
click at [72, 576] on span "Additional Documents" at bounding box center [78, 578] width 97 height 12
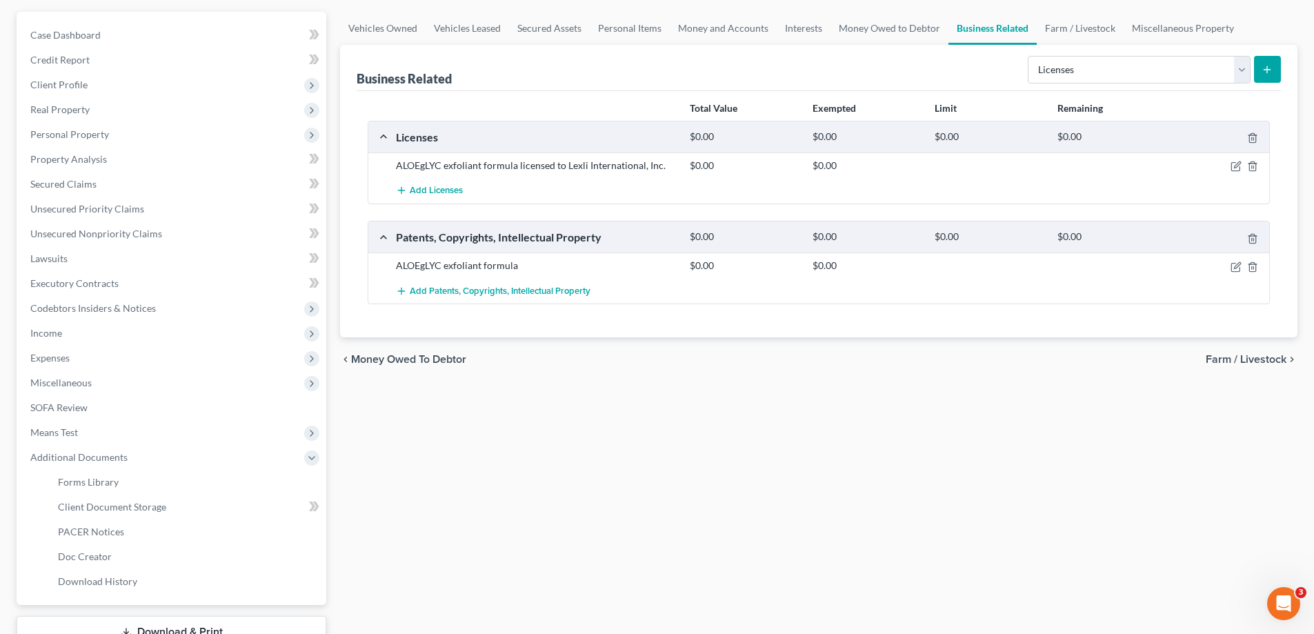
scroll to position [207, 0]
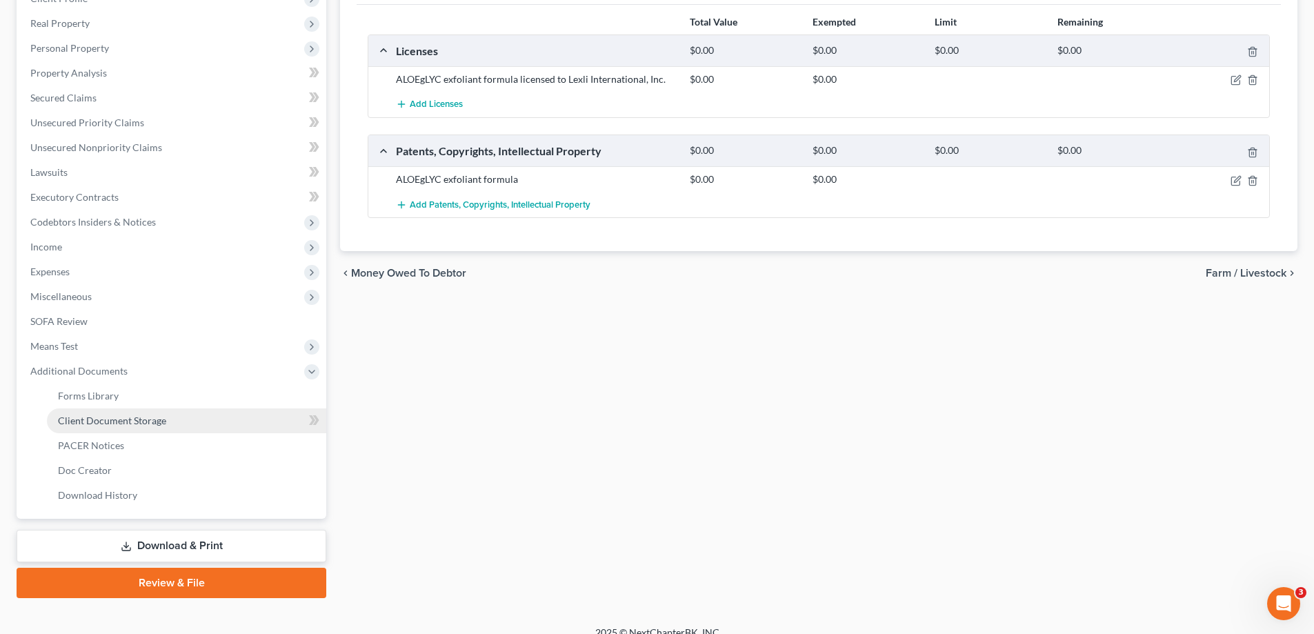
click at [121, 416] on span "Client Document Storage" at bounding box center [112, 420] width 108 height 12
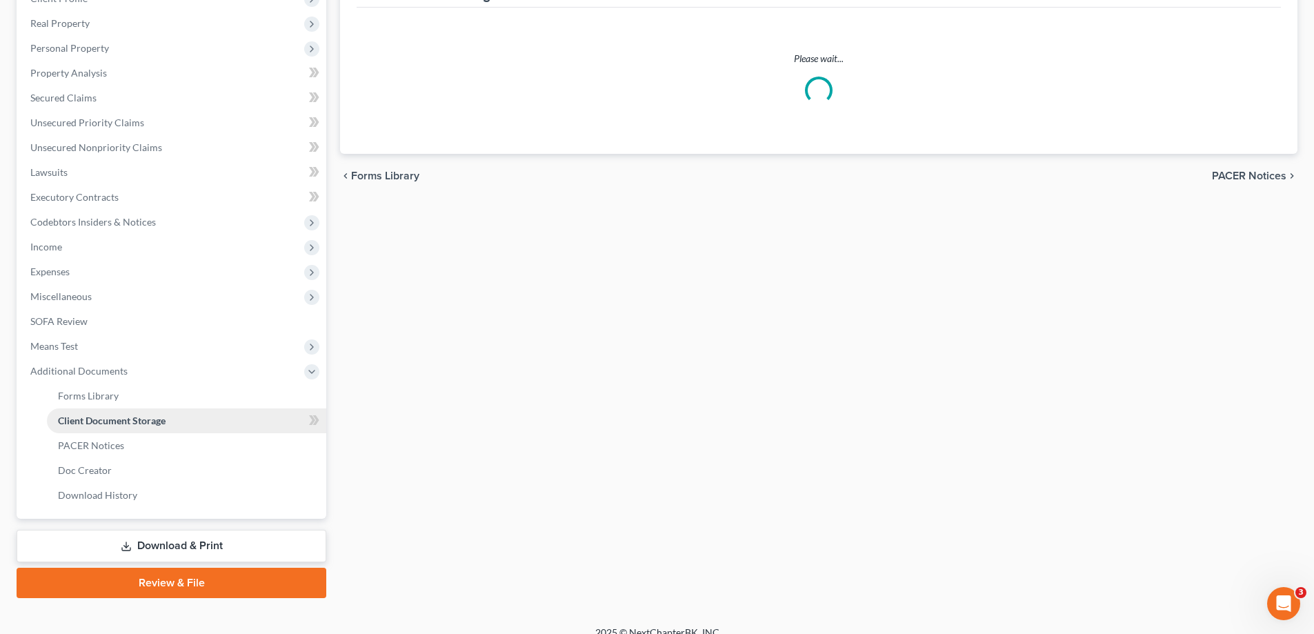
scroll to position [48, 0]
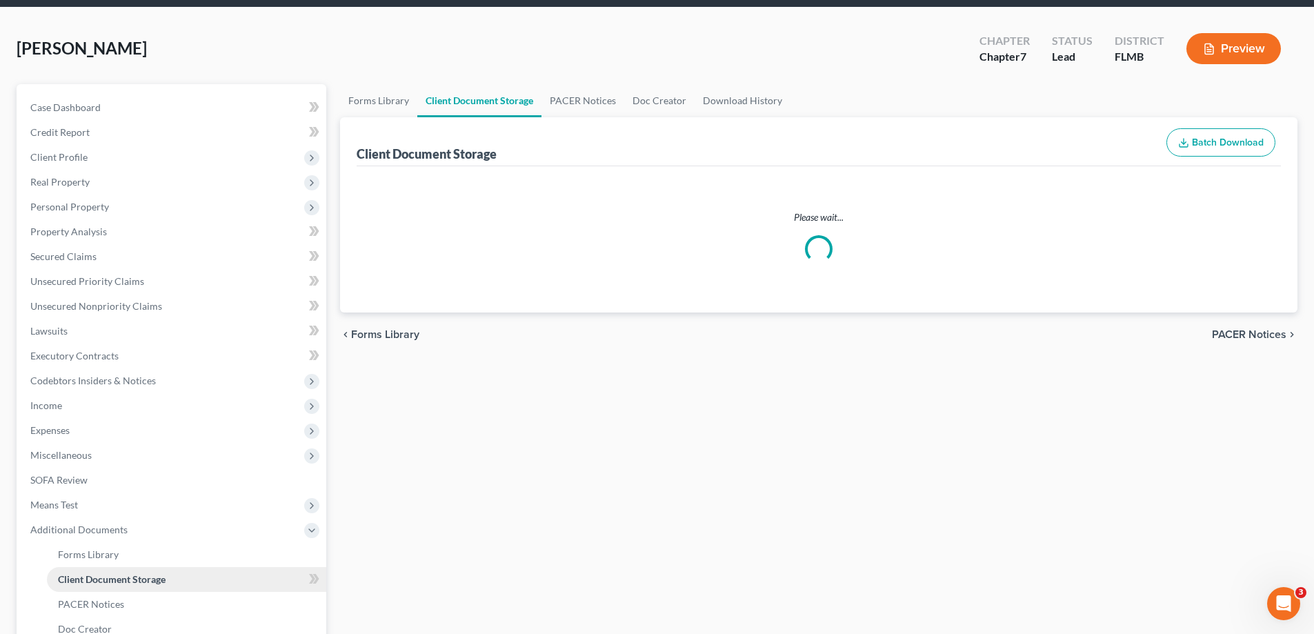
select select "38"
select select "7"
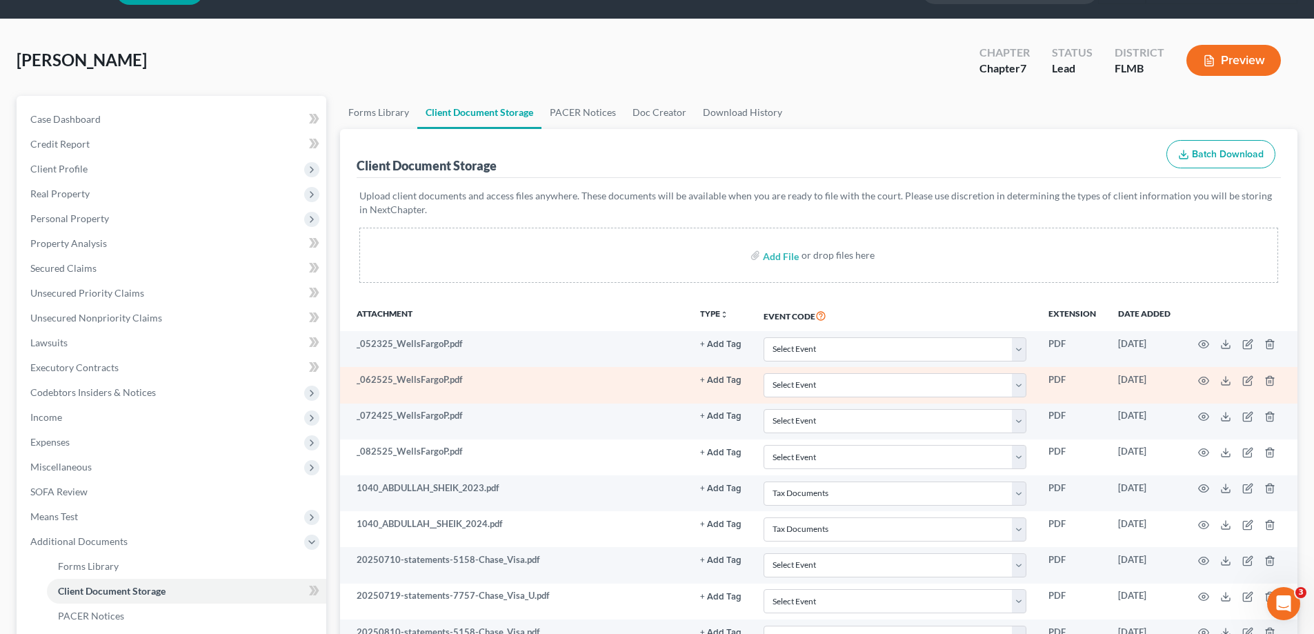
scroll to position [69, 0]
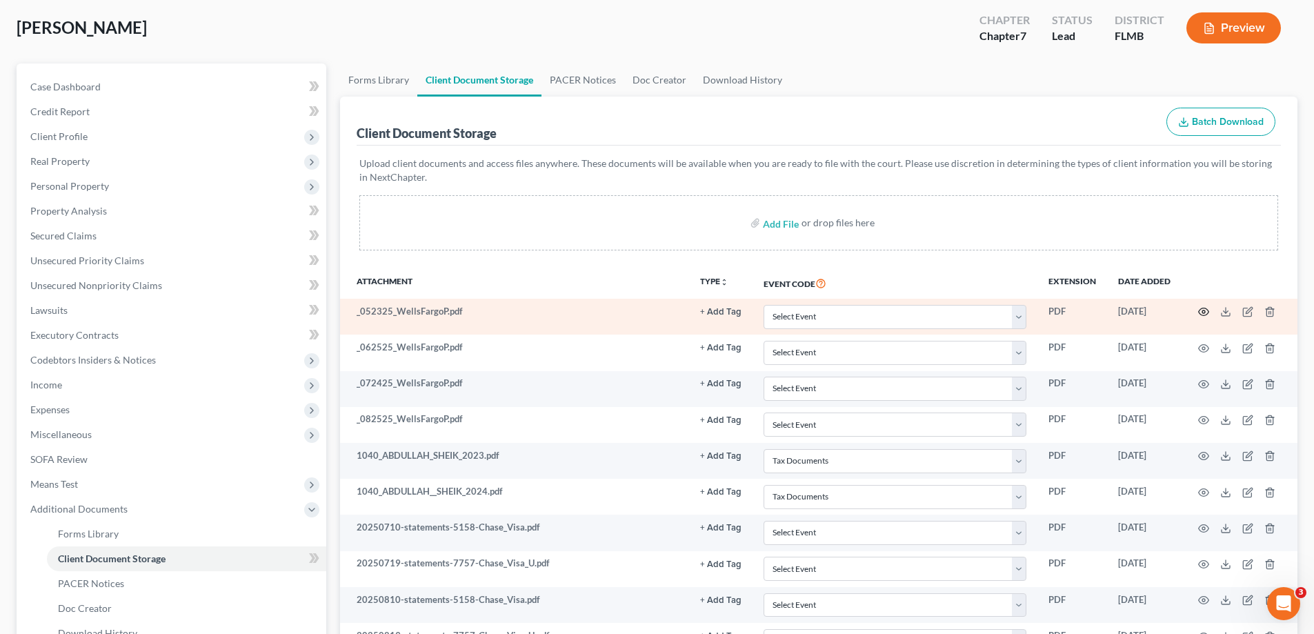
click at [1205, 312] on circle "button" at bounding box center [1203, 311] width 3 height 3
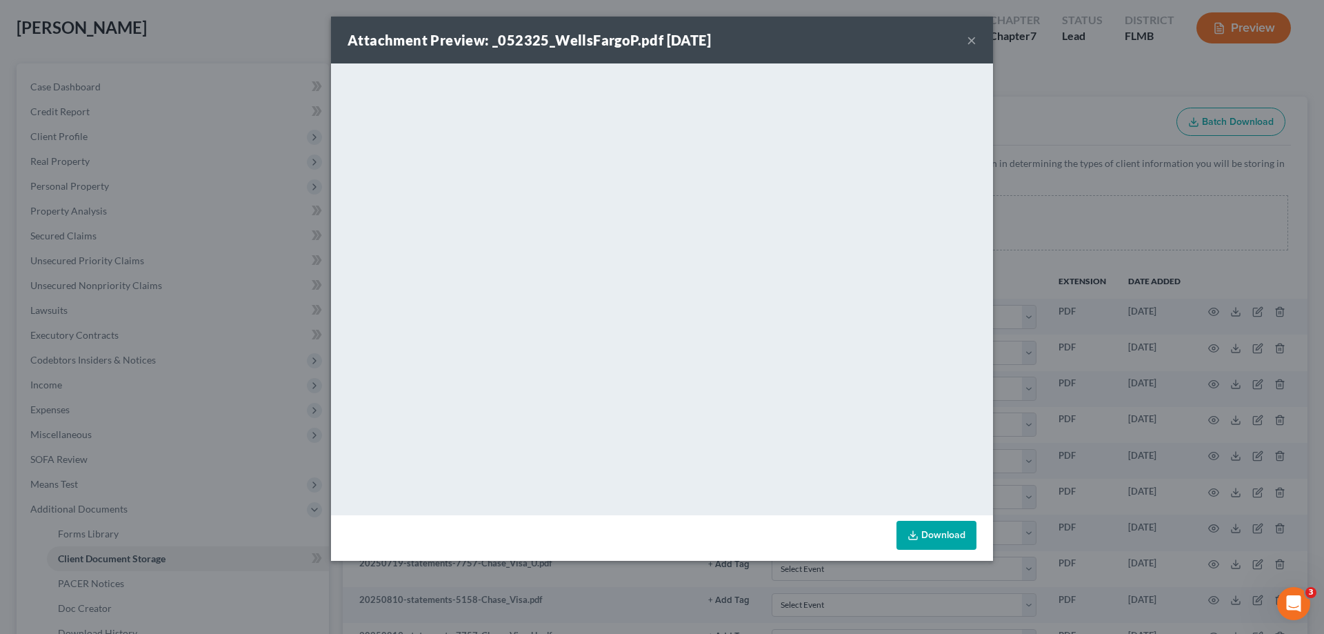
click at [972, 46] on button "×" at bounding box center [972, 40] width 10 height 17
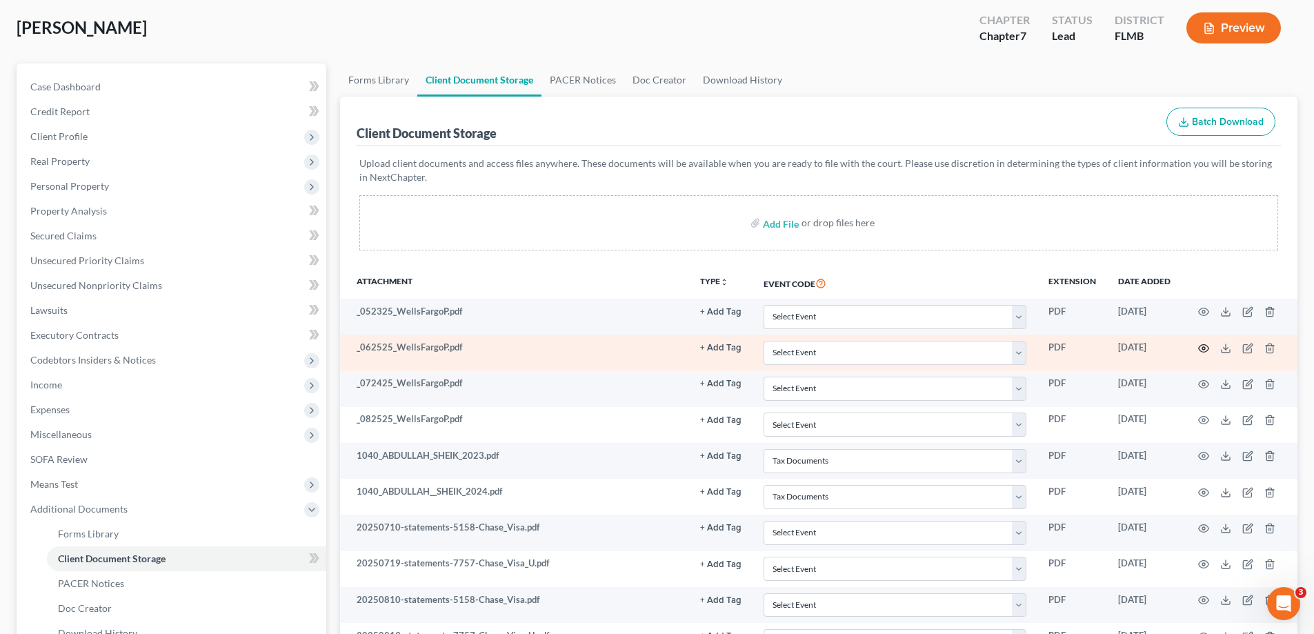
click at [1200, 348] on icon "button" at bounding box center [1203, 348] width 11 height 11
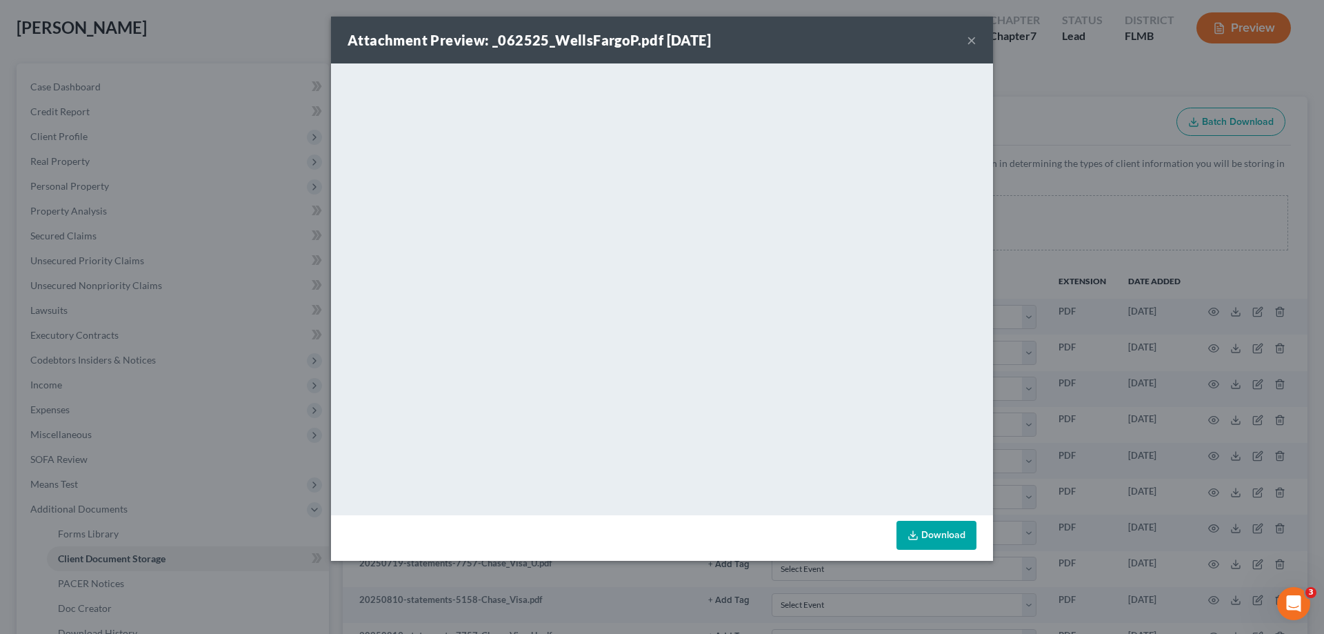
click at [973, 36] on button "×" at bounding box center [972, 40] width 10 height 17
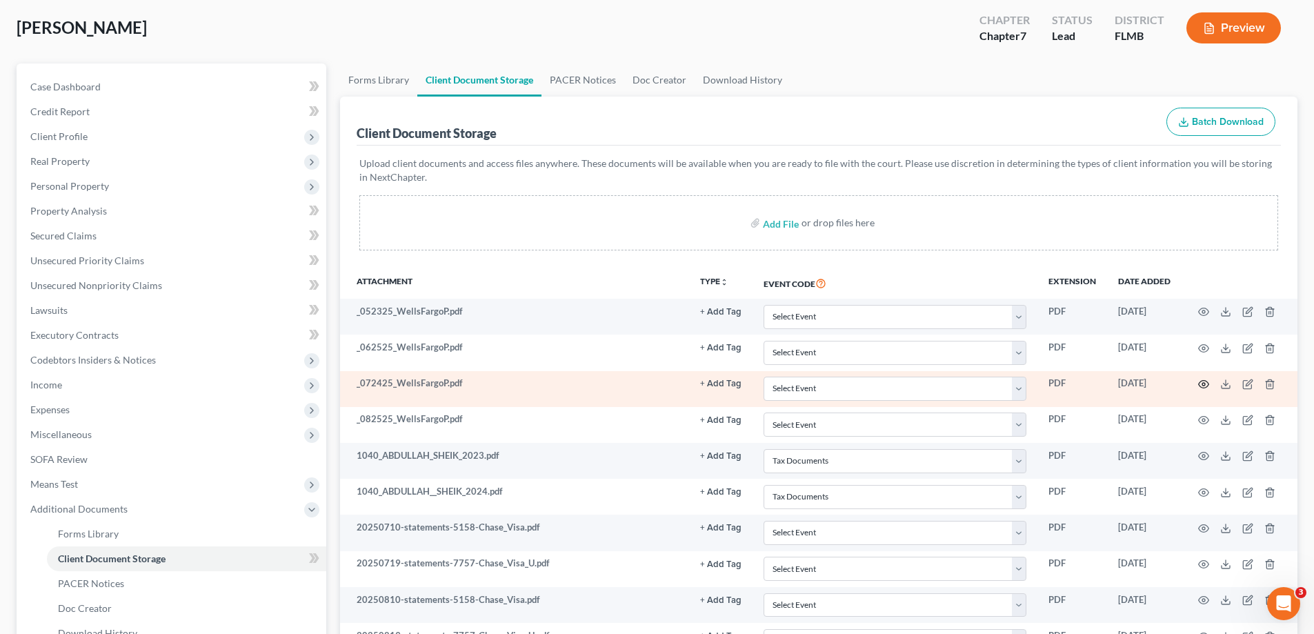
click at [1203, 383] on circle "button" at bounding box center [1203, 384] width 3 height 3
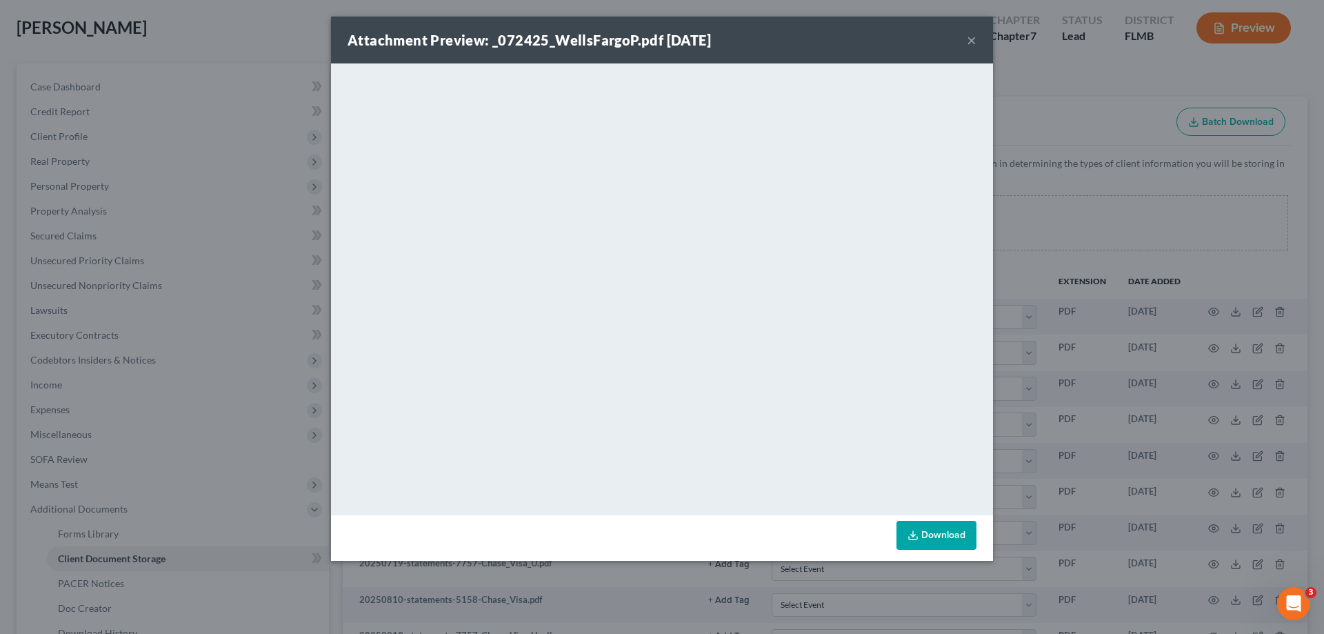
click at [1022, 228] on div "Attachment Preview: _072425_WellsFargoP.pdf [DATE] × <object ng-attr-data='[URL…" at bounding box center [662, 317] width 1324 height 634
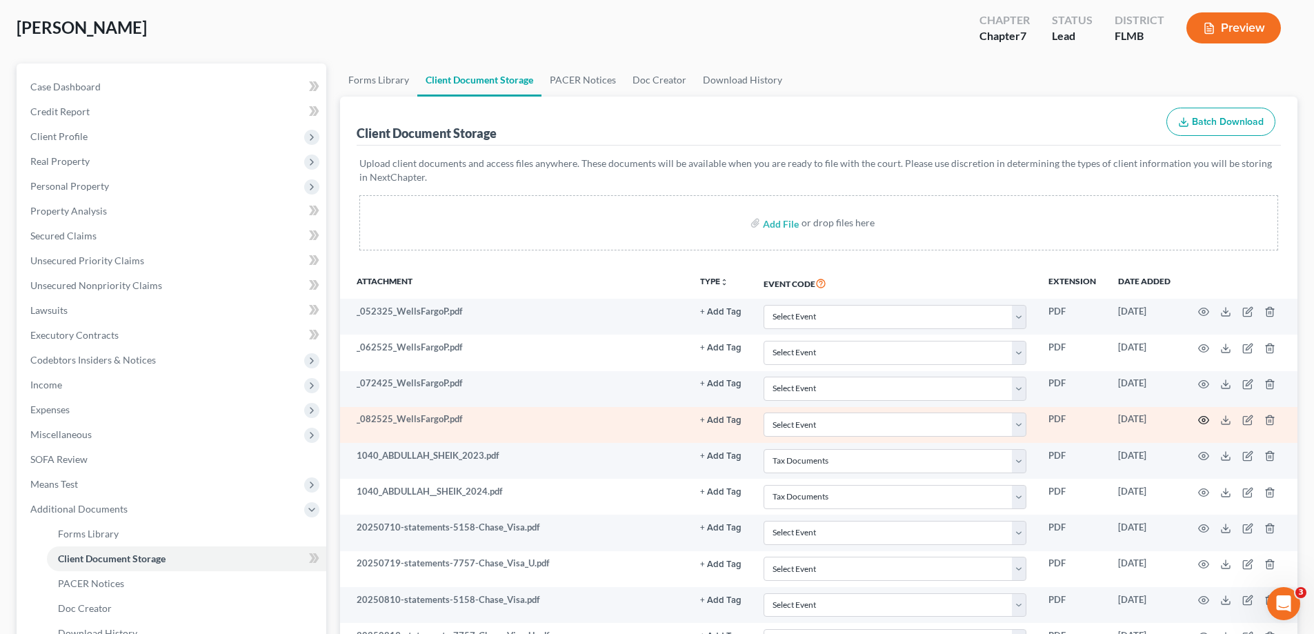
click at [1200, 421] on icon "button" at bounding box center [1203, 419] width 11 height 11
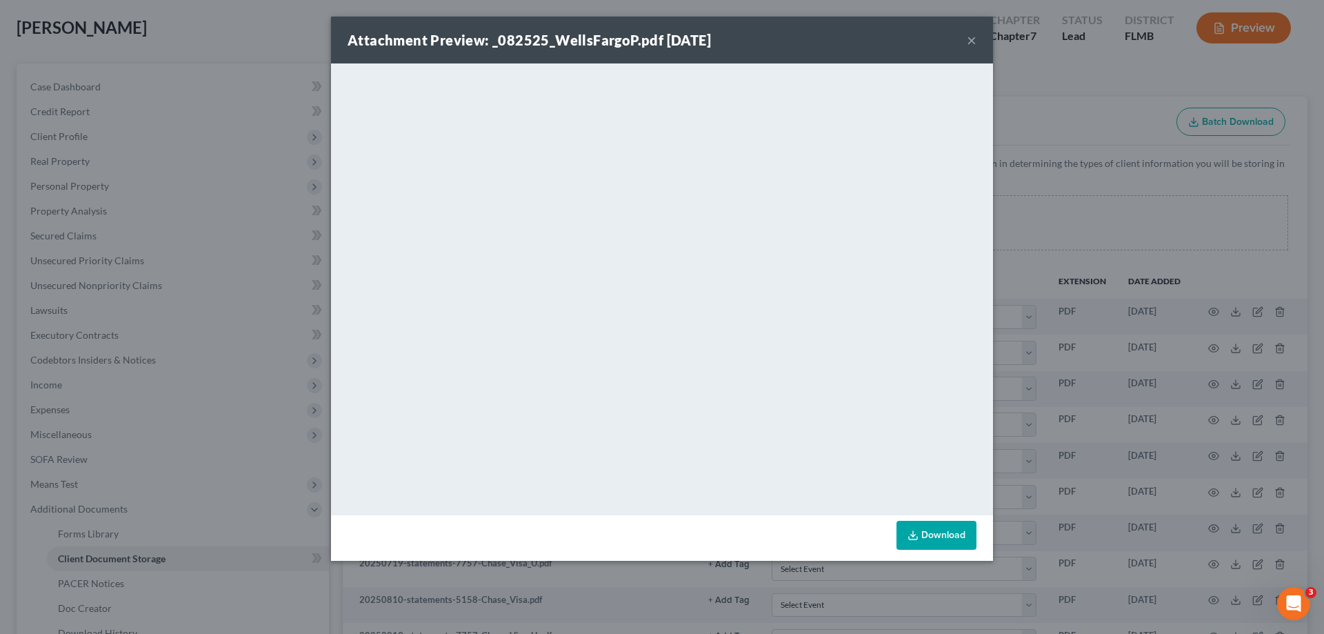
click at [1063, 190] on div "Attachment Preview: _082525_WellsFargoP.pdf [DATE] × <object ng-attr-data='[URL…" at bounding box center [662, 317] width 1324 height 634
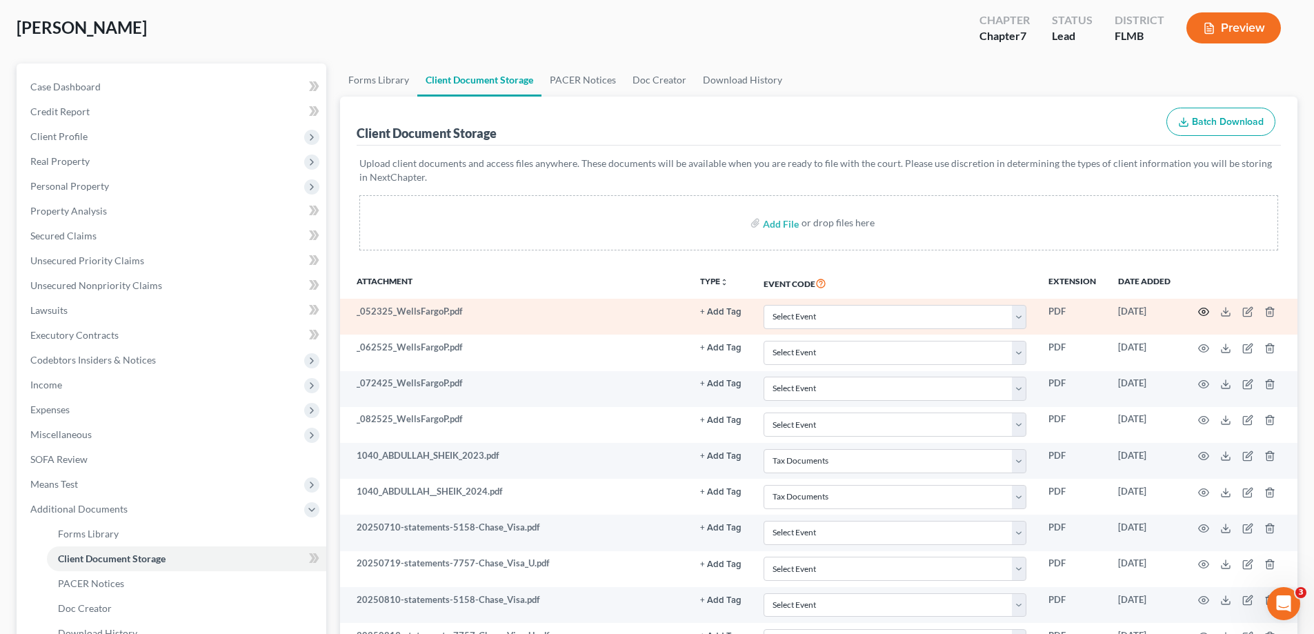
click at [1203, 313] on circle "button" at bounding box center [1203, 311] width 3 height 3
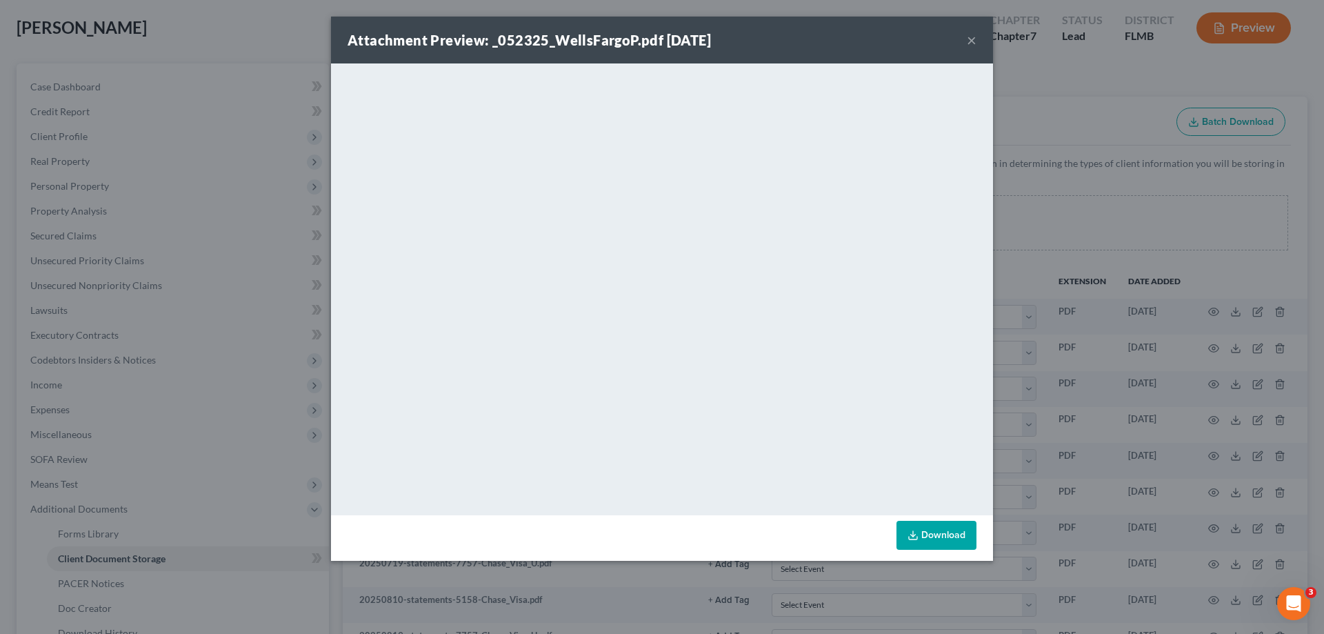
click at [968, 42] on button "×" at bounding box center [972, 40] width 10 height 17
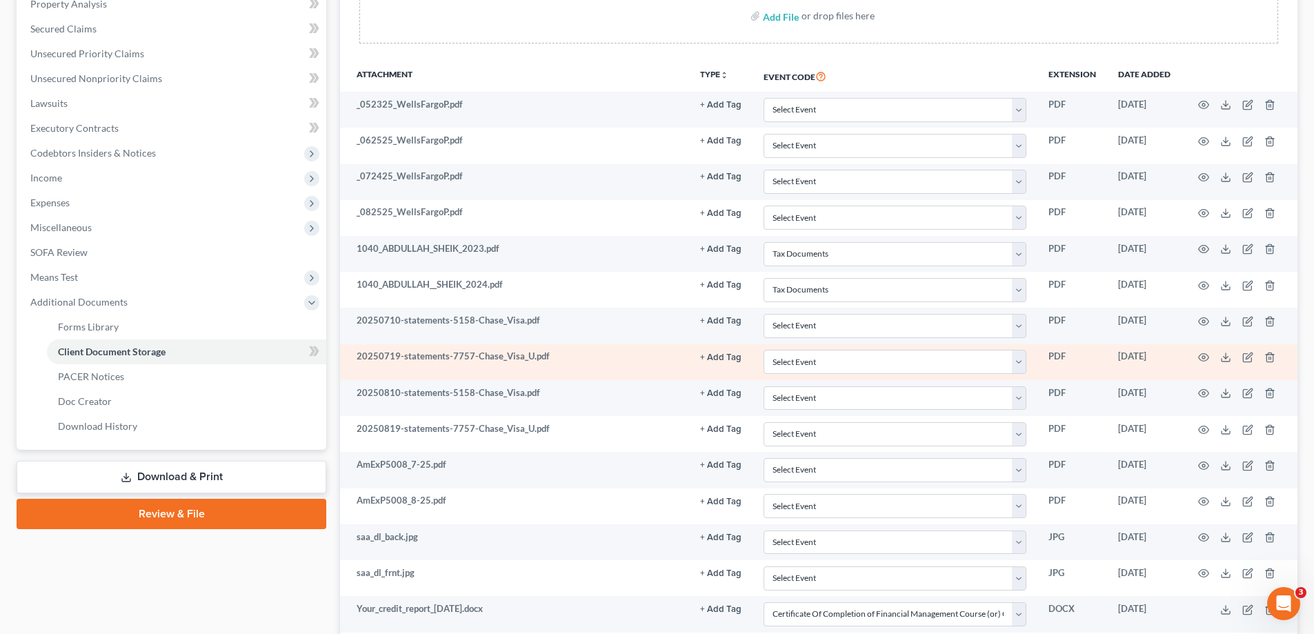
scroll to position [345, 0]
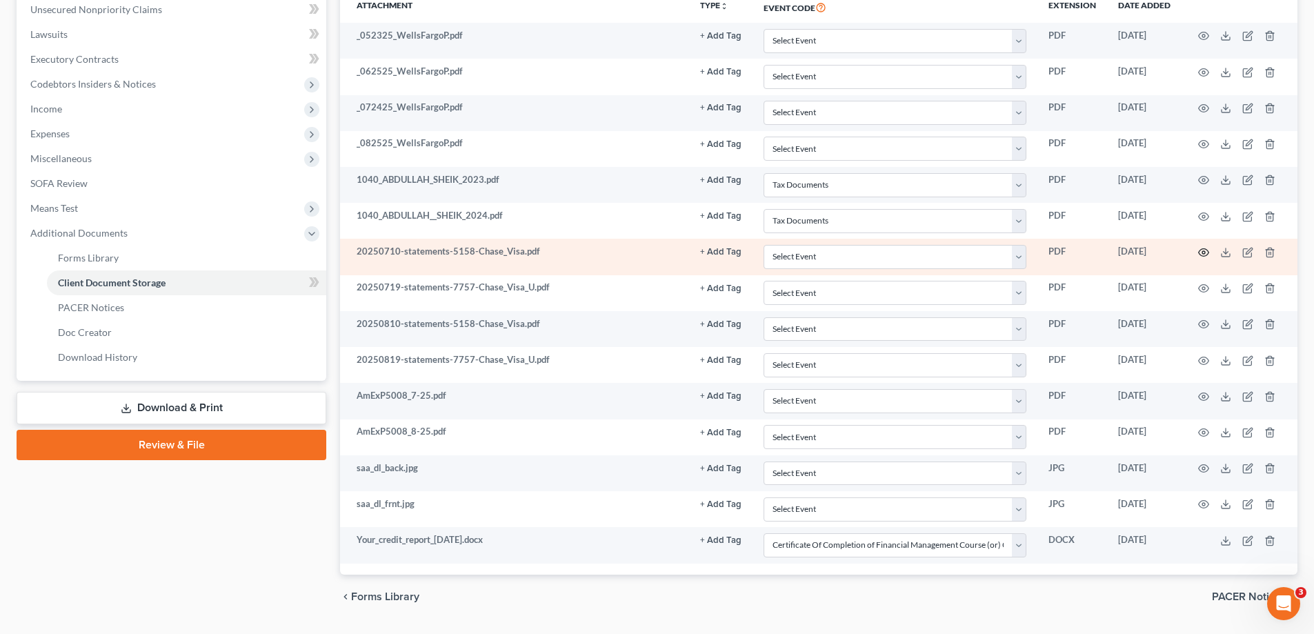
click at [1200, 257] on icon "button" at bounding box center [1203, 252] width 11 height 11
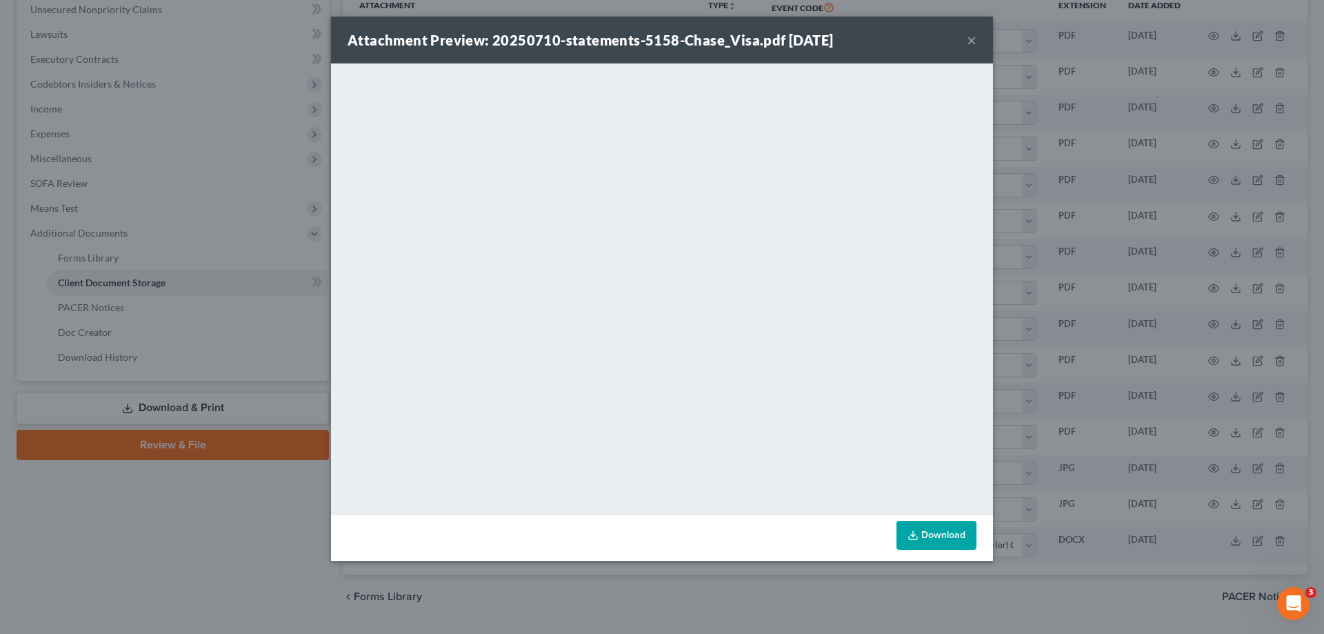
click at [972, 38] on button "×" at bounding box center [972, 40] width 10 height 17
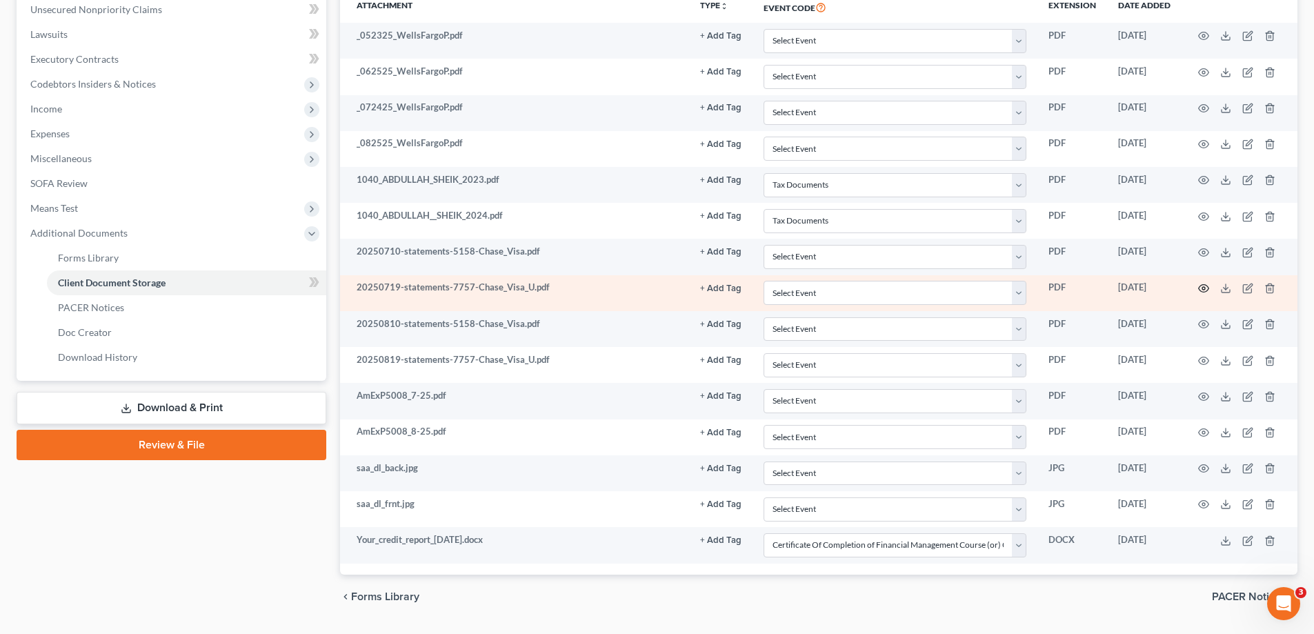
click at [1200, 288] on icon "button" at bounding box center [1203, 288] width 11 height 11
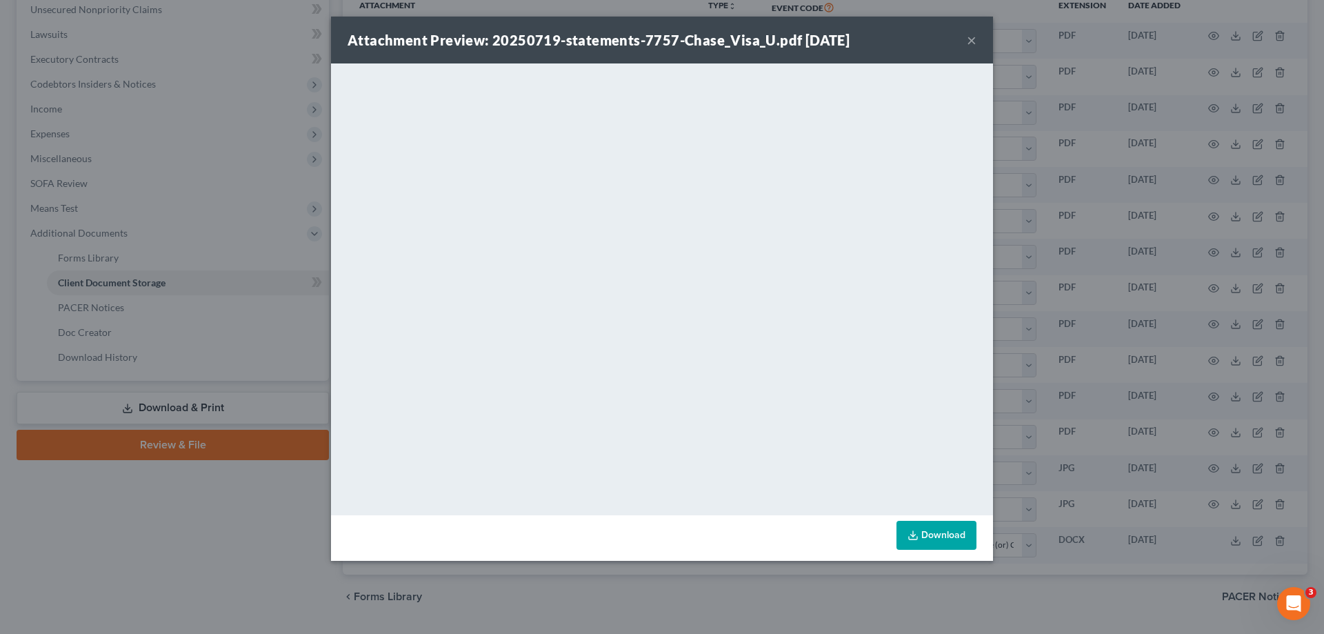
click at [978, 37] on div "Attachment Preview: 20250719-statements-7757-Chase_Visa_U.pdf [DATE] ×" at bounding box center [662, 40] width 662 height 47
click at [976, 39] on div "Attachment Preview: 20250719-statements-7757-Chase_Visa_U.pdf [DATE] ×" at bounding box center [662, 40] width 662 height 47
click at [969, 34] on button "×" at bounding box center [972, 40] width 10 height 17
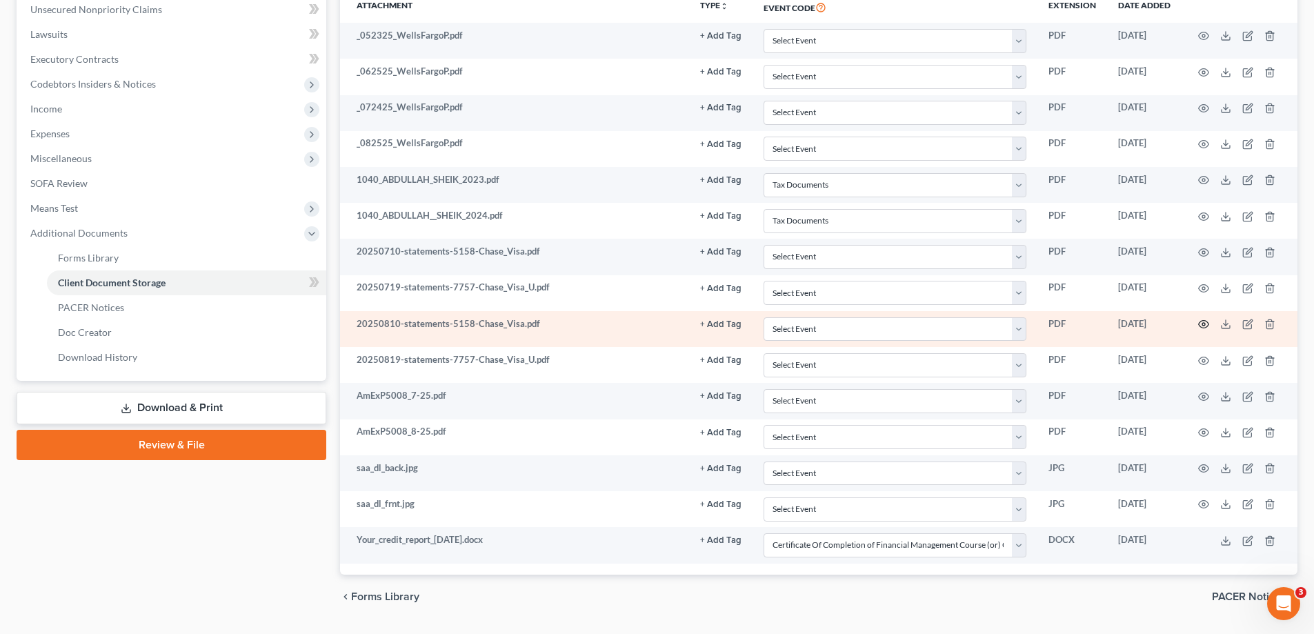
click at [1203, 322] on icon "button" at bounding box center [1203, 324] width 11 height 11
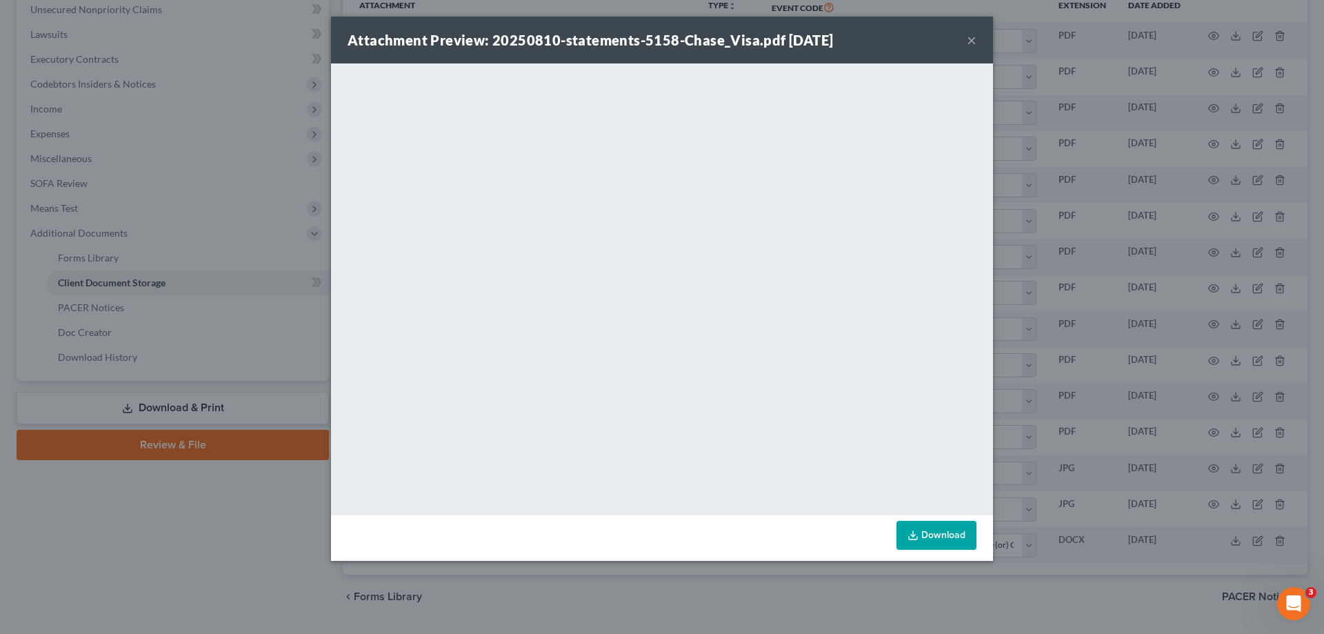
click at [965, 43] on div "Attachment Preview: 20250810-statements-5158-Chase_Visa.pdf [DATE] ×" at bounding box center [662, 40] width 662 height 47
click at [967, 43] on button "×" at bounding box center [972, 40] width 10 height 17
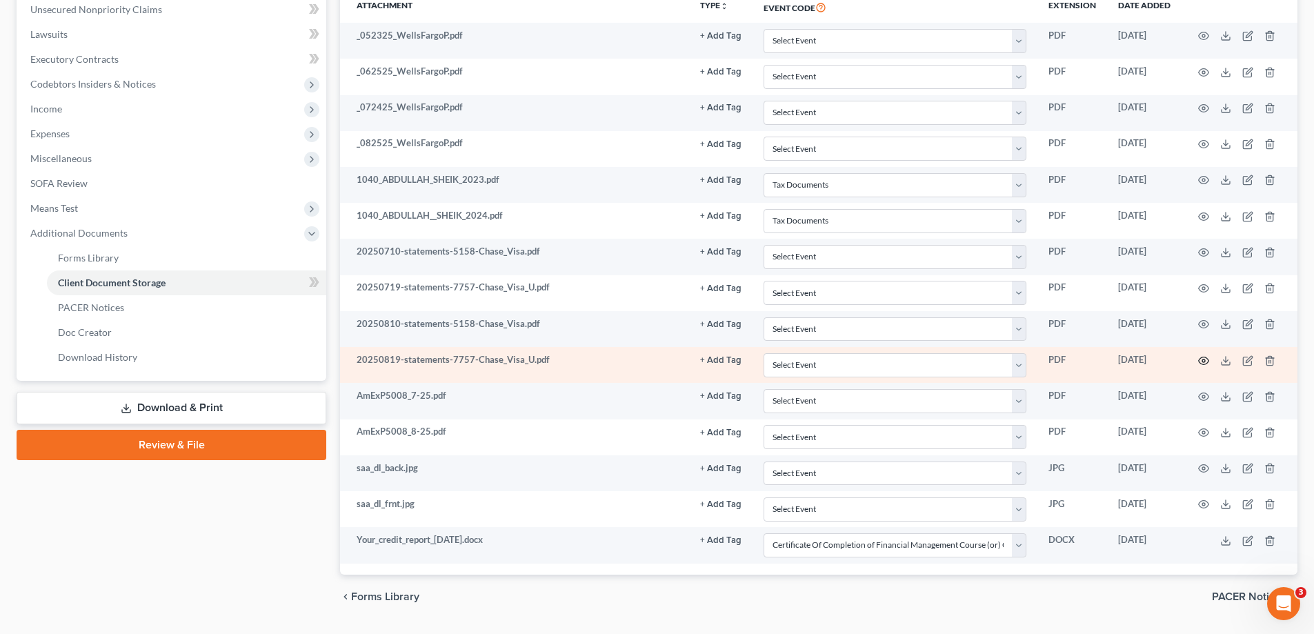
click at [1200, 363] on icon "button" at bounding box center [1203, 360] width 10 height 8
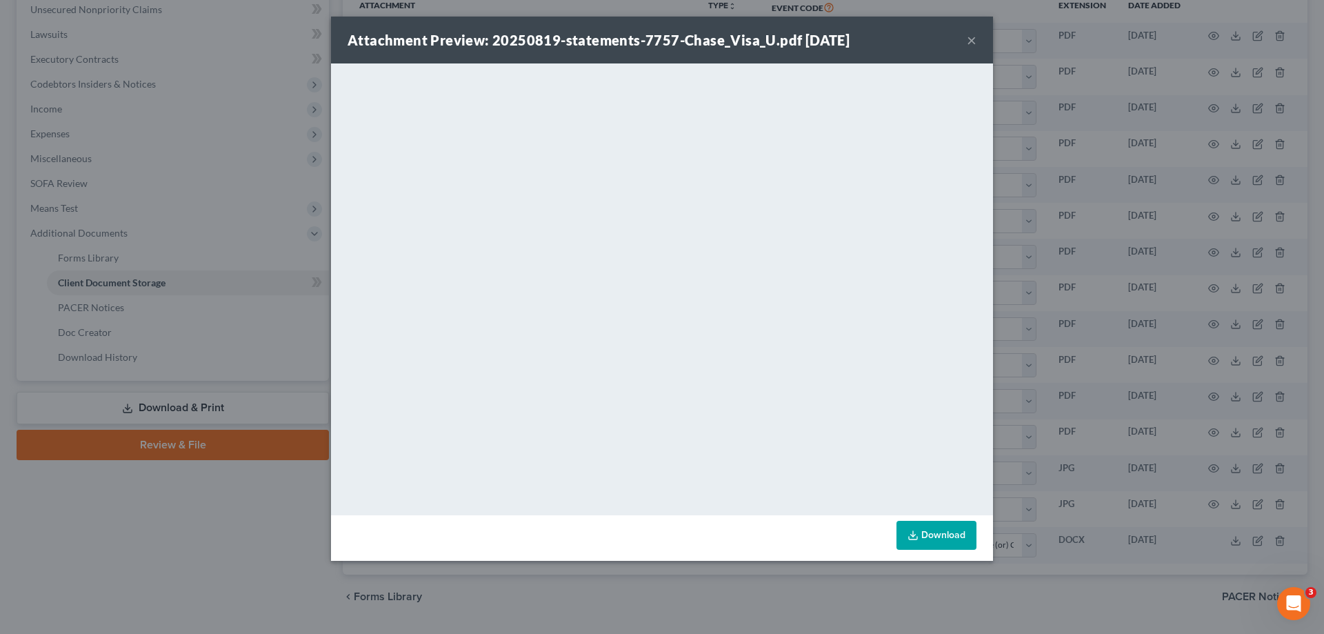
click at [966, 42] on div "Attachment Preview: 20250819-statements-7757-Chase_Visa_U.pdf [DATE] ×" at bounding box center [662, 40] width 662 height 47
click at [967, 41] on button "×" at bounding box center [972, 40] width 10 height 17
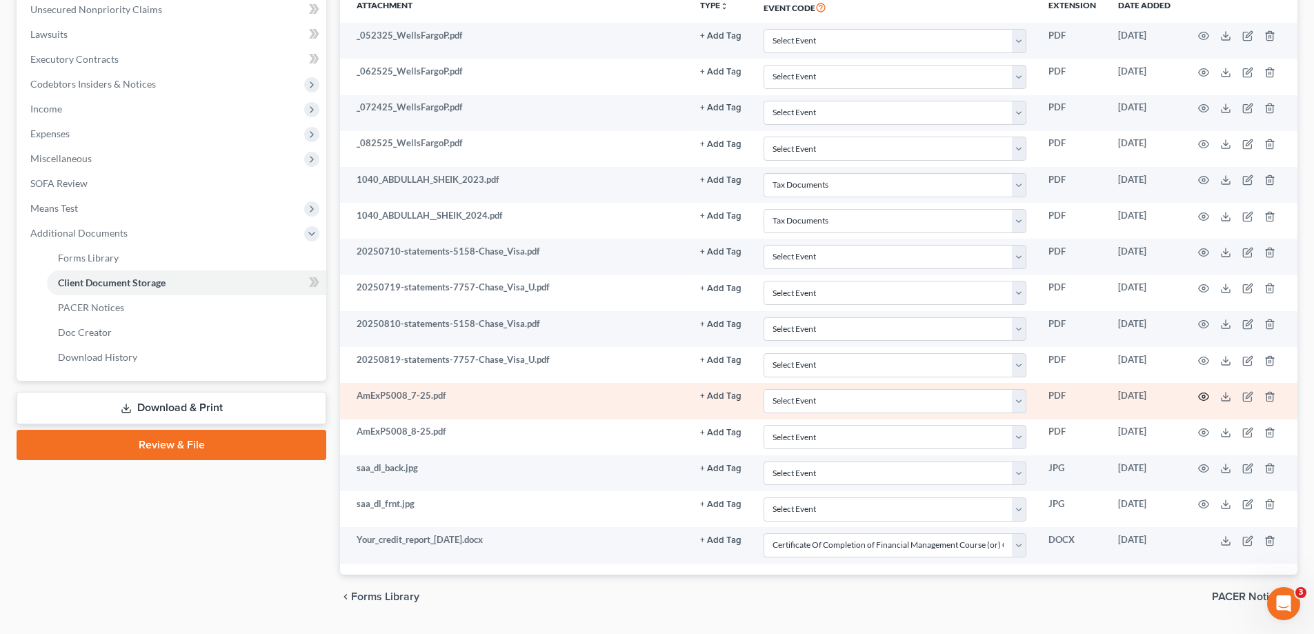
click at [1200, 398] on icon "button" at bounding box center [1203, 396] width 11 height 11
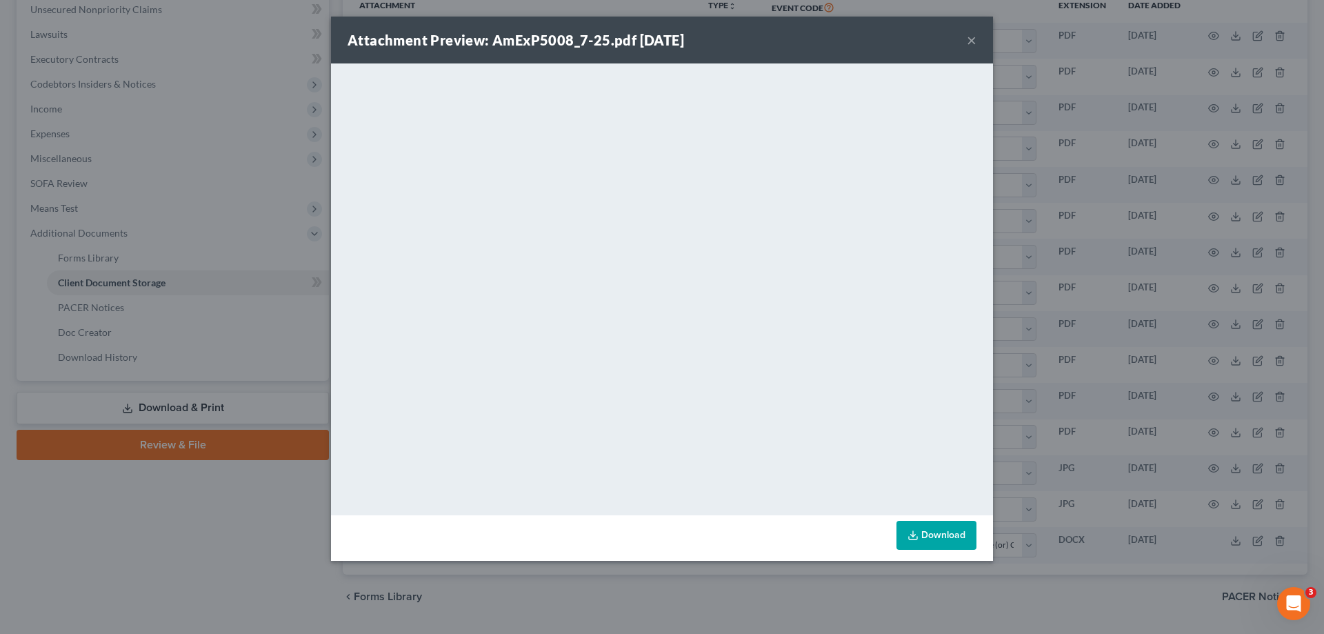
click at [971, 41] on button "×" at bounding box center [972, 40] width 10 height 17
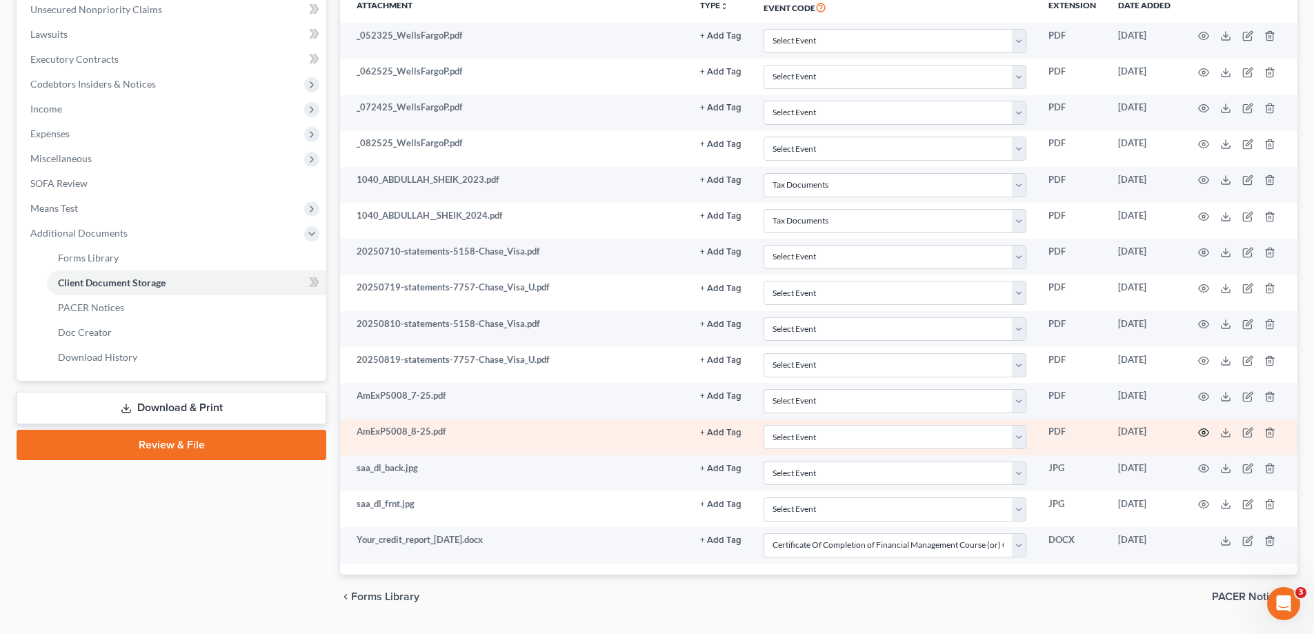
click at [1202, 430] on icon "button" at bounding box center [1203, 432] width 11 height 11
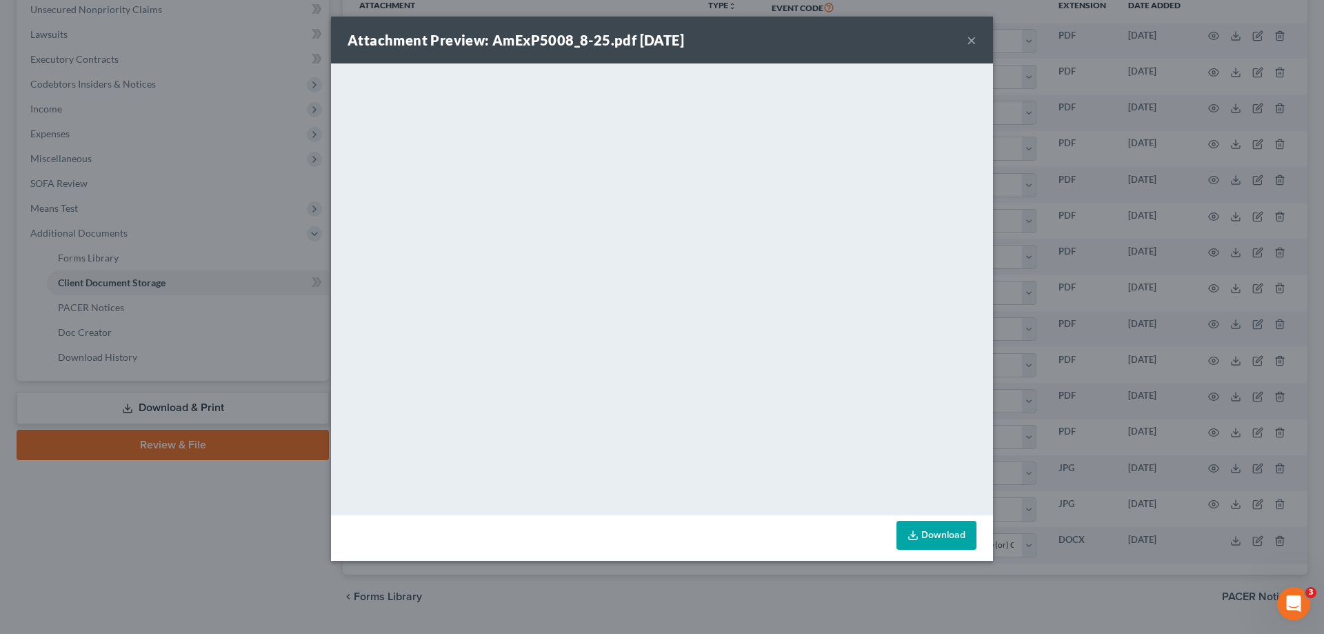
click at [972, 39] on button "×" at bounding box center [972, 40] width 10 height 17
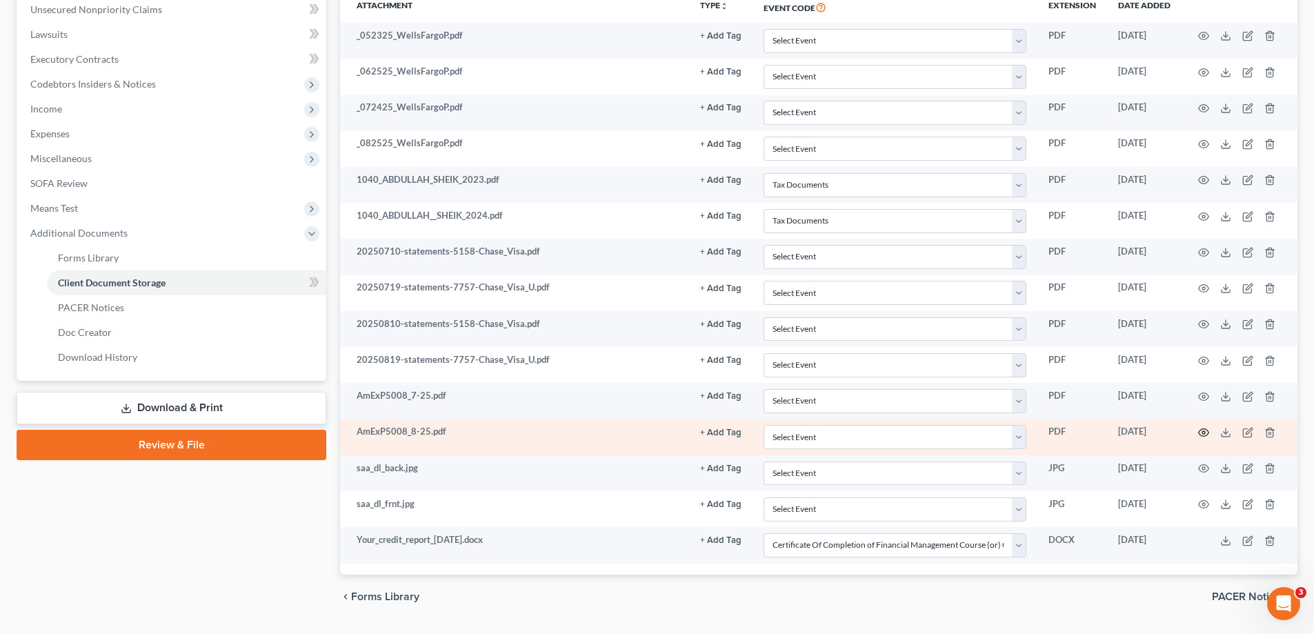
click at [1202, 430] on icon "button" at bounding box center [1203, 432] width 11 height 11
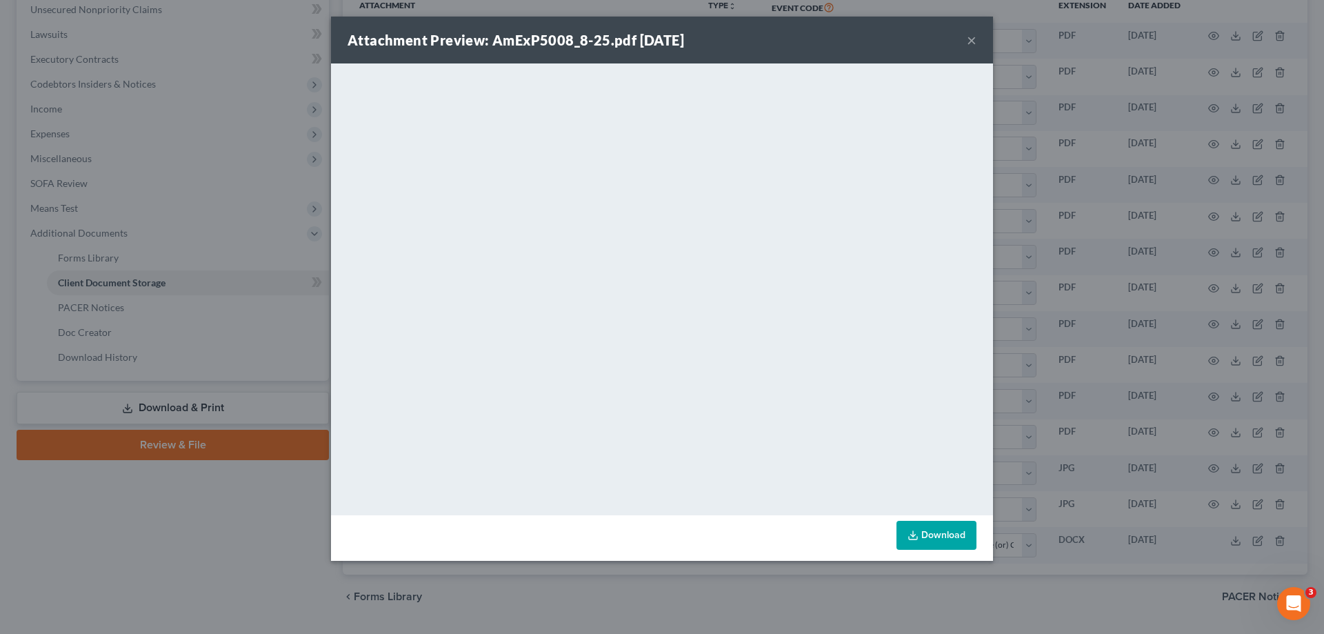
click at [967, 43] on button "×" at bounding box center [972, 40] width 10 height 17
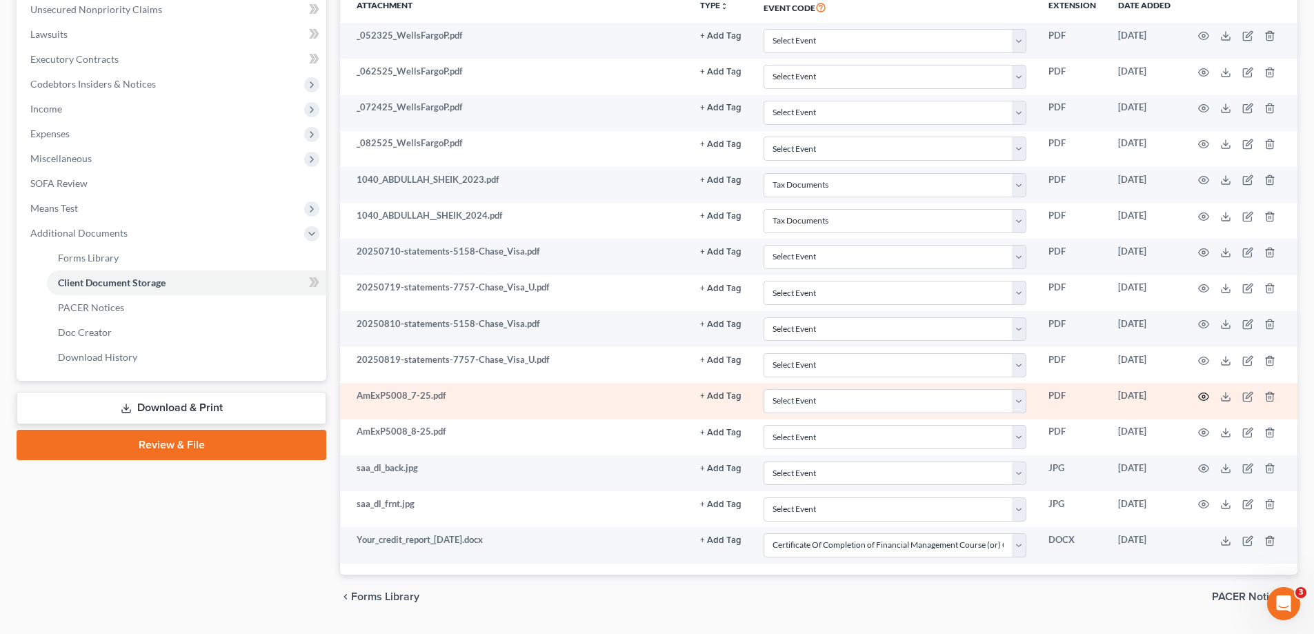
click at [1200, 395] on icon "button" at bounding box center [1203, 396] width 11 height 11
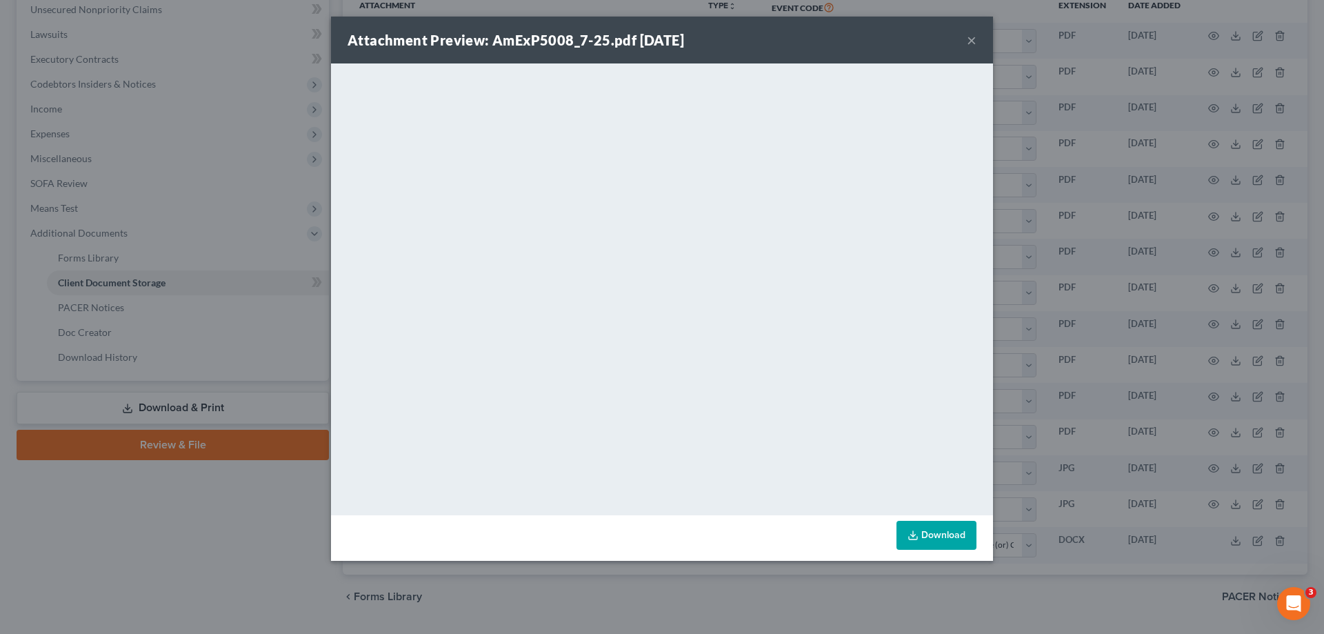
click at [965, 35] on div "Attachment Preview: AmExP5008_7-25.pdf [DATE] ×" at bounding box center [662, 40] width 662 height 47
click at [967, 37] on button "×" at bounding box center [972, 40] width 10 height 17
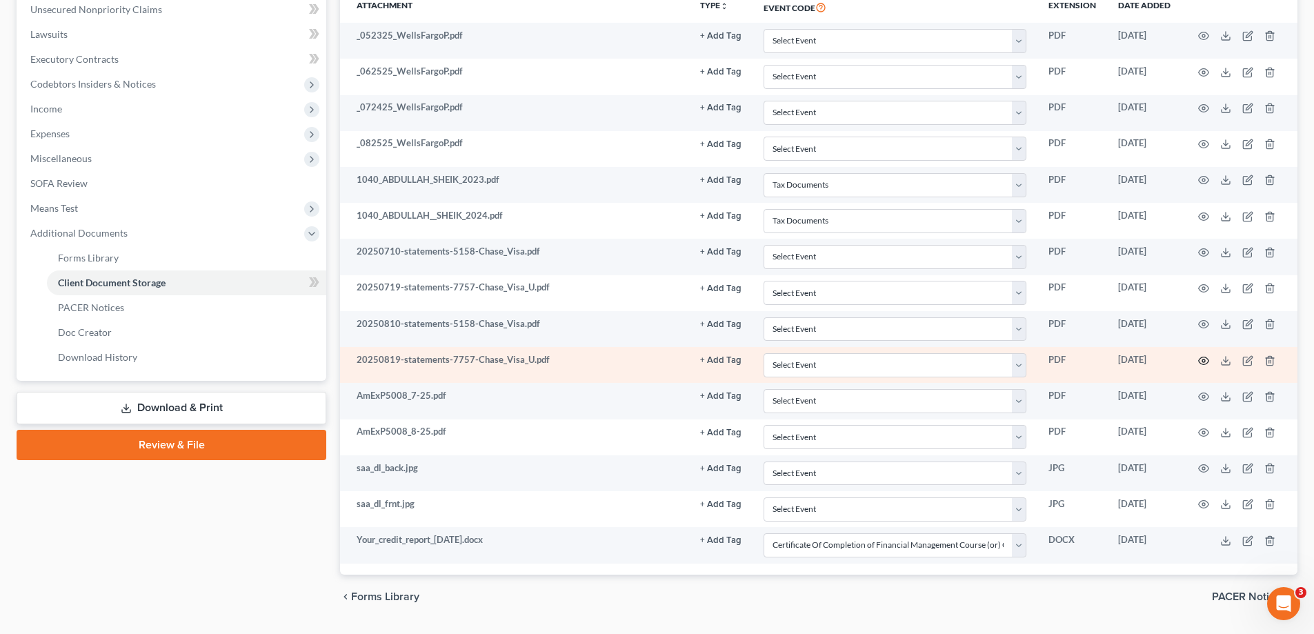
click at [1200, 359] on icon "button" at bounding box center [1203, 360] width 11 height 11
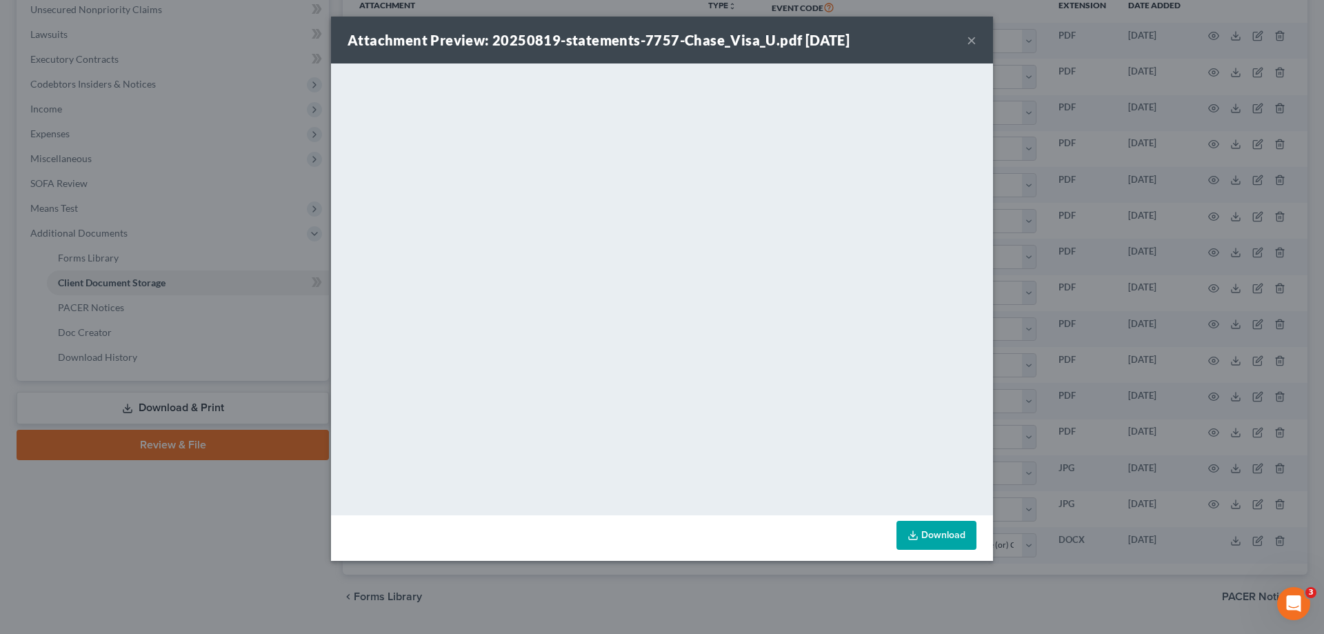
click at [972, 36] on button "×" at bounding box center [972, 40] width 10 height 17
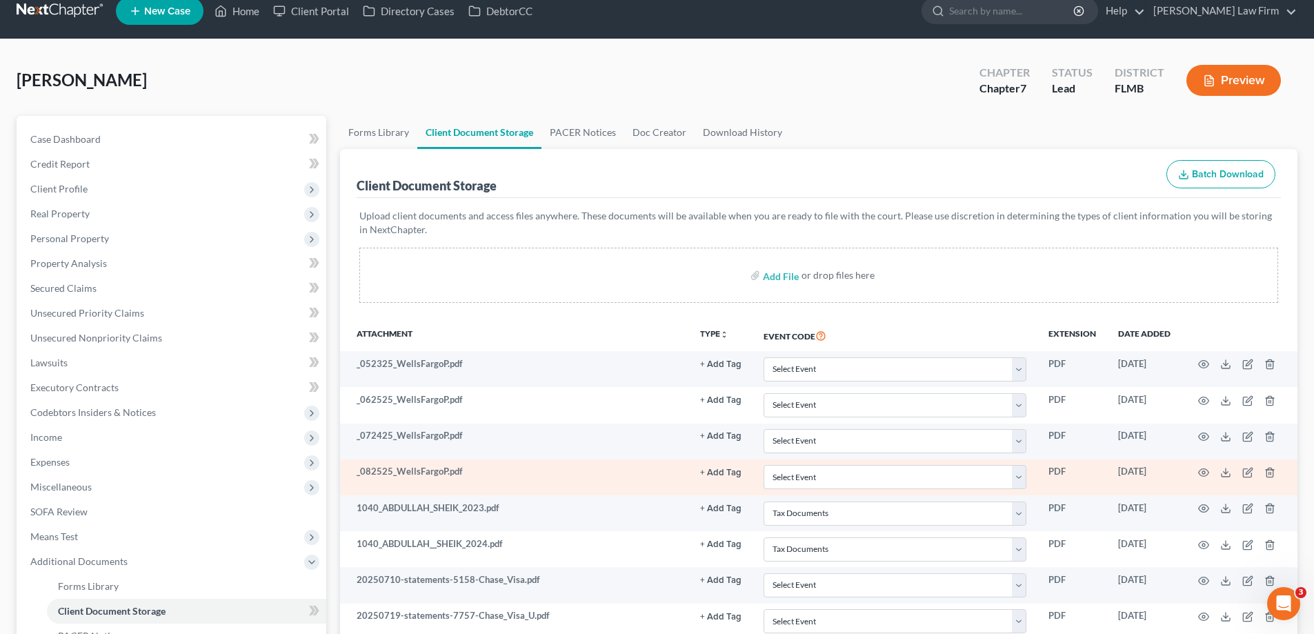
scroll to position [0, 0]
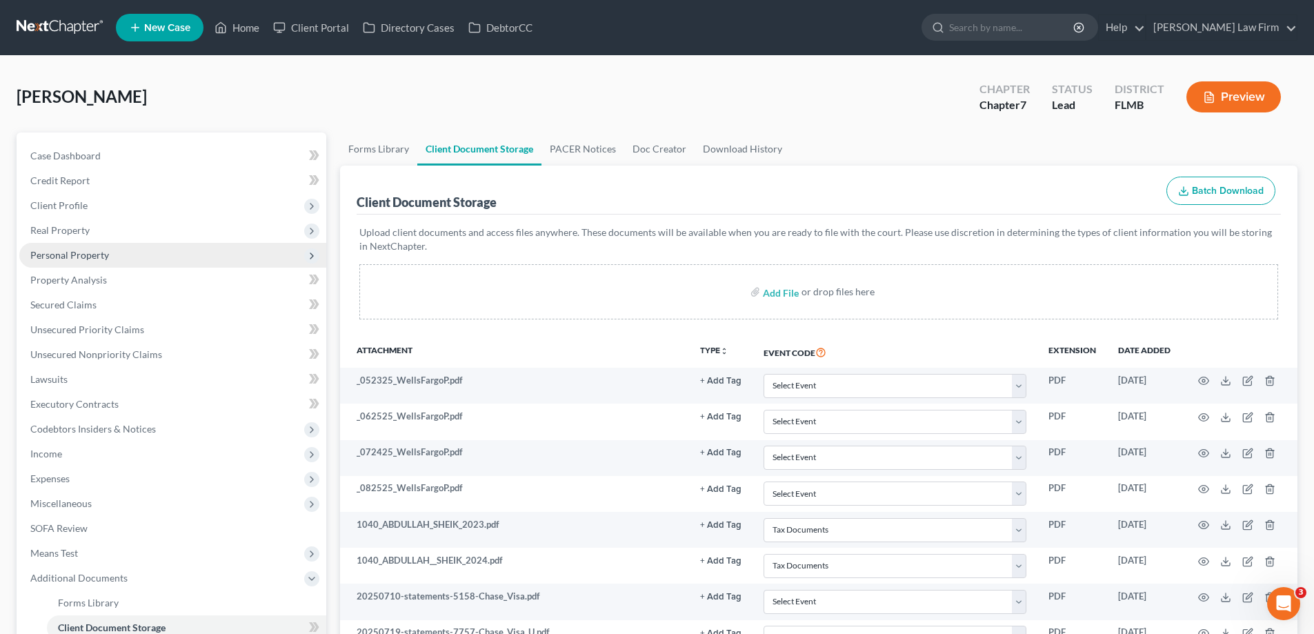
click at [108, 259] on span "Personal Property" at bounding box center [172, 255] width 307 height 25
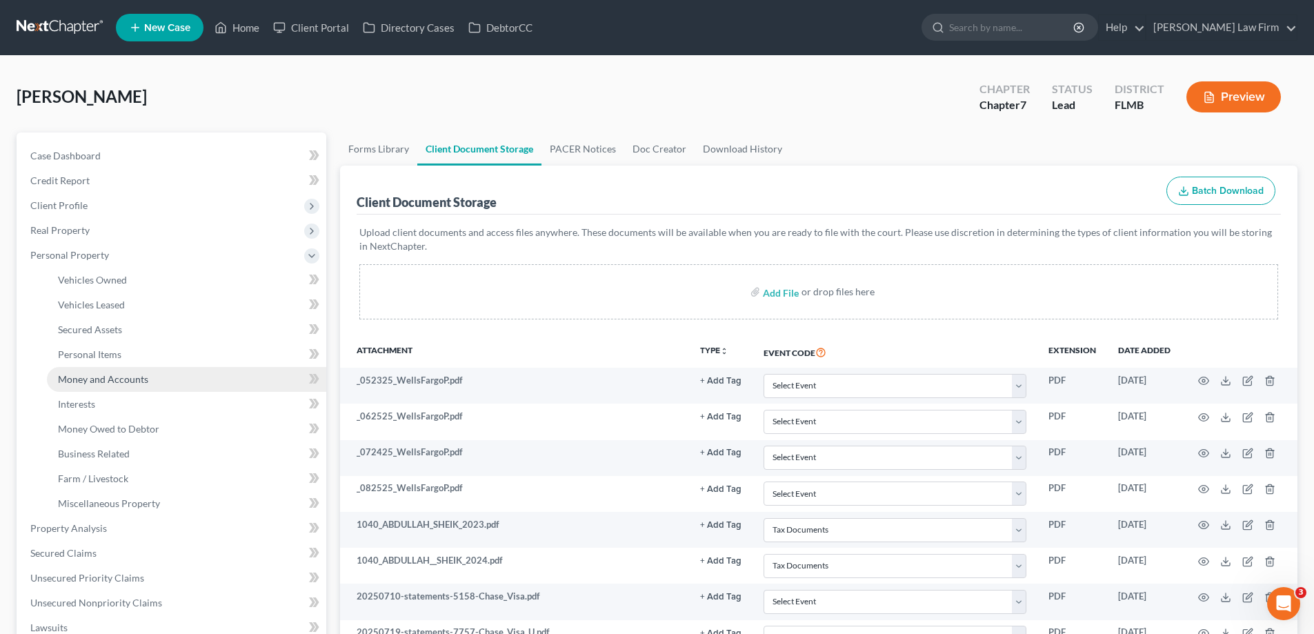
click at [108, 379] on span "Money and Accounts" at bounding box center [103, 379] width 90 height 12
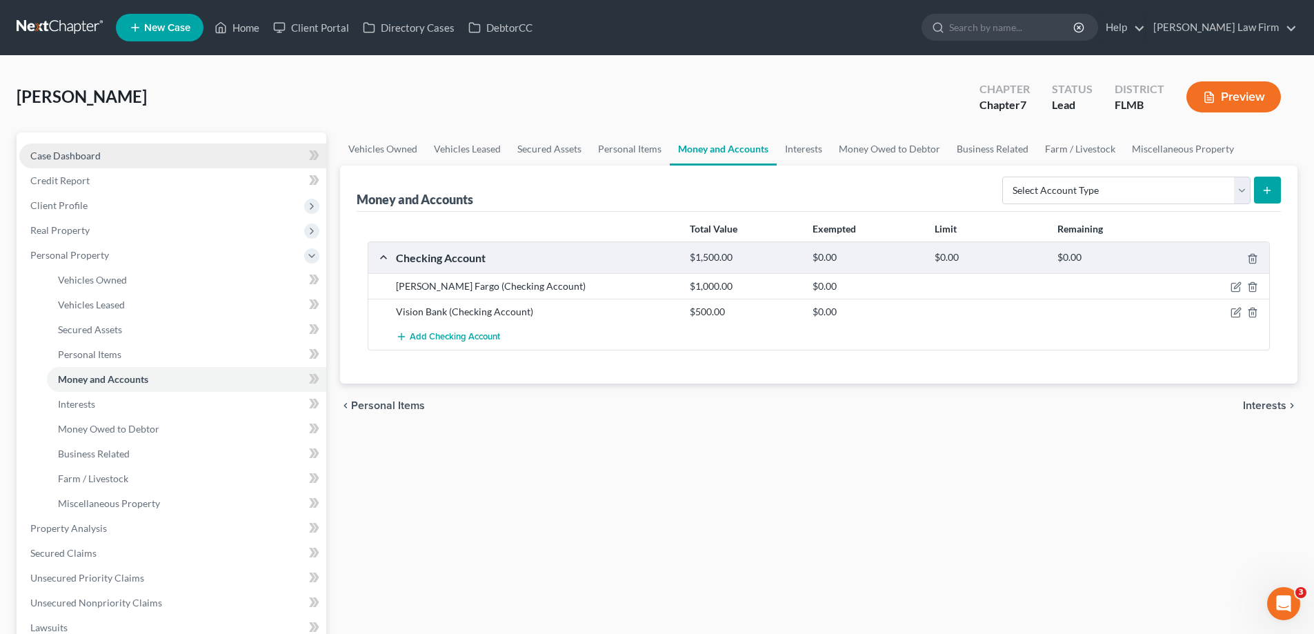
click at [103, 150] on link "Case Dashboard" at bounding box center [172, 155] width 307 height 25
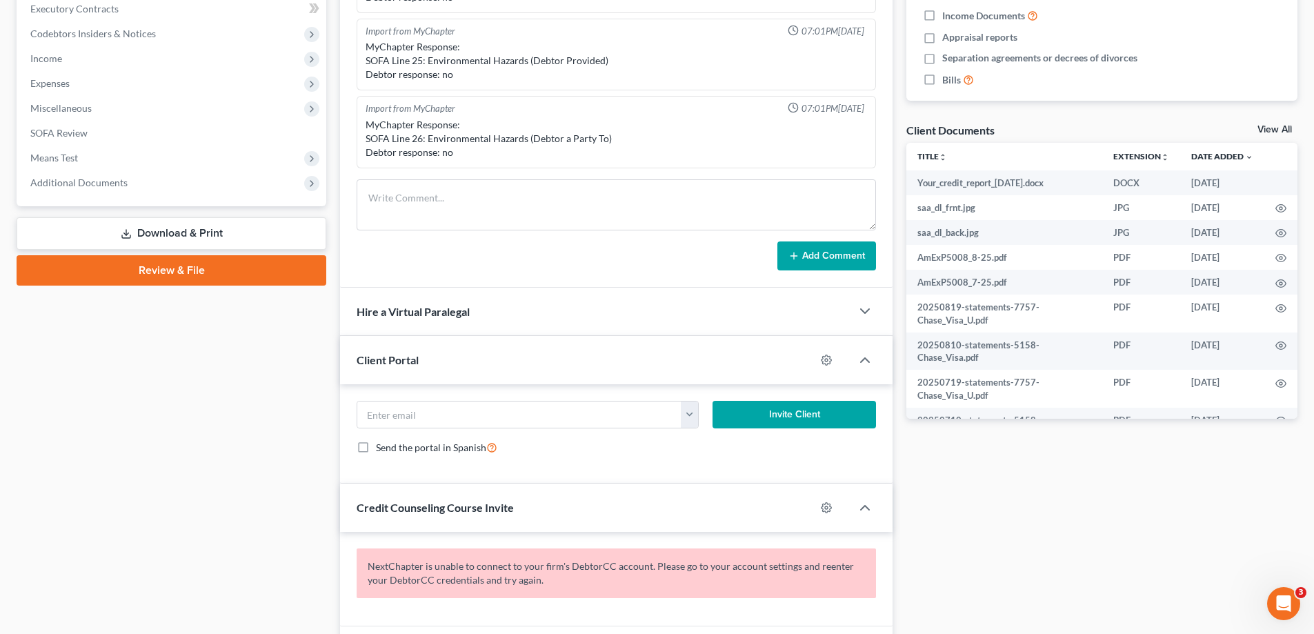
scroll to position [276, 0]
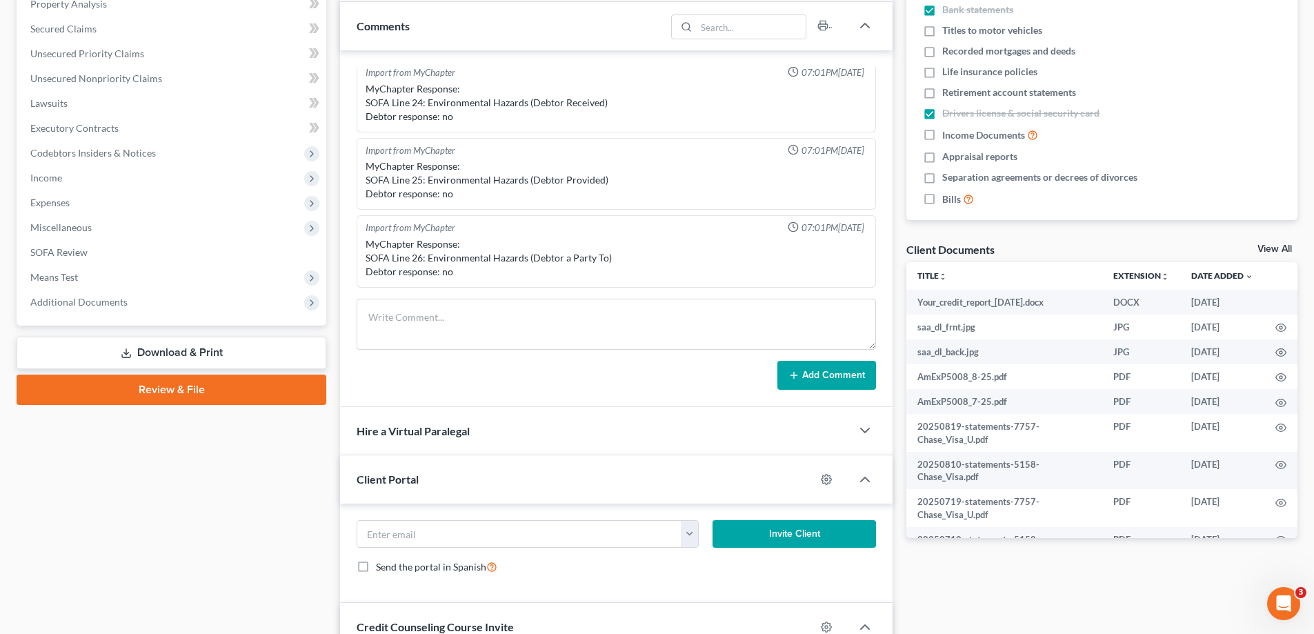
click at [1275, 247] on link "View All" at bounding box center [1274, 249] width 34 height 10
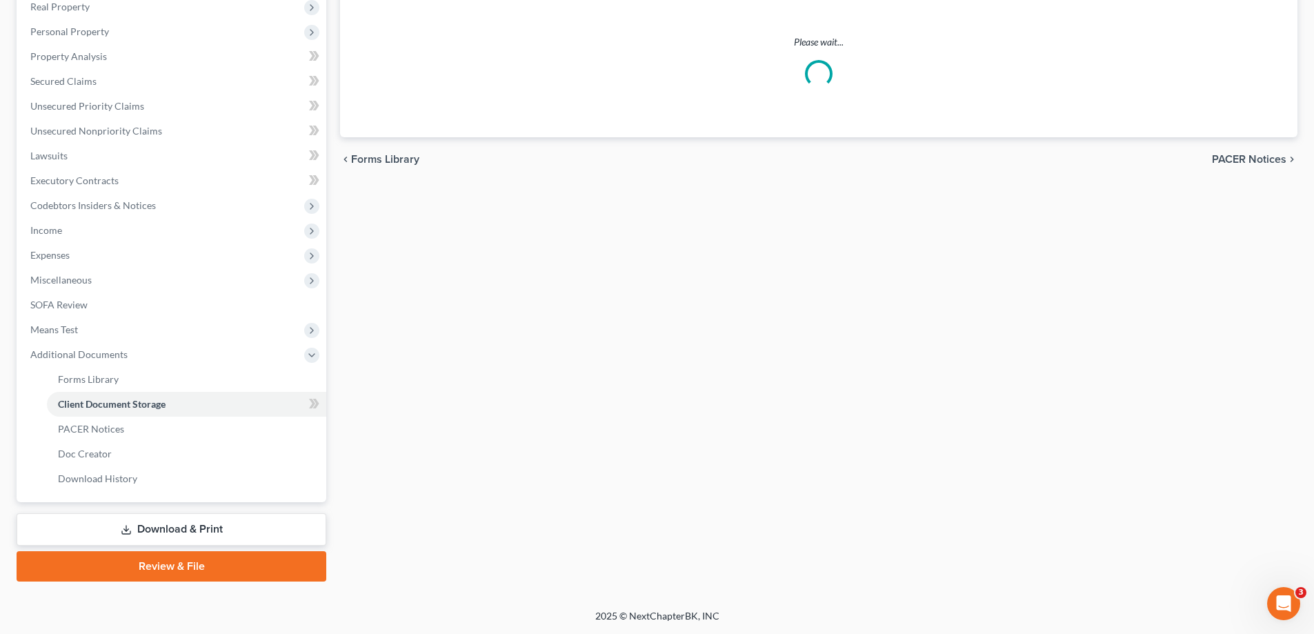
scroll to position [8, 0]
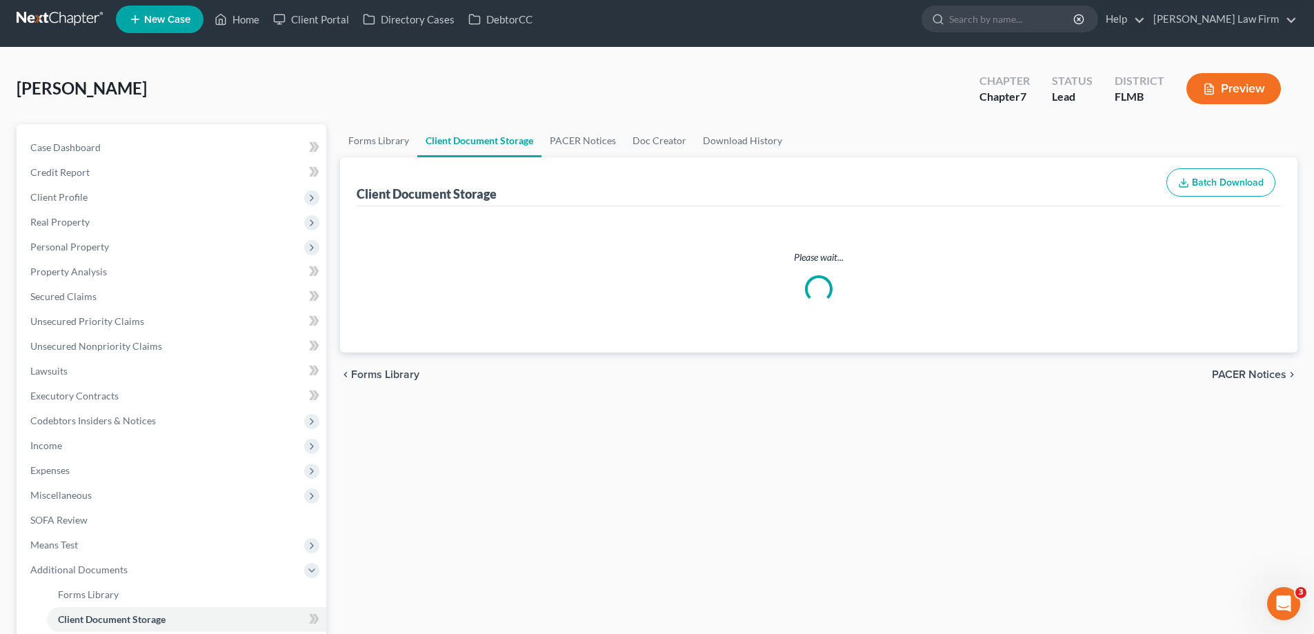
select select "38"
select select "7"
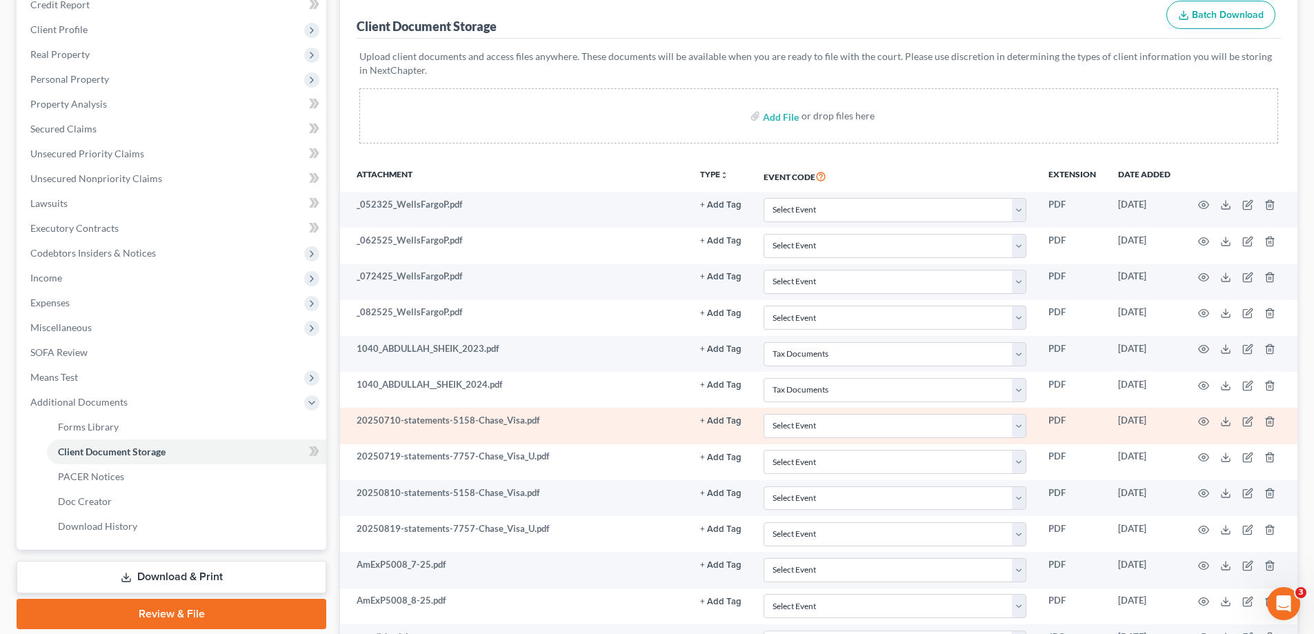
scroll to position [207, 0]
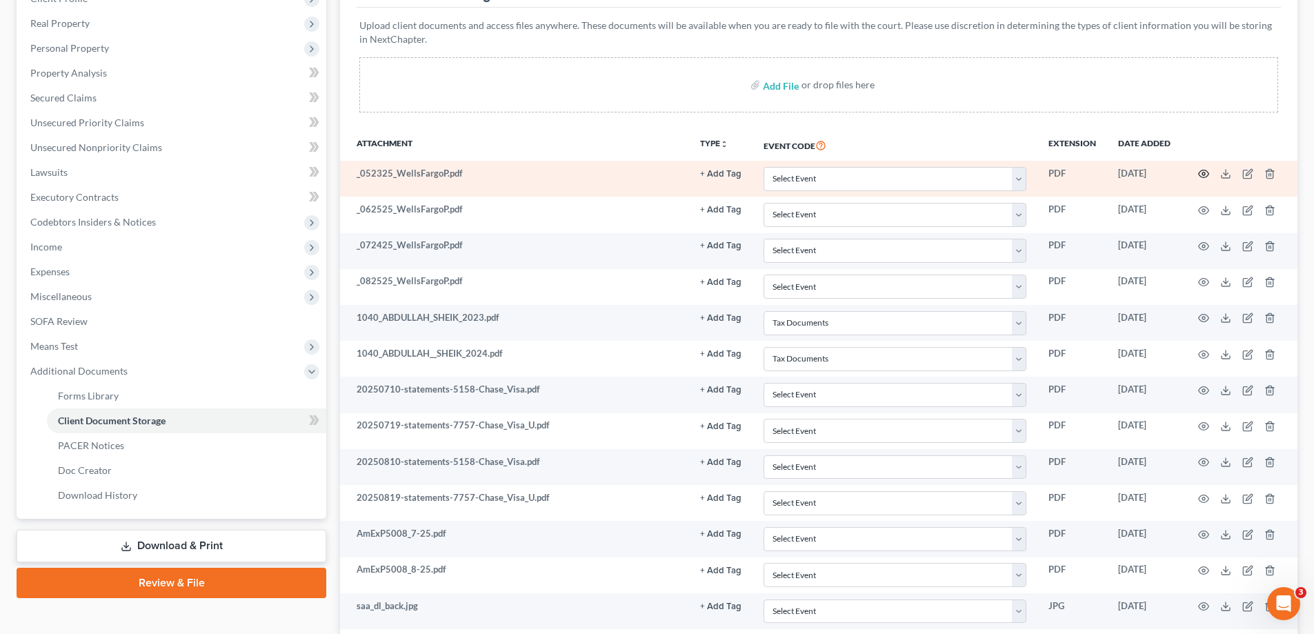
click at [1203, 172] on circle "button" at bounding box center [1203, 173] width 3 height 3
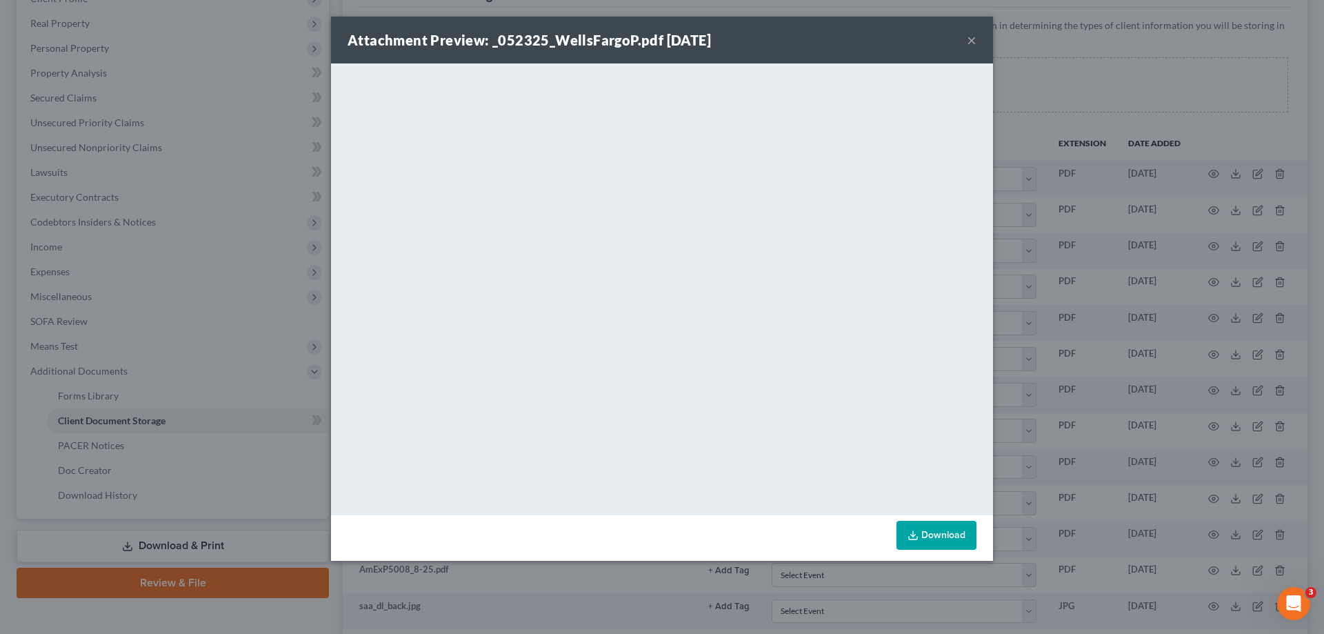
click at [967, 41] on button "×" at bounding box center [972, 40] width 10 height 17
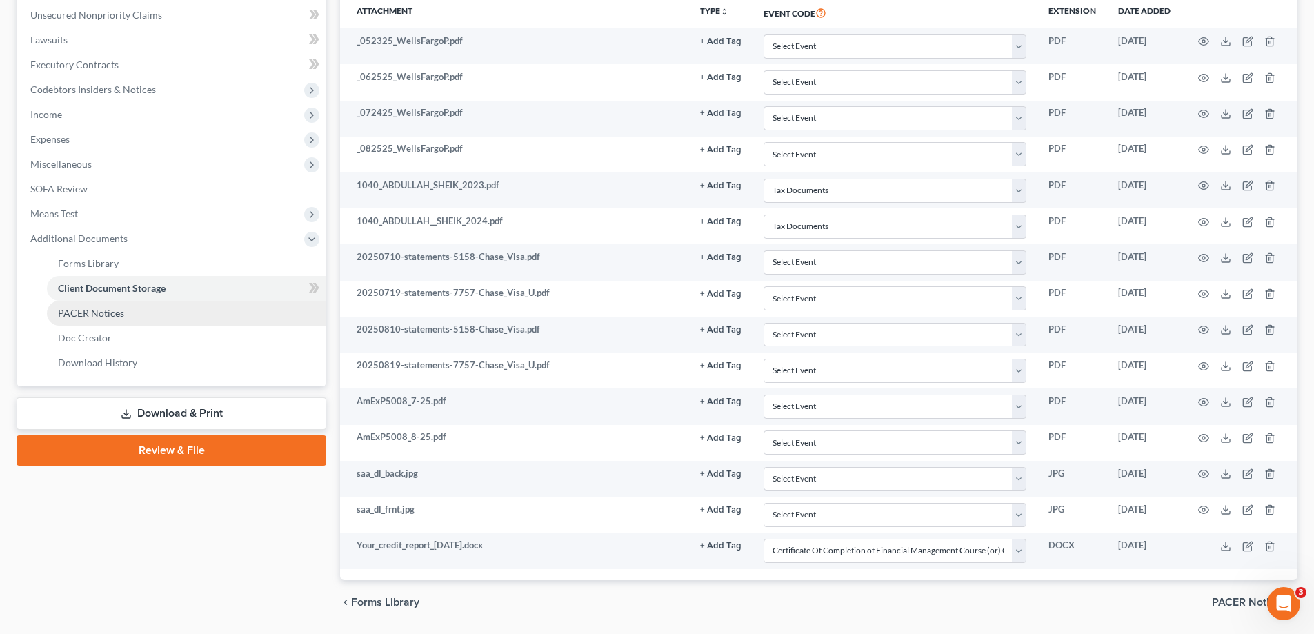
scroll to position [382, 0]
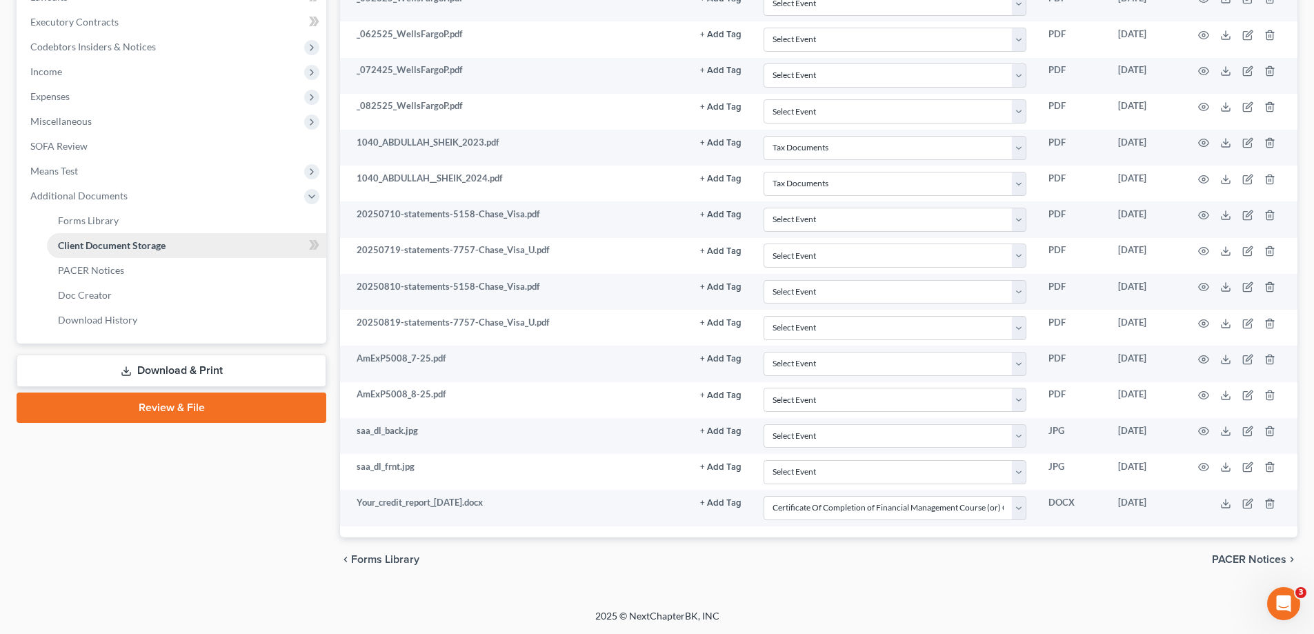
click at [105, 252] on link "Client Document Storage" at bounding box center [186, 245] width 279 height 25
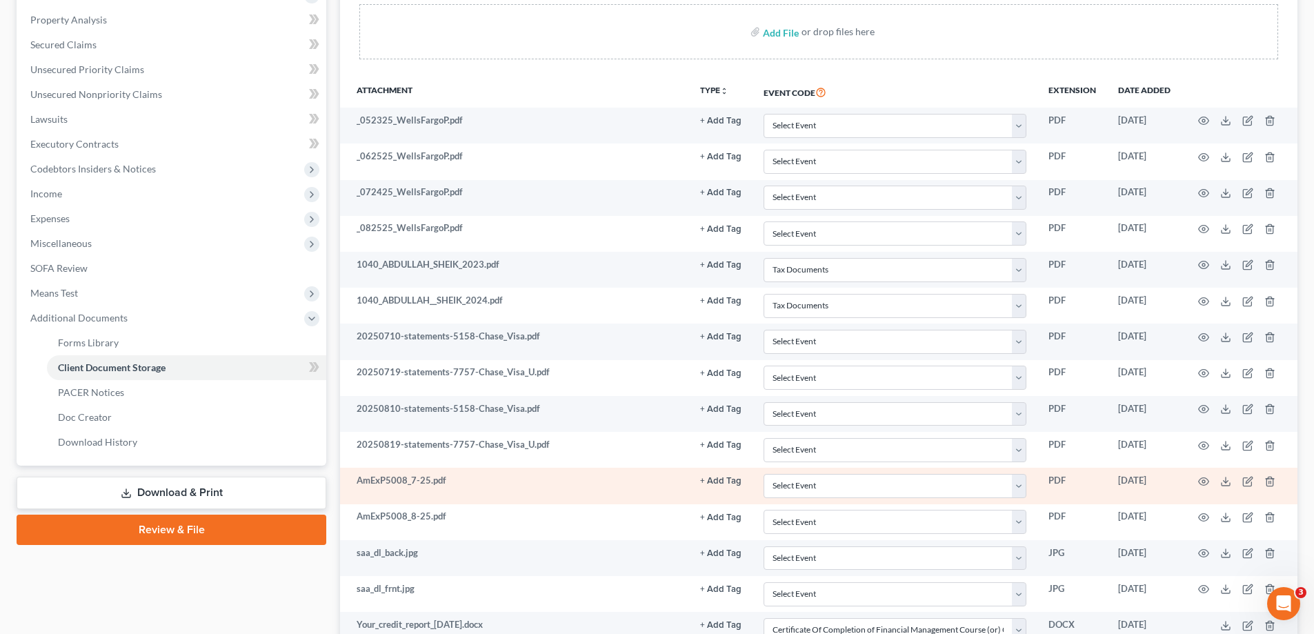
scroll to position [0, 0]
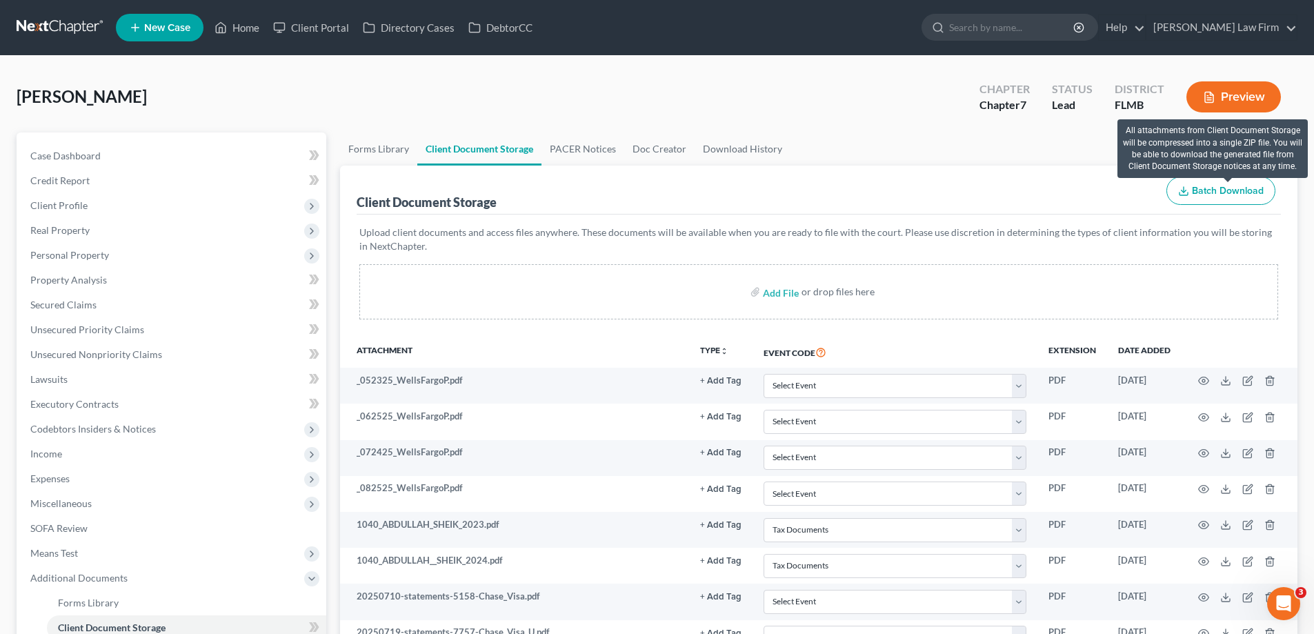
click at [1234, 195] on span "Batch Download" at bounding box center [1228, 191] width 72 height 12
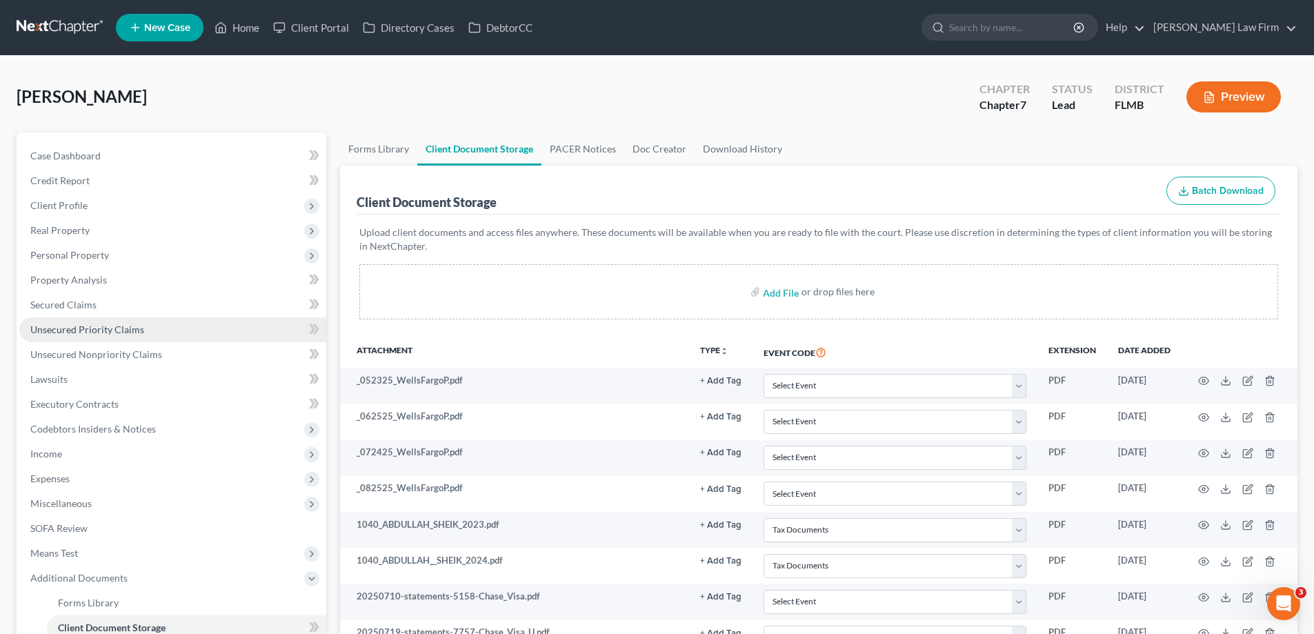
select select "38"
select select "7"
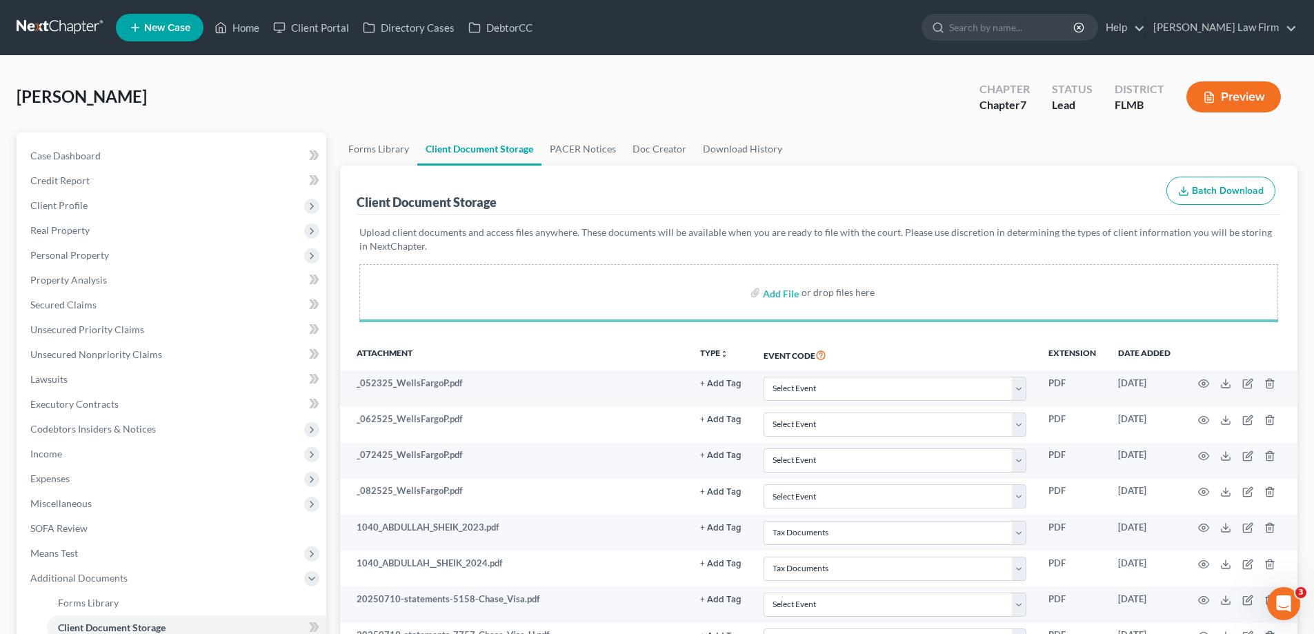
select select "38"
select select "7"
select select "38"
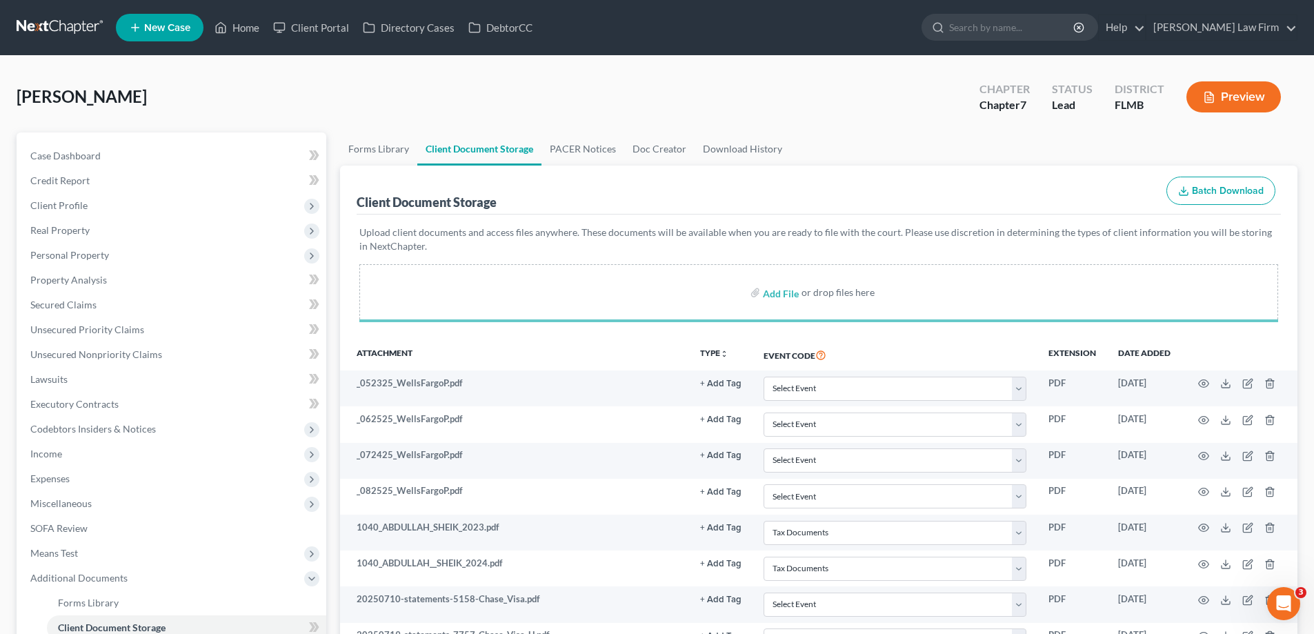
select select "7"
select select "38"
select select "7"
select select "38"
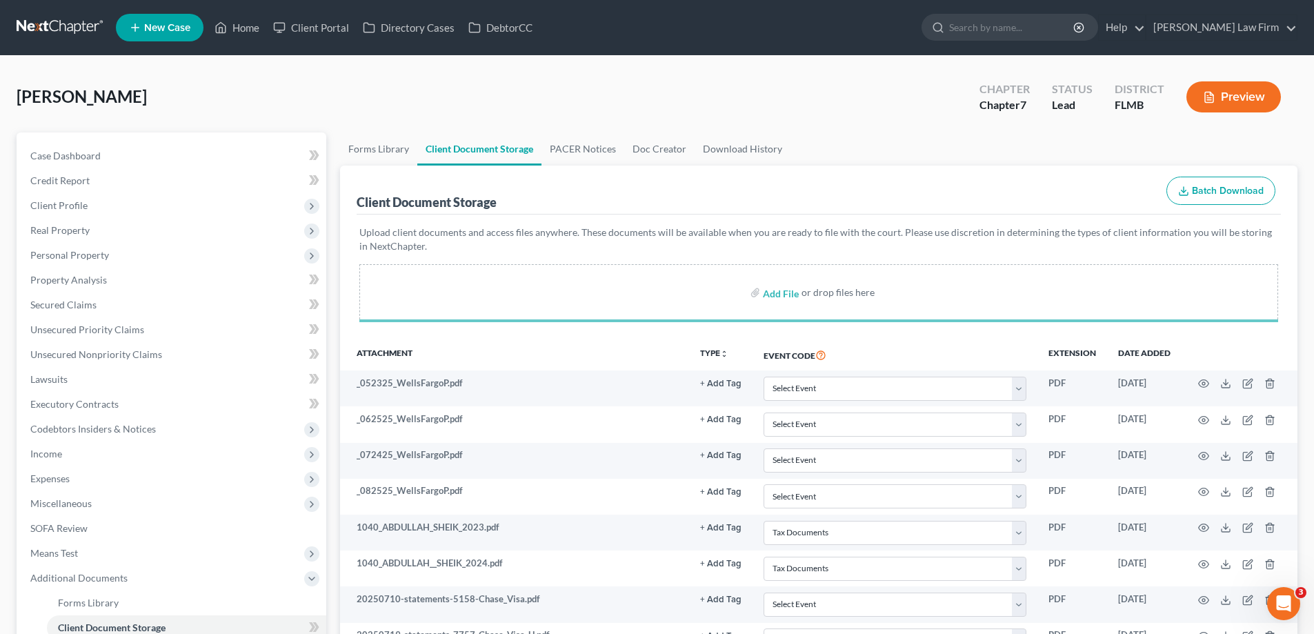
select select "38"
select select "7"
select select "38"
select select "7"
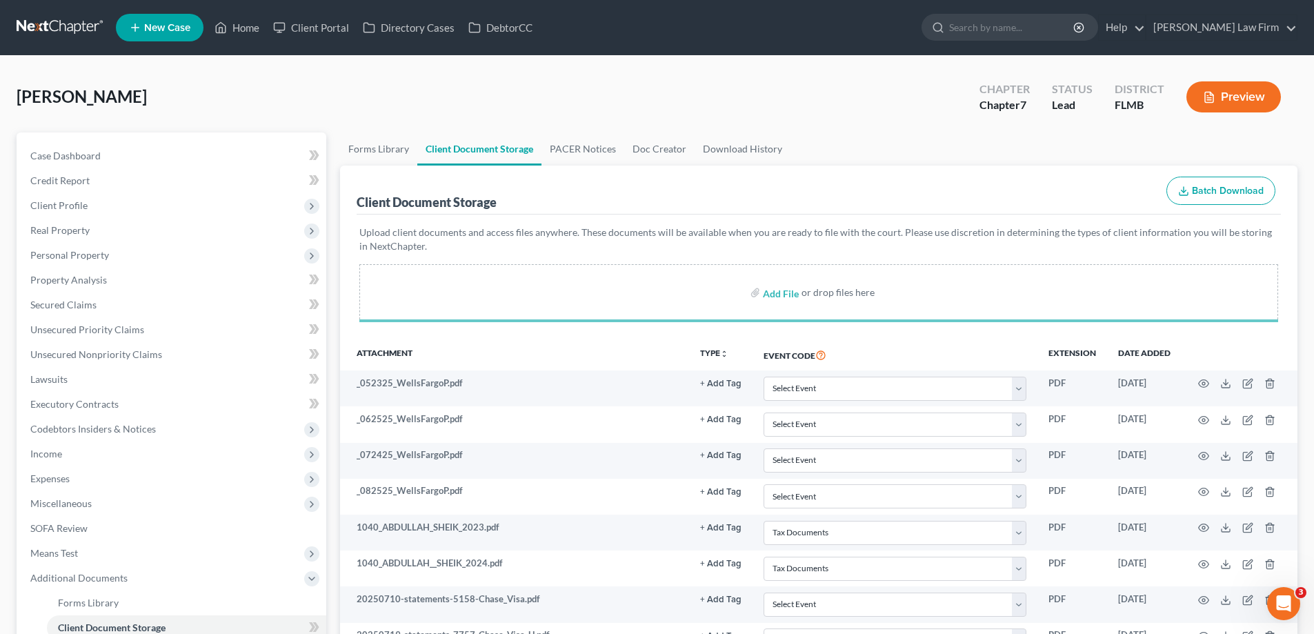
select select "38"
select select "7"
select select "38"
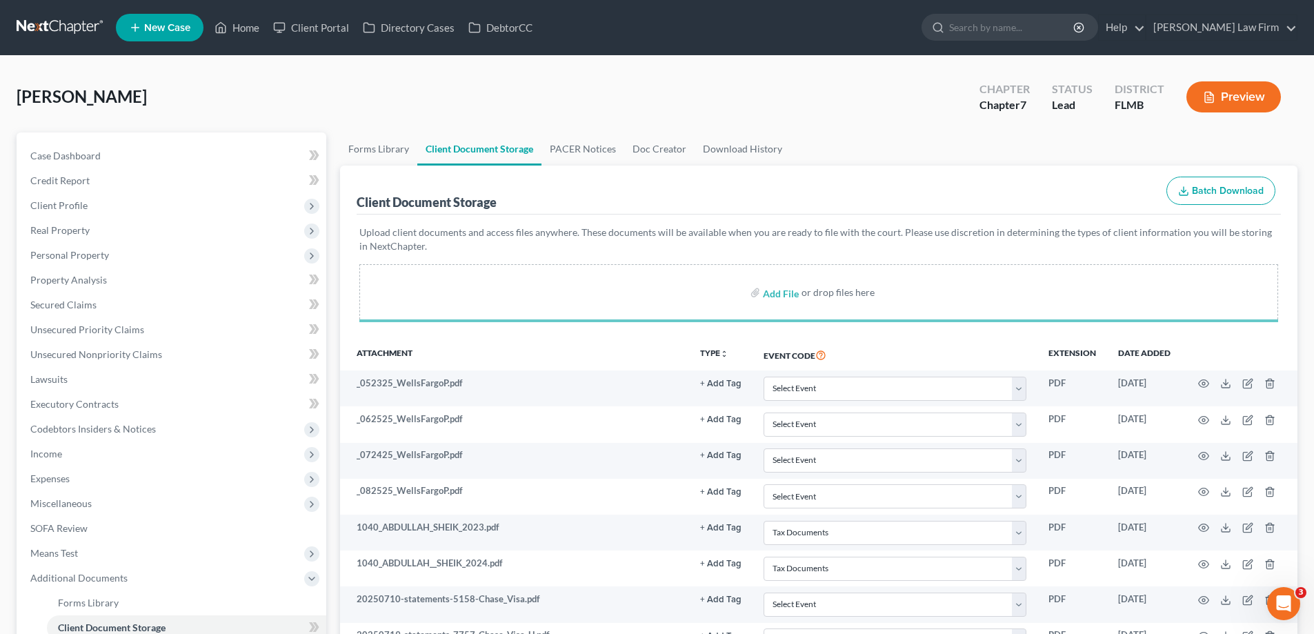
select select "7"
select select "38"
select select "7"
select select "38"
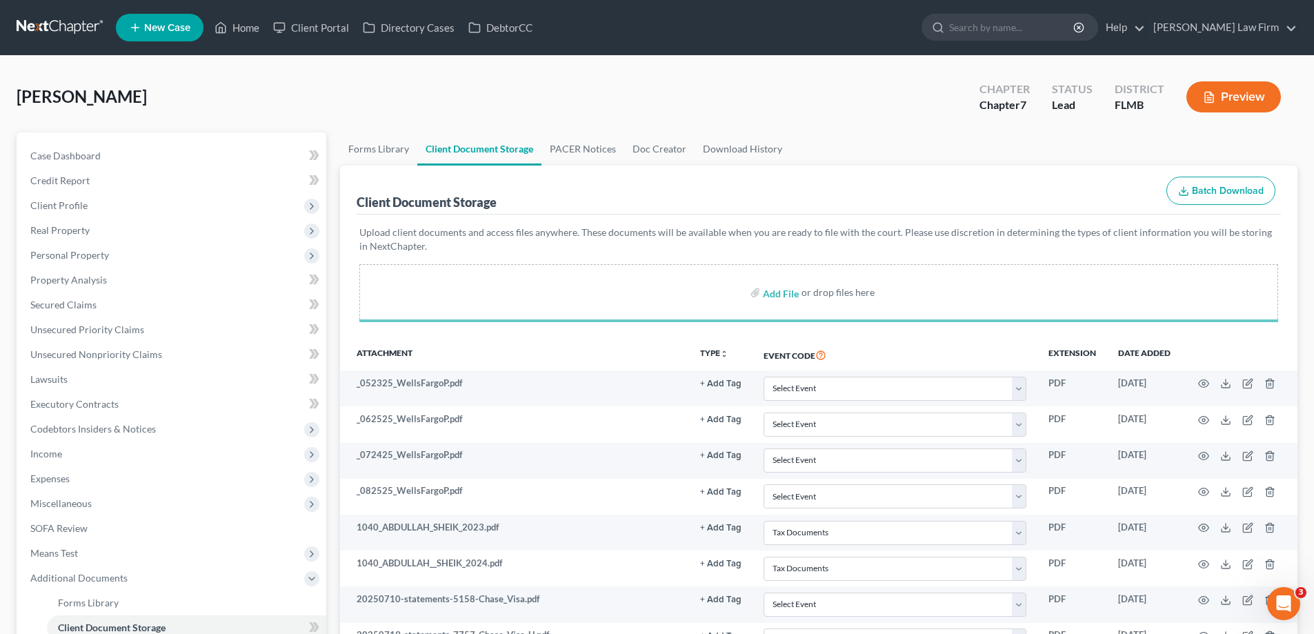
select select "38"
select select "7"
select select "38"
select select "7"
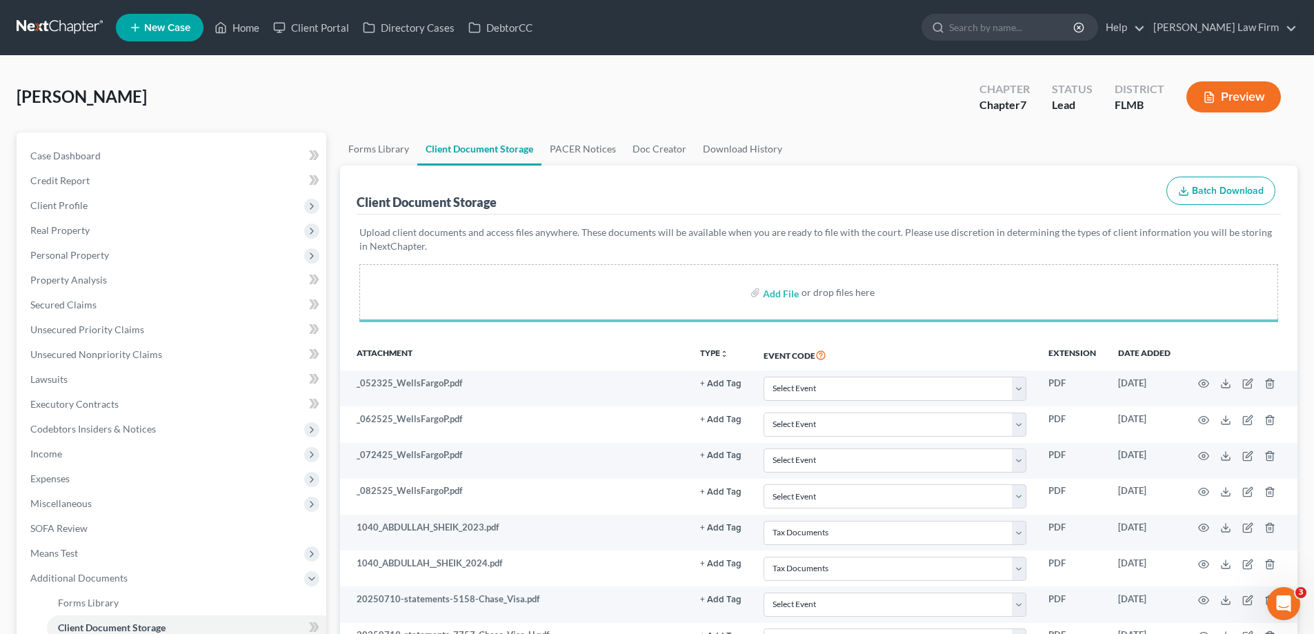
select select "38"
select select "7"
select select "38"
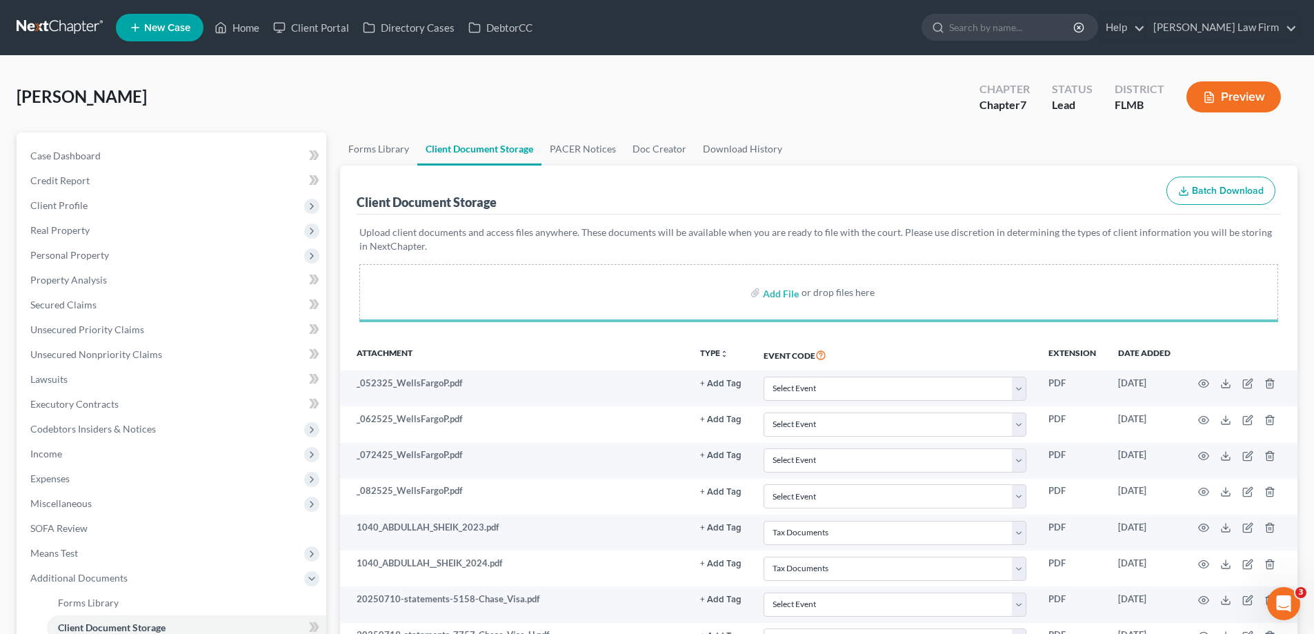
select select "7"
select select "38"
select select "7"
select select "38"
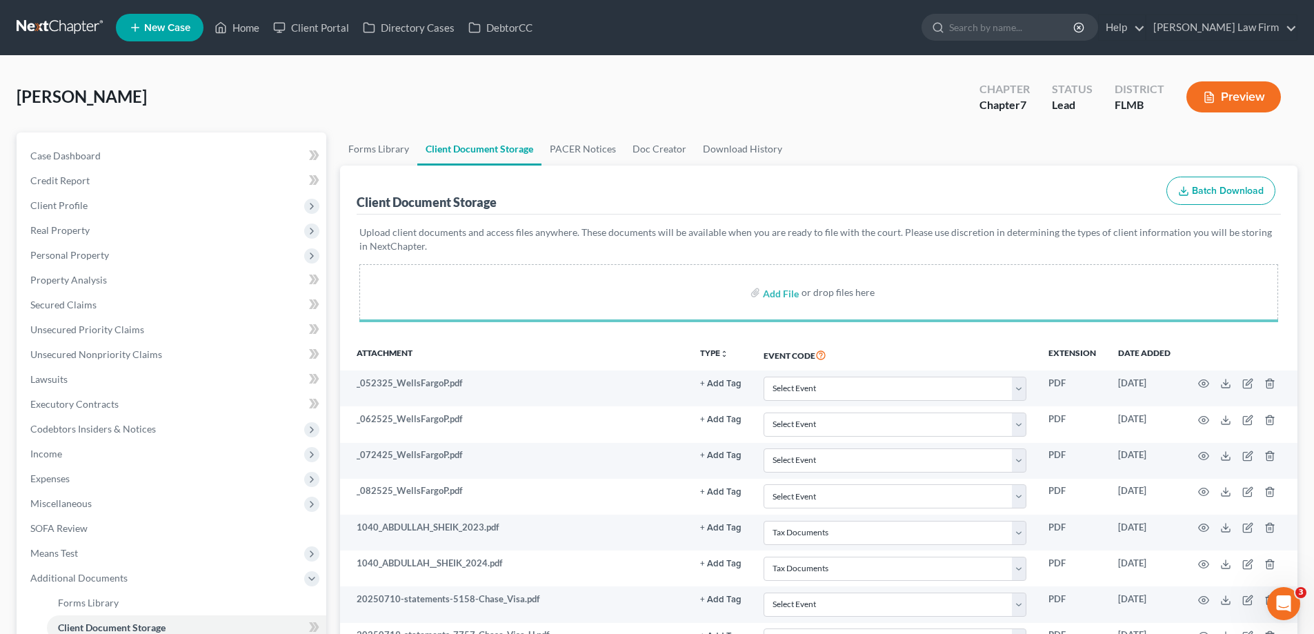
select select "38"
select select "7"
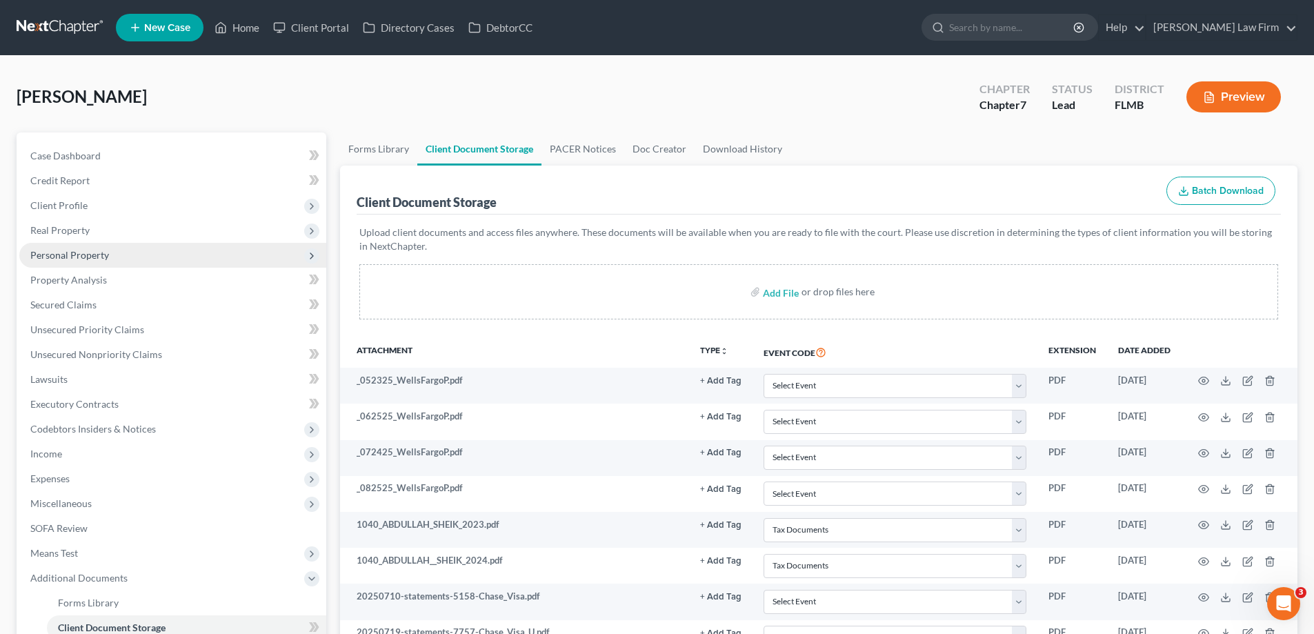
click at [81, 263] on span "Personal Property" at bounding box center [172, 255] width 307 height 25
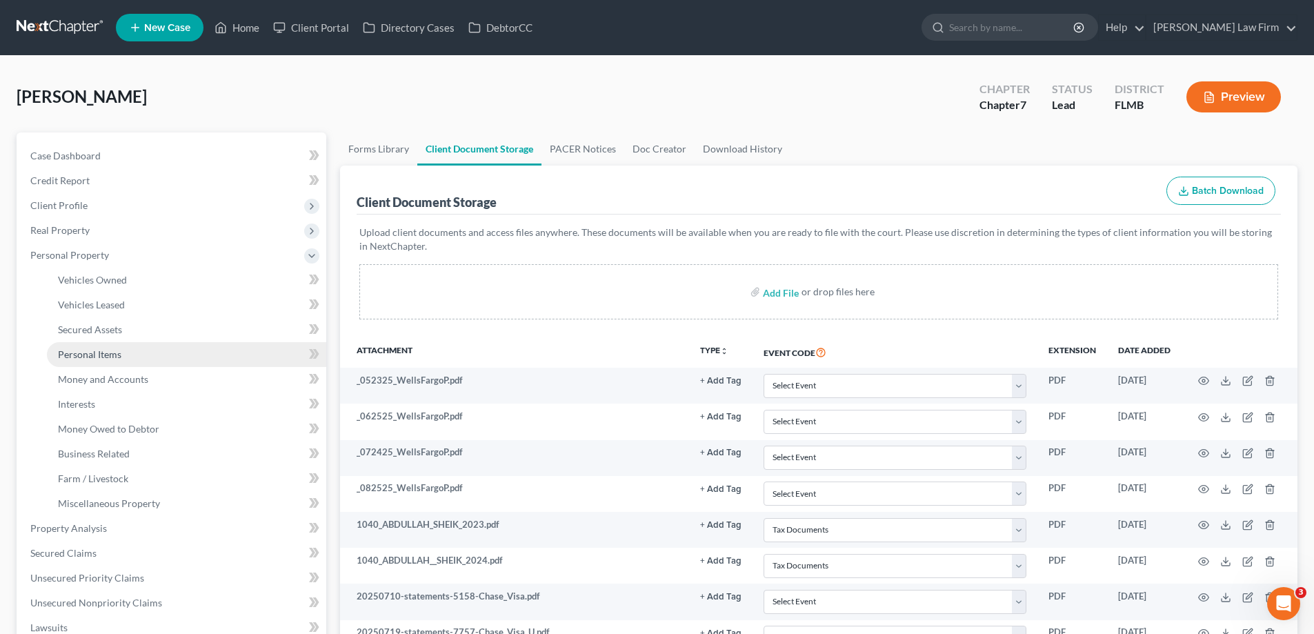
click at [123, 350] on link "Personal Items" at bounding box center [186, 354] width 279 height 25
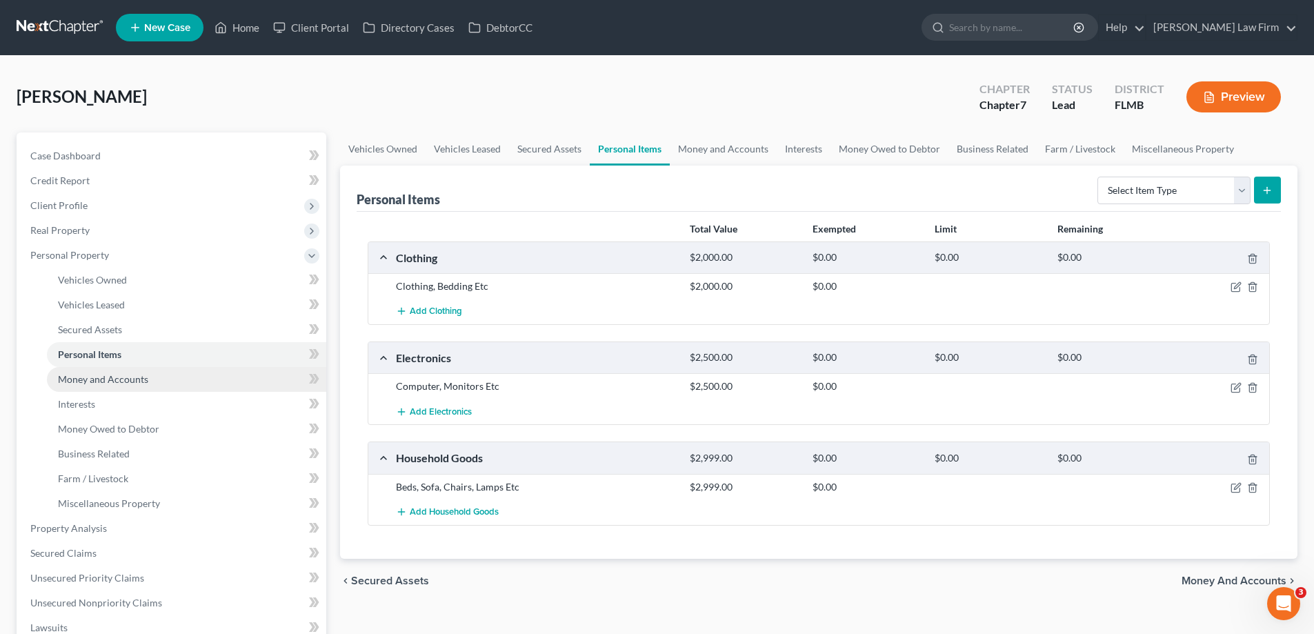
click at [128, 379] on span "Money and Accounts" at bounding box center [103, 379] width 90 height 12
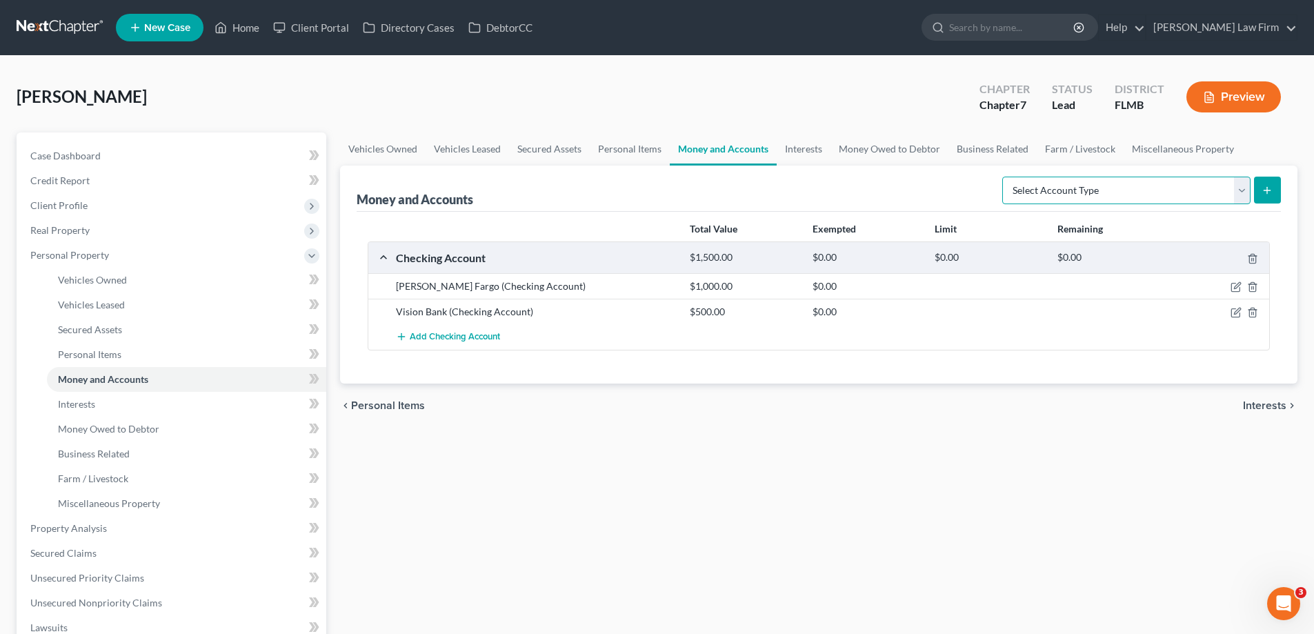
click at [1241, 192] on select "Select Account Type Brokerage Cash on Hand Certificates of Deposit Checking Acc…" at bounding box center [1126, 191] width 248 height 28
select select "other"
click at [1005, 177] on select "Select Account Type Brokerage Cash on Hand Certificates of Deposit Checking Acc…" at bounding box center [1126, 191] width 248 height 28
click at [1276, 190] on button "submit" at bounding box center [1267, 190] width 27 height 27
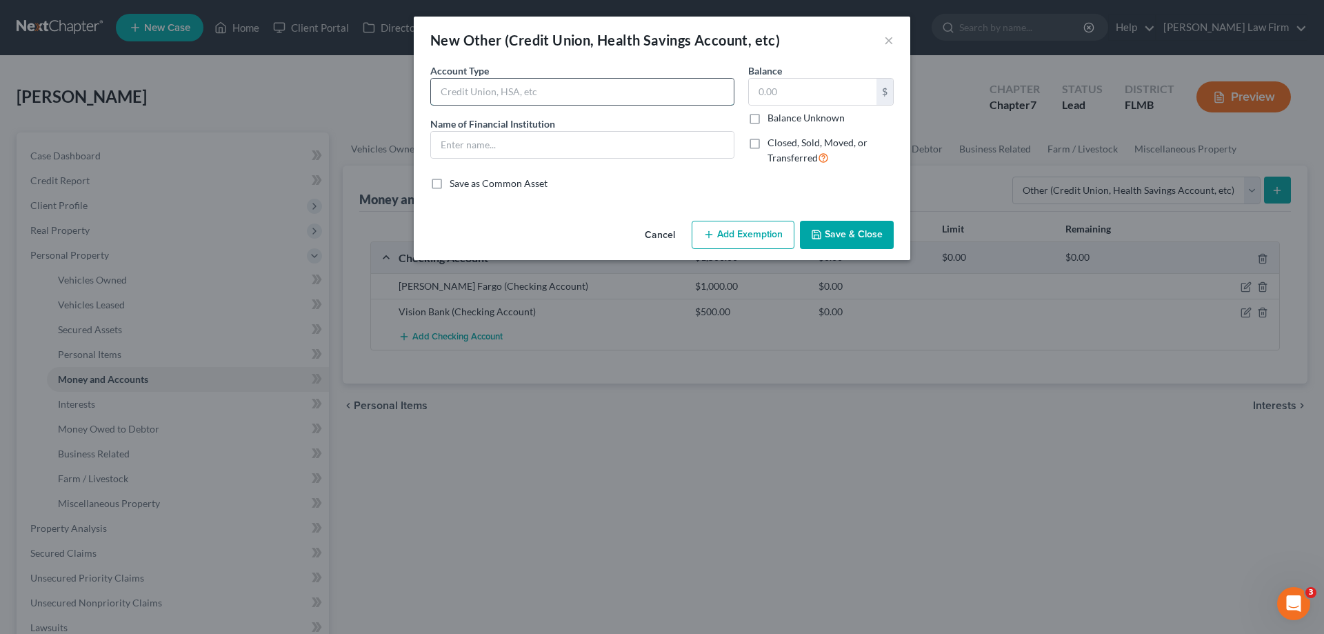
click at [516, 101] on input "text" at bounding box center [582, 92] width 303 height 26
type input "Coinbase"
click at [792, 92] on input "text" at bounding box center [813, 92] width 128 height 26
type input "227.23"
click at [490, 95] on input "Coinbase" at bounding box center [582, 92] width 303 height 26
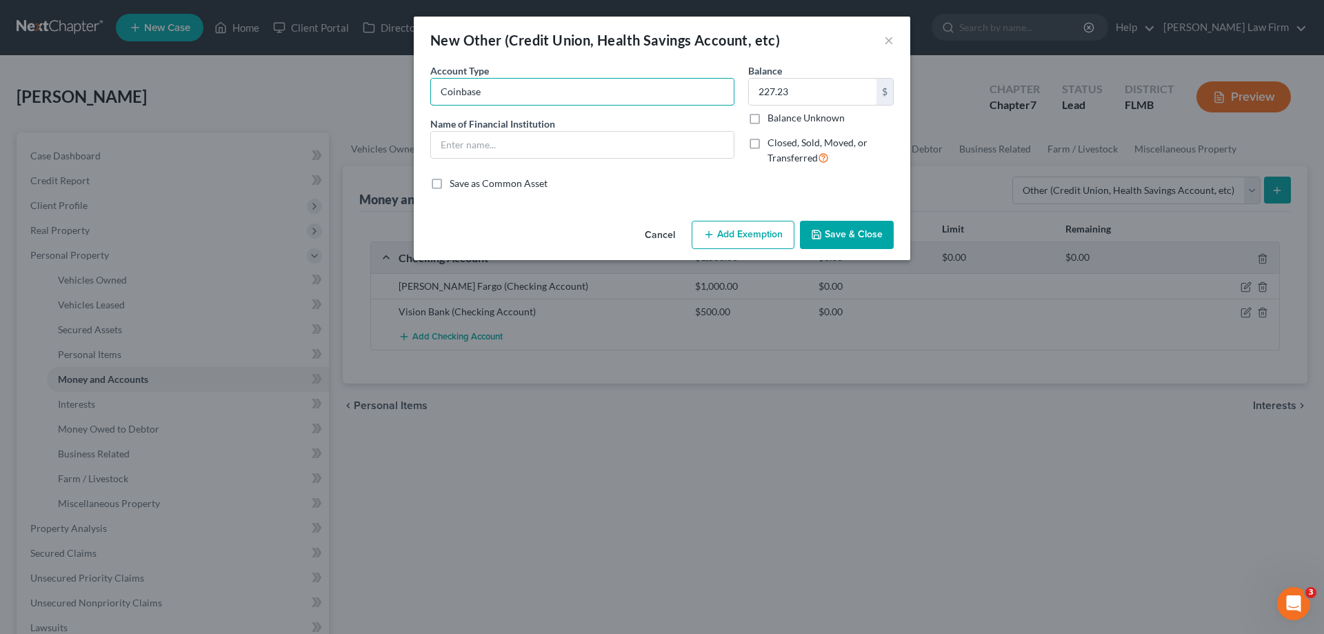
drag, startPoint x: 492, startPoint y: 91, endPoint x: 428, endPoint y: 91, distance: 64.1
click at [428, 91] on div "Account Type Coinbase Name of Financial Institution *" at bounding box center [582, 119] width 318 height 113
type input "Cryptocurrency account"
click at [476, 148] on input "text" at bounding box center [582, 145] width 303 height 26
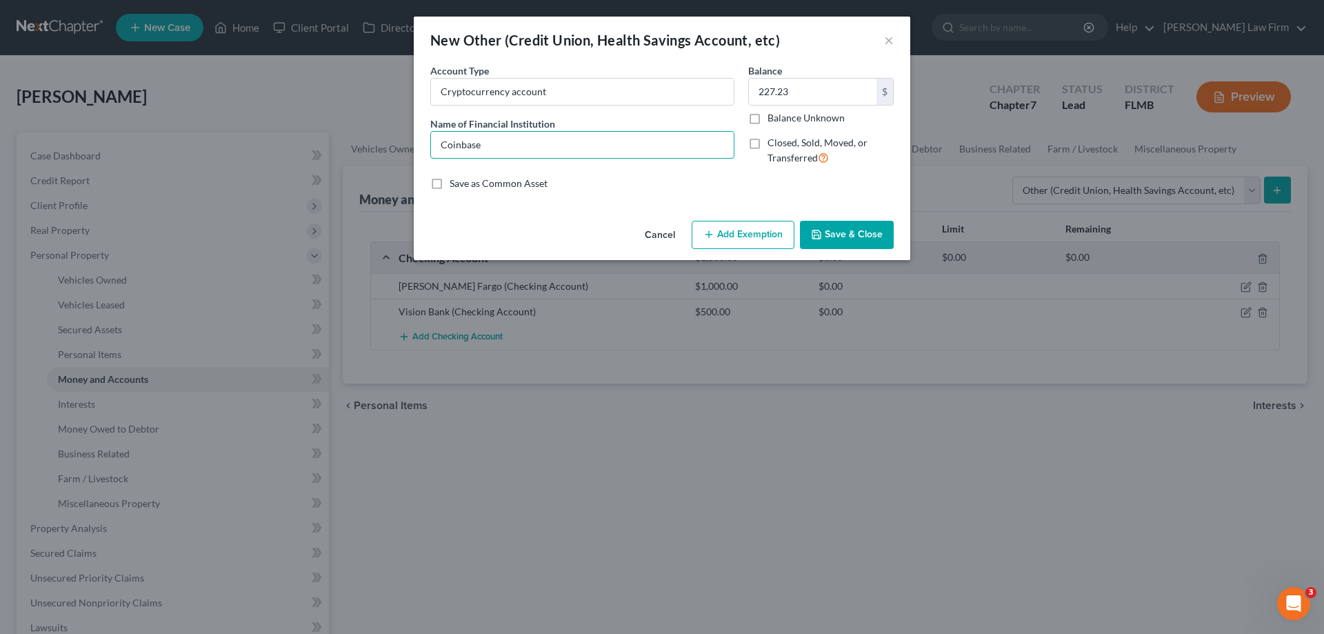
type input "Coinbase"
click at [828, 232] on button "Save & Close" at bounding box center [847, 235] width 94 height 29
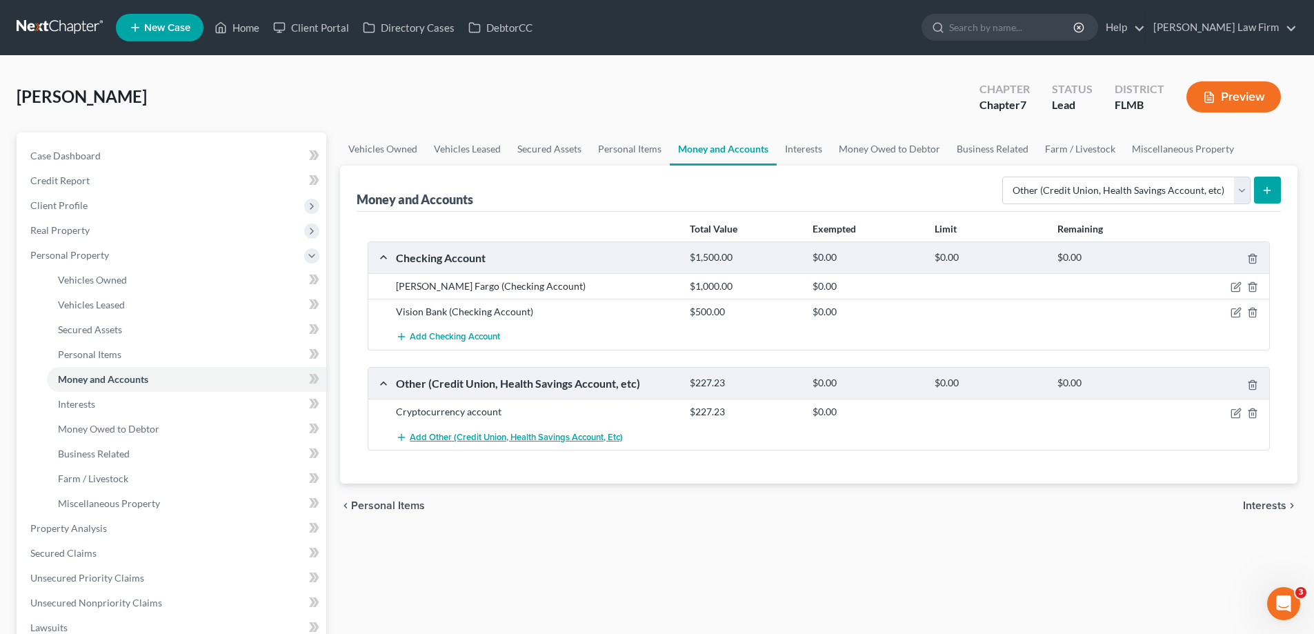
click at [520, 442] on span "Add Other (Credit Union, Health Savings Account, etc)" at bounding box center [516, 437] width 213 height 11
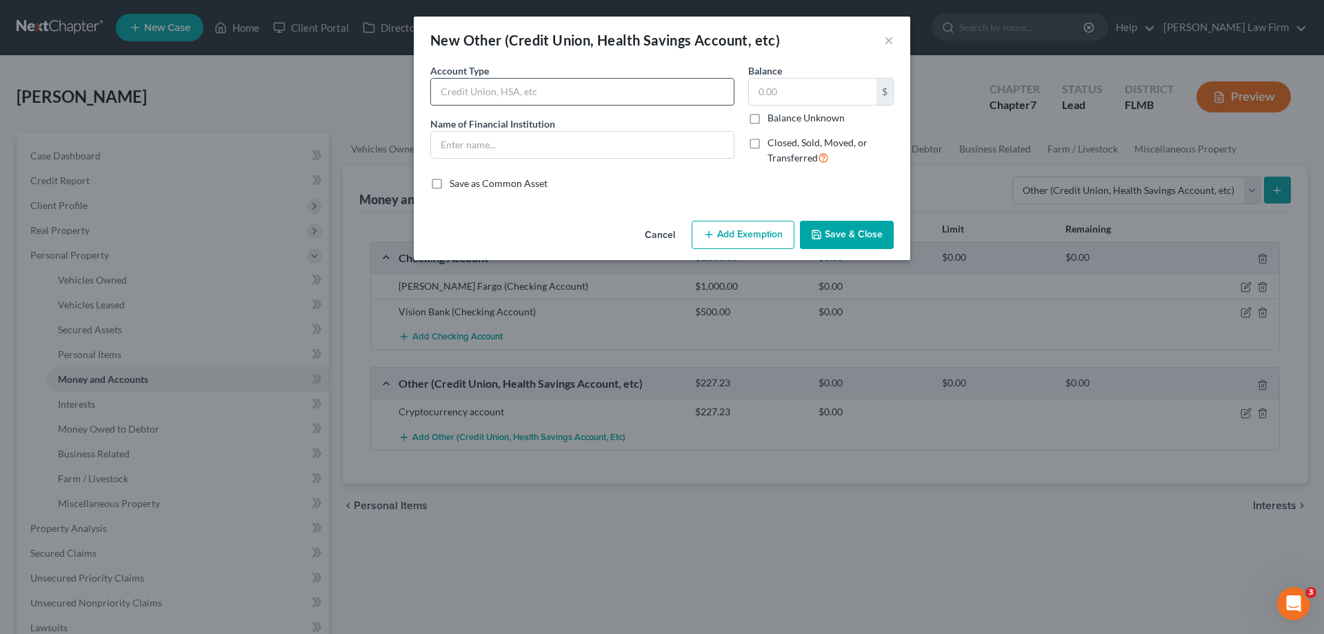
click at [574, 89] on input "text" at bounding box center [582, 92] width 303 height 26
type input "Cryptocurrency account"
drag, startPoint x: 510, startPoint y: 150, endPoint x: 516, endPoint y: 141, distance: 9.9
click at [510, 150] on input "text" at bounding box center [582, 145] width 303 height 26
type input "[DOMAIN_NAME]"
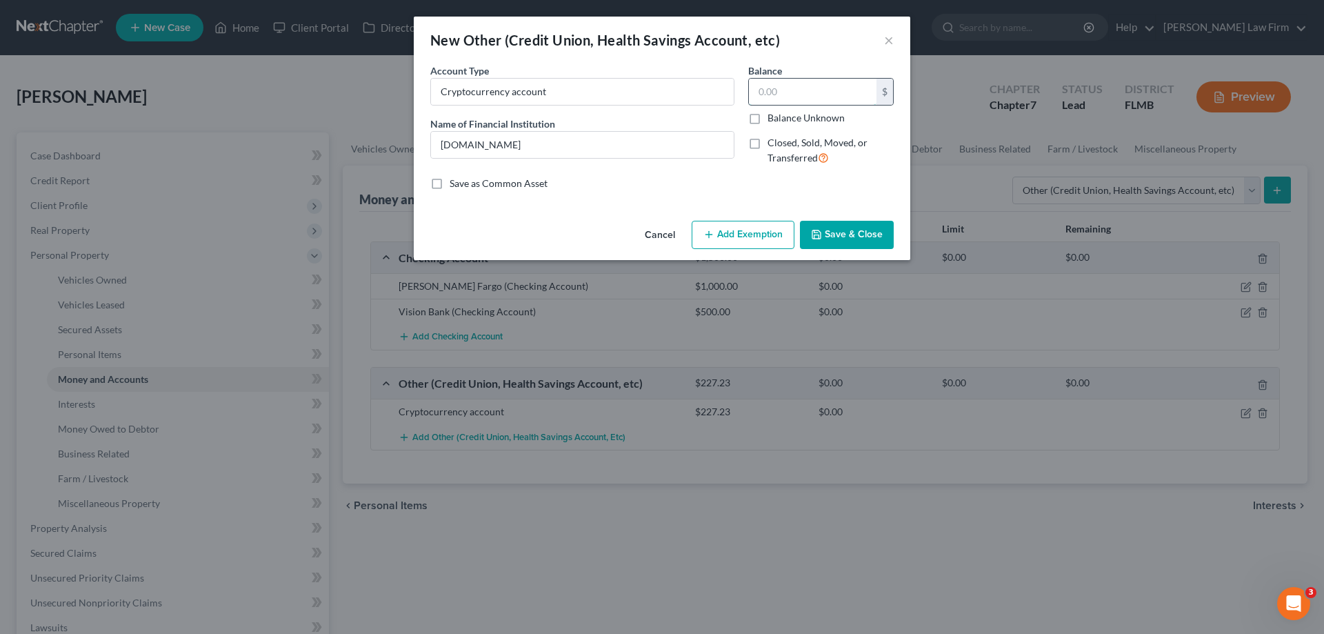
click at [803, 97] on input "text" at bounding box center [813, 92] width 128 height 26
type input "2,058.36"
click at [825, 232] on button "Save & Close" at bounding box center [847, 235] width 94 height 29
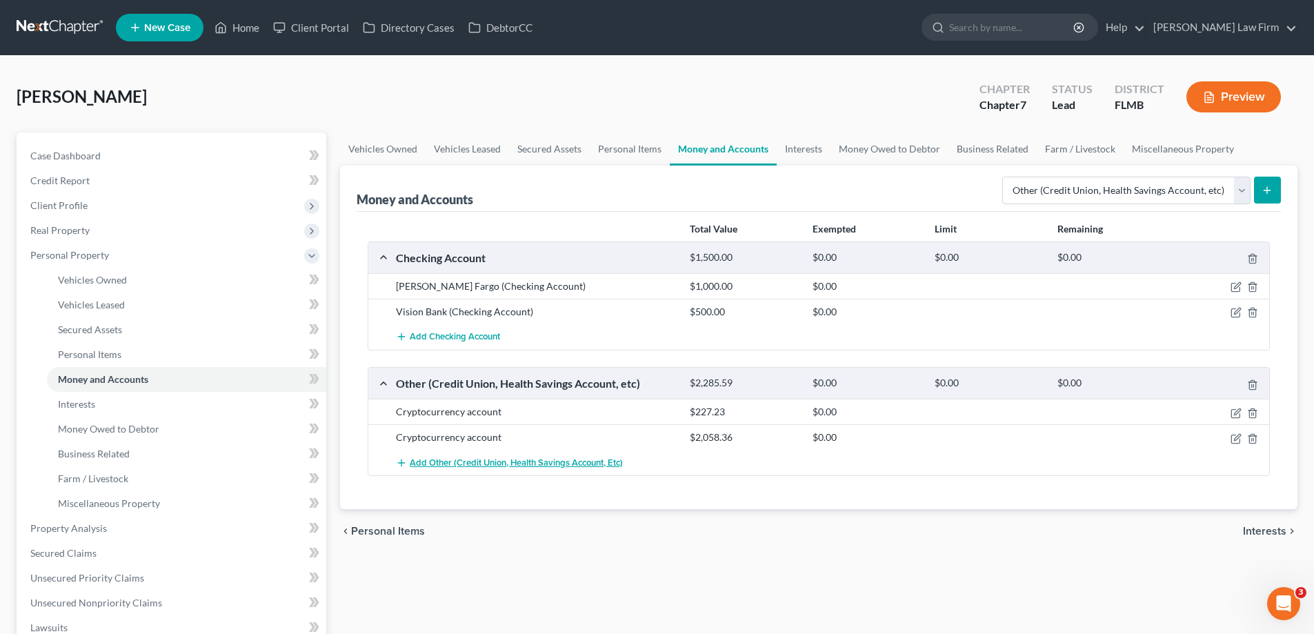
click at [514, 468] on span "Add Other (Credit Union, Health Savings Account, etc)" at bounding box center [516, 462] width 213 height 11
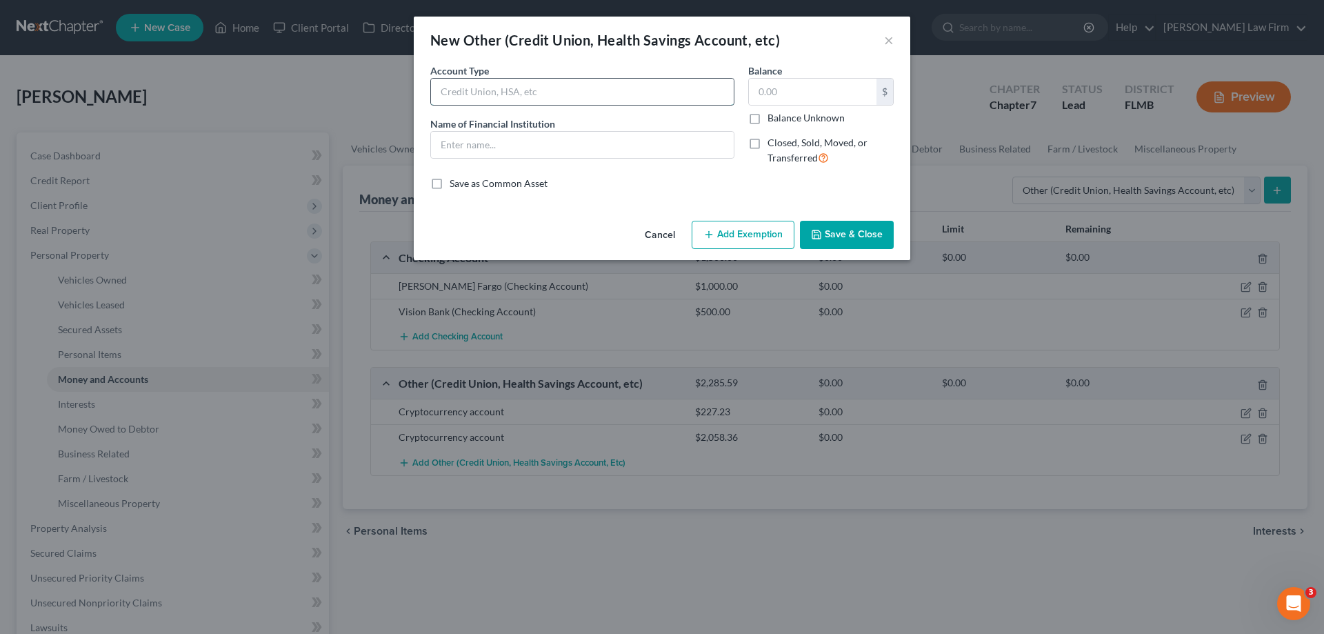
click at [547, 94] on input "text" at bounding box center [582, 92] width 303 height 26
type input "Cryptocurrency account"
click at [481, 137] on input "text" at bounding box center [582, 145] width 303 height 26
click at [530, 142] on input "text" at bounding box center [582, 145] width 303 height 26
type input "Tastytrade"
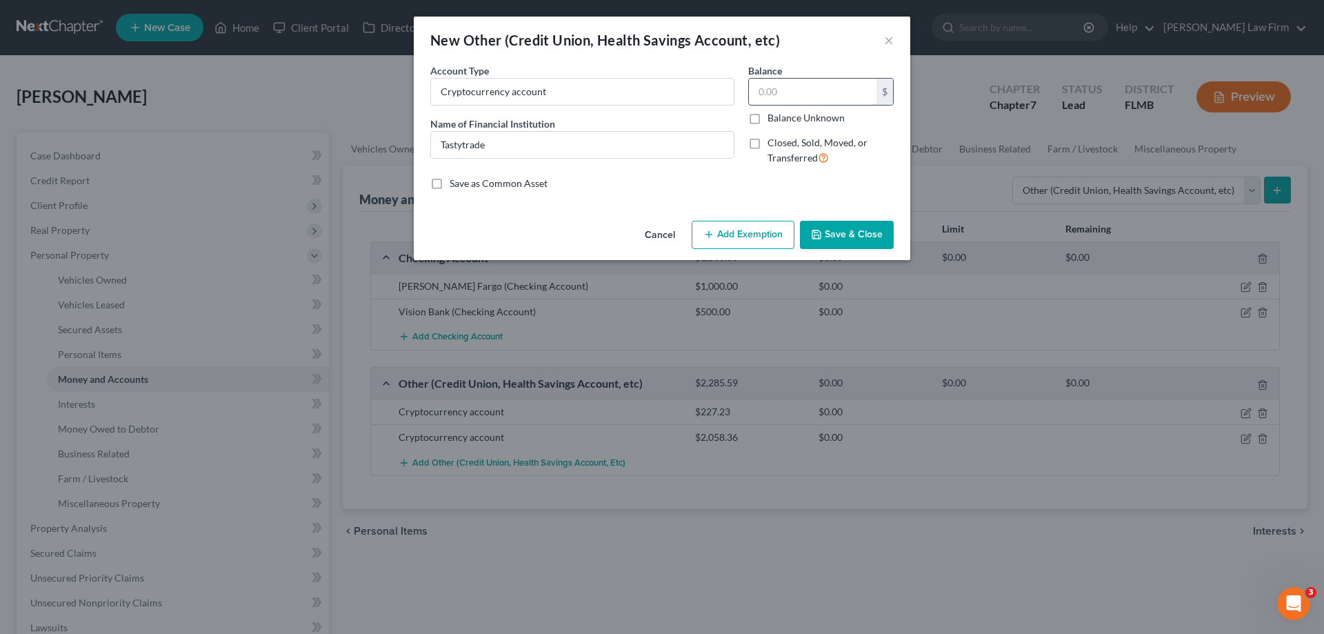
click at [787, 88] on input "text" at bounding box center [813, 92] width 128 height 26
click at [774, 103] on input "text" at bounding box center [813, 92] width 128 height 26
click at [803, 90] on input "text" at bounding box center [813, 92] width 128 height 26
type input "546.59"
click at [836, 231] on button "Save & Close" at bounding box center [847, 235] width 94 height 29
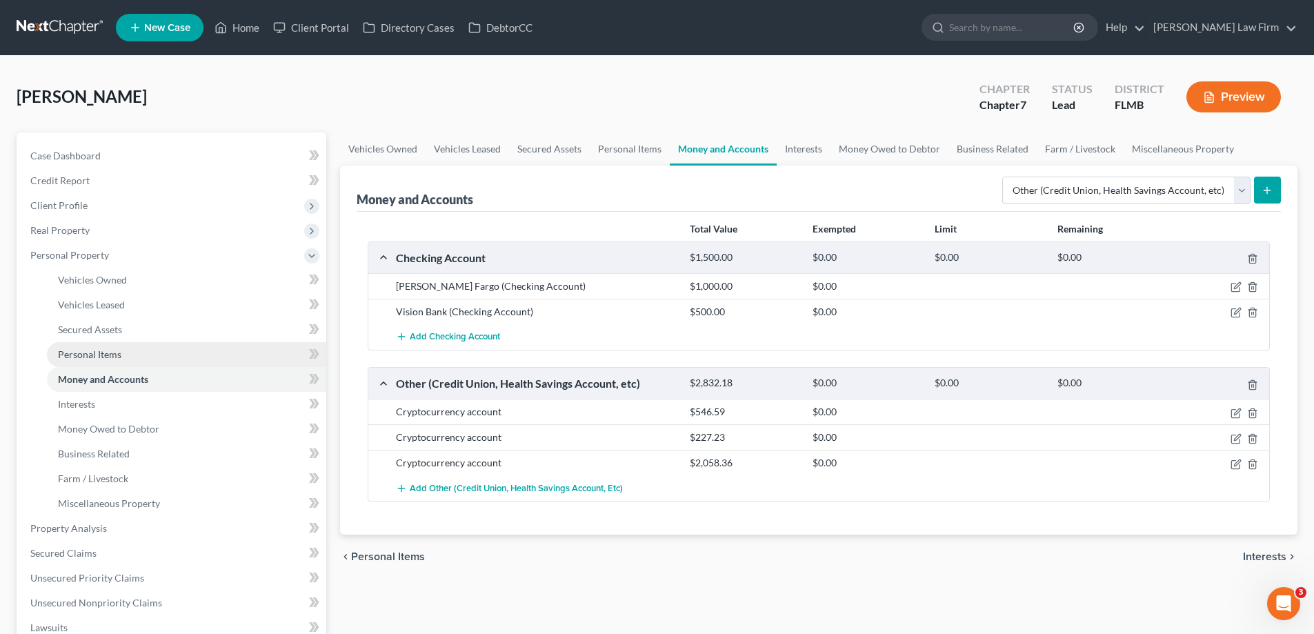
click at [105, 355] on span "Personal Items" at bounding box center [89, 354] width 63 height 12
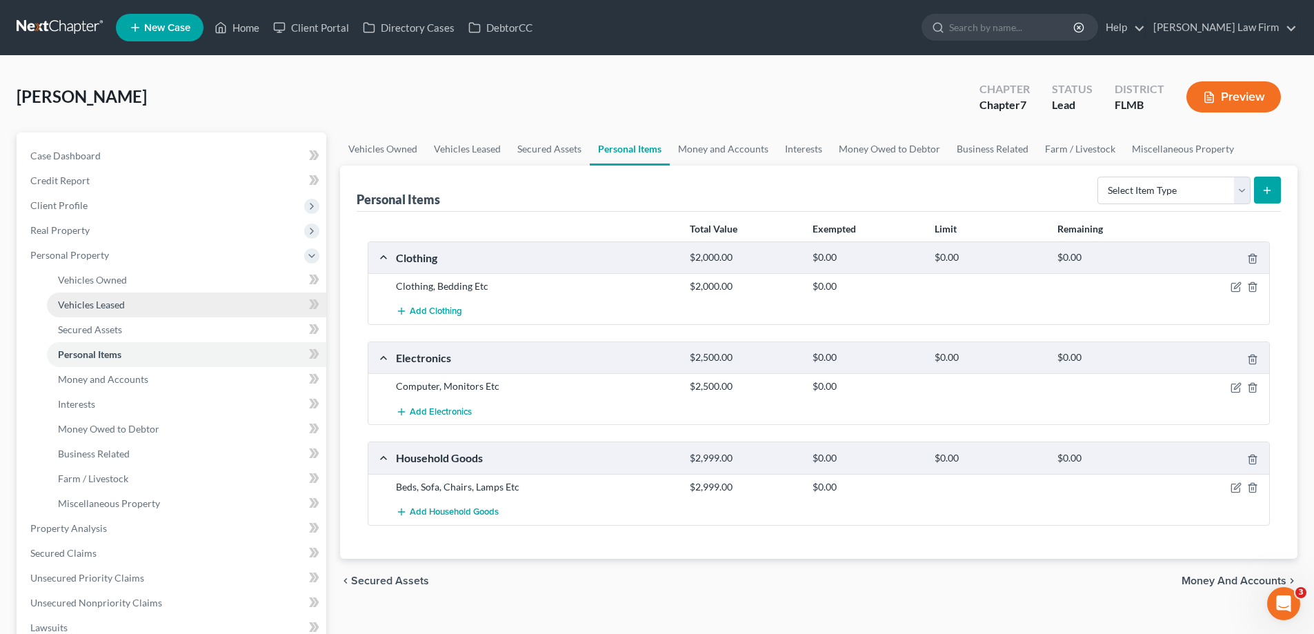
click at [103, 309] on span "Vehicles Leased" at bounding box center [91, 305] width 67 height 12
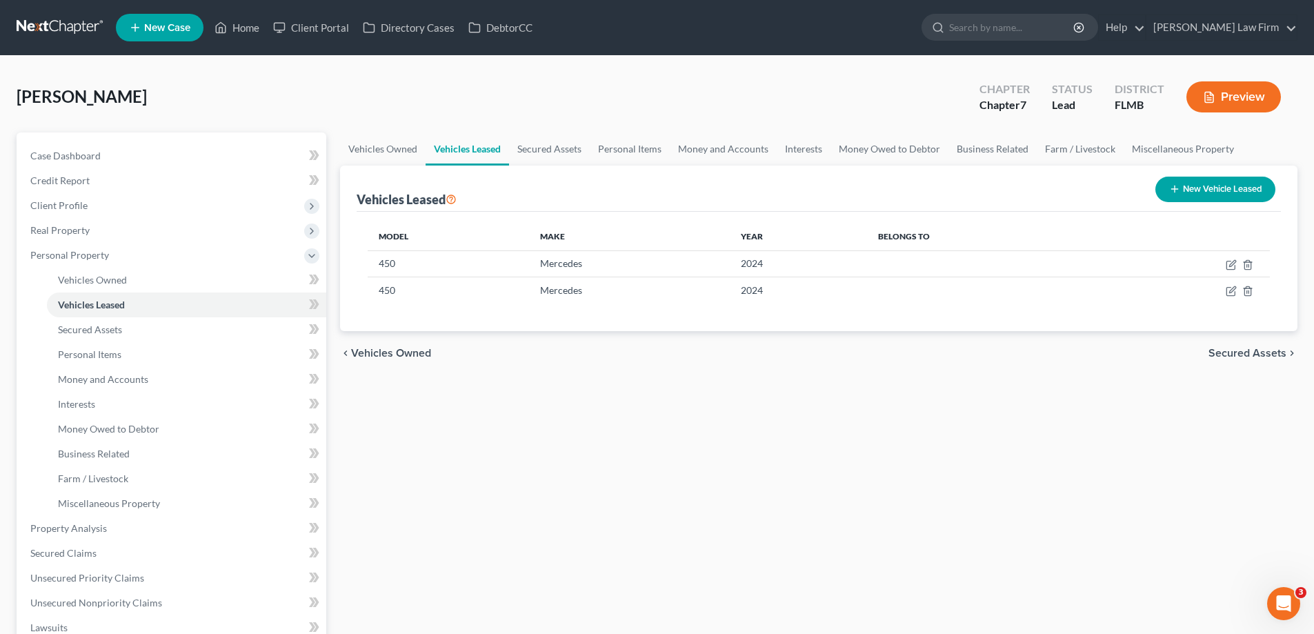
click at [1202, 190] on button "New Vehicle Leased" at bounding box center [1215, 190] width 120 height 26
select select "0"
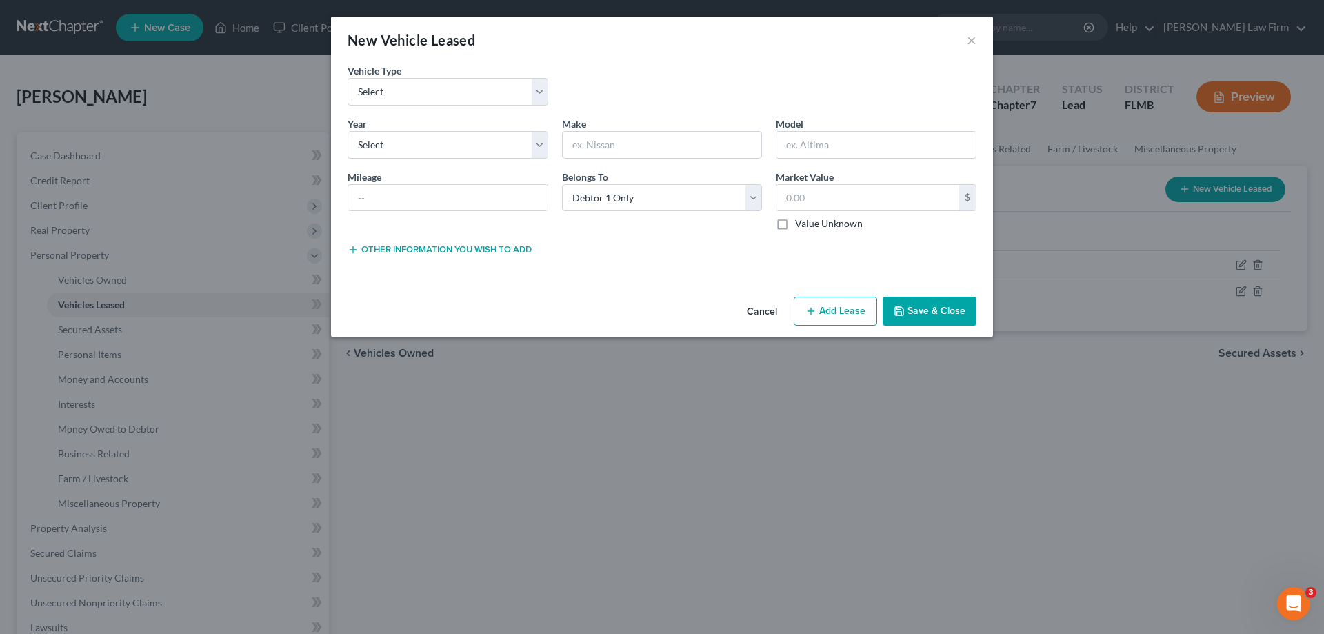
click at [767, 312] on button "Cancel" at bounding box center [762, 312] width 52 height 28
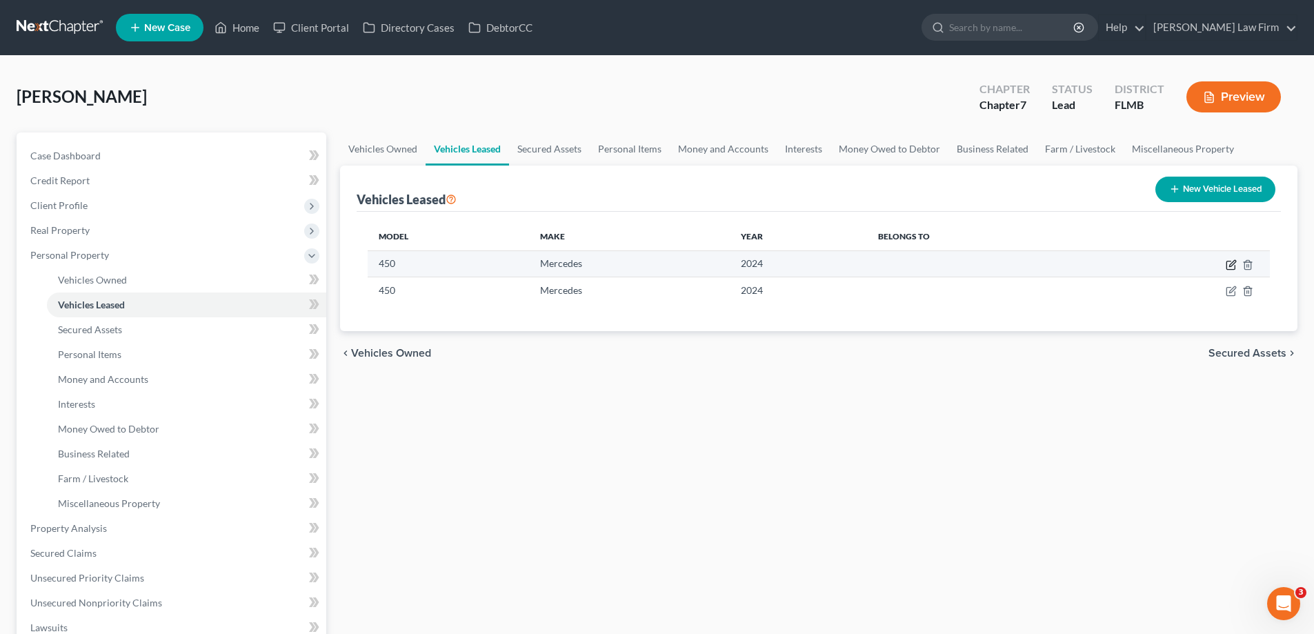
click at [1229, 265] on icon "button" at bounding box center [1230, 264] width 11 height 11
select select "2"
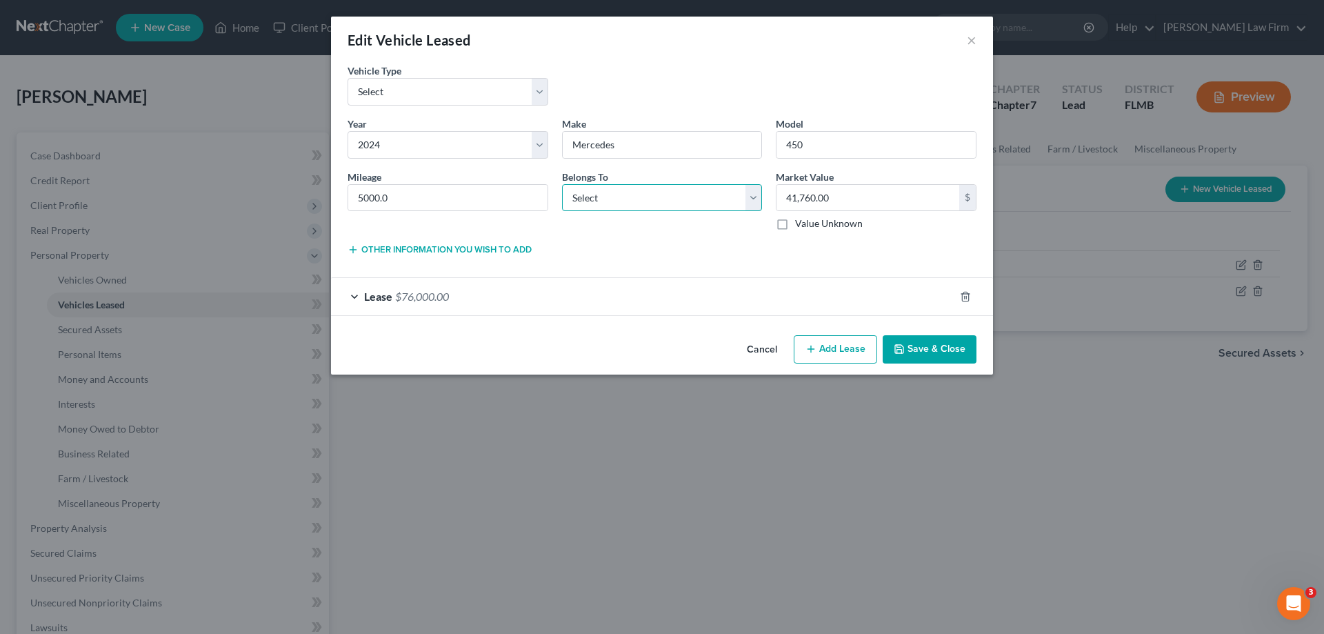
click at [621, 189] on select "Select Debtor 1 Only Debtor 2 Only Debtor 1 And Debtor 2 Only At Least One Of T…" at bounding box center [662, 198] width 201 height 28
click at [645, 197] on select "Select Debtor 1 Only Debtor 2 Only Debtor 1 And Debtor 2 Only At Least One Of T…" at bounding box center [662, 198] width 201 height 28
select select "0"
click at [562, 184] on select "Select Debtor 1 Only Debtor 2 Only Debtor 1 And Debtor 2 Only At Least One Of T…" at bounding box center [662, 198] width 201 height 28
click at [543, 94] on select "Select Automobile Truck Trailer Watercraft Aircraft Motor Home Atv Other Vehicle" at bounding box center [448, 92] width 201 height 28
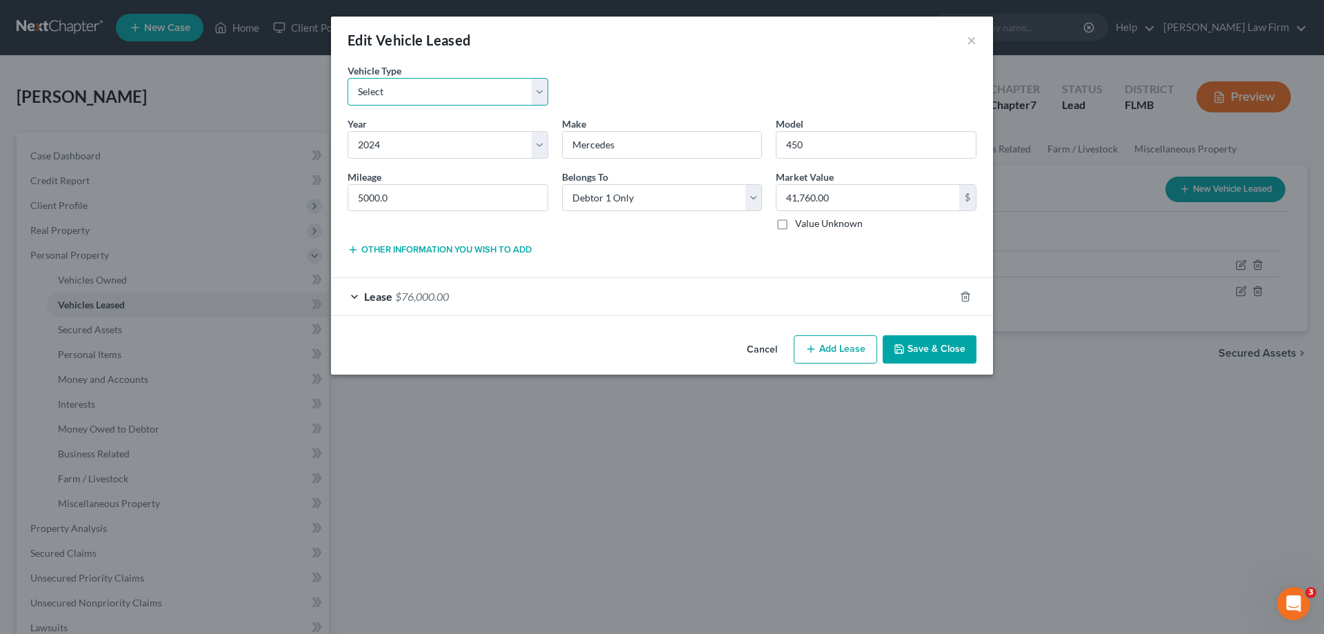
click at [543, 94] on select "Select Automobile Truck Trailer Watercraft Aircraft Motor Home Atv Other Vehicle" at bounding box center [448, 92] width 201 height 28
click at [545, 94] on select "Select Automobile Truck Trailer Watercraft Aircraft Motor Home Atv Other Vehicle" at bounding box center [448, 92] width 201 height 28
select select "0"
click at [348, 78] on select "Select Automobile Truck Trailer Watercraft Aircraft Motor Home Atv Other Vehicle" at bounding box center [448, 92] width 201 height 28
click at [924, 343] on button "Save & Close" at bounding box center [930, 349] width 94 height 29
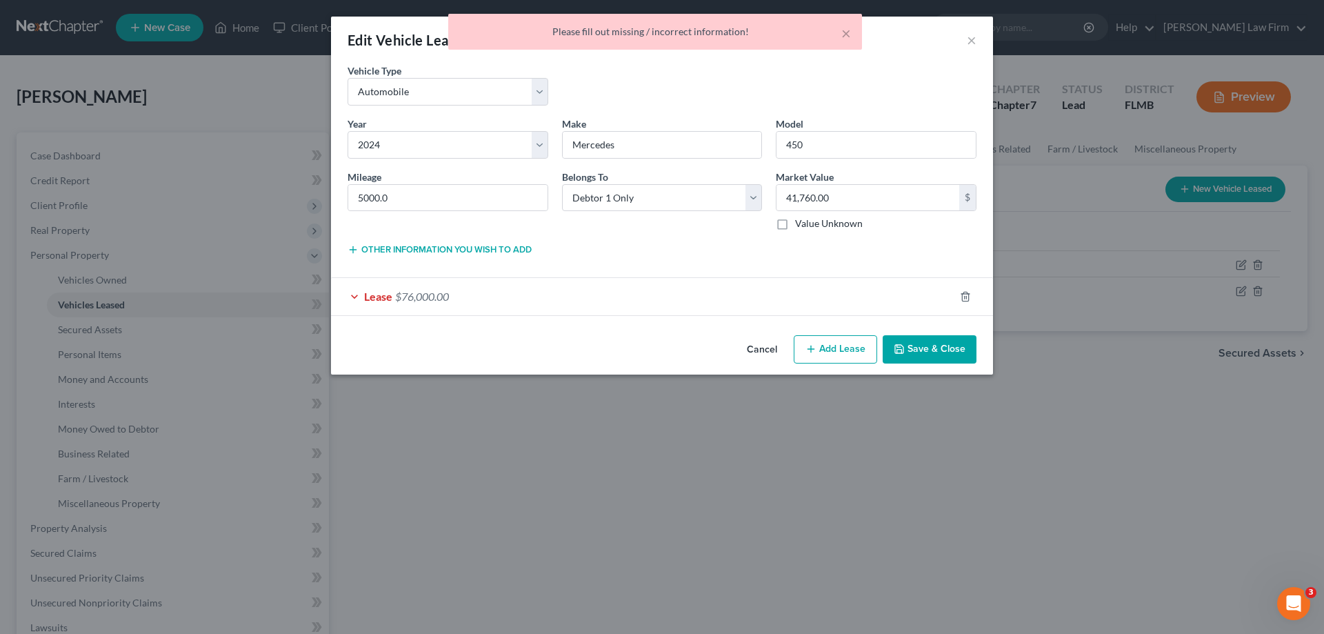
click at [652, 242] on div "Lease Select" at bounding box center [662, 248] width 214 height 14
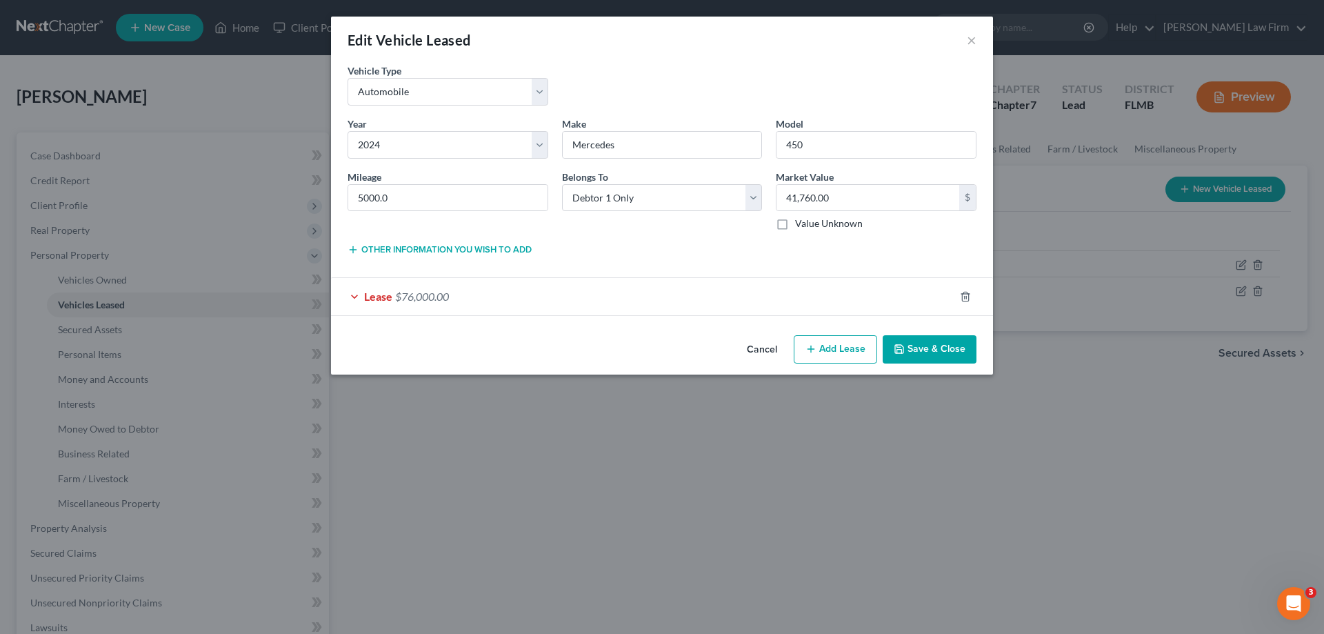
click at [909, 342] on button "Save & Close" at bounding box center [930, 349] width 94 height 29
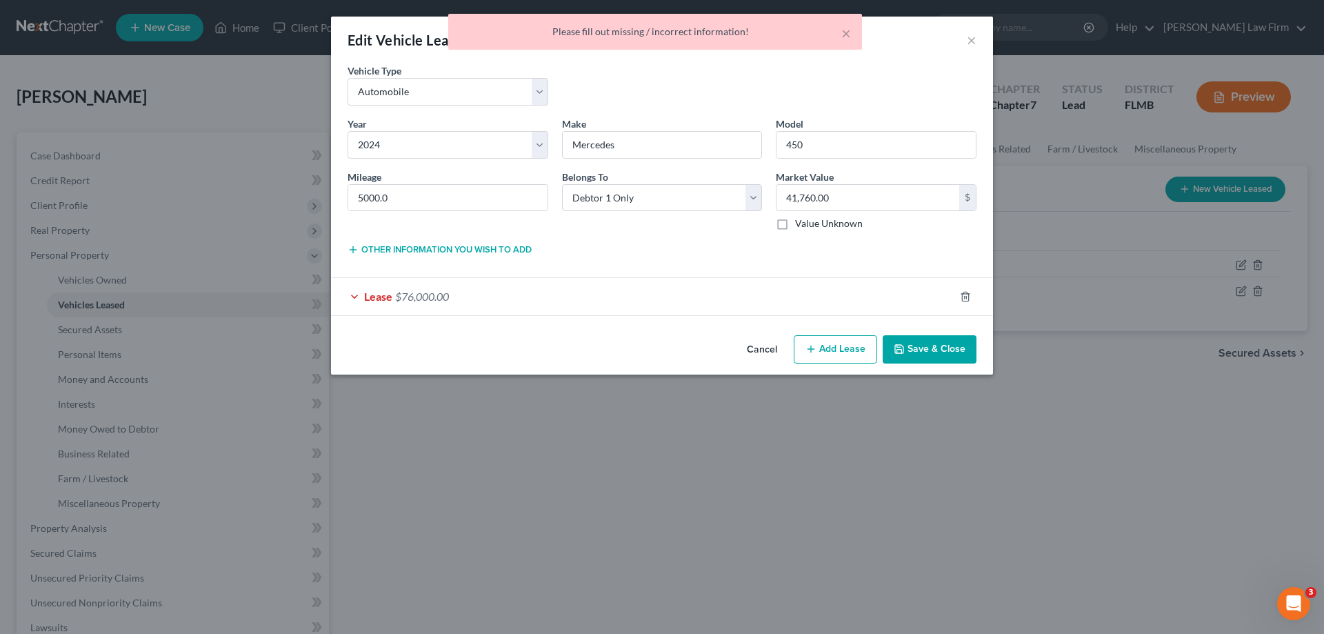
click at [370, 302] on span "Lease" at bounding box center [378, 296] width 28 height 13
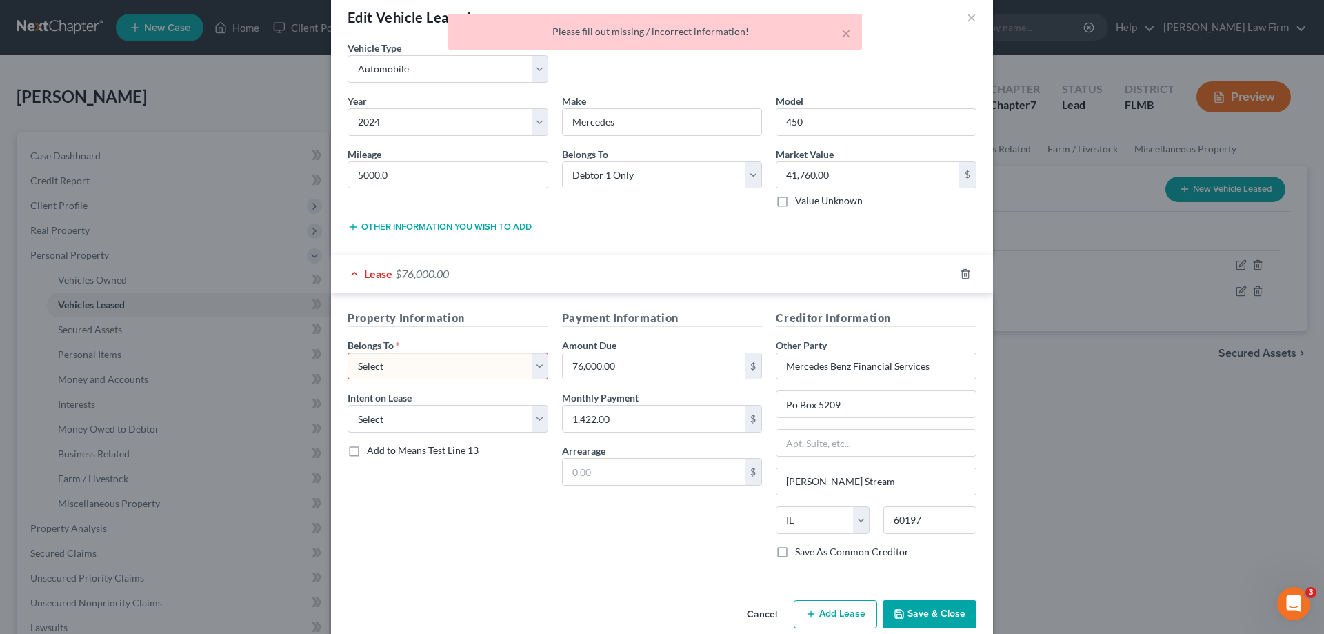
scroll to position [45, 0]
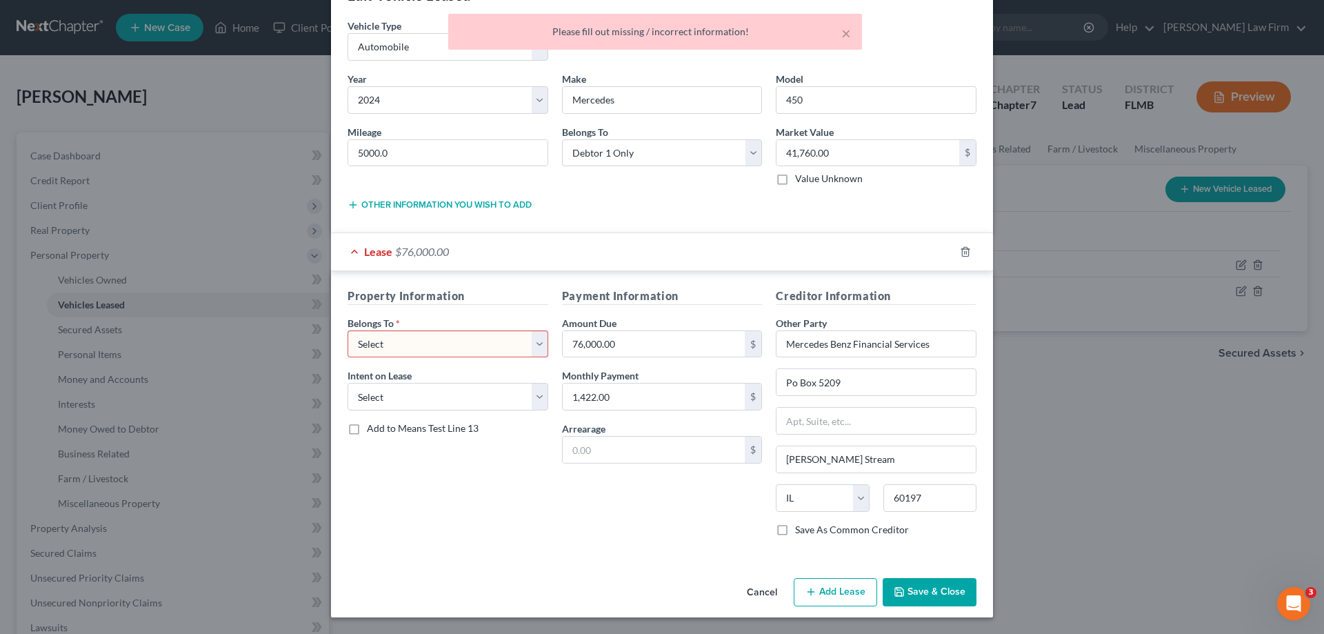
click at [467, 332] on select "Select Debtor 1 Only Debtor 2 Only Debtor 1 And Debtor 2 Only At Least One Of T…" at bounding box center [448, 344] width 201 height 28
select select "0"
click at [348, 330] on select "Select Debtor 1 Only Debtor 2 Only Debtor 1 And Debtor 2 Only At Least One Of T…" at bounding box center [448, 344] width 201 height 28
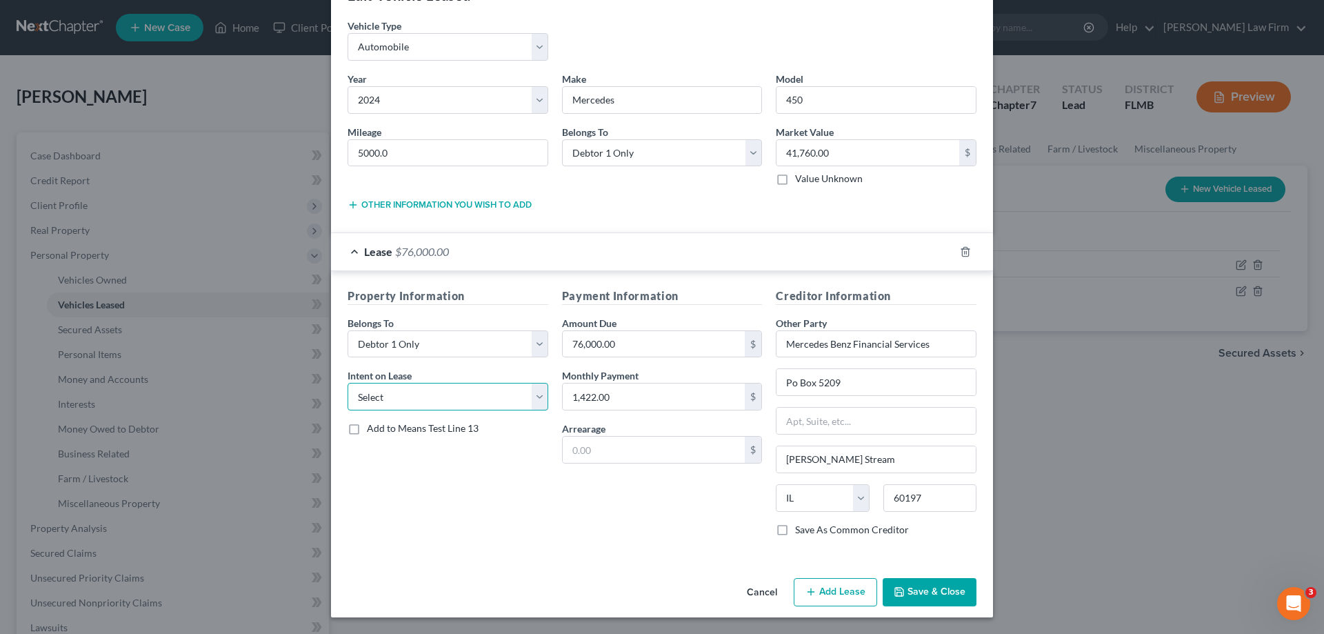
click at [470, 400] on select "Select None Assume Reject" at bounding box center [448, 397] width 201 height 28
select select "0"
click at [348, 383] on select "Select None Assume Reject" at bounding box center [448, 397] width 201 height 28
click at [918, 585] on button "Save & Close" at bounding box center [930, 592] width 94 height 29
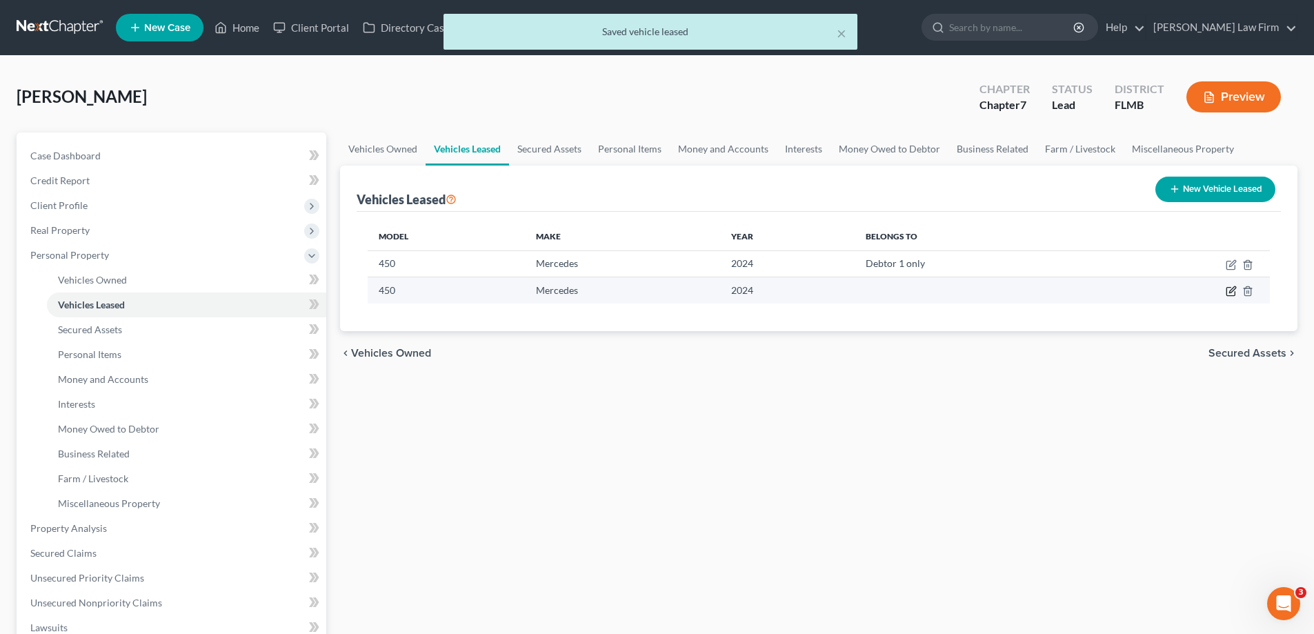
click at [1232, 294] on icon "button" at bounding box center [1230, 290] width 11 height 11
select select "2"
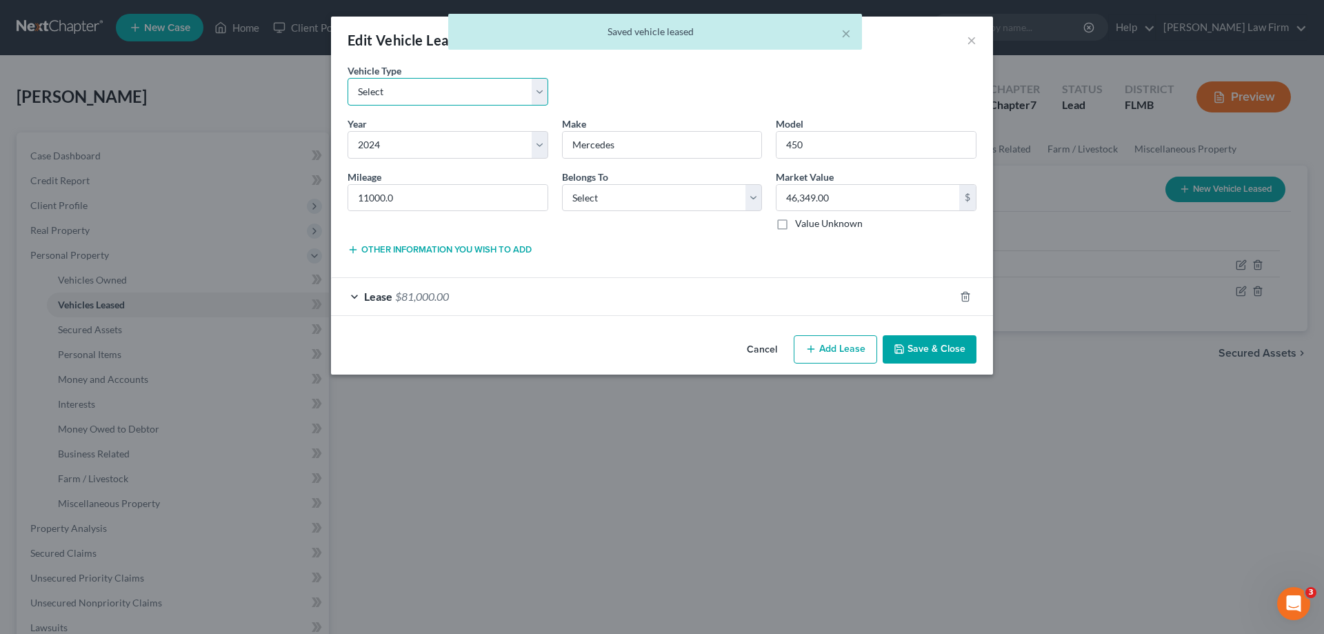
click at [538, 90] on select "Select Automobile Truck Trailer Watercraft Aircraft Motor Home Atv Other Vehicle" at bounding box center [448, 92] width 201 height 28
select select "0"
click at [348, 78] on select "Select Automobile Truck Trailer Watercraft Aircraft Motor Home Atv Other Vehicle" at bounding box center [448, 92] width 201 height 28
click at [642, 204] on select "Select Debtor 1 Only Debtor 2 Only Debtor 1 And Debtor 2 Only At Least One Of T…" at bounding box center [662, 198] width 201 height 28
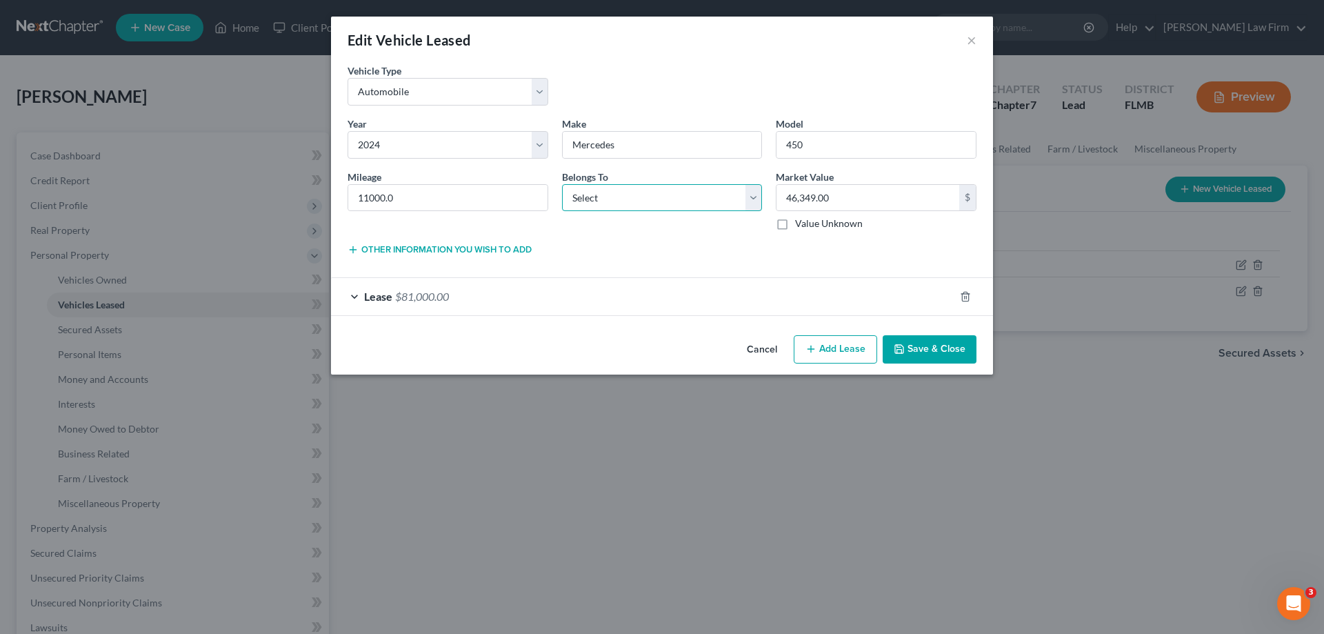
select select "0"
click at [562, 184] on select "Select Debtor 1 Only Debtor 2 Only Debtor 1 And Debtor 2 Only At Least One Of T…" at bounding box center [662, 198] width 201 height 28
click at [352, 295] on div "Lease $81,000.00" at bounding box center [642, 296] width 623 height 37
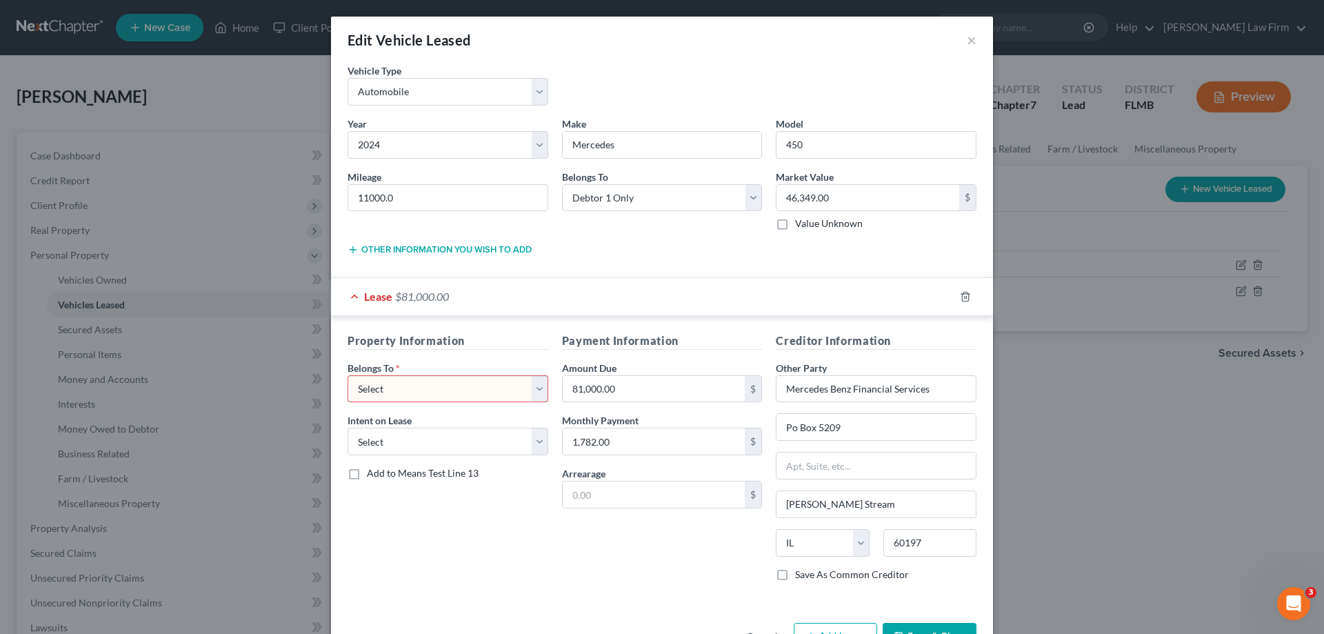
click at [430, 385] on select "Select Debtor 1 Only Debtor 2 Only Debtor 1 And Debtor 2 Only At Least One Of T…" at bounding box center [448, 389] width 201 height 28
select select "0"
click at [348, 375] on select "Select Debtor 1 Only Debtor 2 Only Debtor 1 And Debtor 2 Only At Least One Of T…" at bounding box center [448, 389] width 201 height 28
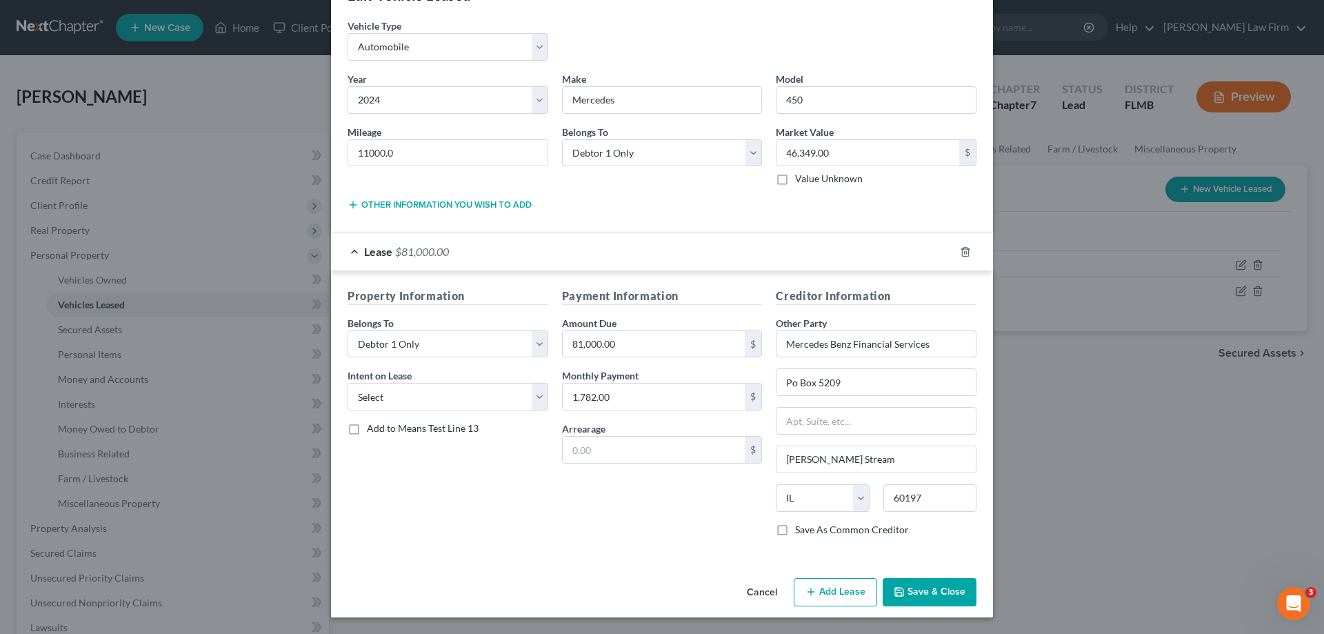
click at [926, 586] on button "Save & Close" at bounding box center [930, 592] width 94 height 29
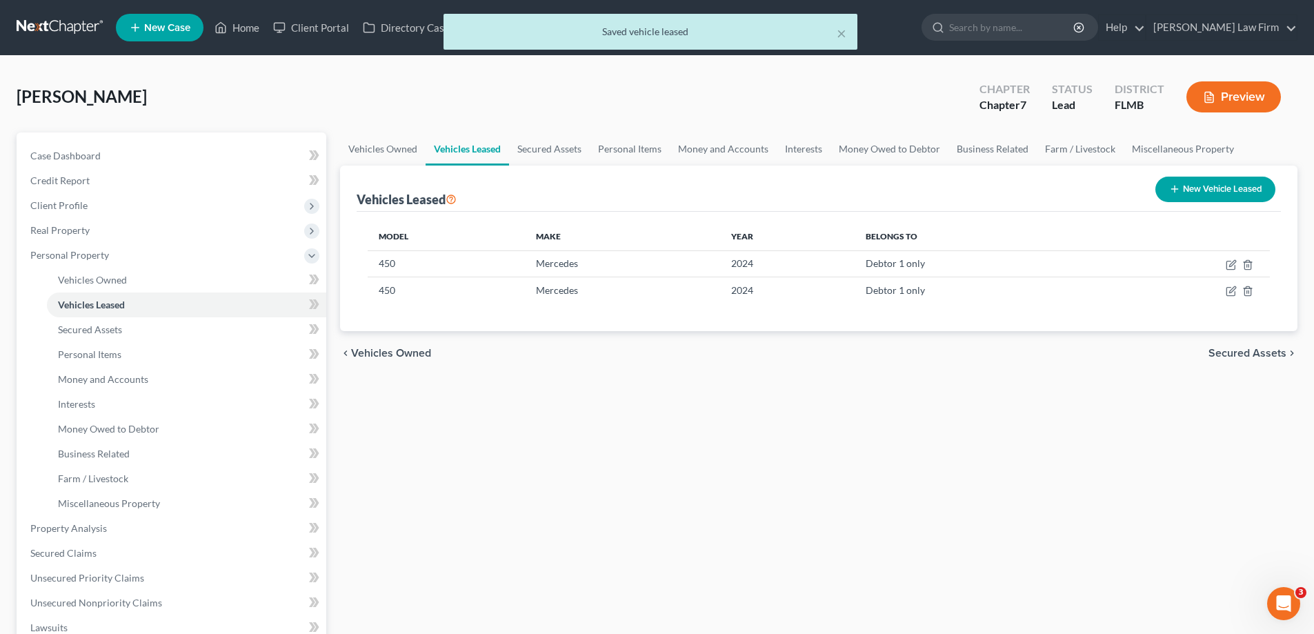
click at [1223, 105] on button "Preview" at bounding box center [1233, 96] width 94 height 31
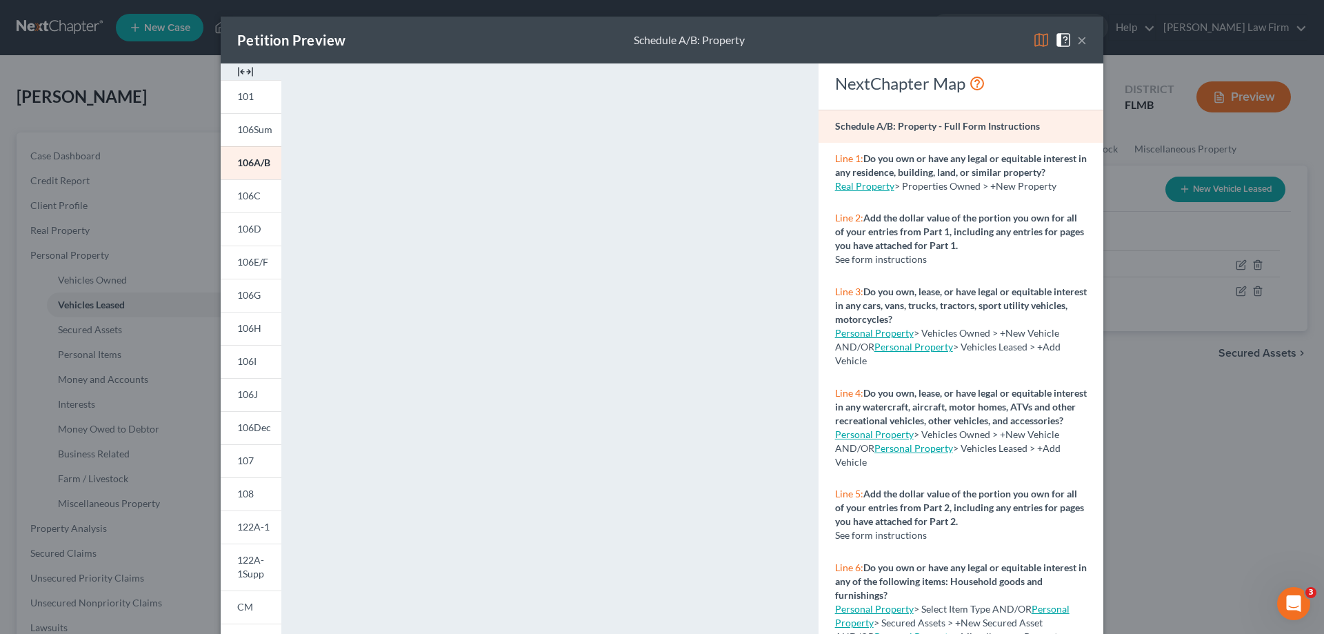
click at [1081, 42] on button "×" at bounding box center [1082, 40] width 10 height 17
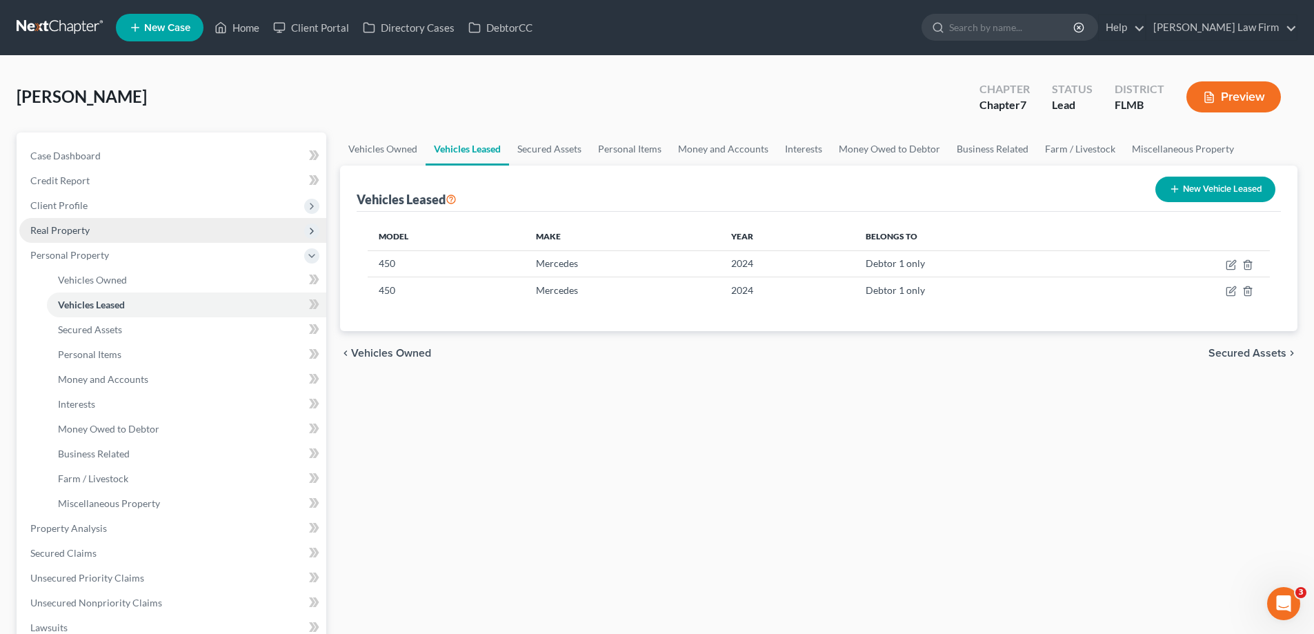
click at [65, 234] on span "Real Property" at bounding box center [59, 230] width 59 height 12
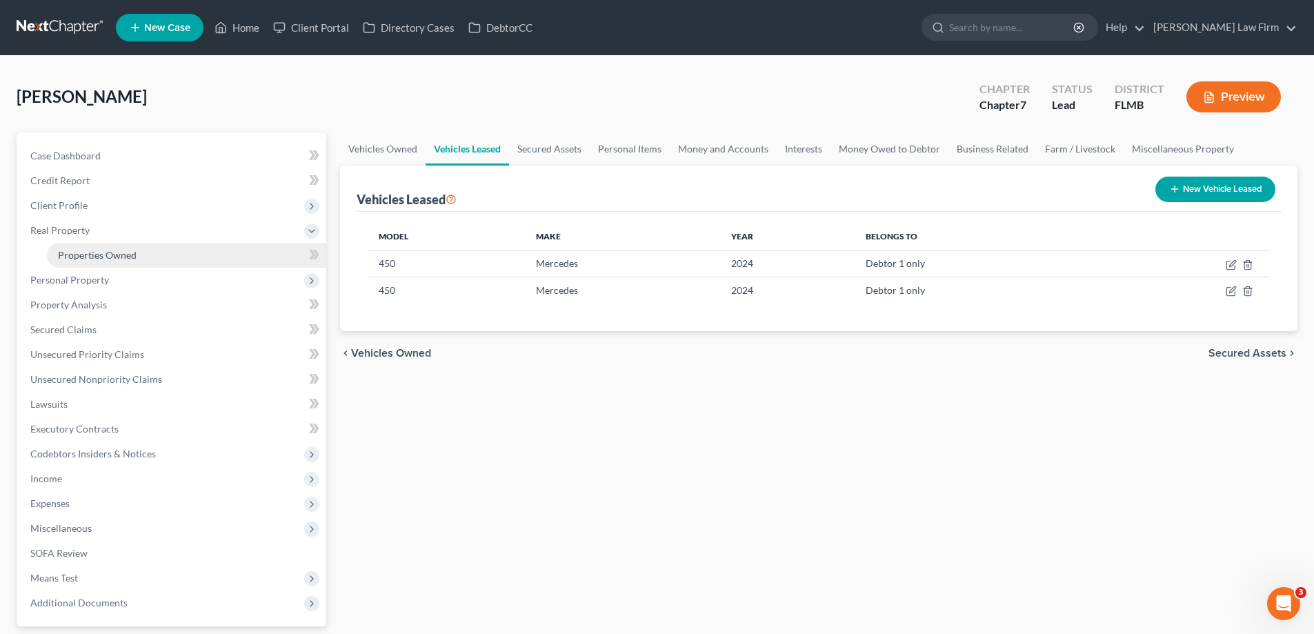
click at [103, 257] on span "Properties Owned" at bounding box center [97, 255] width 79 height 12
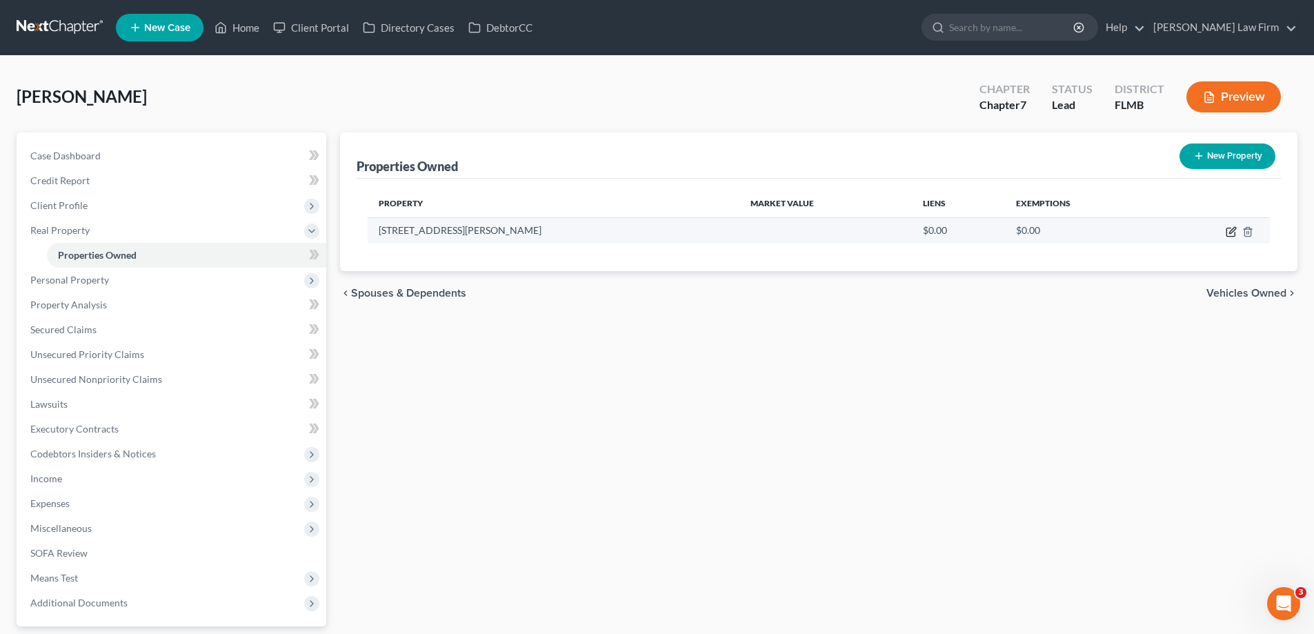
click at [1232, 237] on icon "button" at bounding box center [1230, 232] width 8 height 8
select select "9"
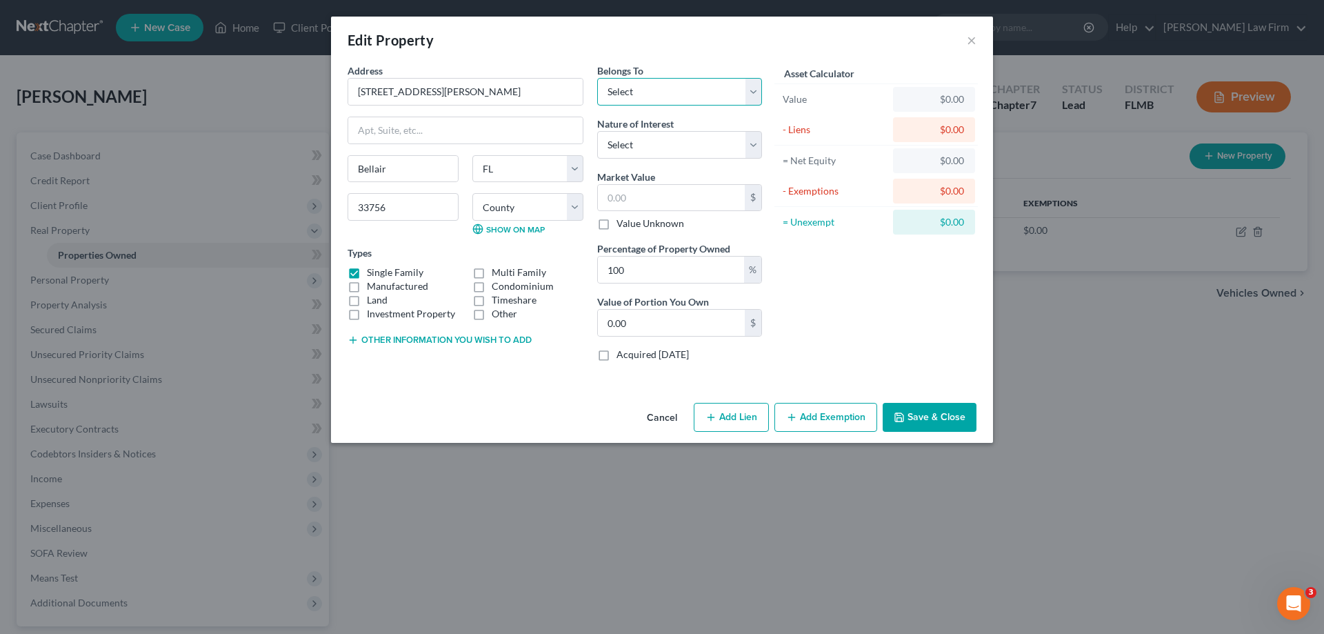
click at [756, 94] on select "Select Debtor 1 Only Debtor 2 Only Debtor 1 And Debtor 2 Only At Least One Of T…" at bounding box center [679, 92] width 165 height 28
click at [747, 145] on select "Select Fee Simple Joint Tenant Life Estate Equitable Interest Future Interest T…" at bounding box center [679, 145] width 165 height 28
click at [664, 417] on button "Cancel" at bounding box center [662, 418] width 52 height 28
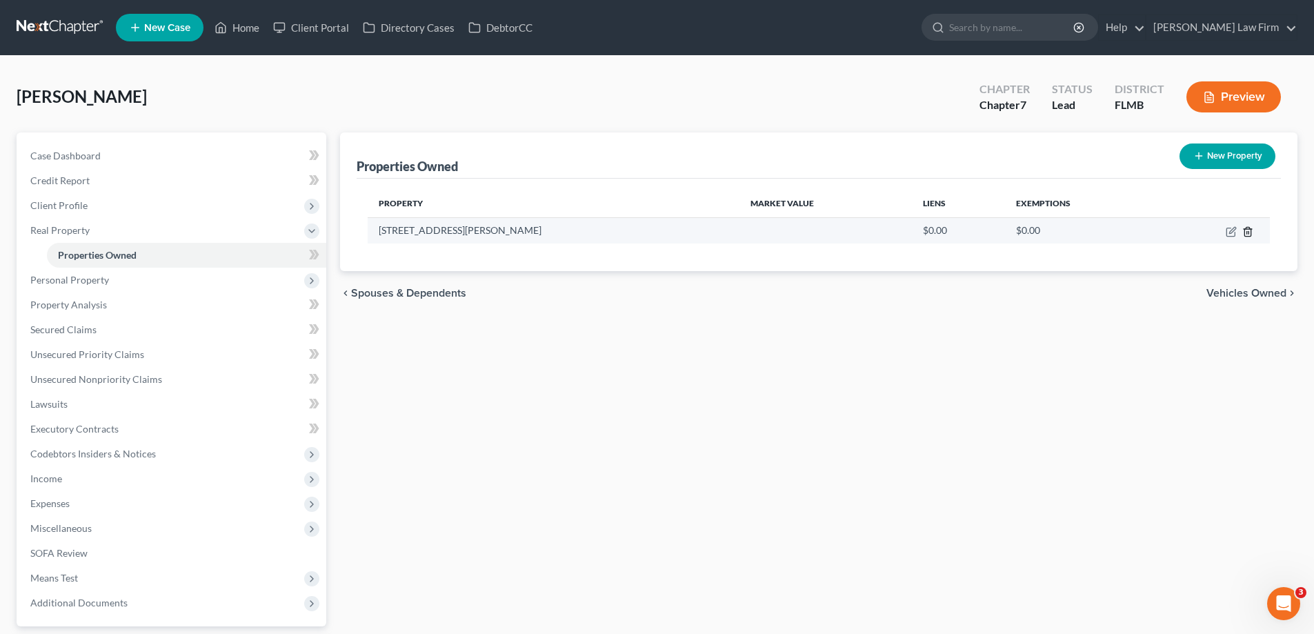
click at [1247, 228] on icon "button" at bounding box center [1247, 231] width 11 height 11
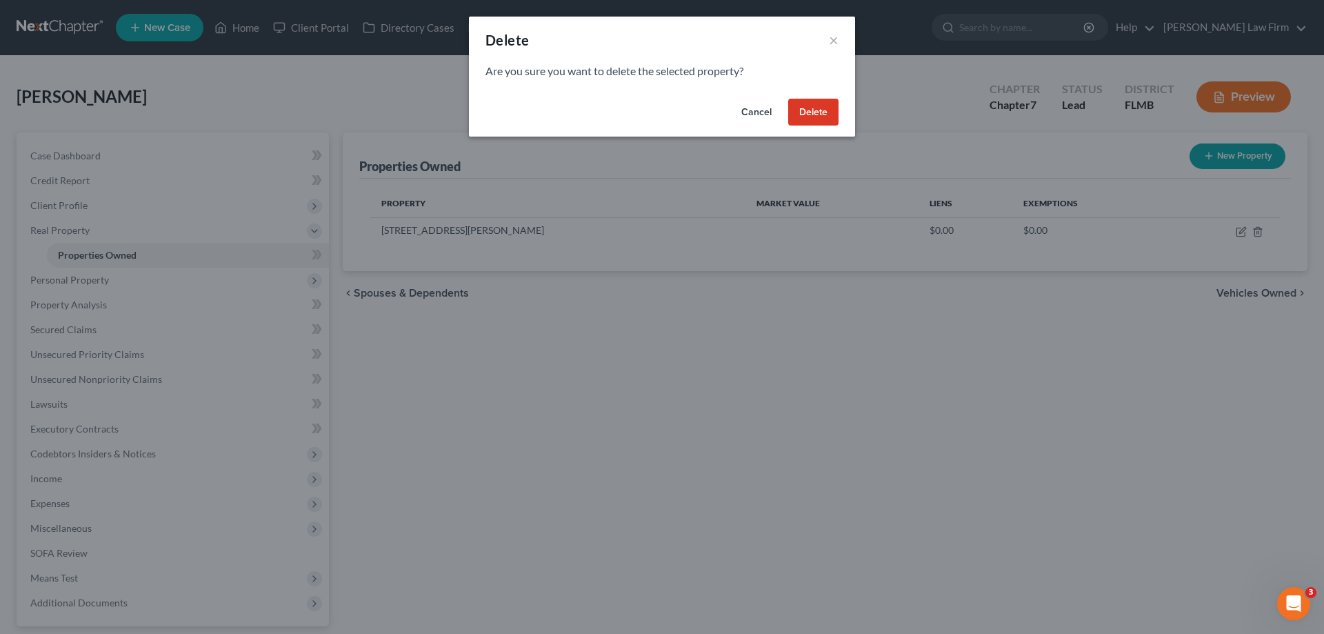
click at [801, 105] on button "Delete" at bounding box center [813, 113] width 50 height 28
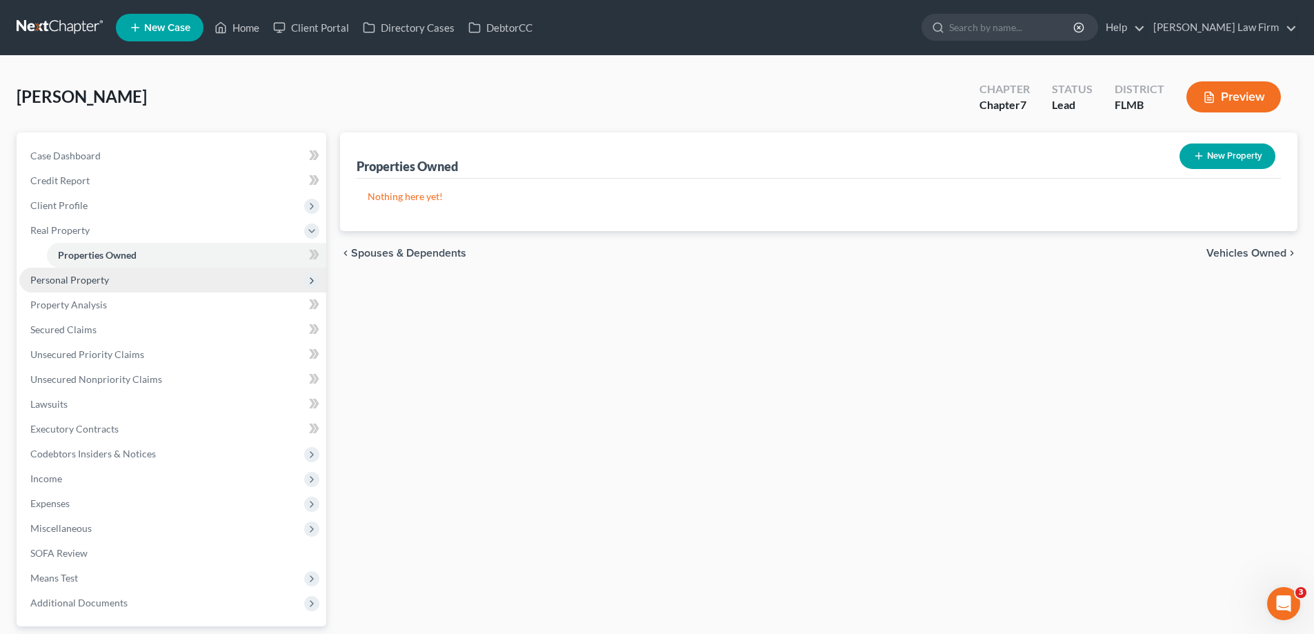
click at [121, 285] on span "Personal Property" at bounding box center [172, 280] width 307 height 25
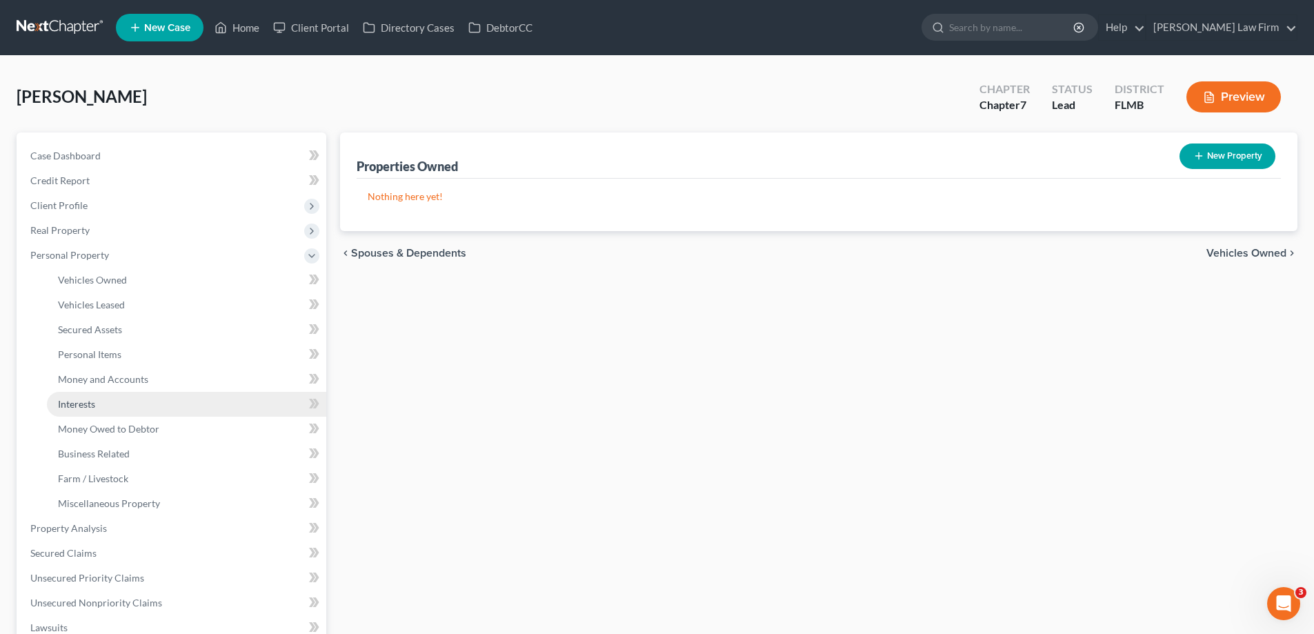
click at [134, 409] on link "Interests" at bounding box center [186, 404] width 279 height 25
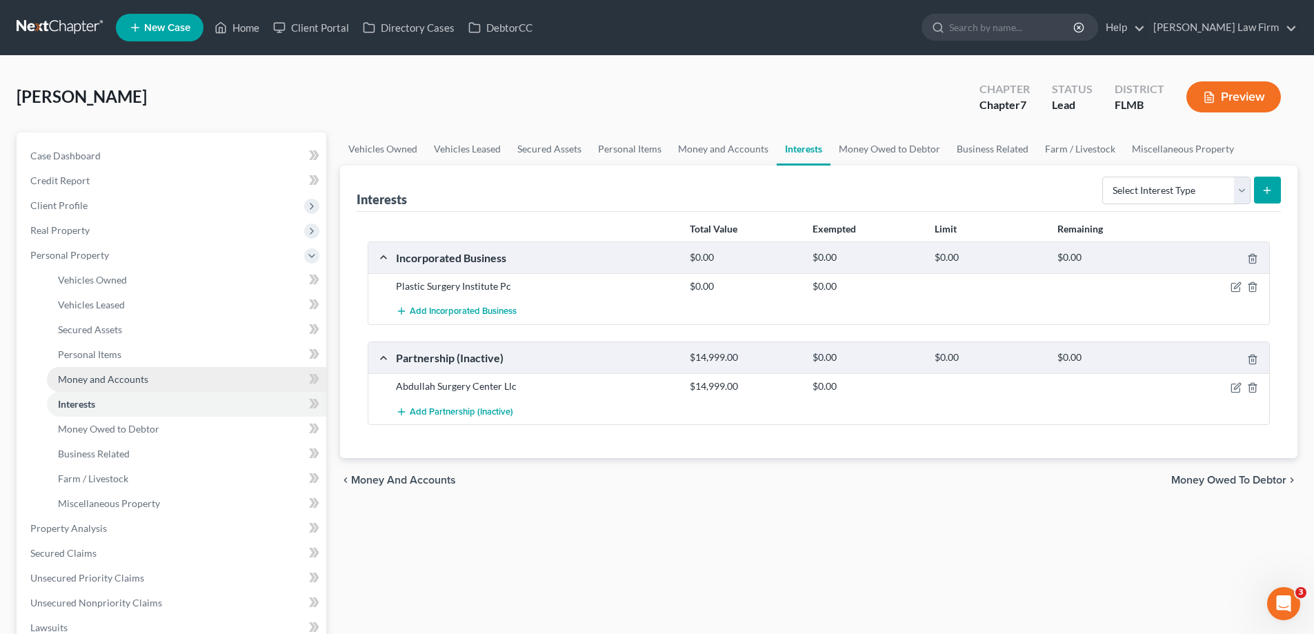
click at [125, 383] on span "Money and Accounts" at bounding box center [103, 379] width 90 height 12
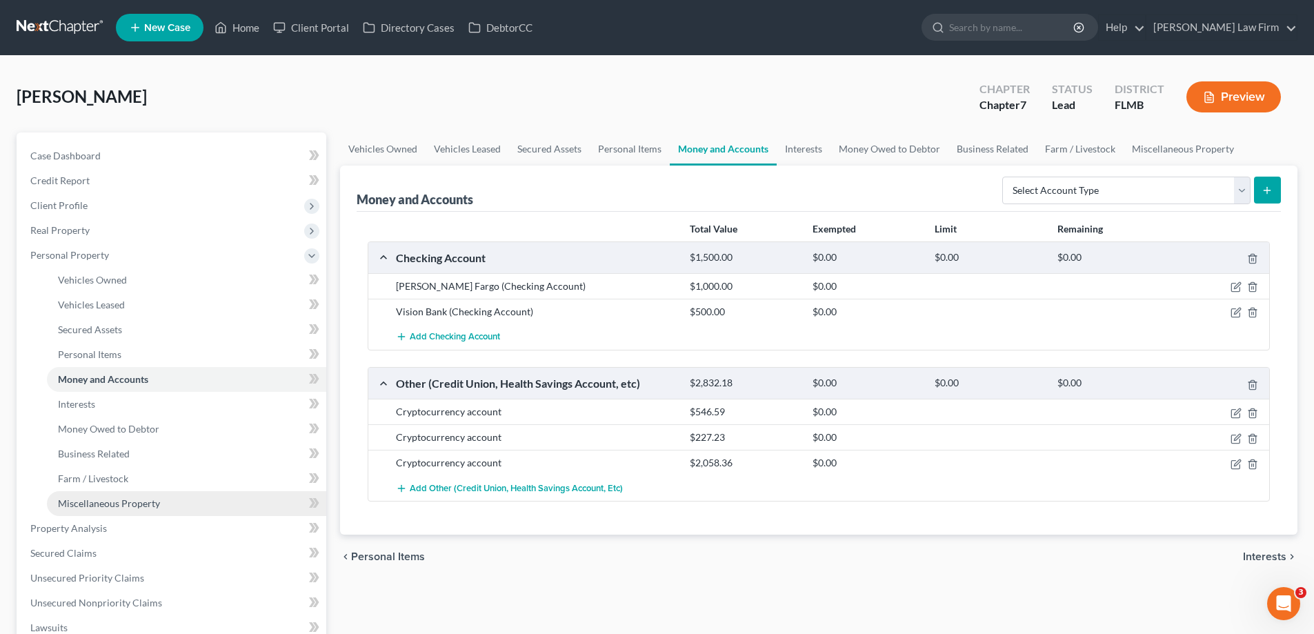
click at [128, 494] on link "Miscellaneous Property" at bounding box center [186, 503] width 279 height 25
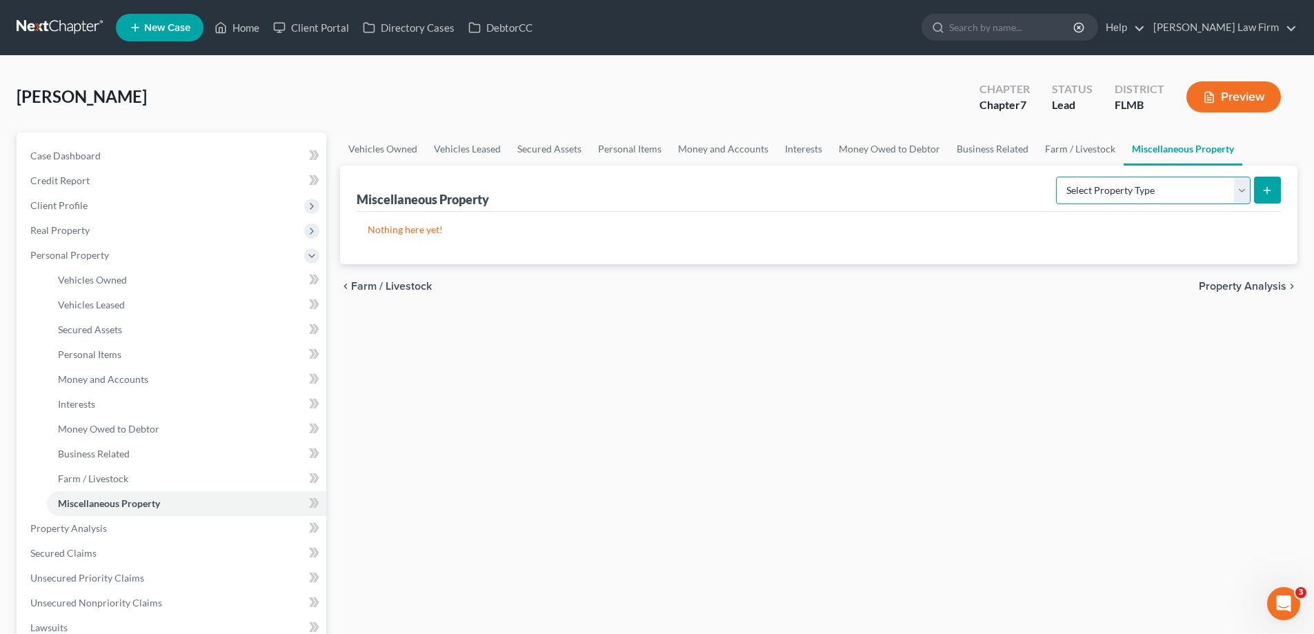
click at [1245, 191] on select "Select Property Type Assigned for Creditor Benefit [DATE] Holding for Another N…" at bounding box center [1153, 191] width 194 height 28
click at [101, 350] on span "Personal Items" at bounding box center [89, 354] width 63 height 12
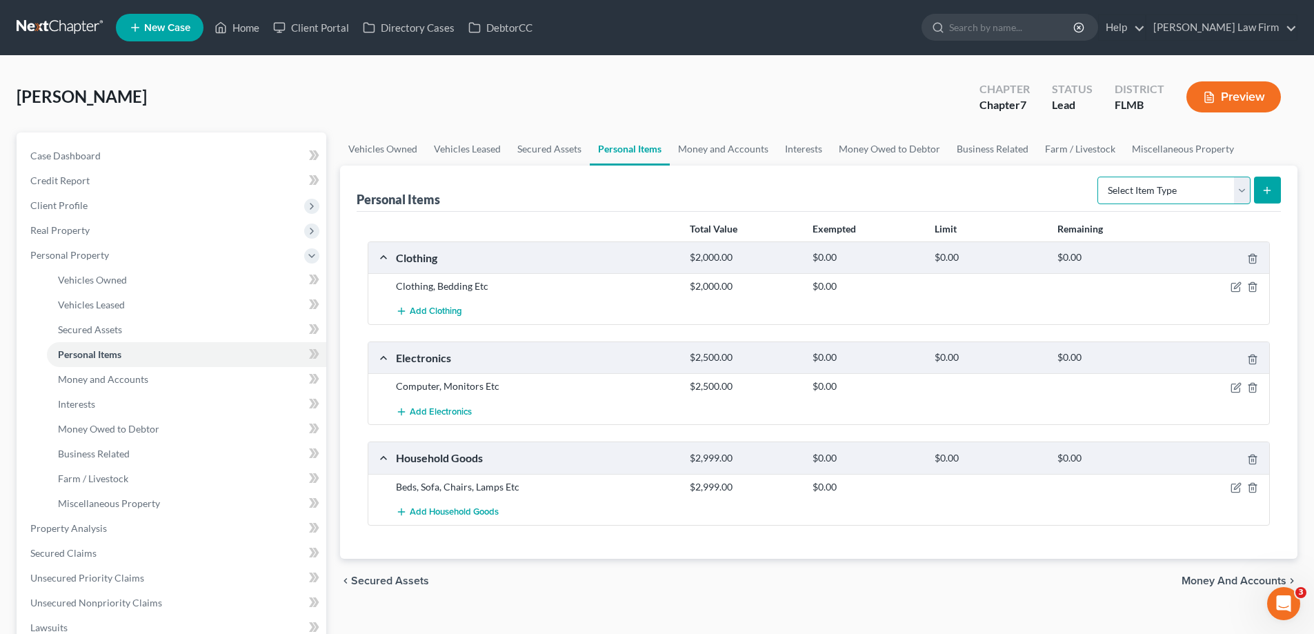
click at [1238, 192] on select "Select Item Type Clothing Collectibles Of Value Electronics Firearms Household …" at bounding box center [1173, 191] width 153 height 28
click at [83, 381] on span "Money and Accounts" at bounding box center [103, 379] width 90 height 12
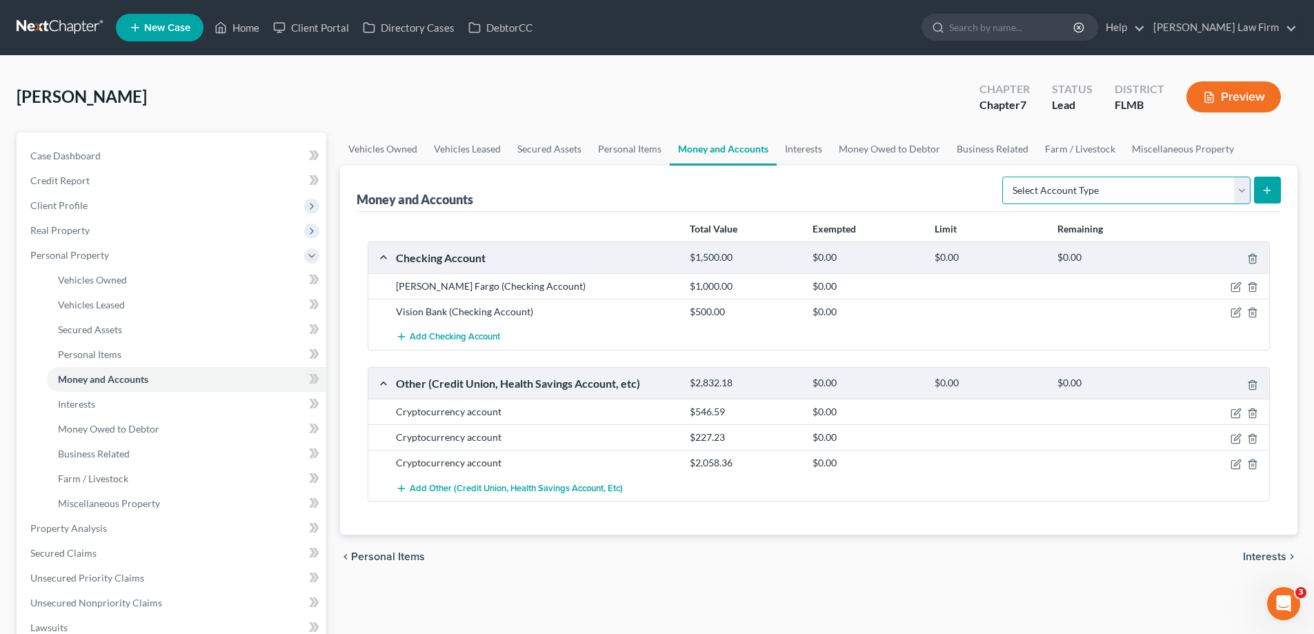
click at [1237, 188] on select "Select Account Type Brokerage Cash on Hand Certificates of Deposit Checking Acc…" at bounding box center [1126, 191] width 248 height 28
click at [124, 410] on link "Interests" at bounding box center [186, 404] width 279 height 25
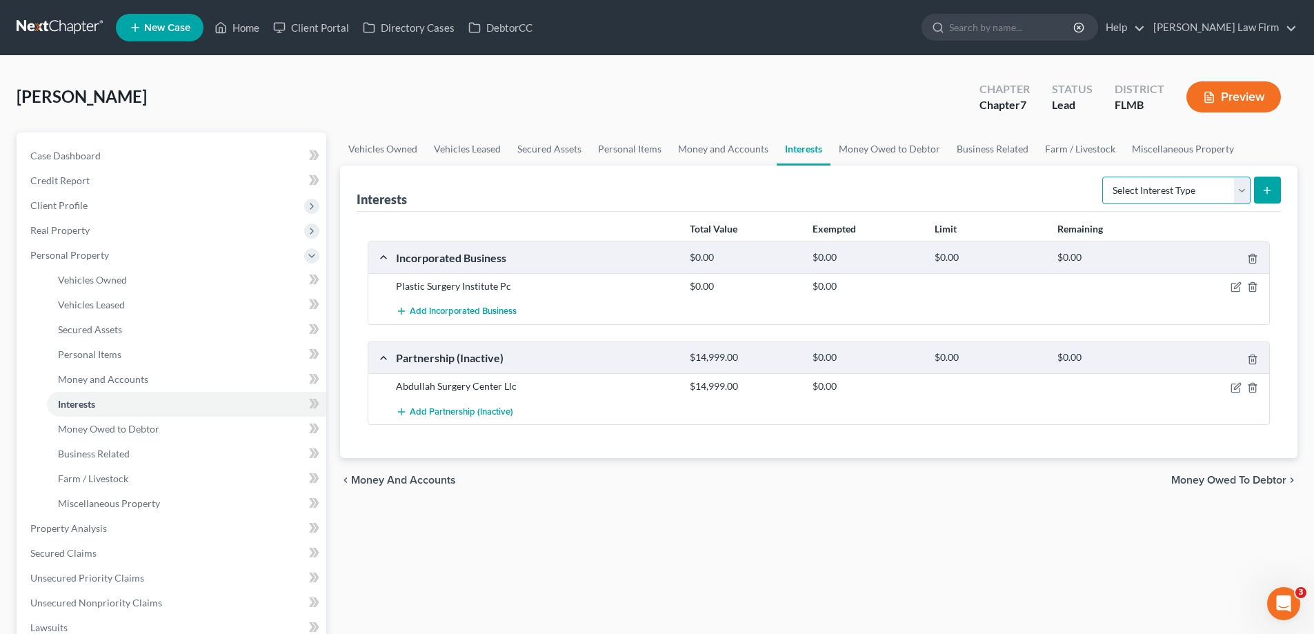
click at [1240, 191] on select "Select Interest Type 401K Annuity Bond Education IRA Government Bond Government…" at bounding box center [1176, 191] width 148 height 28
select select "term_life_insurance"
click at [1103, 177] on select "Select Interest Type 401K Annuity Bond Education IRA Government Bond Government…" at bounding box center [1176, 191] width 148 height 28
click at [1265, 191] on icon "submit" at bounding box center [1266, 190] width 11 height 11
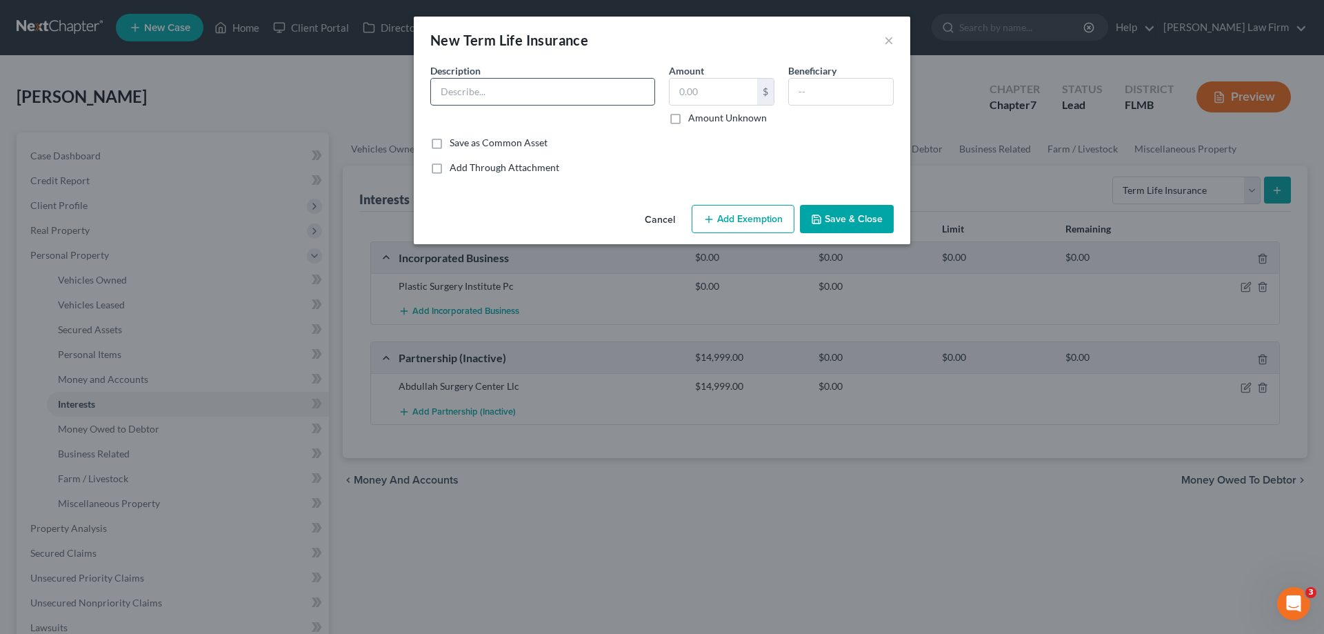
click at [513, 90] on input "text" at bounding box center [542, 92] width 223 height 26
click at [464, 122] on div "Description *" at bounding box center [542, 93] width 239 height 61
click at [770, 93] on div "$" at bounding box center [765, 92] width 17 height 26
click at [737, 98] on input "text" at bounding box center [714, 92] width 88 height 26
click at [606, 96] on input "text" at bounding box center [542, 92] width 223 height 26
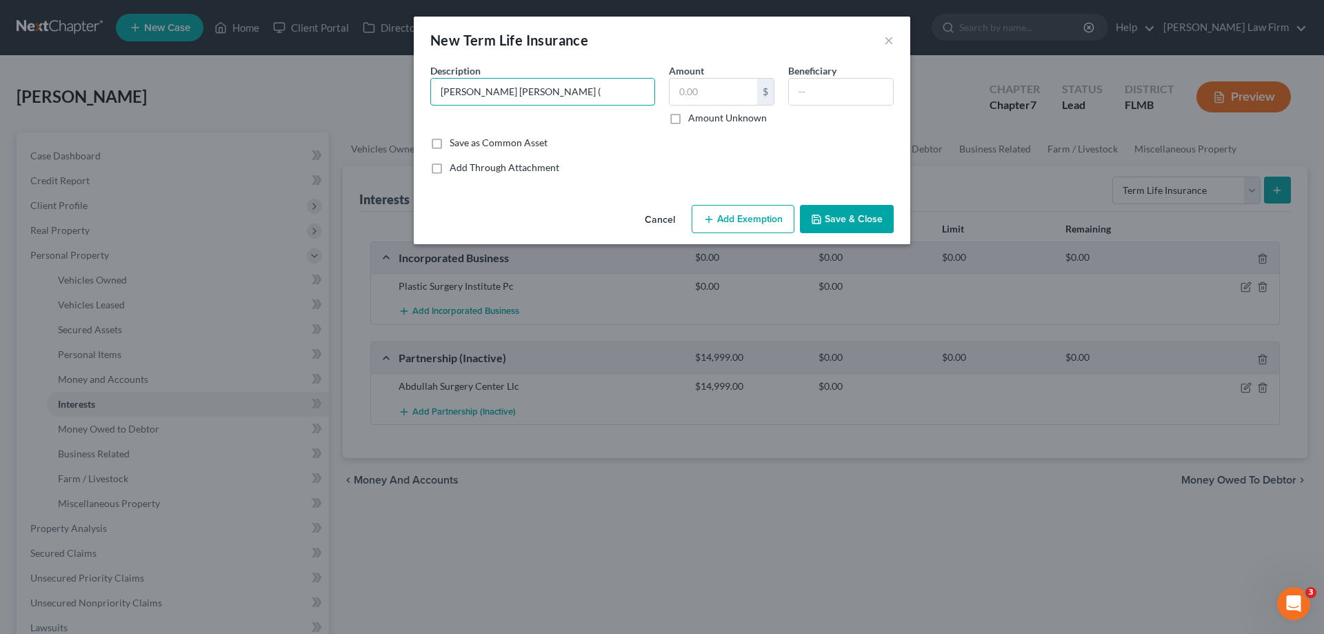
type input "[PERSON_NAME] [PERSON_NAME] ("
click at [820, 97] on input "text" at bounding box center [841, 92] width 104 height 26
type input "[PERSON_NAME]"
click at [556, 93] on input "[PERSON_NAME] [PERSON_NAME] (" at bounding box center [542, 92] width 223 height 26
type input "[PERSON_NAME] [PERSON_NAME] (Term policy)"
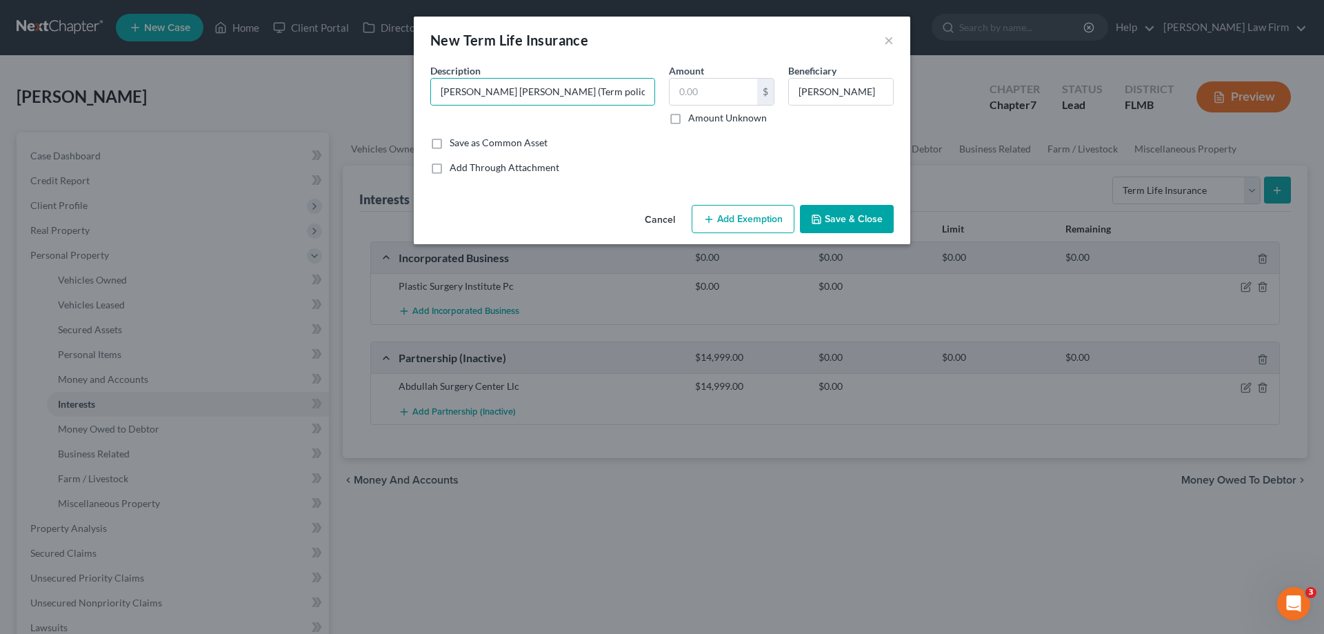
click at [835, 216] on button "Save & Close" at bounding box center [847, 219] width 94 height 29
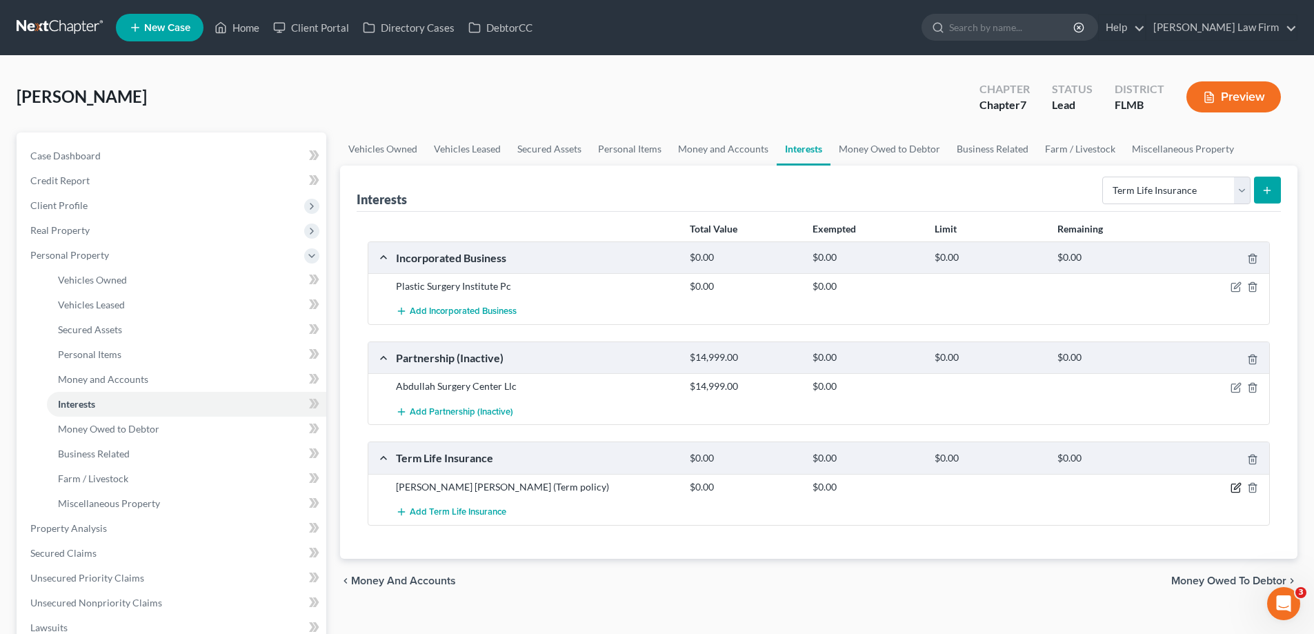
click at [1235, 487] on icon "button" at bounding box center [1237, 486] width 6 height 6
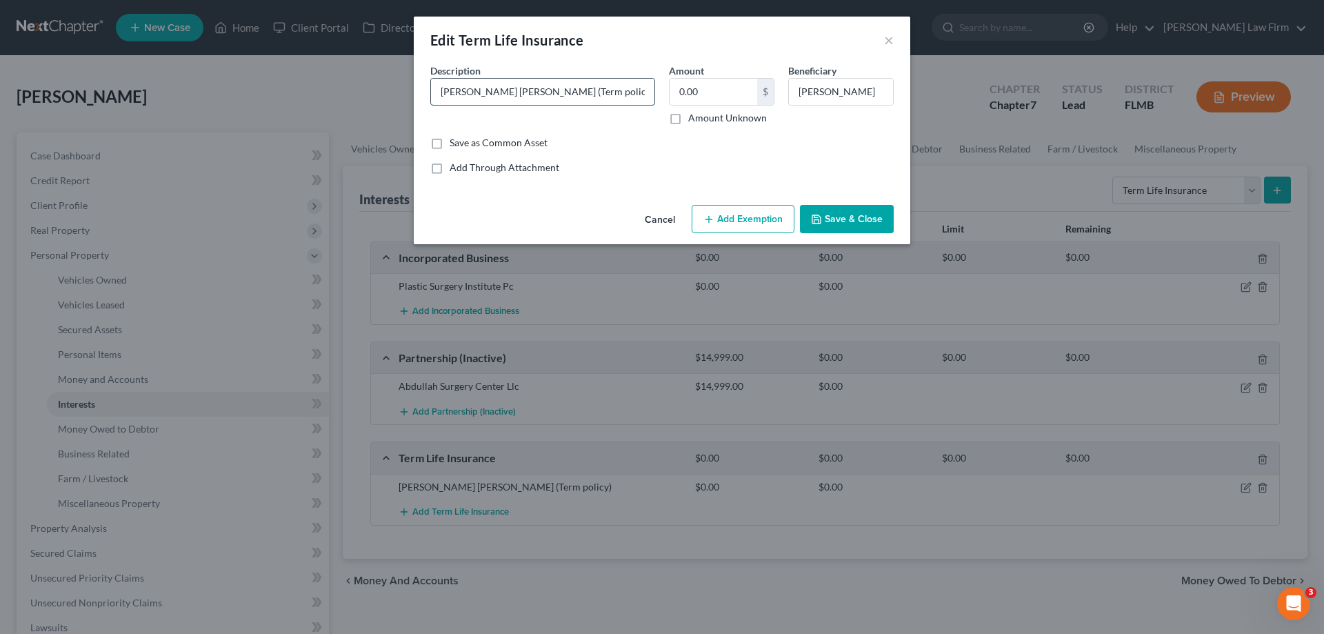
click at [507, 90] on input "[PERSON_NAME] [PERSON_NAME] (Term policy)" at bounding box center [542, 92] width 223 height 26
type input "[PERSON_NAME] [PERSON_NAME] ($1.5m term policy)"
click at [853, 211] on button "Save & Close" at bounding box center [847, 219] width 94 height 29
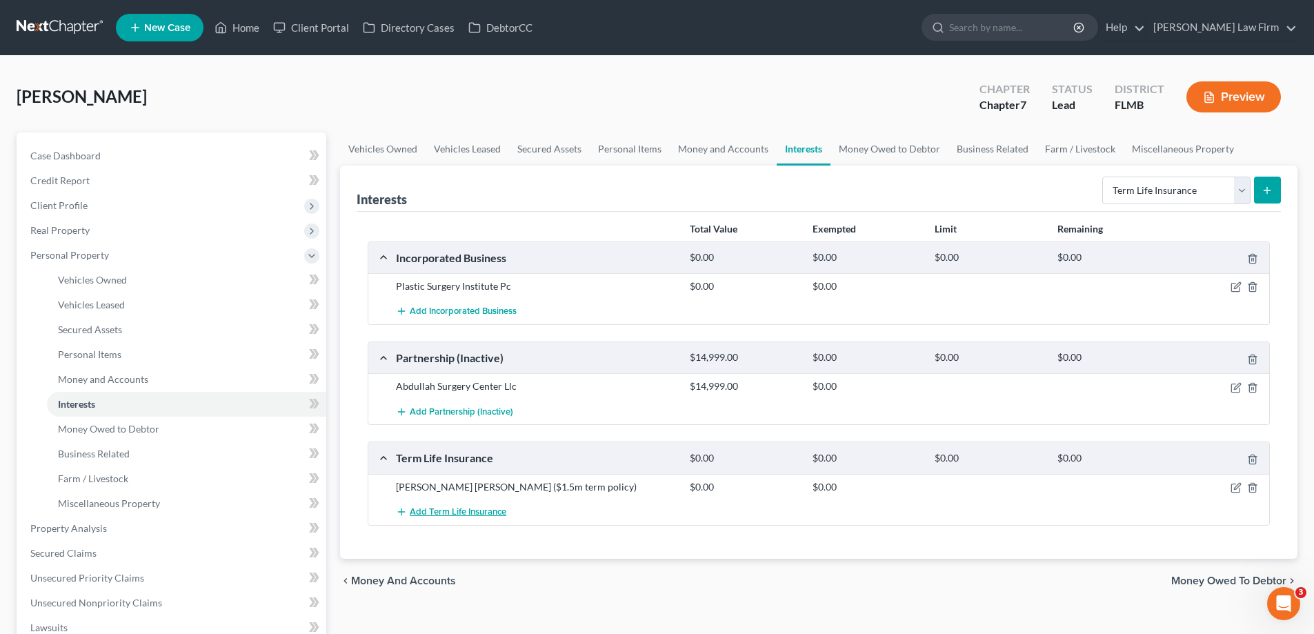
click at [428, 513] on span "Add Term Life Insurance" at bounding box center [458, 511] width 97 height 11
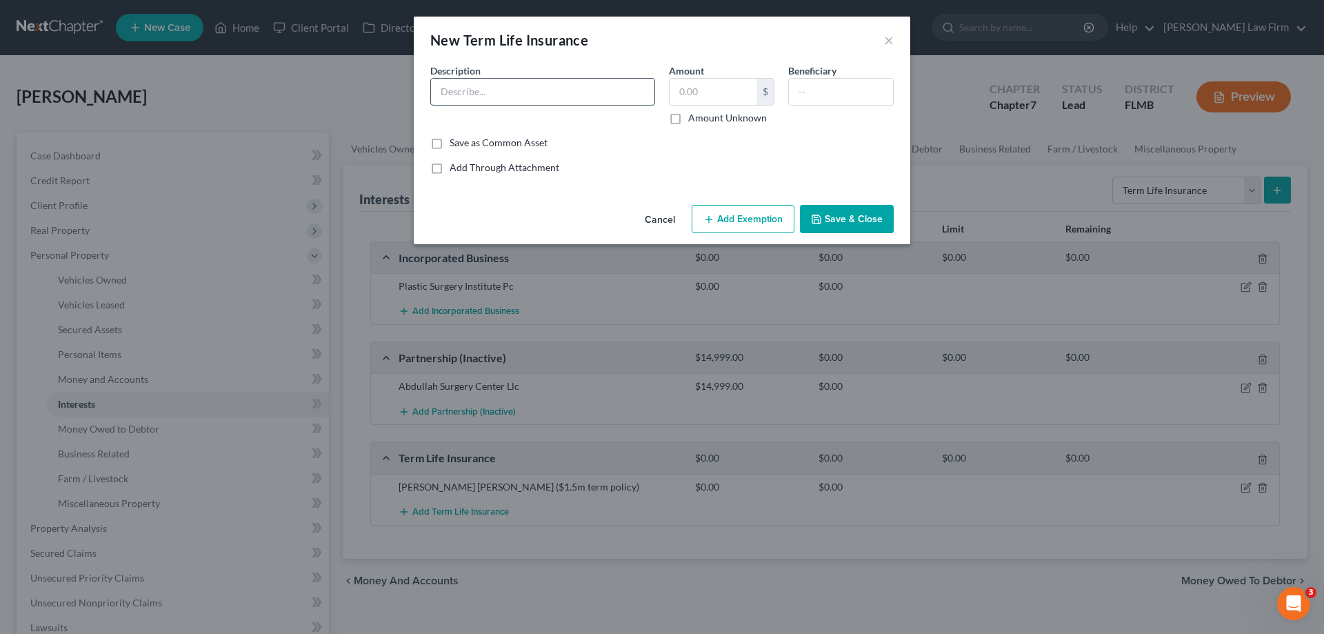
drag, startPoint x: 493, startPoint y: 94, endPoint x: 499, endPoint y: 90, distance: 7.5
click at [493, 94] on input "text" at bounding box center [542, 92] width 223 height 26
click at [523, 90] on input "[PERSON_NAME] [PERSON_NAME] ($1.5m term policy)" at bounding box center [542, 92] width 223 height 26
type input "[PERSON_NAME] [PERSON_NAME] ($2m term policy)"
click at [824, 88] on input "text" at bounding box center [841, 92] width 104 height 26
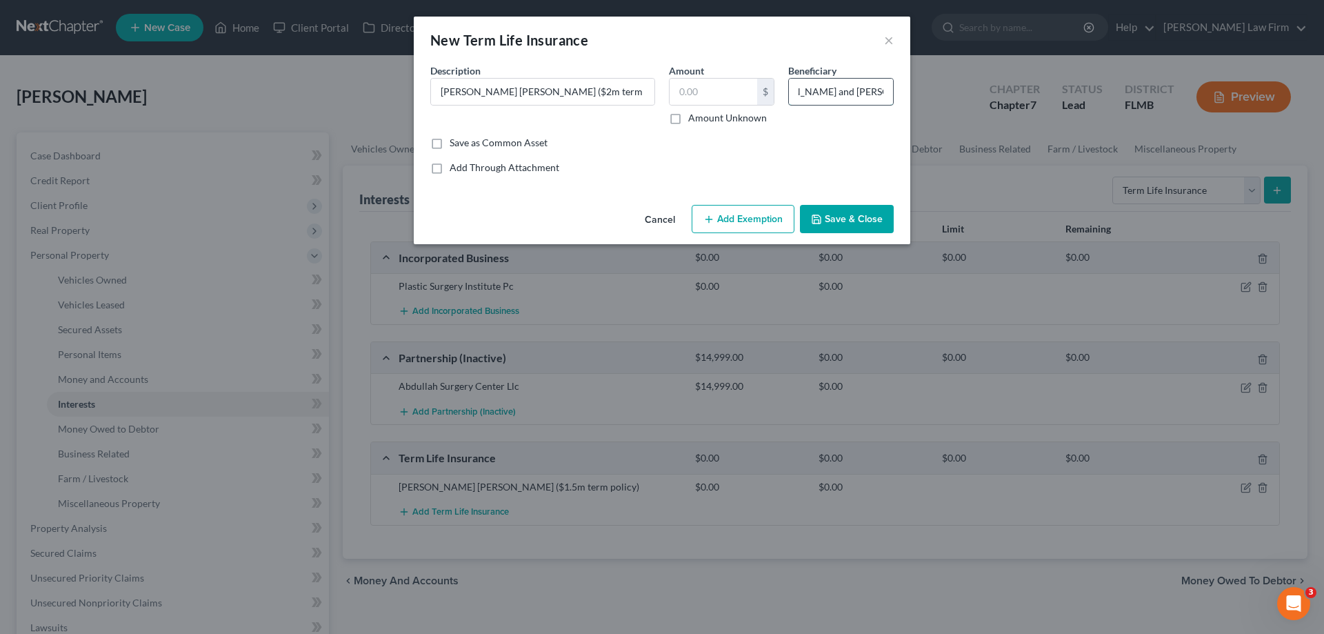
scroll to position [0, 44]
type input "[PERSON_NAME] and [PERSON_NAME]"
click at [846, 222] on button "Save & Close" at bounding box center [847, 219] width 94 height 29
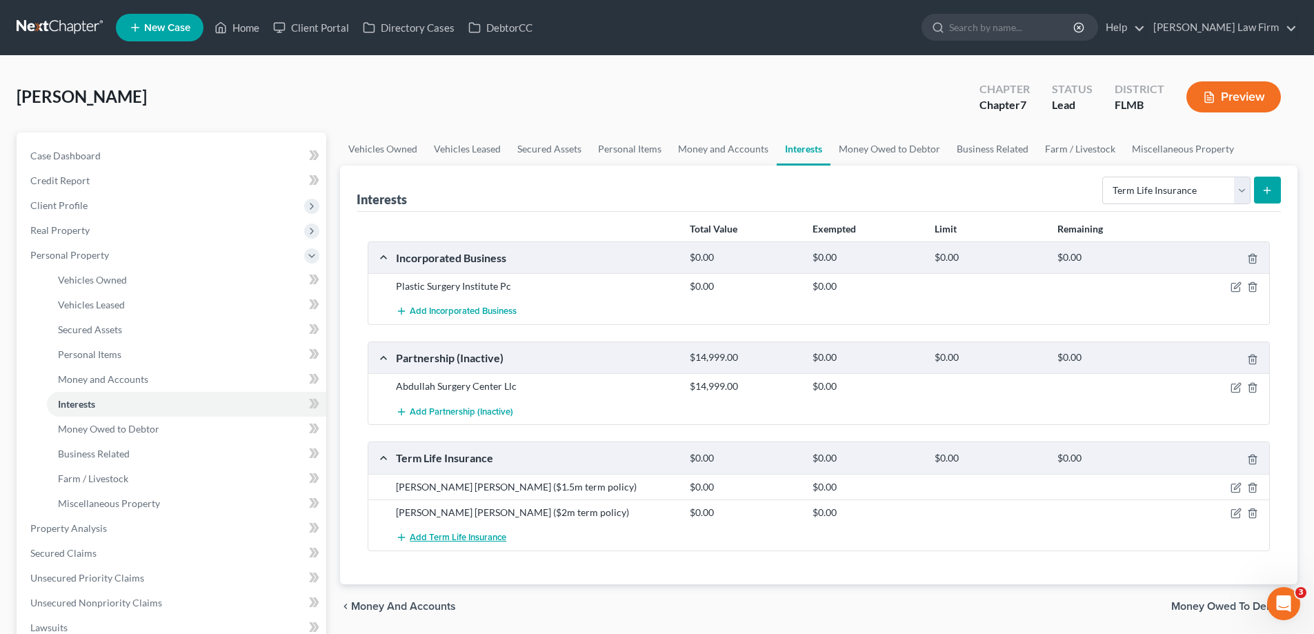
click at [465, 532] on span "Add Term Life Insurance" at bounding box center [458, 537] width 97 height 11
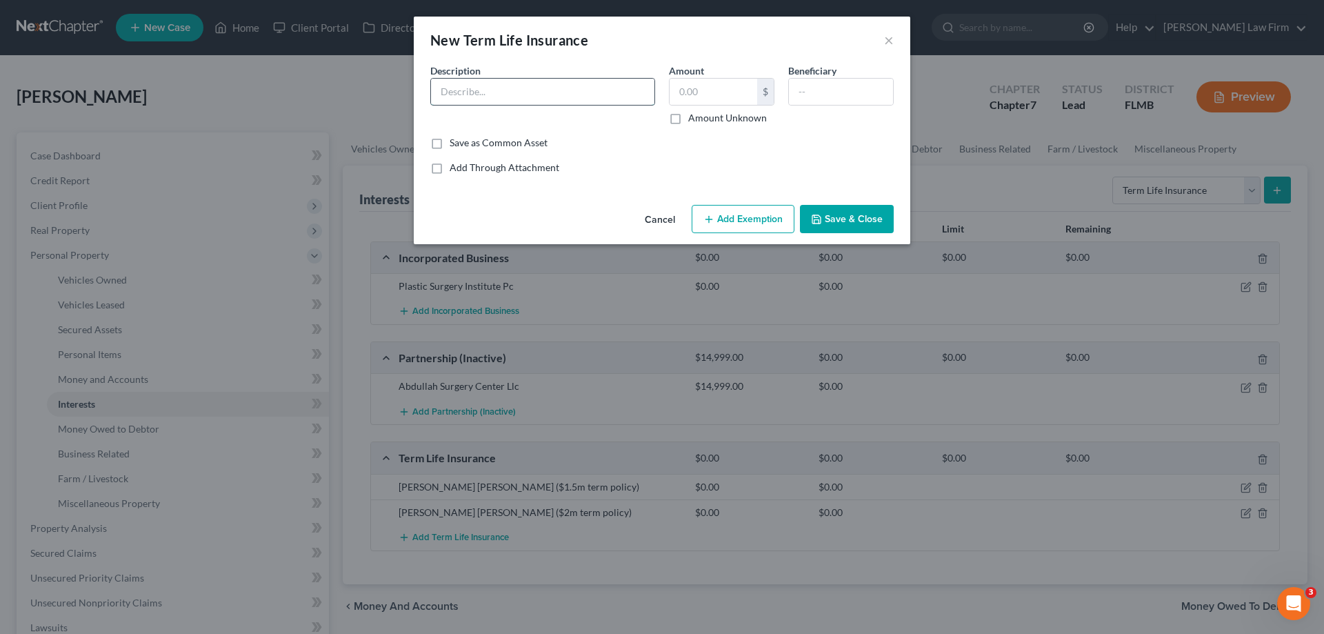
click at [572, 102] on input "text" at bounding box center [542, 92] width 223 height 26
click at [581, 93] on input "Pacific Life" at bounding box center [542, 92] width 223 height 26
type input "Pacific Life ($500k term policy)"
click at [834, 86] on input "text" at bounding box center [841, 92] width 104 height 26
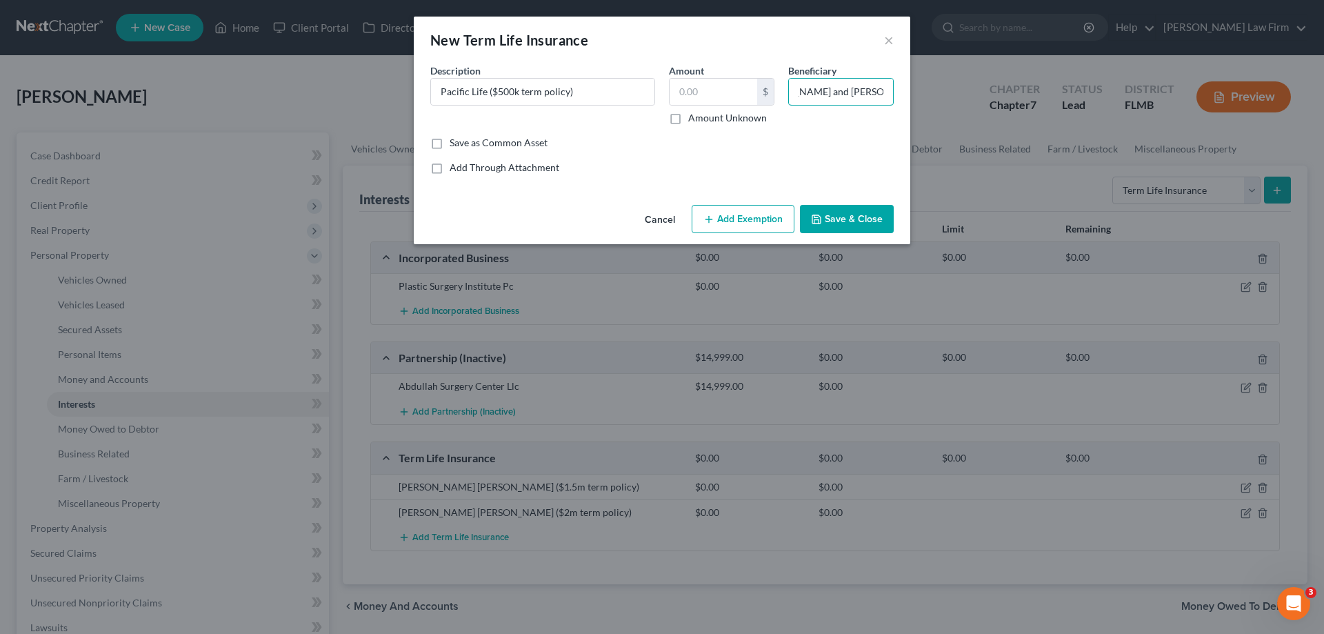
type input "[PERSON_NAME] and [PERSON_NAME]"
click at [846, 212] on button "Save & Close" at bounding box center [847, 219] width 94 height 29
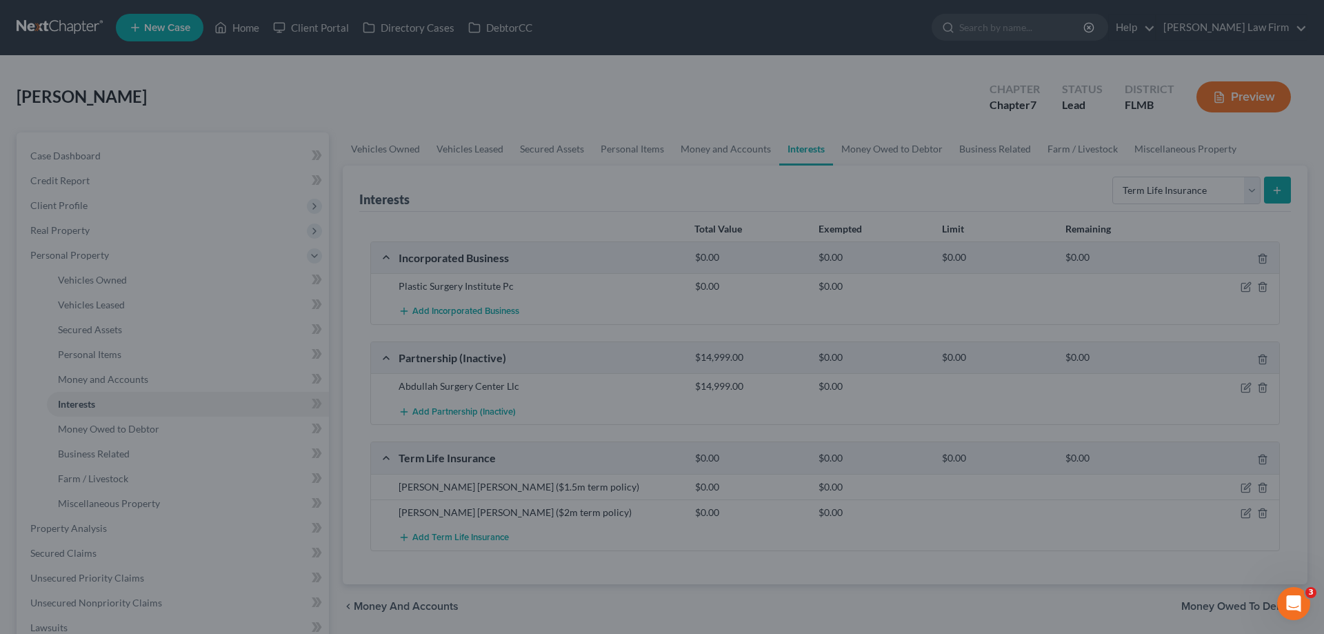
scroll to position [0, 0]
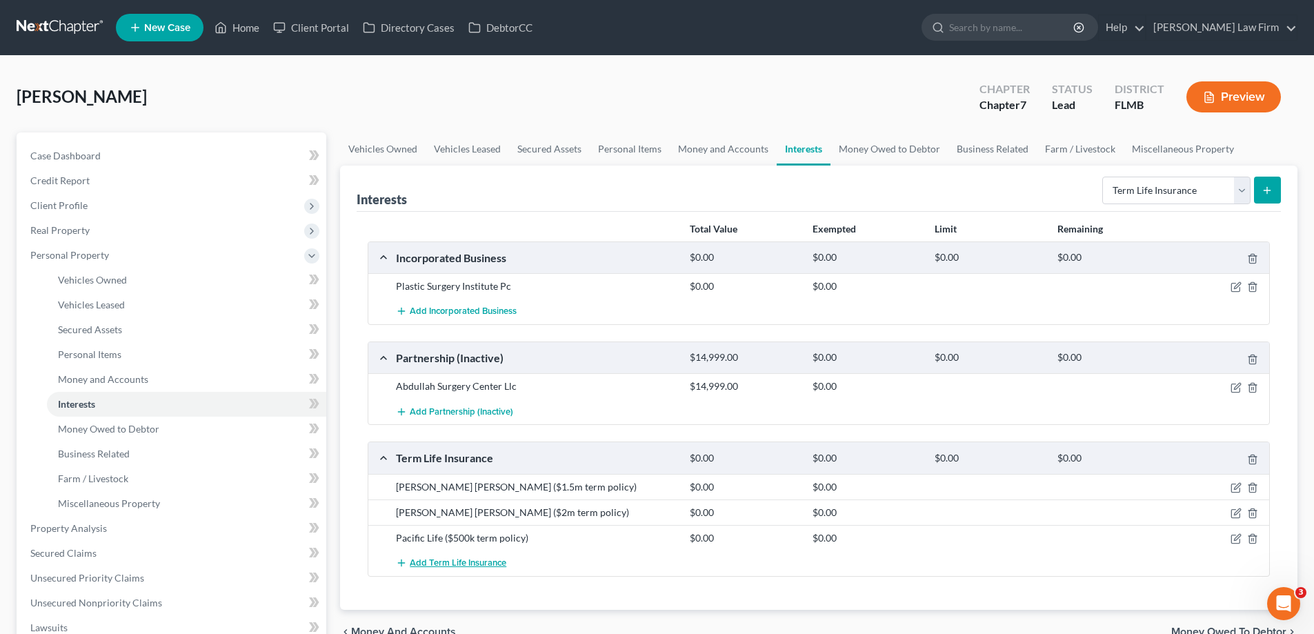
click at [450, 566] on span "Add Term Life Insurance" at bounding box center [458, 562] width 97 height 11
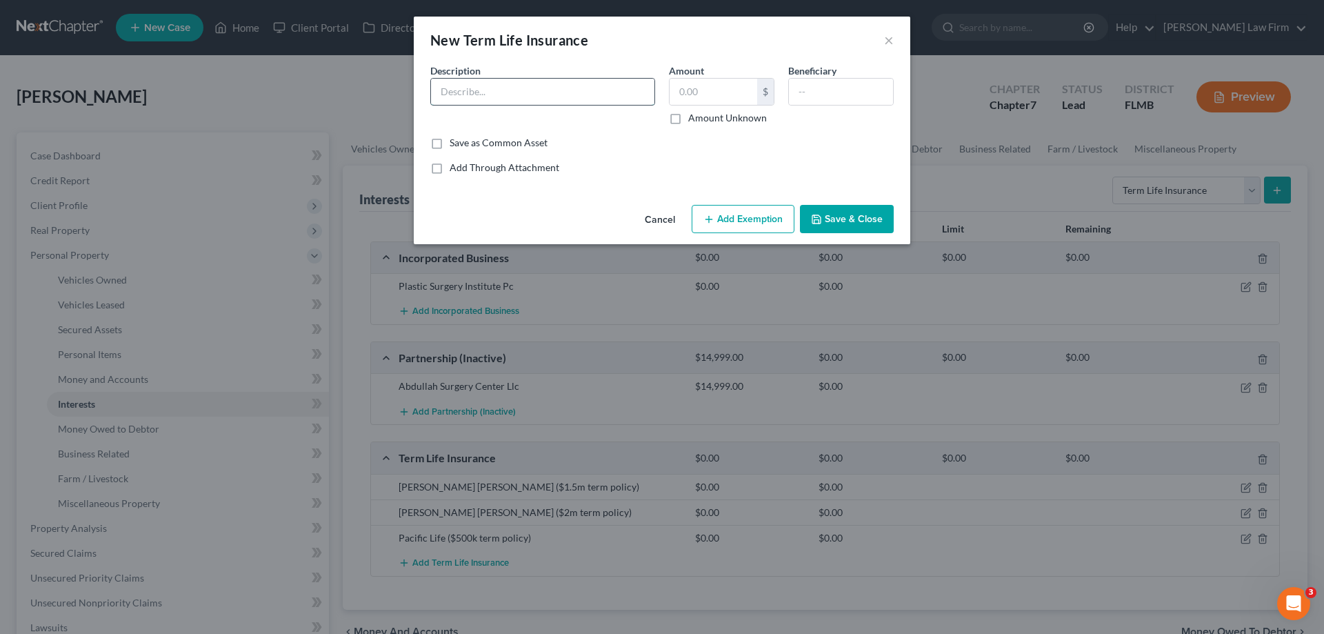
click at [512, 89] on input "text" at bounding box center [542, 92] width 223 height 26
type input "Pacific Life ($500k term policy)"
click at [831, 82] on input "text" at bounding box center [841, 92] width 104 height 26
type input "[PERSON_NAME] and [PERSON_NAME]"
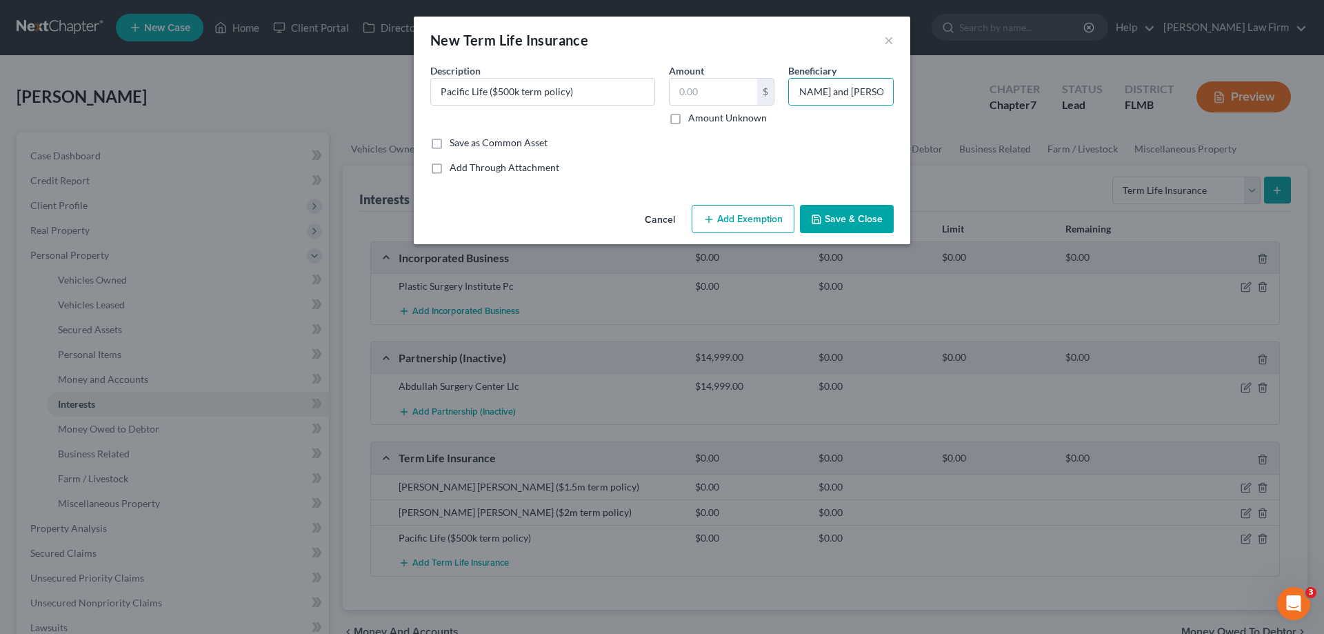
click at [847, 210] on button "Save & Close" at bounding box center [847, 219] width 94 height 29
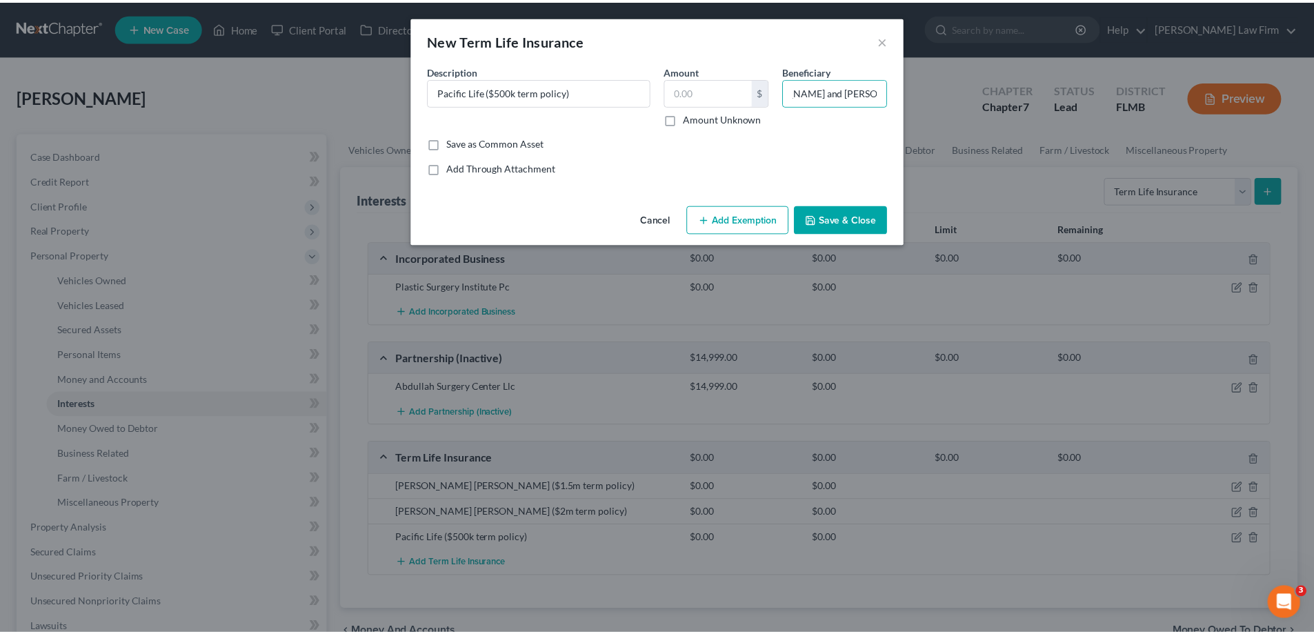
scroll to position [0, 0]
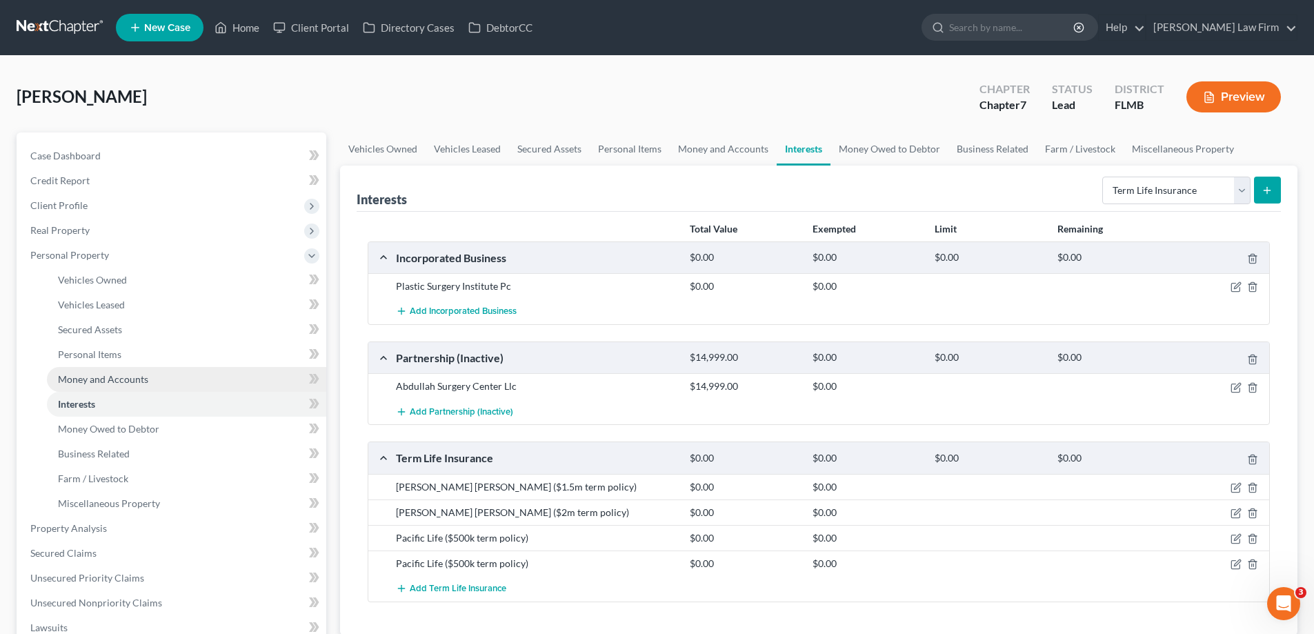
click at [129, 384] on span "Money and Accounts" at bounding box center [103, 379] width 90 height 12
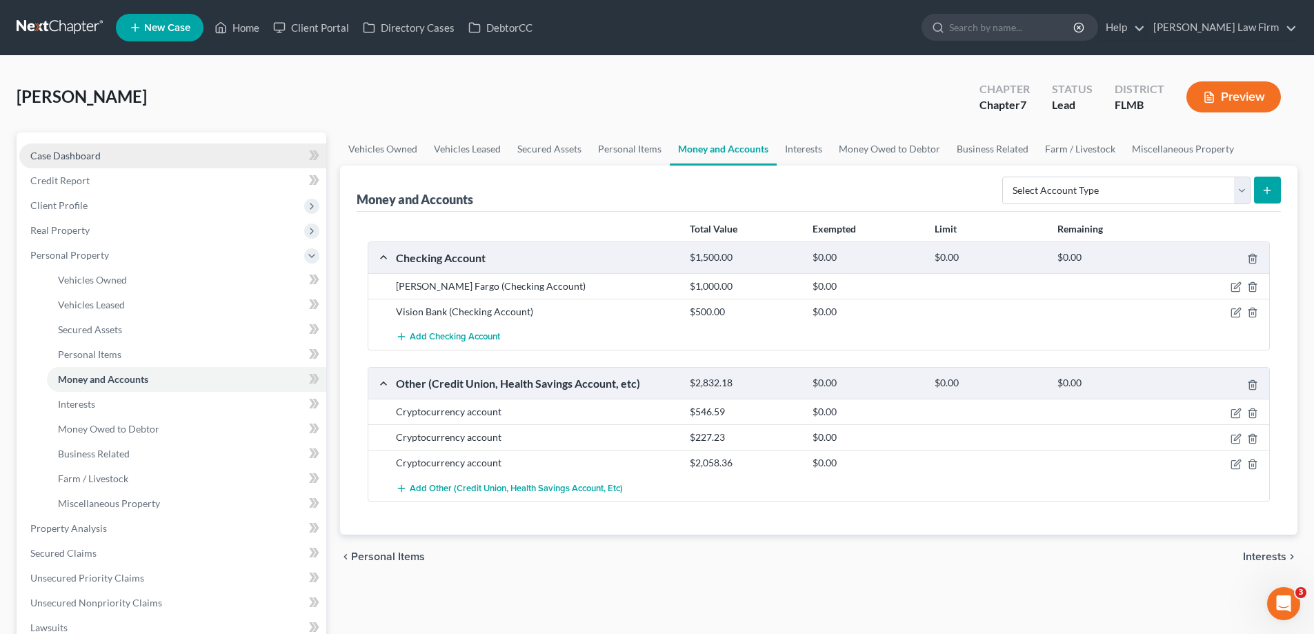
click at [112, 148] on link "Case Dashboard" at bounding box center [172, 155] width 307 height 25
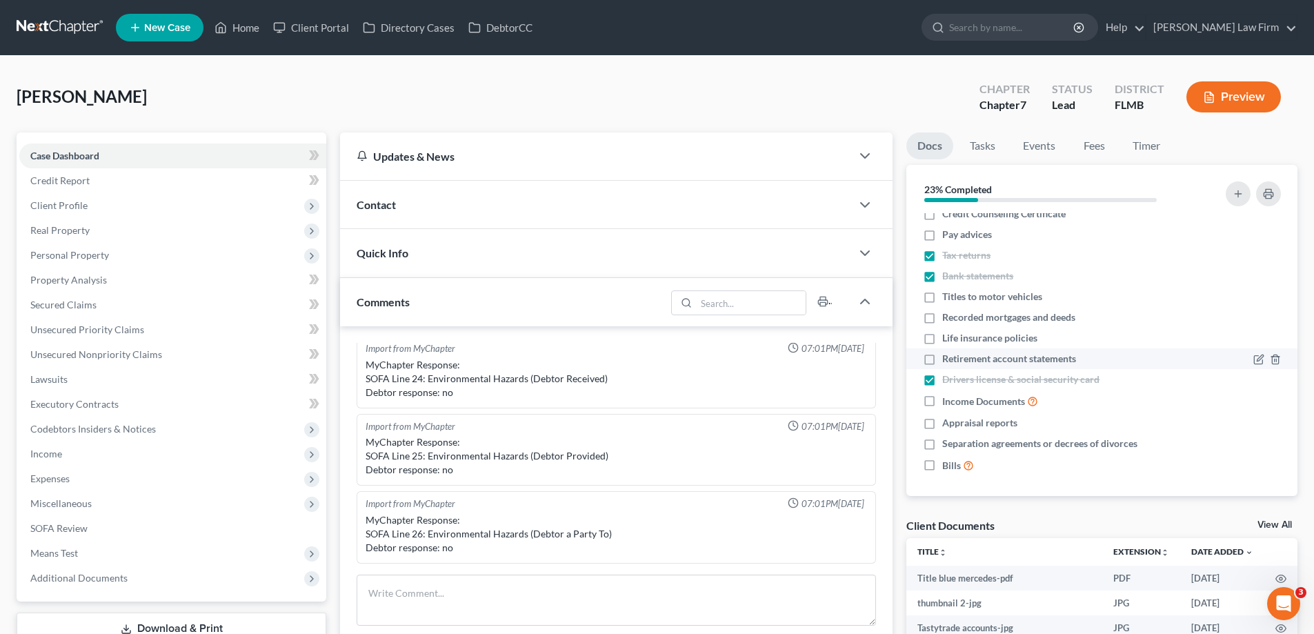
scroll to position [12, 0]
click at [1273, 522] on link "View All" at bounding box center [1274, 525] width 34 height 10
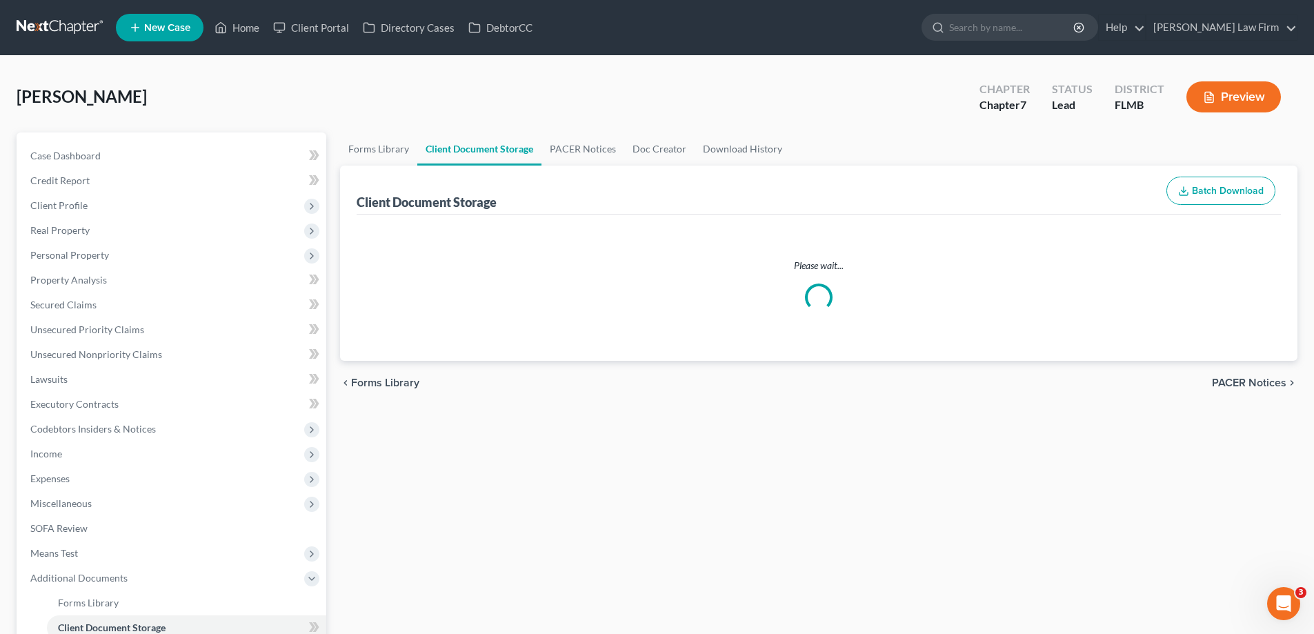
select select "38"
select select "7"
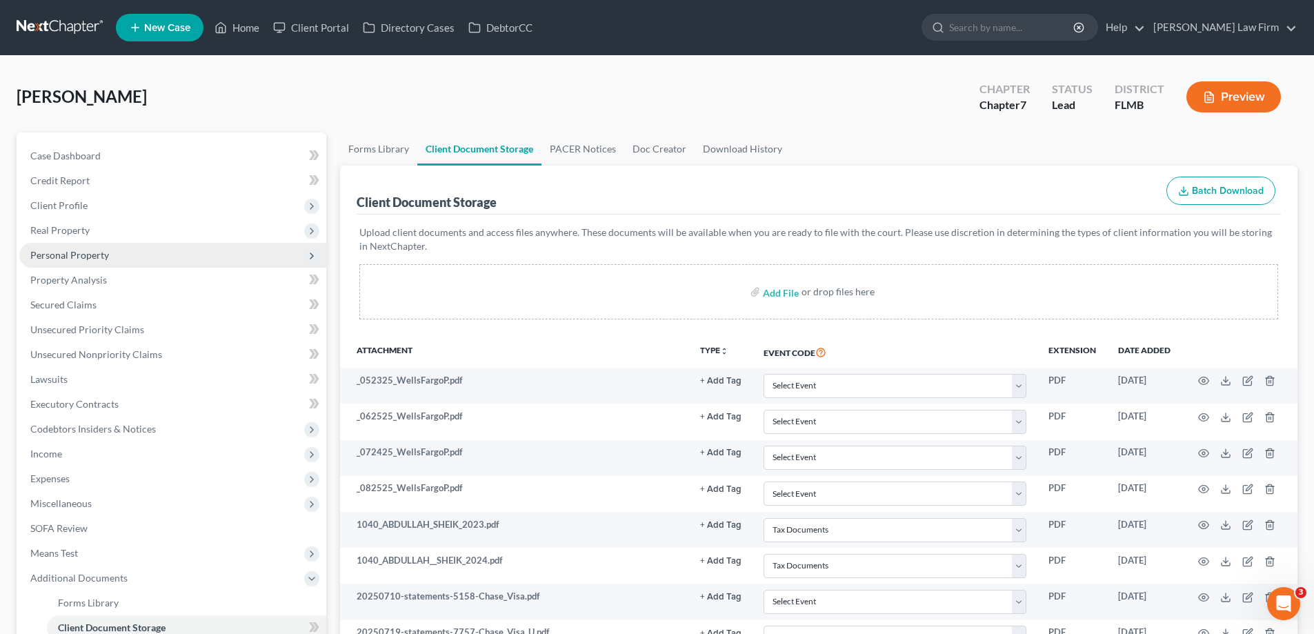
click at [102, 250] on span "Personal Property" at bounding box center [69, 255] width 79 height 12
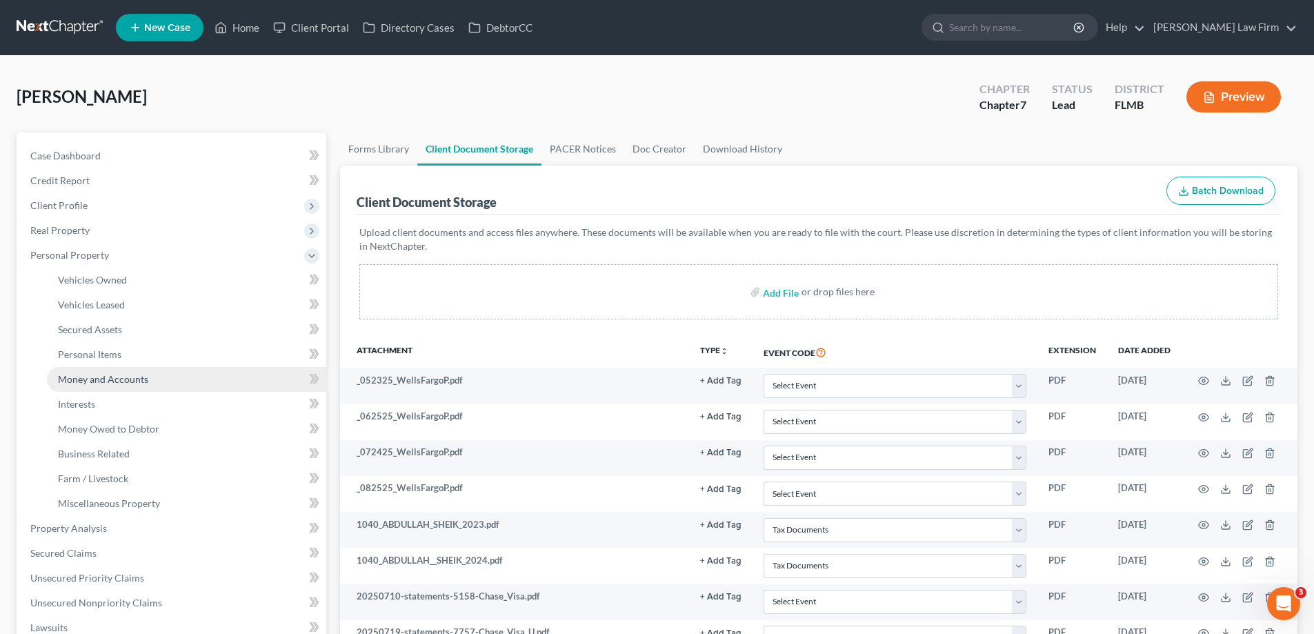
click at [134, 379] on span "Money and Accounts" at bounding box center [103, 379] width 90 height 12
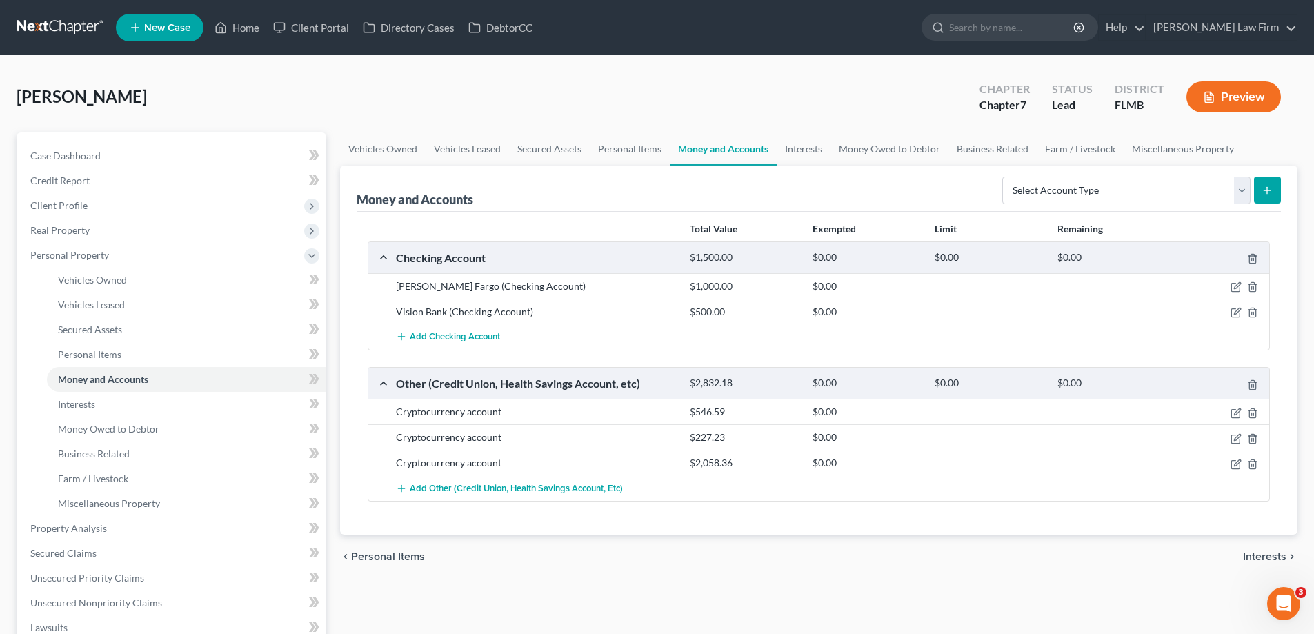
click at [1221, 94] on button "Preview" at bounding box center [1233, 96] width 94 height 31
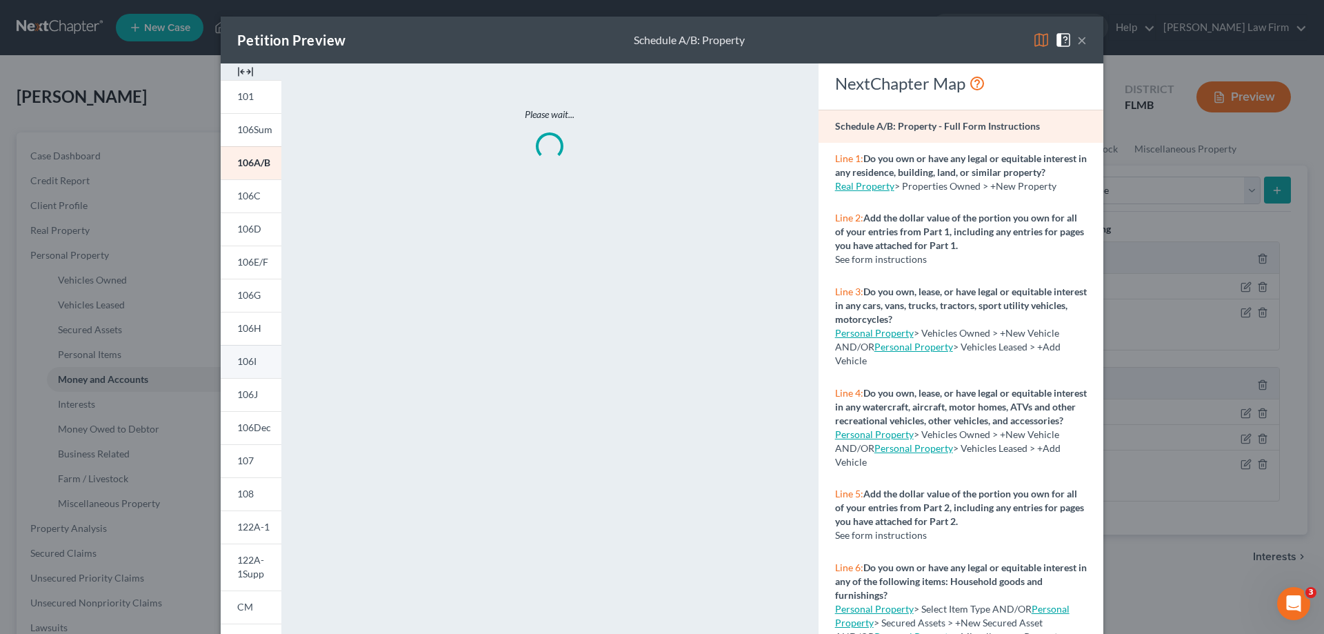
click at [245, 357] on span "106I" at bounding box center [246, 361] width 19 height 12
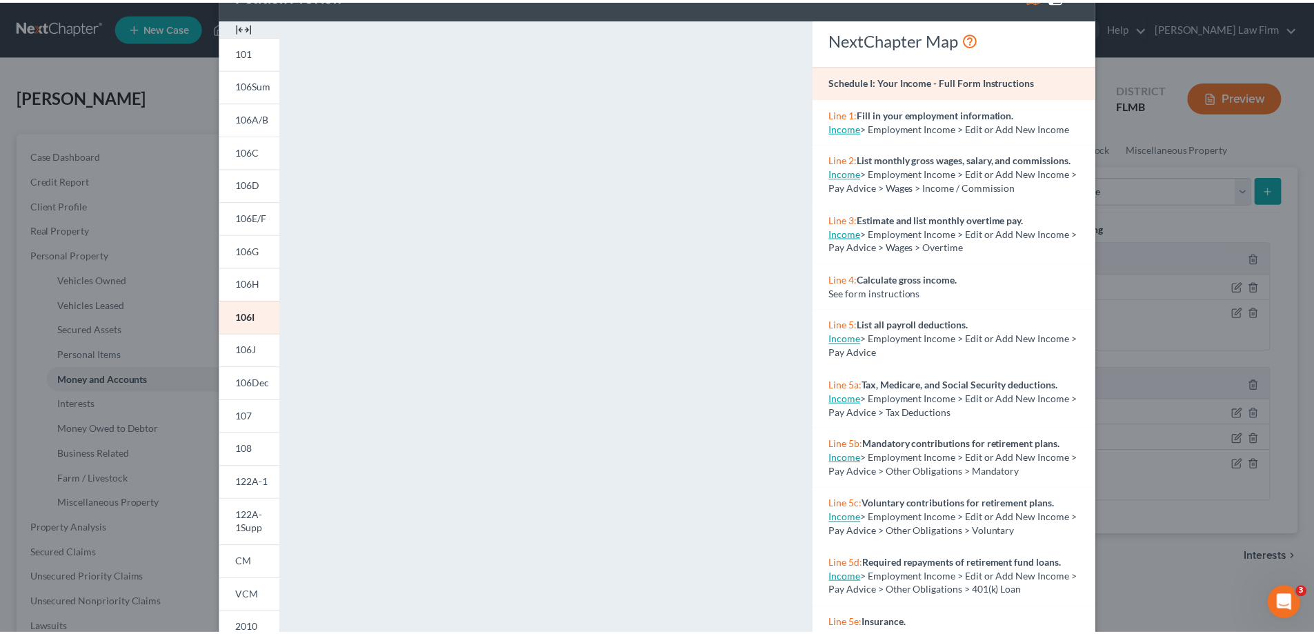
scroll to position [69, 0]
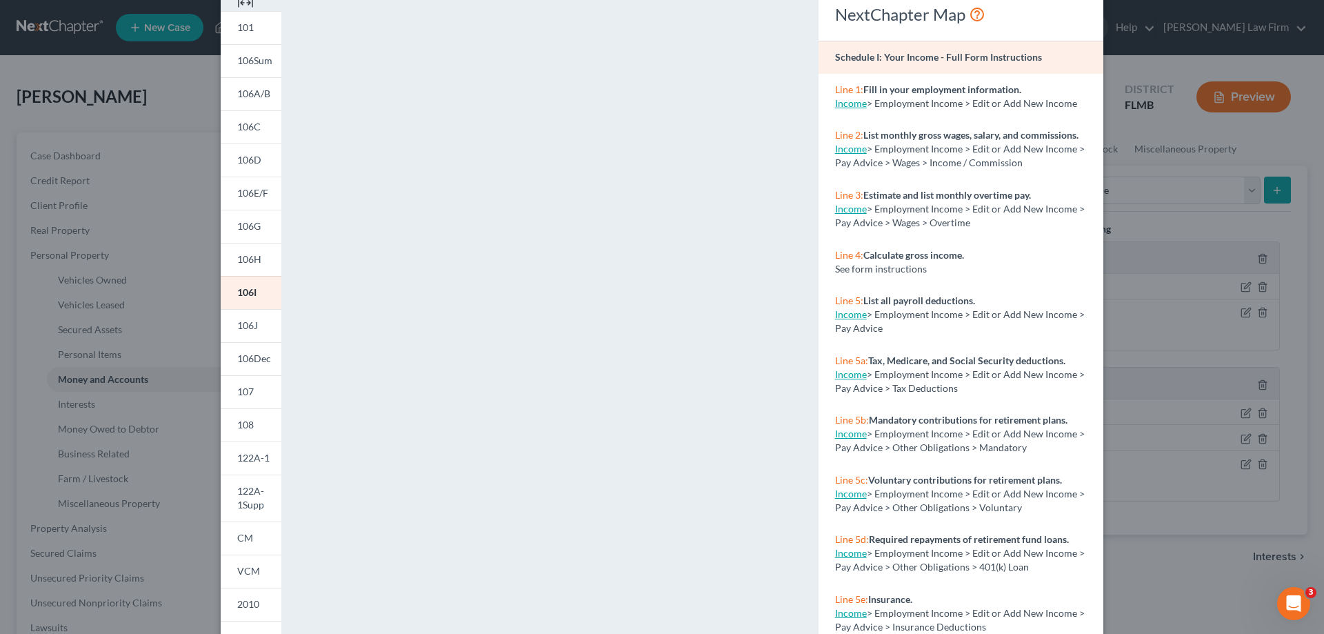
click at [130, 501] on div "Petition Preview Schedule I: Your Income × 101 106Sum 106A/B 106C 106D 106E/F 1…" at bounding box center [662, 317] width 1324 height 634
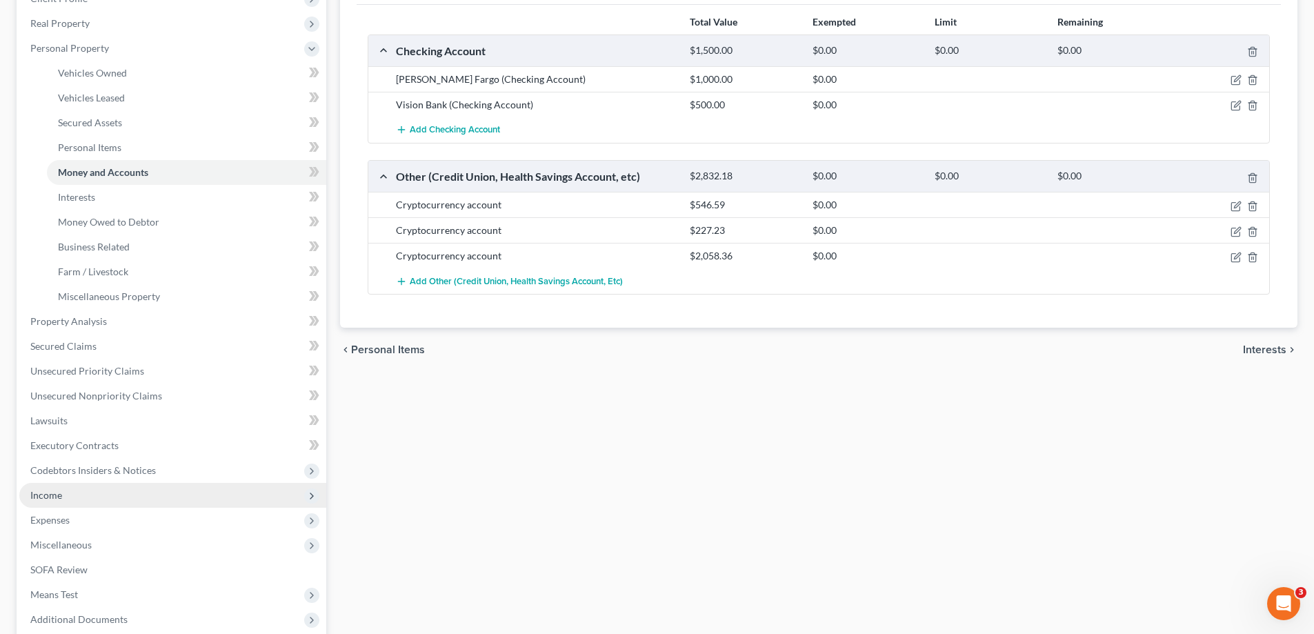
click at [114, 489] on span "Income" at bounding box center [172, 495] width 307 height 25
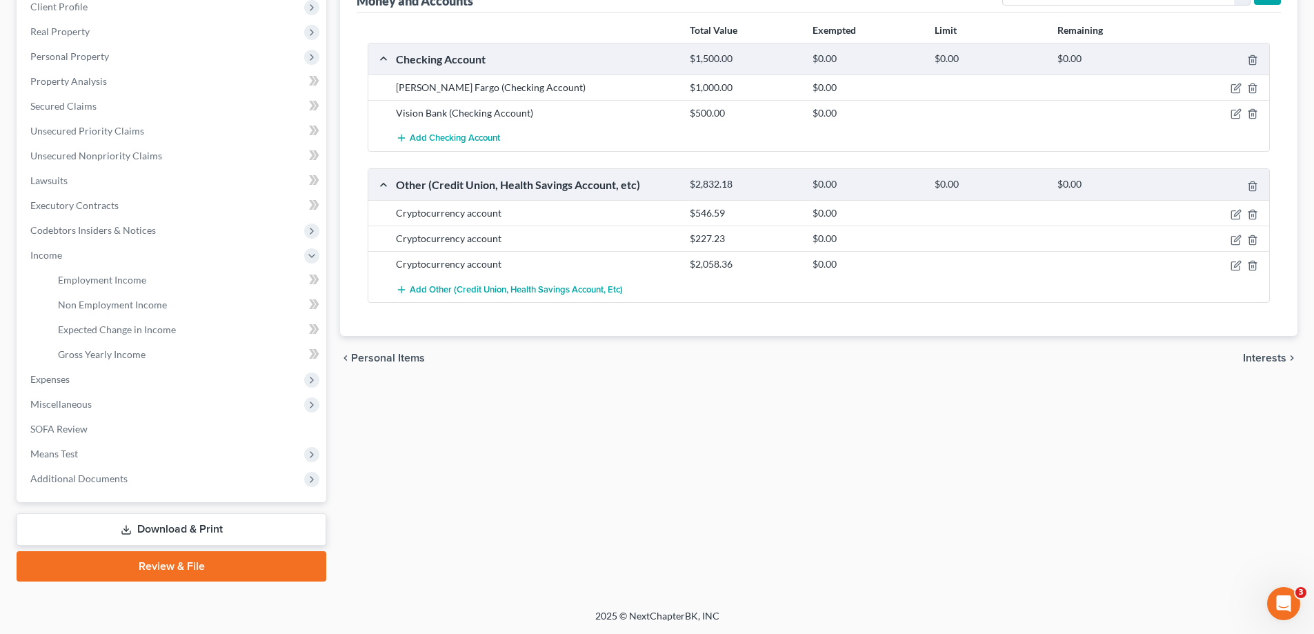
scroll to position [199, 0]
click at [154, 277] on link "Employment Income" at bounding box center [186, 280] width 279 height 25
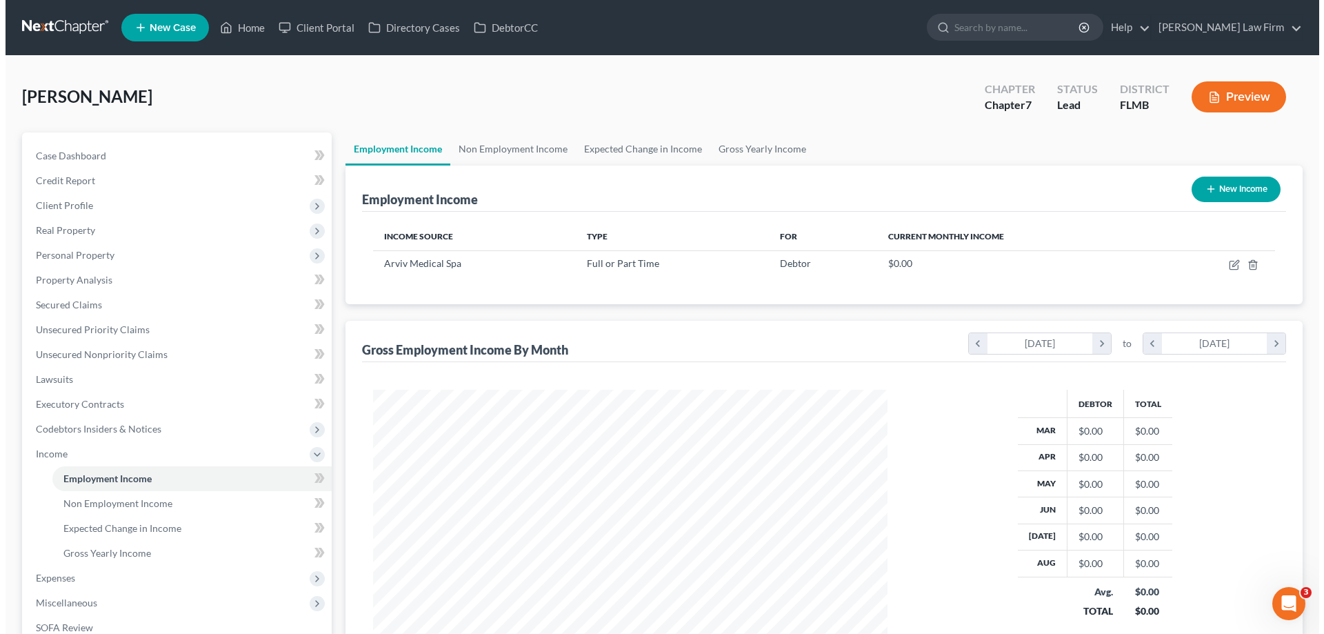
scroll to position [257, 542]
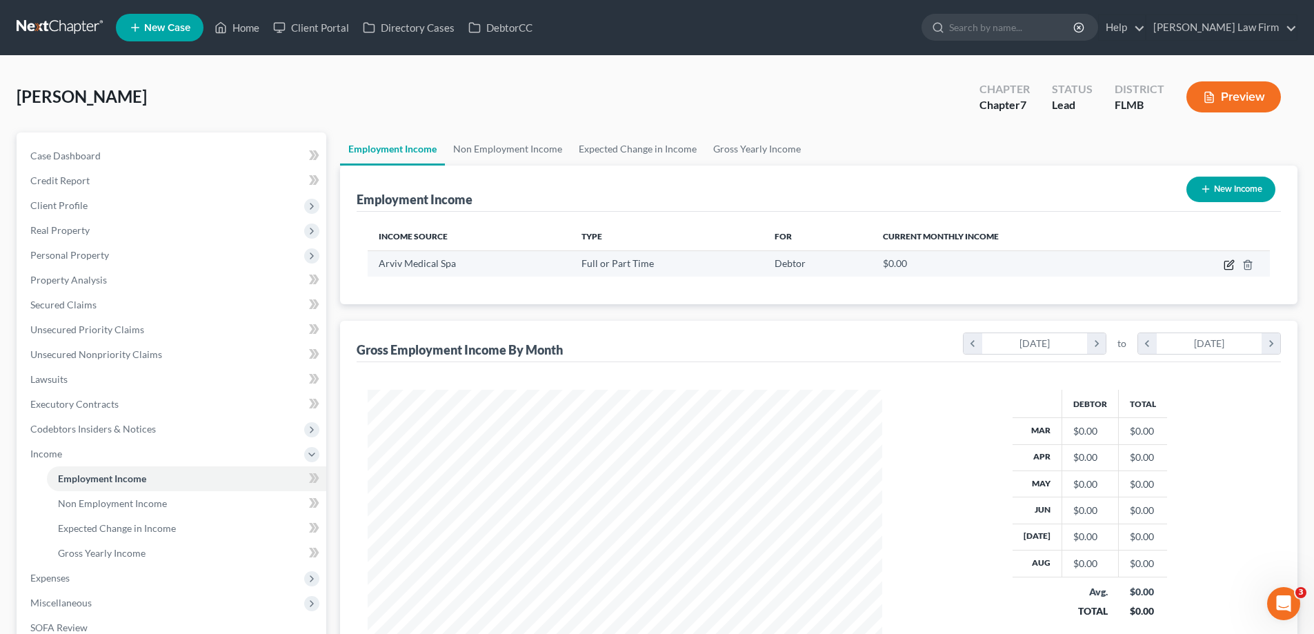
click at [1225, 264] on icon "button" at bounding box center [1228, 264] width 11 height 11
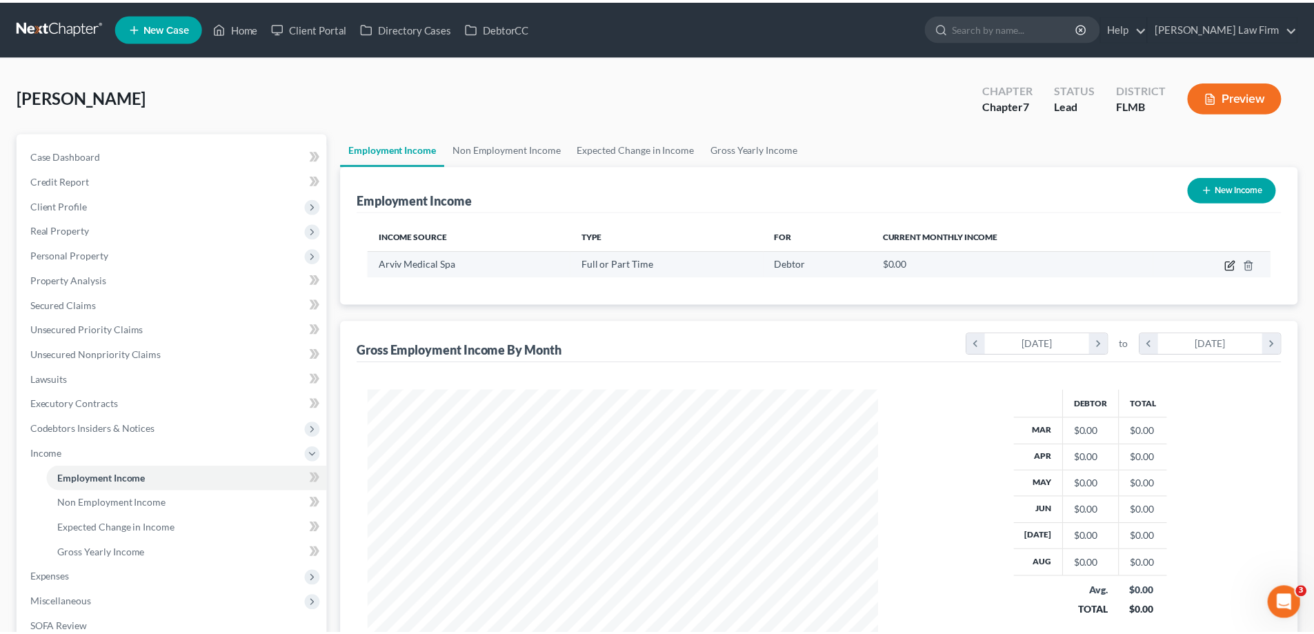
scroll to position [259, 547]
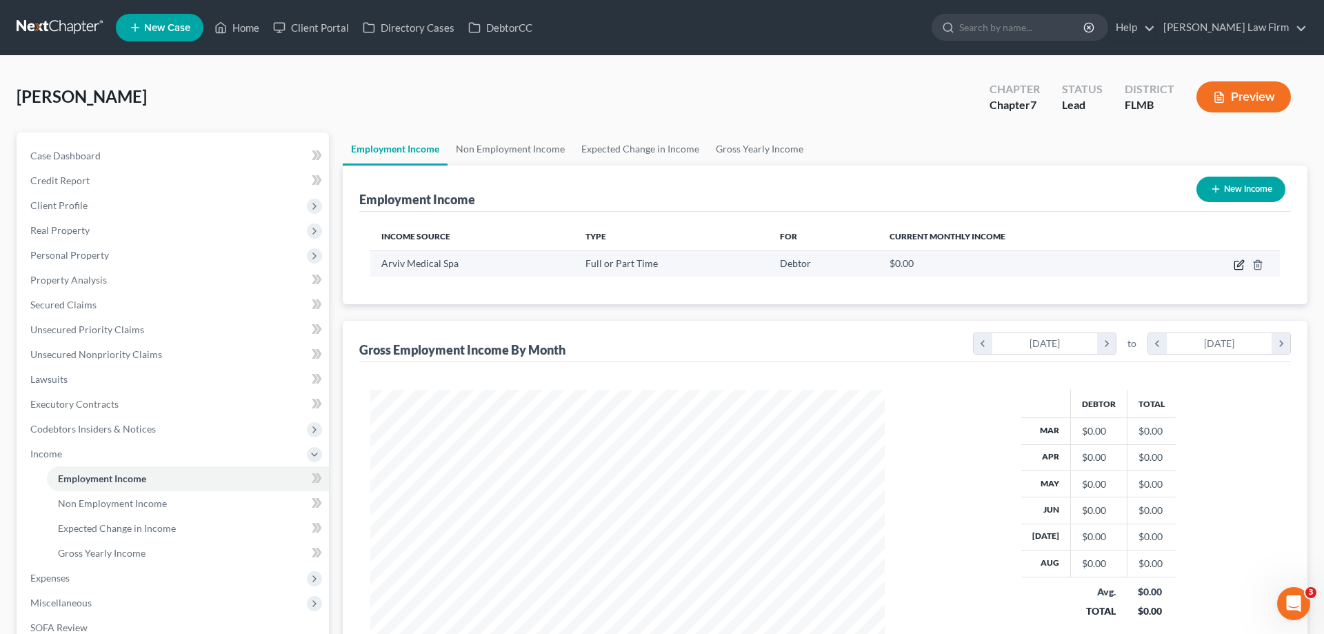
select select "0"
select select "1"
select select "0"
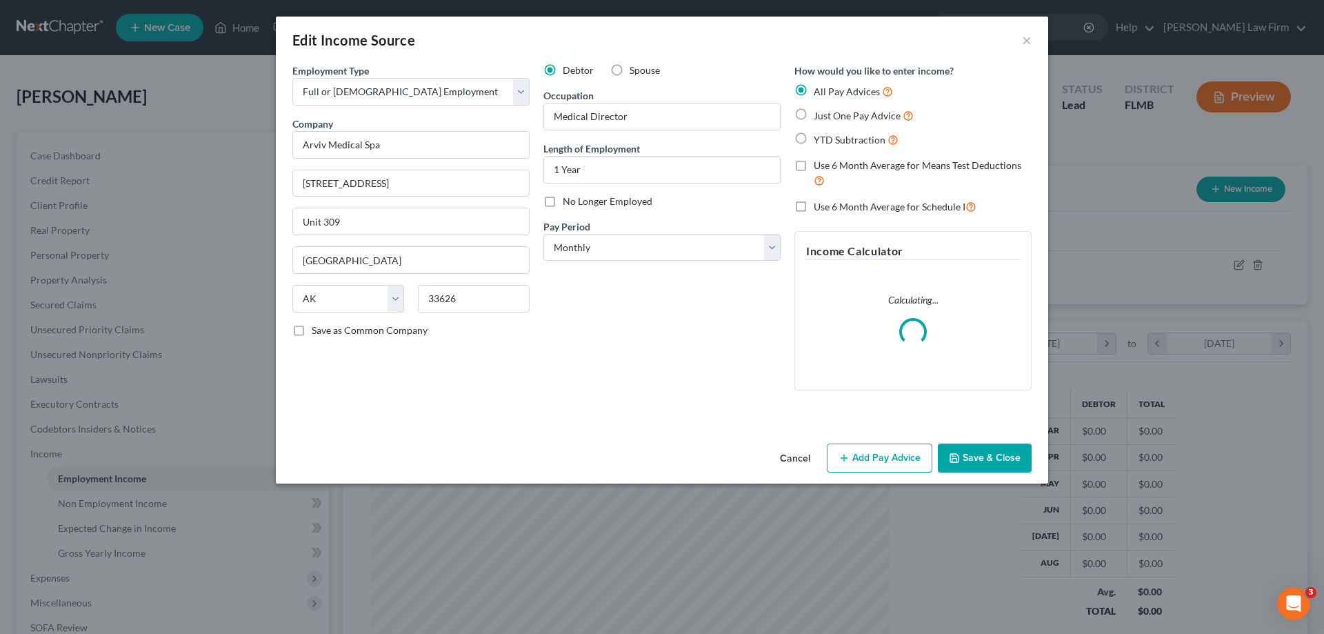
click at [414, 301] on div "33626" at bounding box center [473, 299] width 125 height 28
click at [387, 301] on select "State [US_STATE] AK AR AZ CA CO CT DE DC [GEOGRAPHIC_DATA] [GEOGRAPHIC_DATA] GU…" at bounding box center [348, 299] width 112 height 28
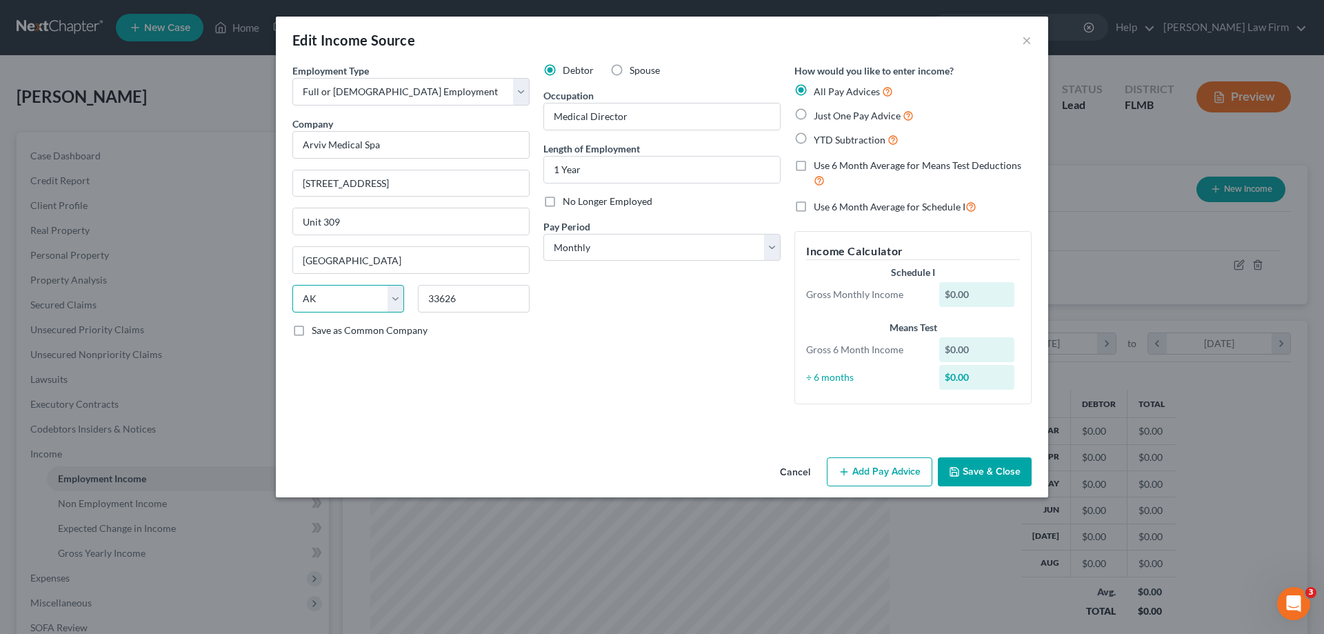
select select "9"
click at [292, 285] on select "State [US_STATE] AK AR AZ CA CO CT DE DC [GEOGRAPHIC_DATA] [GEOGRAPHIC_DATA] GU…" at bounding box center [348, 299] width 112 height 28
click at [977, 476] on button "Save & Close" at bounding box center [985, 471] width 94 height 29
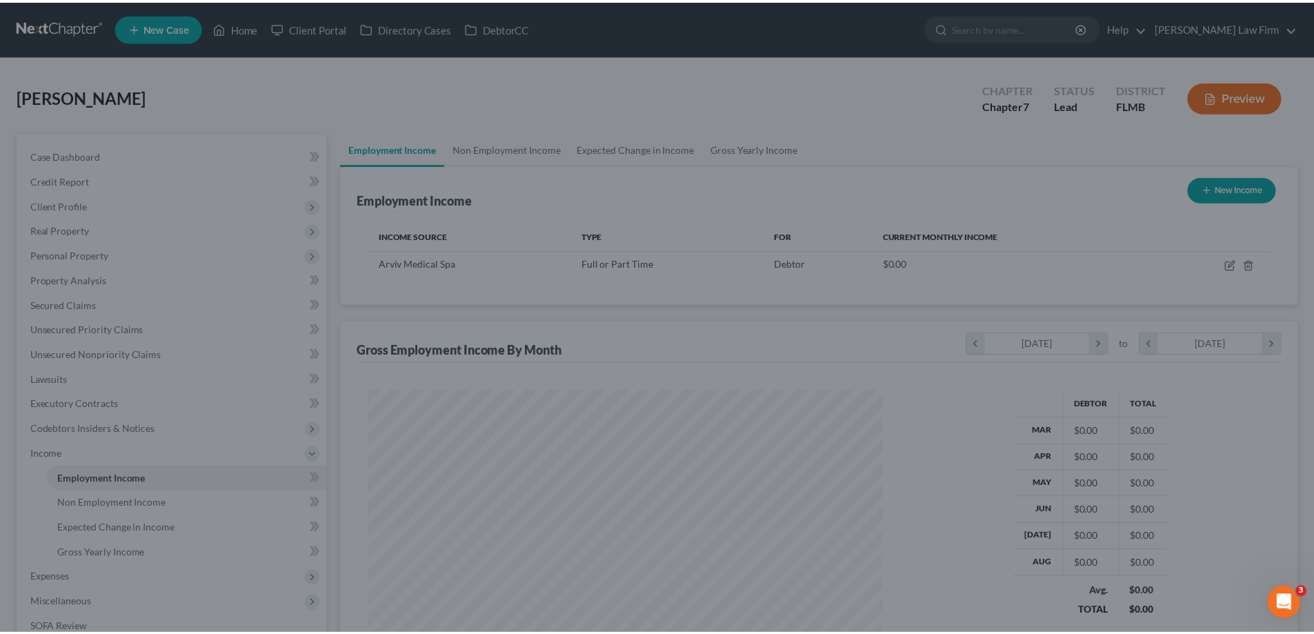
scroll to position [689278, 688993]
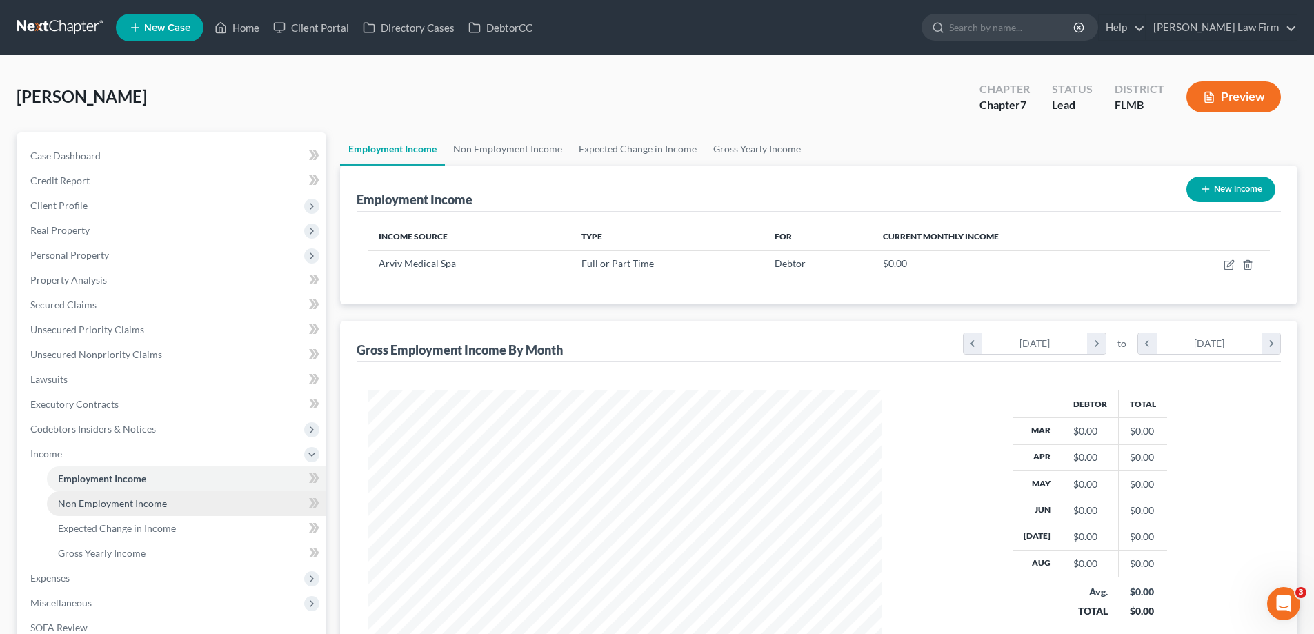
click at [189, 496] on link "Non Employment Income" at bounding box center [186, 503] width 279 height 25
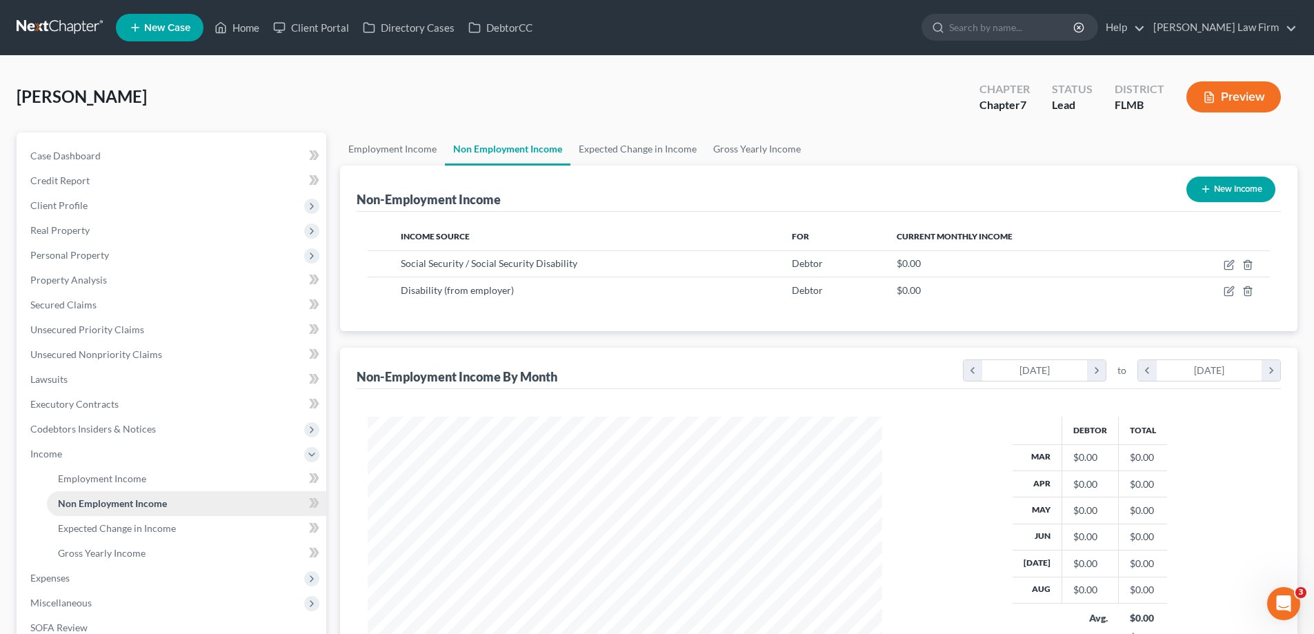
scroll to position [257, 542]
click at [183, 516] on link "Expected Change in Income" at bounding box center [186, 528] width 279 height 25
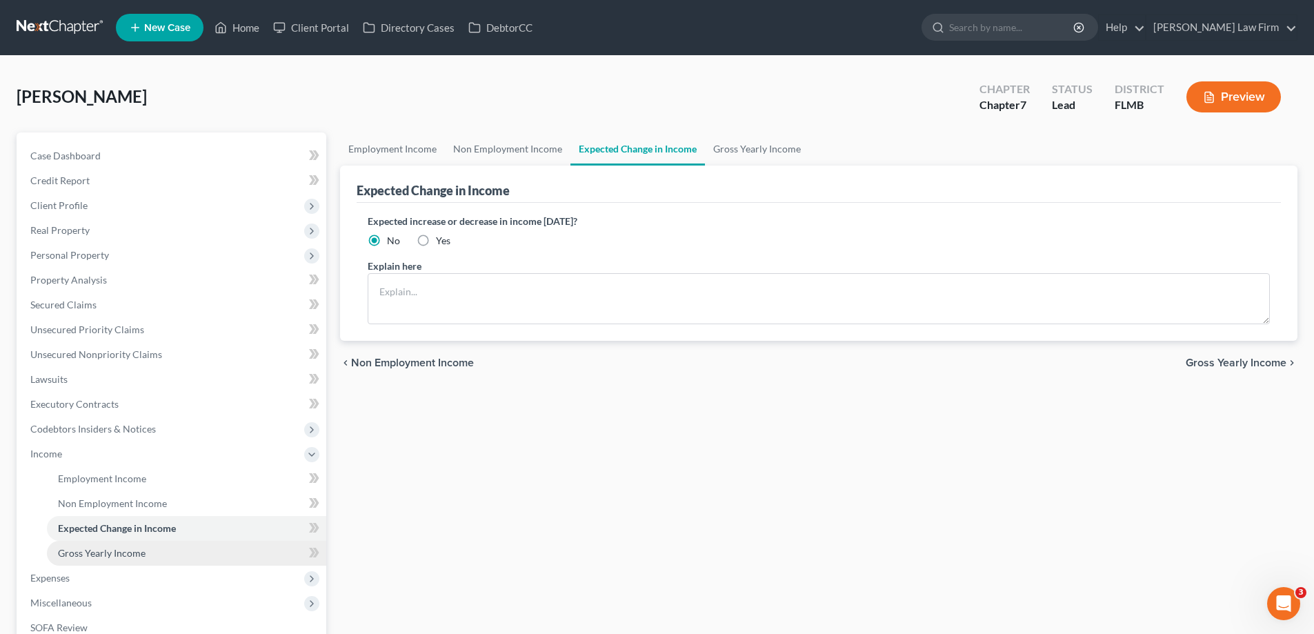
click at [173, 545] on link "Gross Yearly Income" at bounding box center [186, 553] width 279 height 25
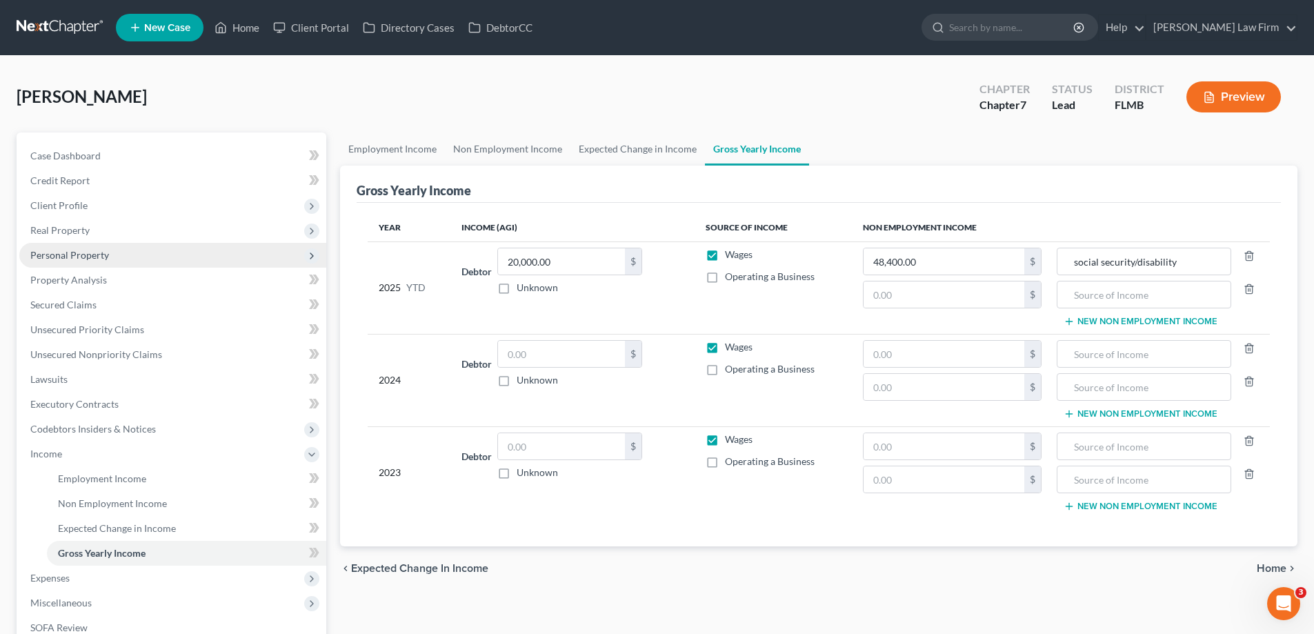
click at [125, 252] on span "Personal Property" at bounding box center [172, 255] width 307 height 25
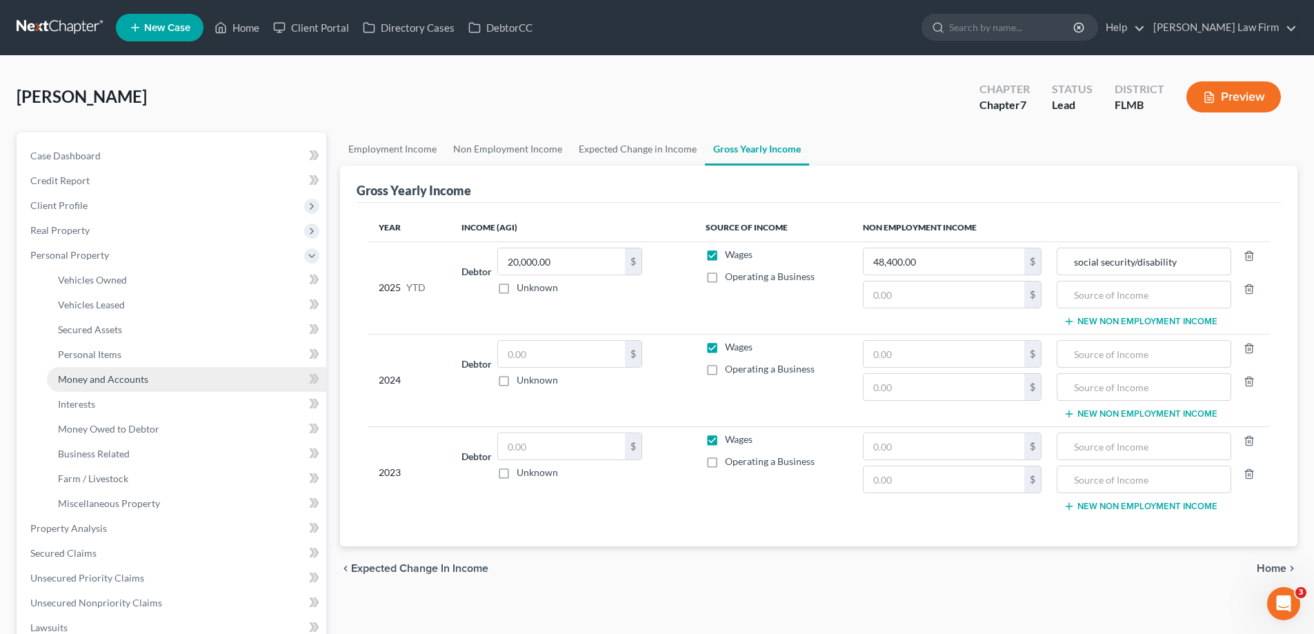
click at [146, 377] on span "Money and Accounts" at bounding box center [103, 379] width 90 height 12
